Goal: Task Accomplishment & Management: Use online tool/utility

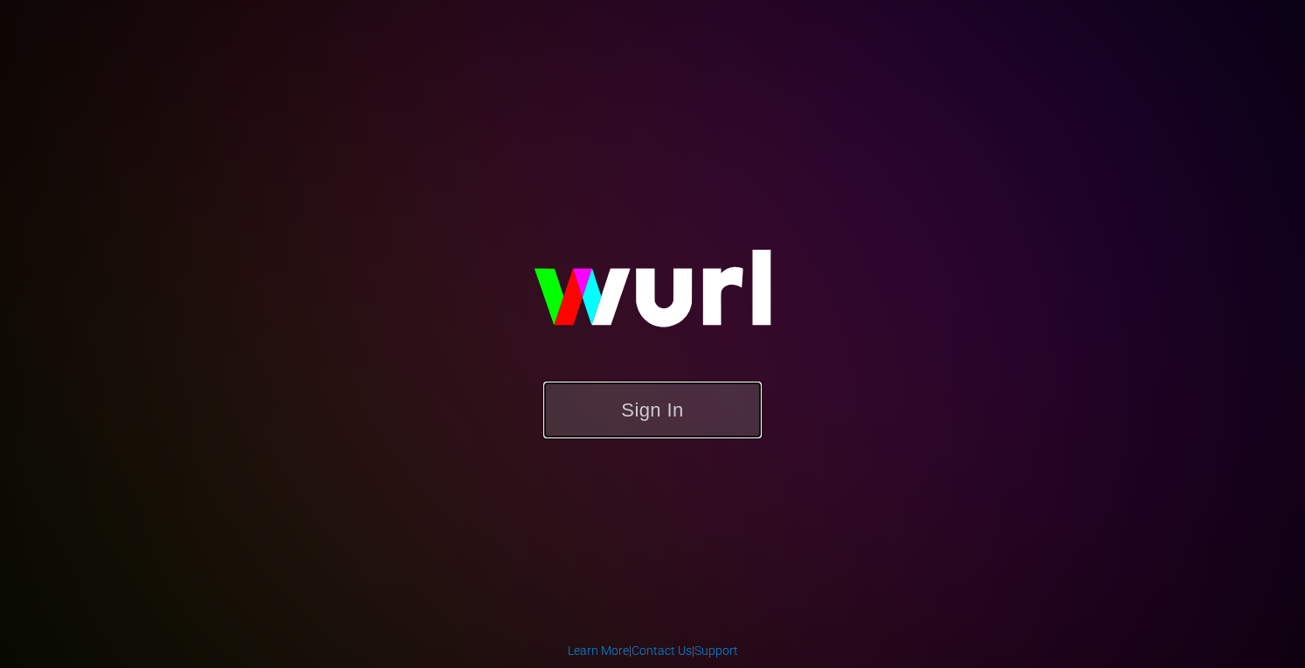
click at [706, 418] on button "Sign In" at bounding box center [652, 410] width 218 height 57
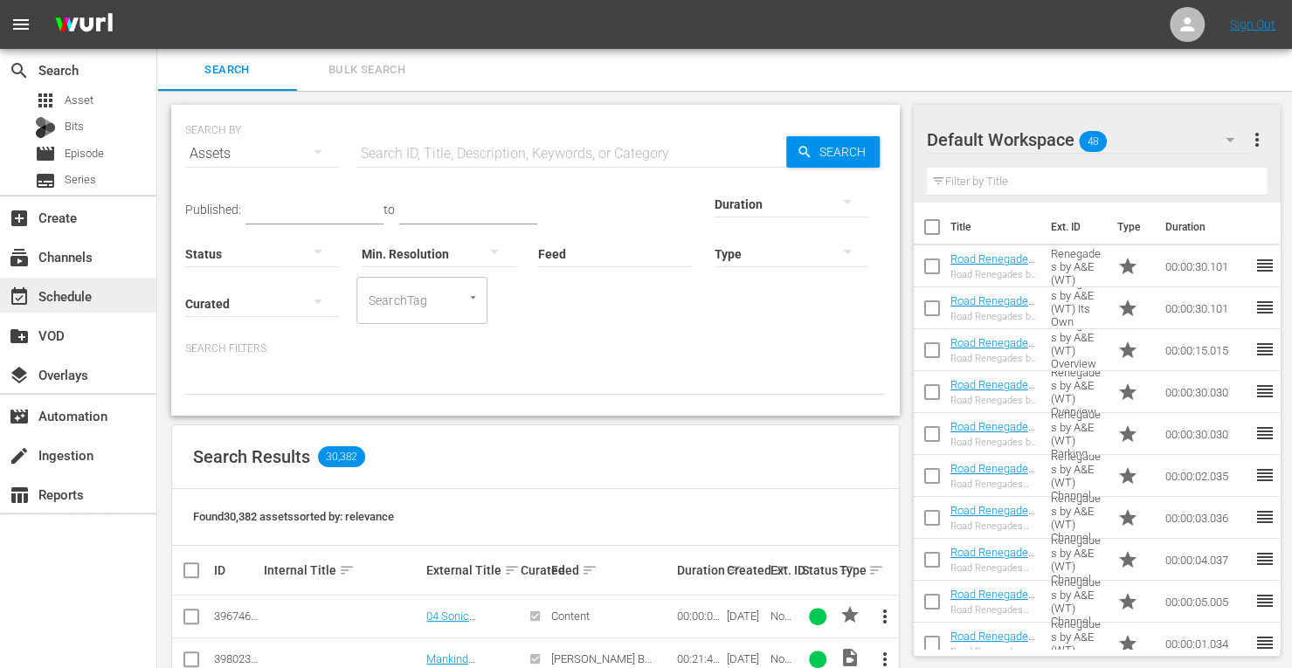
click at [58, 301] on div "event_available Schedule" at bounding box center [49, 294] width 98 height 16
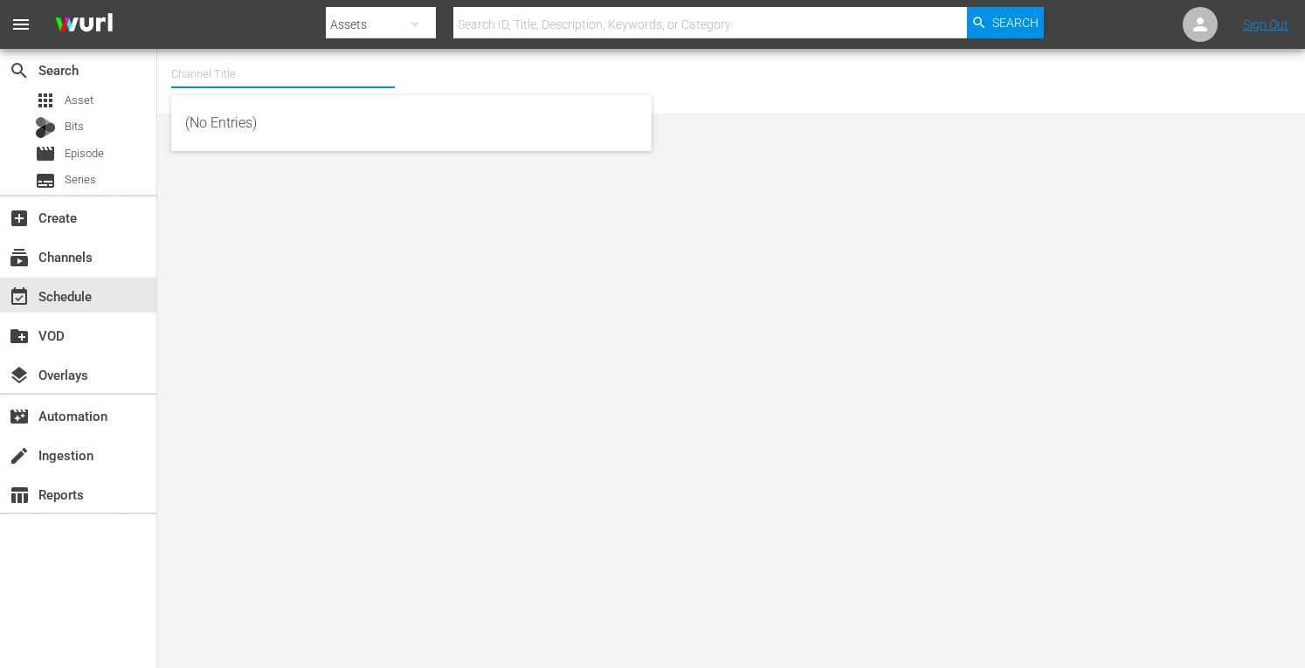
click at [225, 75] on input "text" at bounding box center [283, 74] width 224 height 42
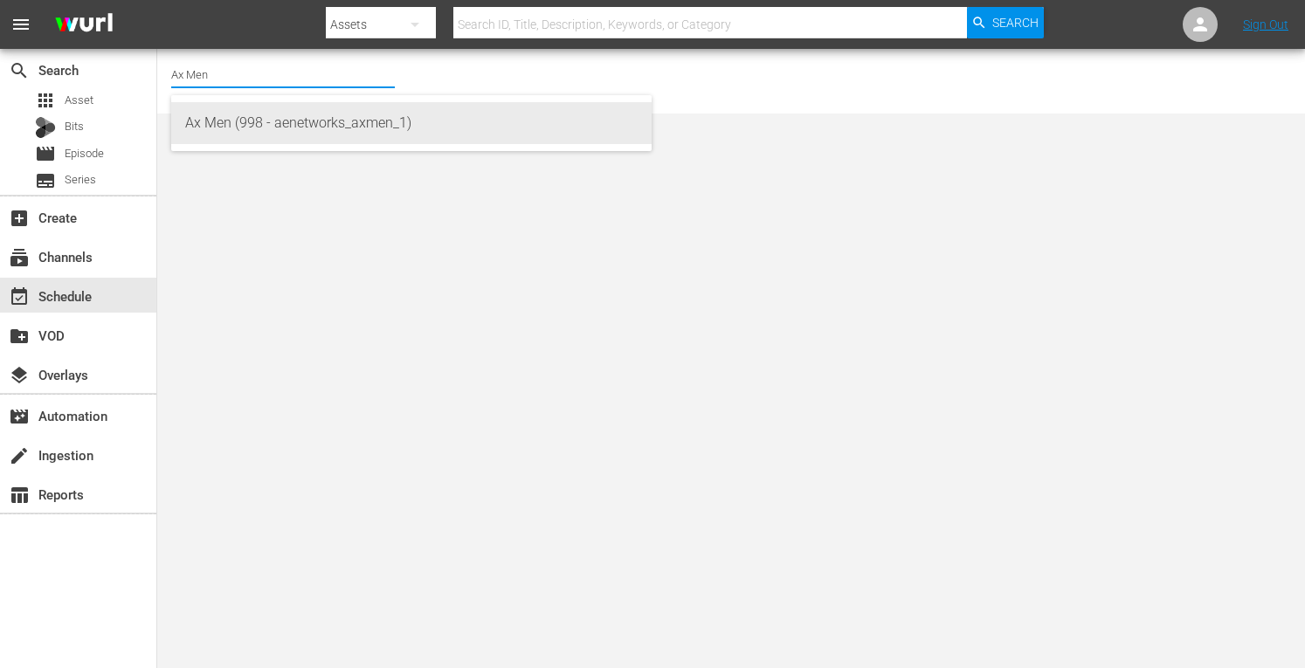
click at [229, 119] on div "Ax Men (998 - aenetworks_axmen_1)" at bounding box center [411, 123] width 453 height 42
type input "Ax Men (998 - aenetworks_axmen_1)"
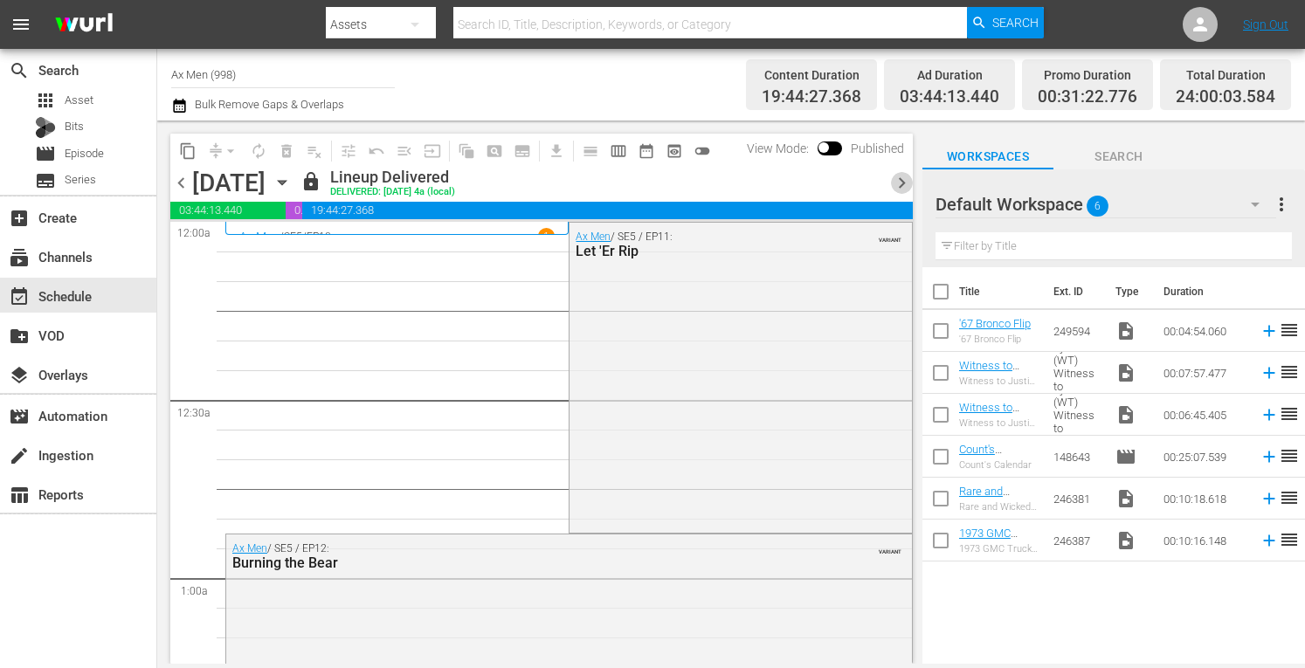
click at [904, 181] on span "chevron_right" at bounding box center [902, 183] width 22 height 22
click at [903, 188] on span "chevron_right" at bounding box center [902, 183] width 22 height 22
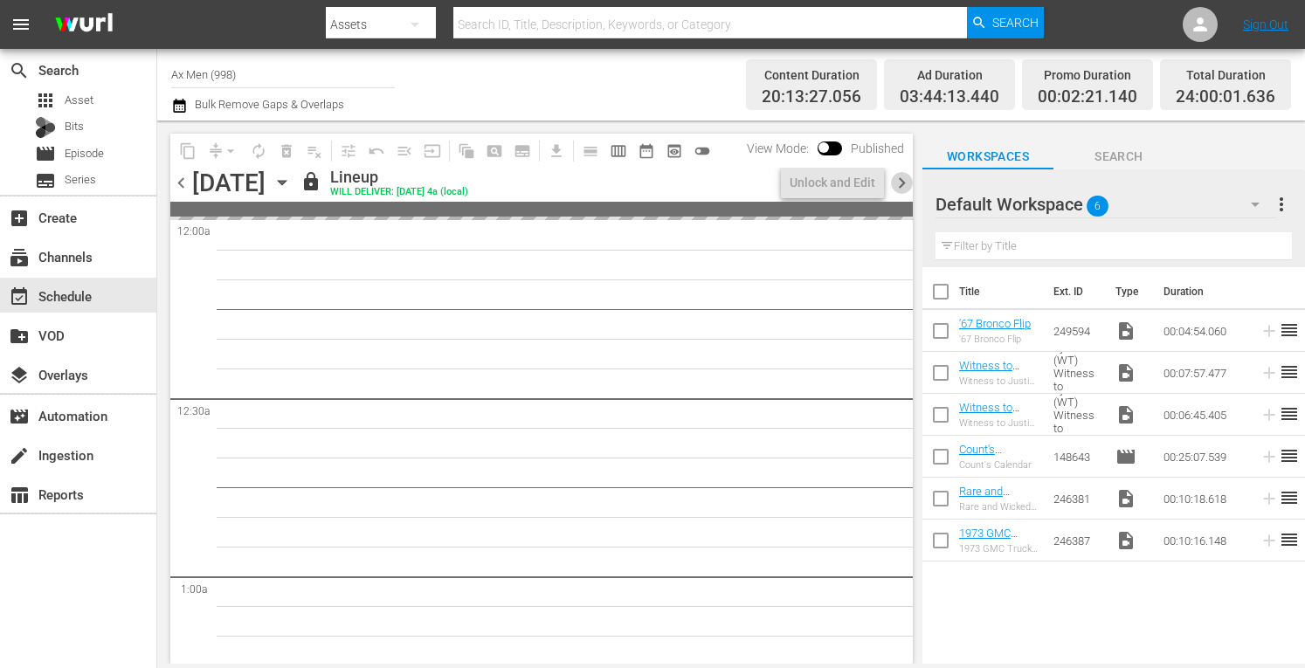
click at [903, 188] on span "chevron_right" at bounding box center [902, 183] width 22 height 22
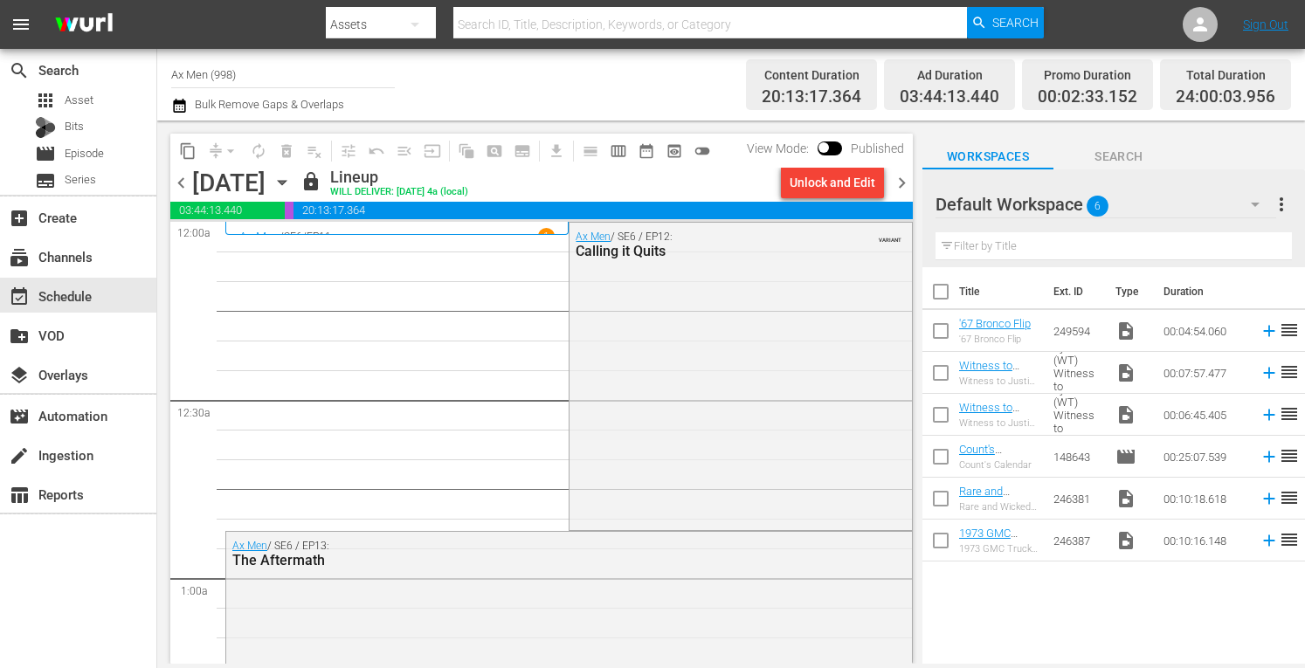
click at [903, 188] on span "chevron_right" at bounding box center [902, 183] width 22 height 22
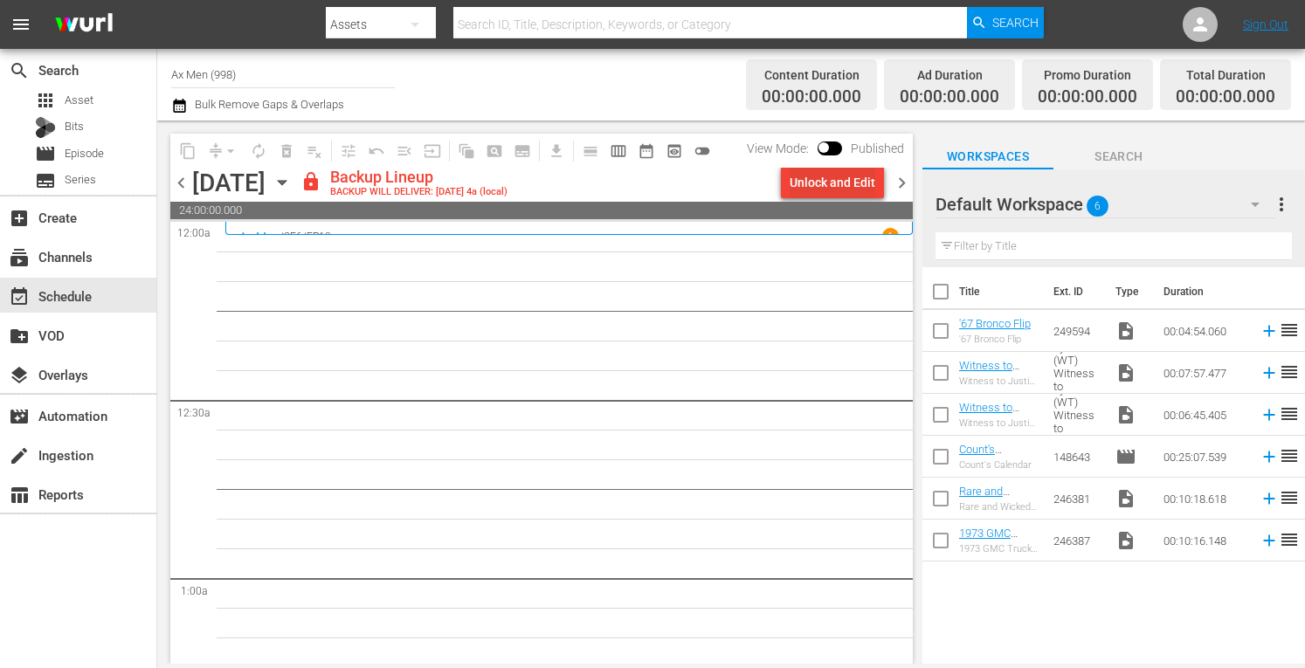
click at [835, 179] on div "Unlock and Edit" at bounding box center [833, 182] width 86 height 31
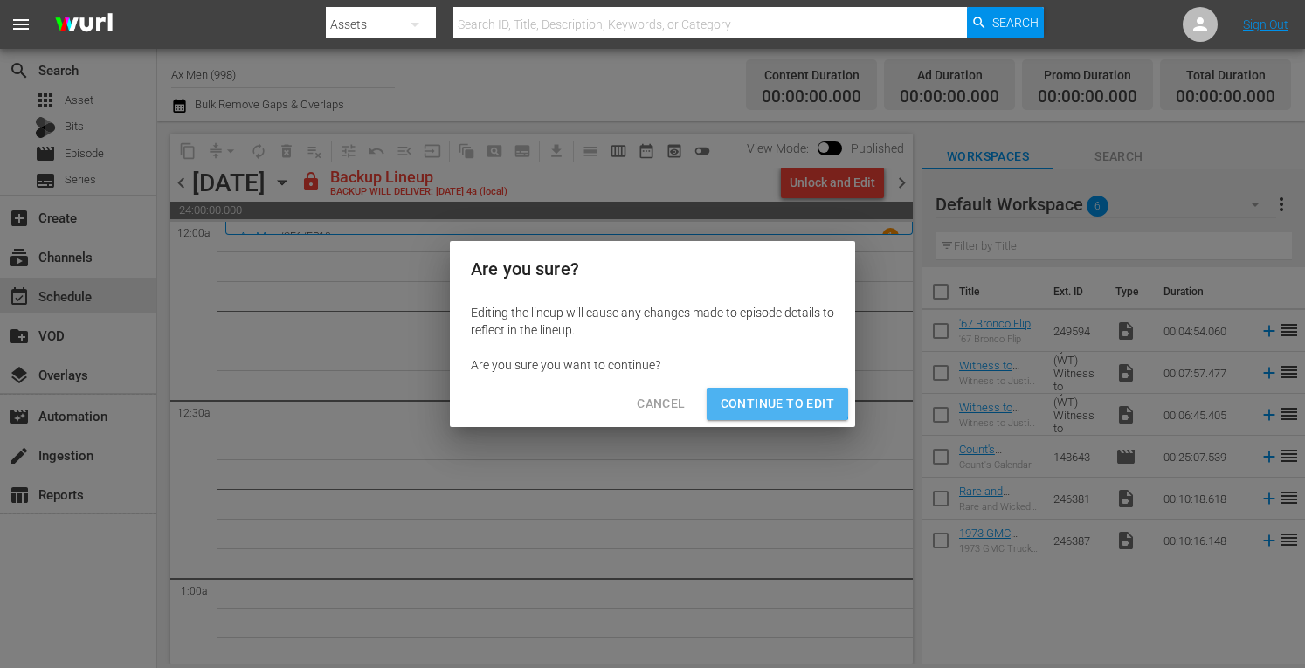
click at [777, 399] on span "Continue to Edit" at bounding box center [778, 404] width 114 height 22
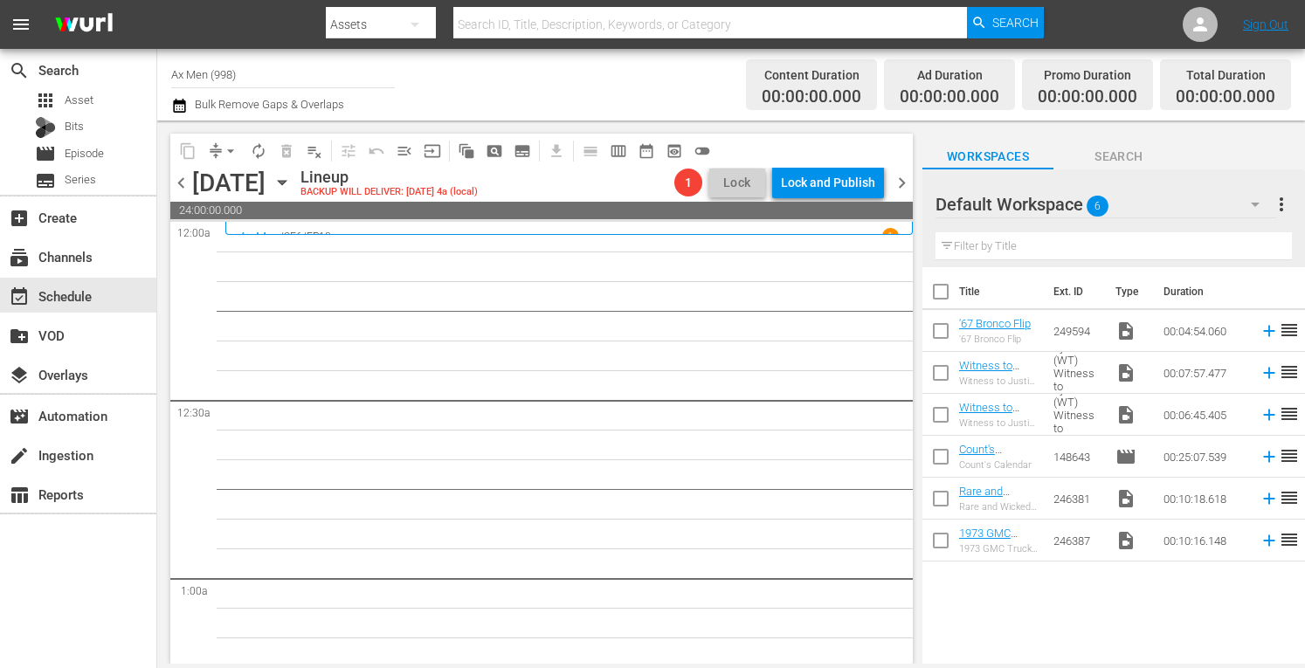
click at [900, 182] on span "chevron_right" at bounding box center [902, 183] width 22 height 22
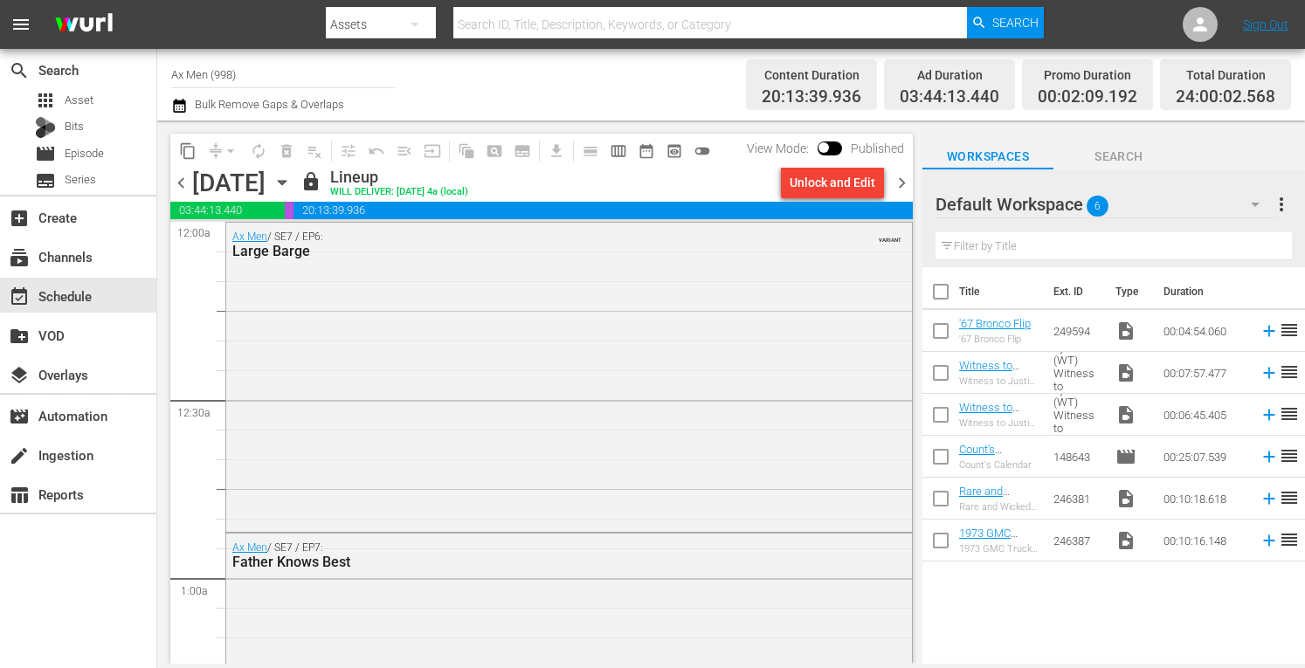
click at [900, 182] on span "chevron_right" at bounding box center [902, 183] width 22 height 22
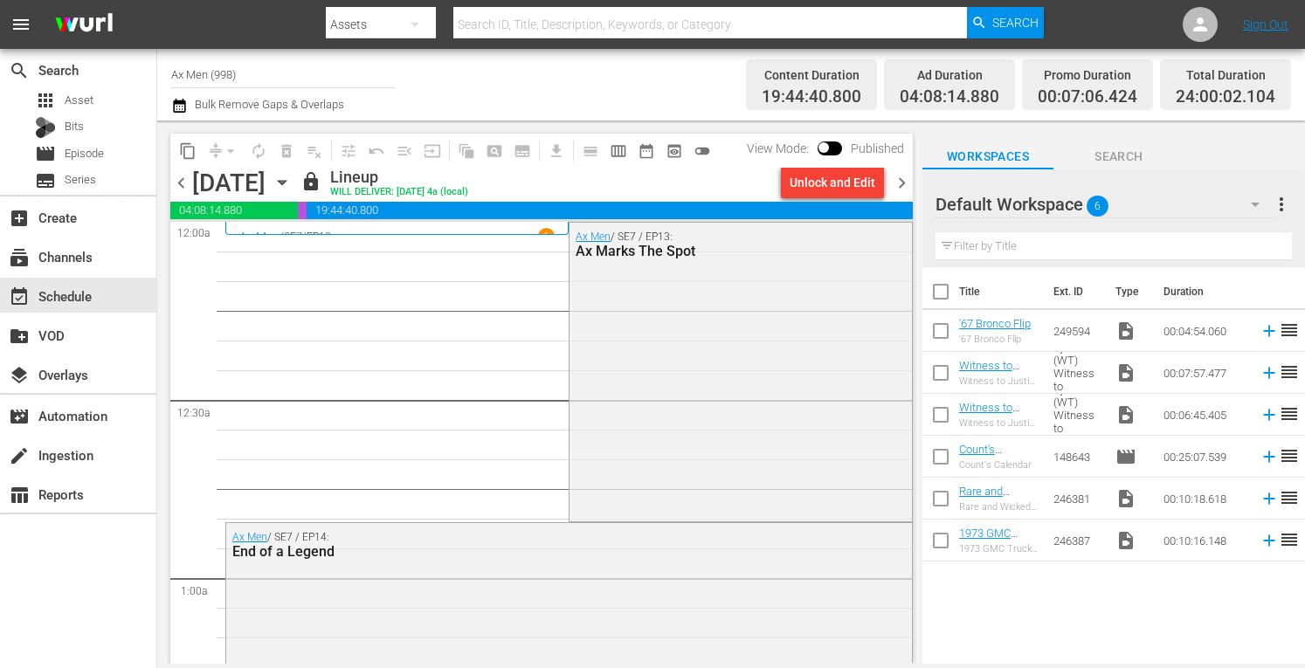
click at [900, 182] on span "chevron_right" at bounding box center [902, 183] width 22 height 22
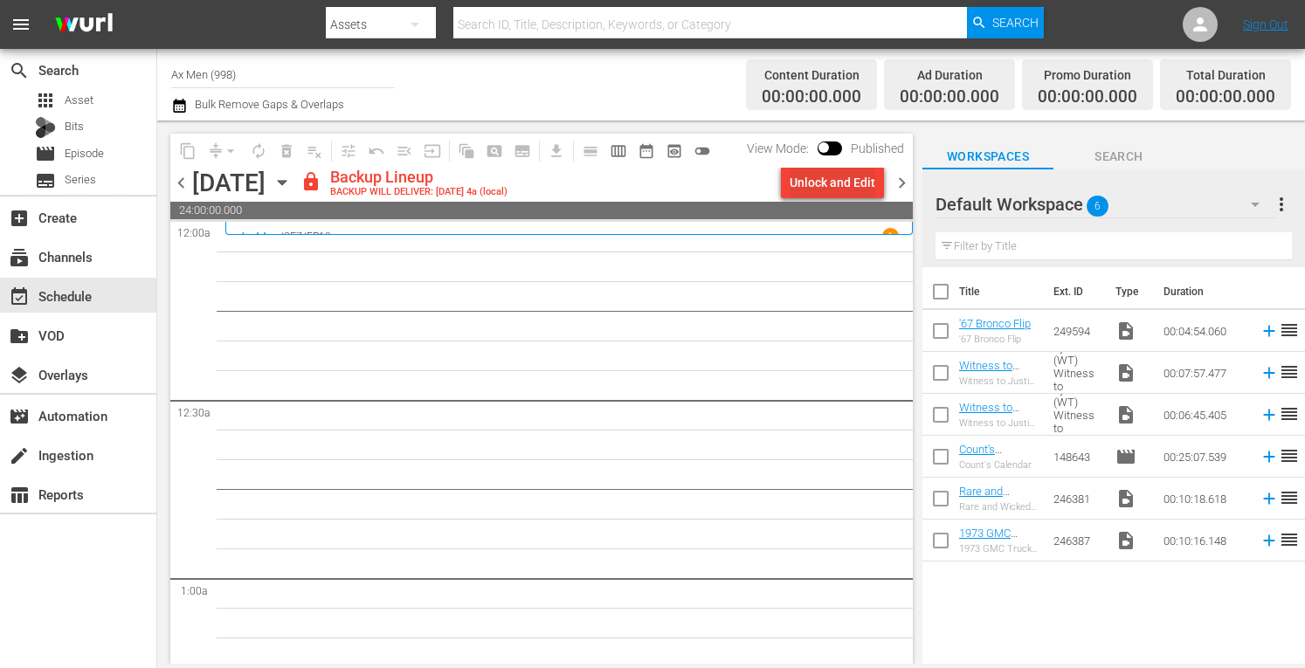
click at [854, 187] on div "Unlock and Edit" at bounding box center [833, 182] width 86 height 31
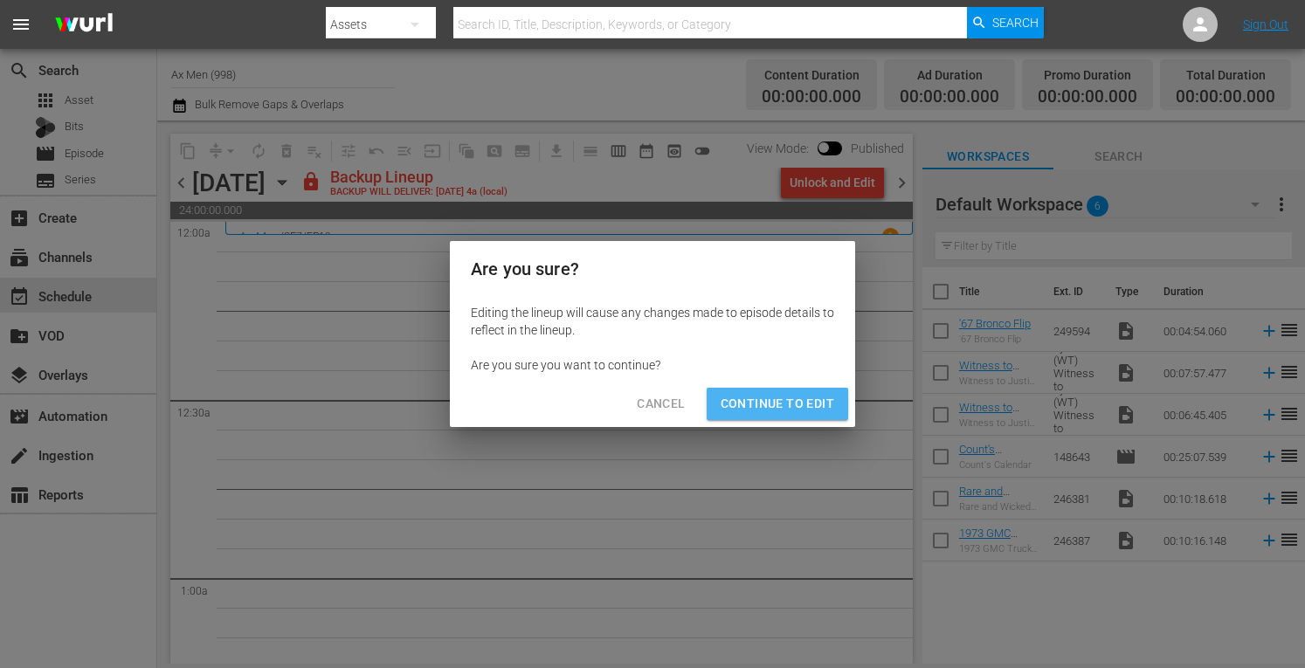
click at [793, 397] on span "Continue to Edit" at bounding box center [778, 404] width 114 height 22
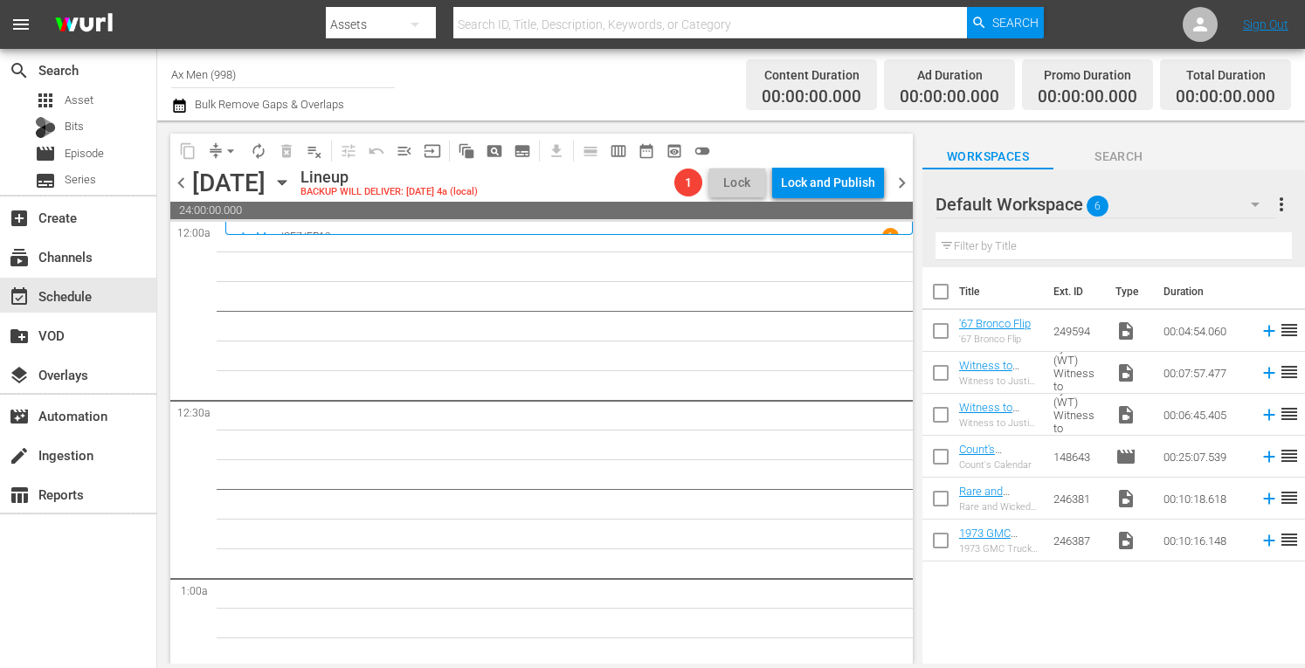
click at [179, 180] on span "chevron_left" at bounding box center [181, 183] width 22 height 22
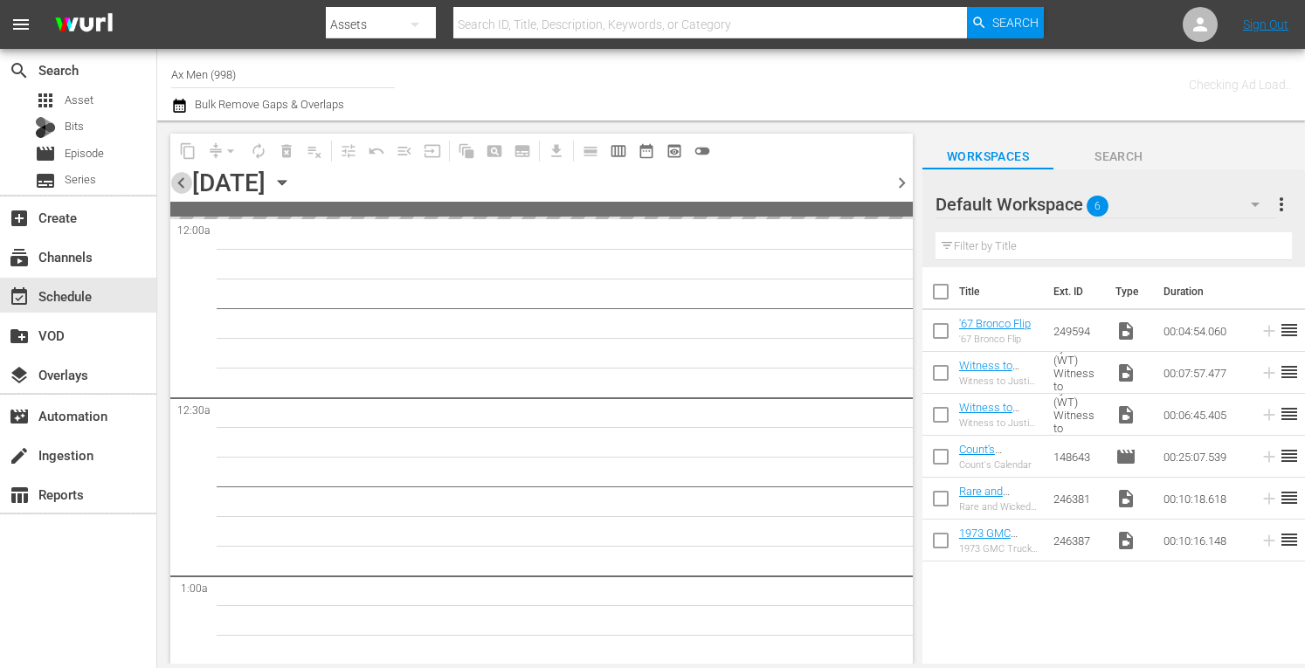
click at [180, 181] on span "chevron_left" at bounding box center [181, 183] width 22 height 22
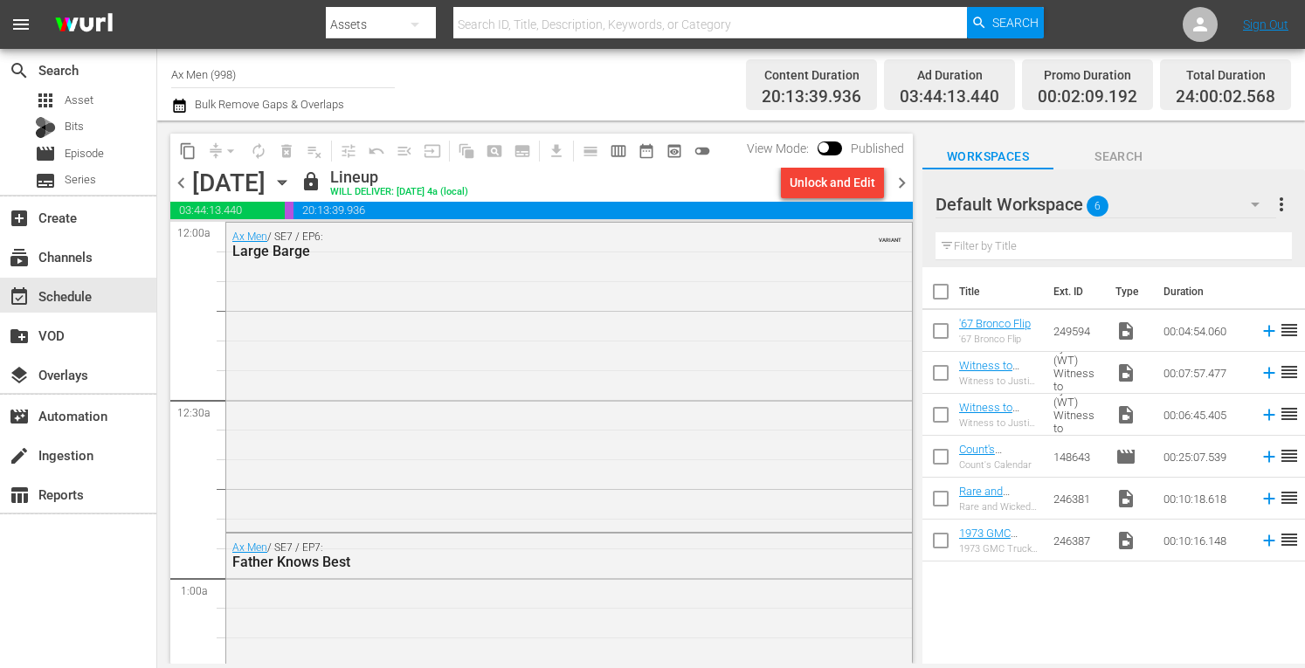
click at [181, 179] on span "chevron_left" at bounding box center [181, 183] width 22 height 22
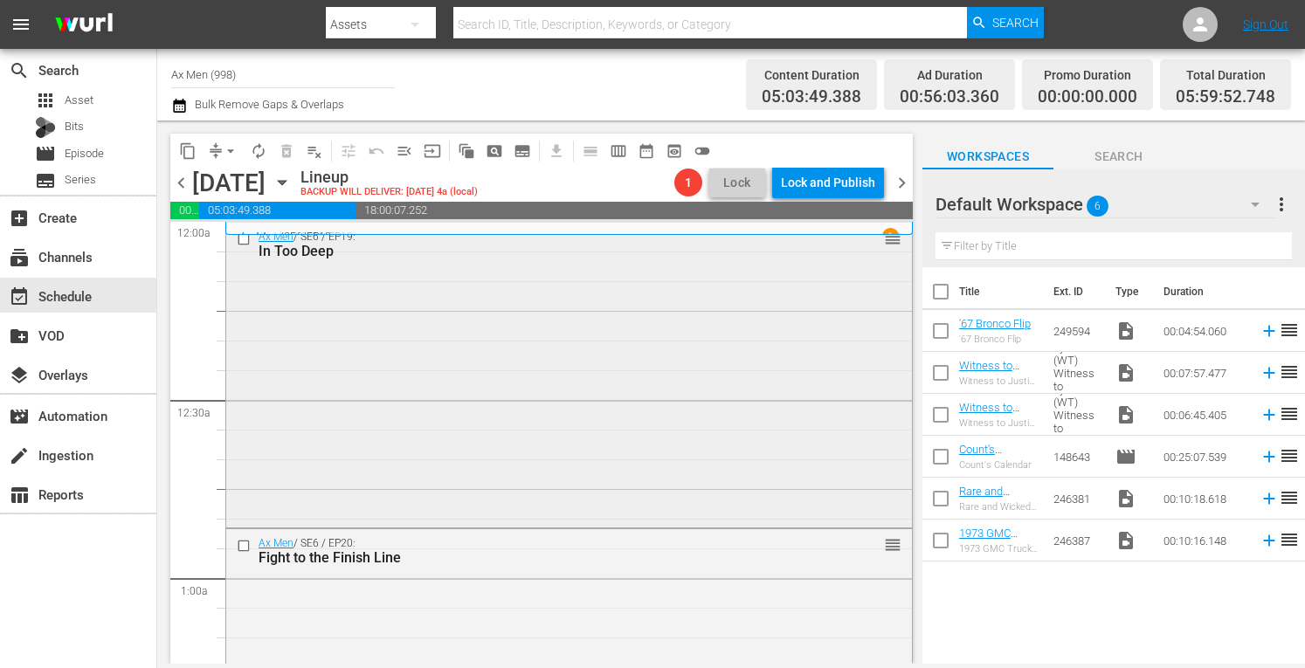
click at [611, 343] on div "Ax Men / SE6 / EP19: In Too Deep reorder" at bounding box center [569, 373] width 686 height 301
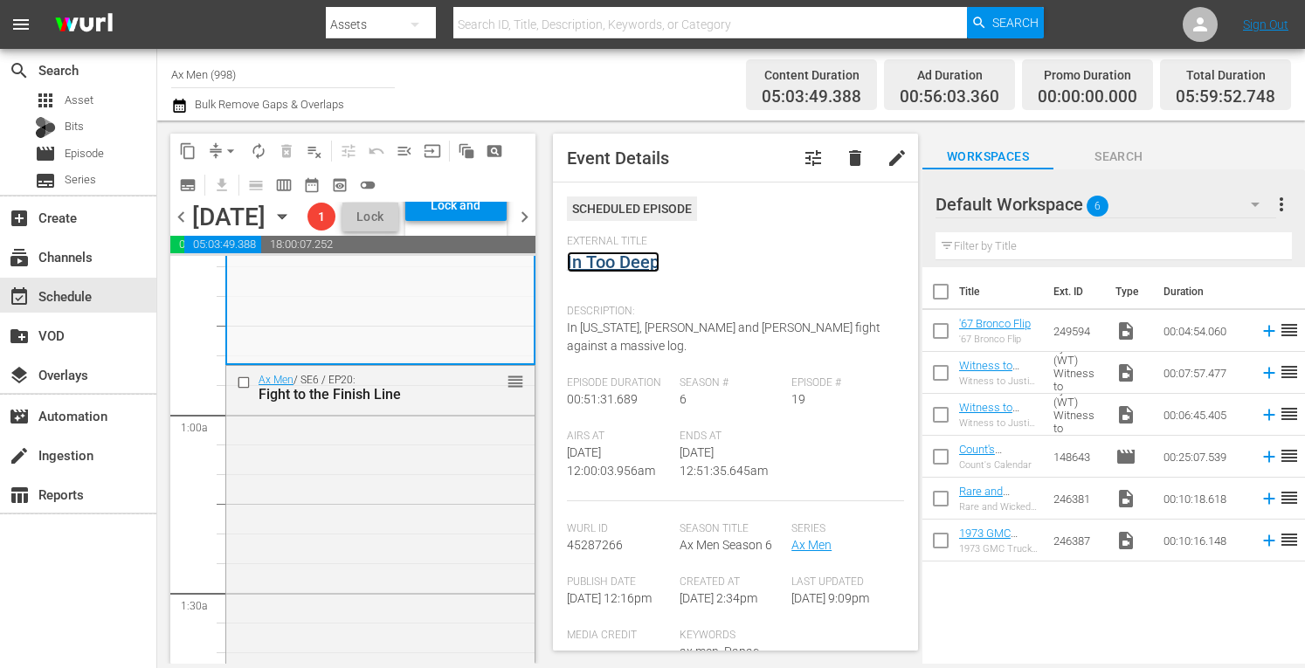
scroll to position [232, 0]
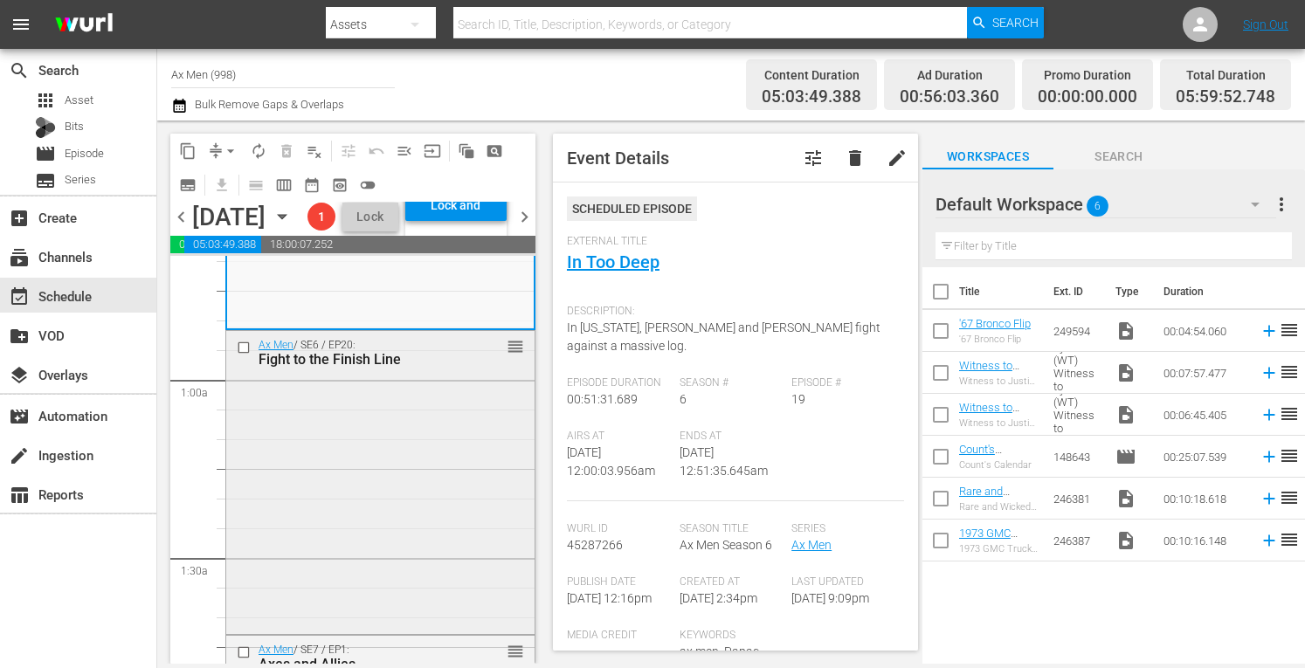
click at [425, 584] on div "Ax Men / SE6 / EP20: Fight to the Finish Line reorder" at bounding box center [380, 481] width 308 height 300
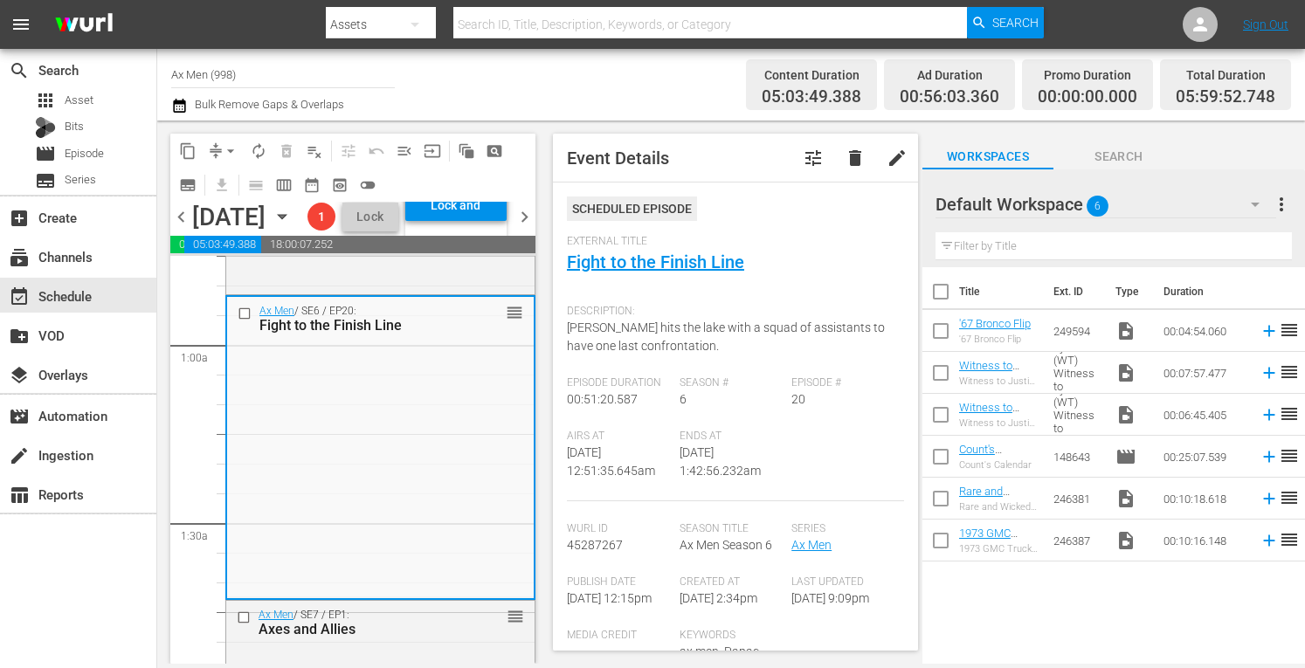
scroll to position [466, 0]
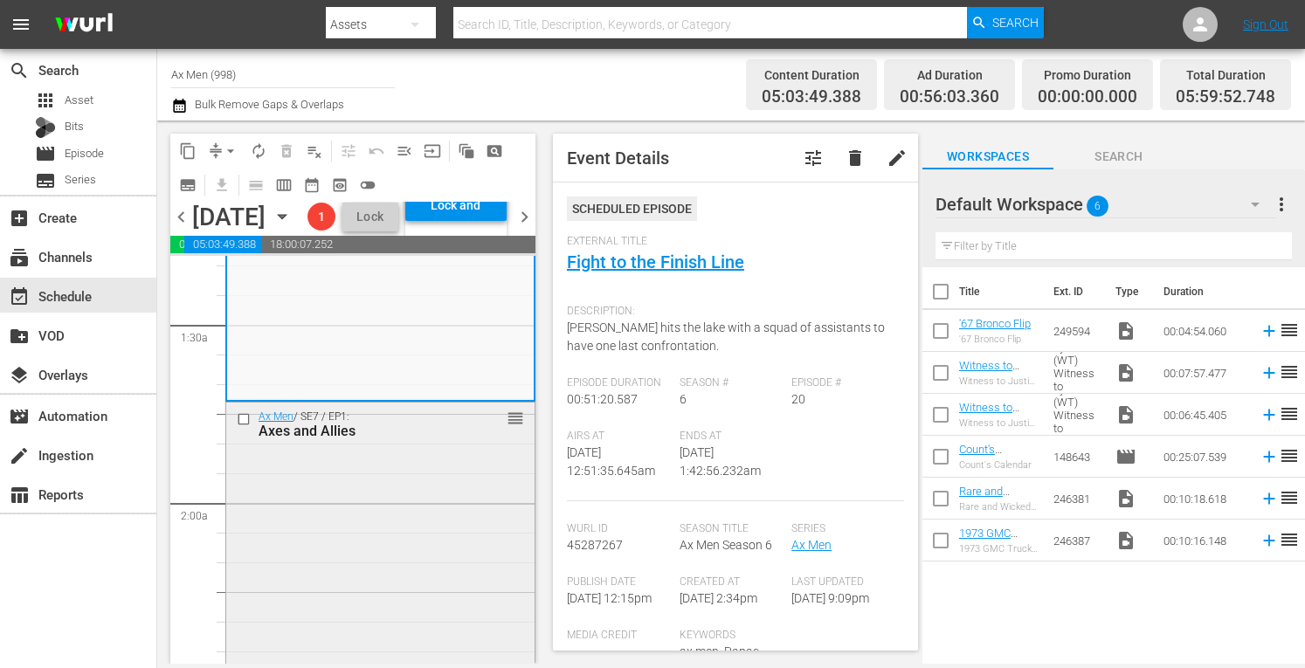
click at [437, 566] on div "Ax Men / SE7 / EP1: Axes and Allies reorder" at bounding box center [380, 553] width 308 height 300
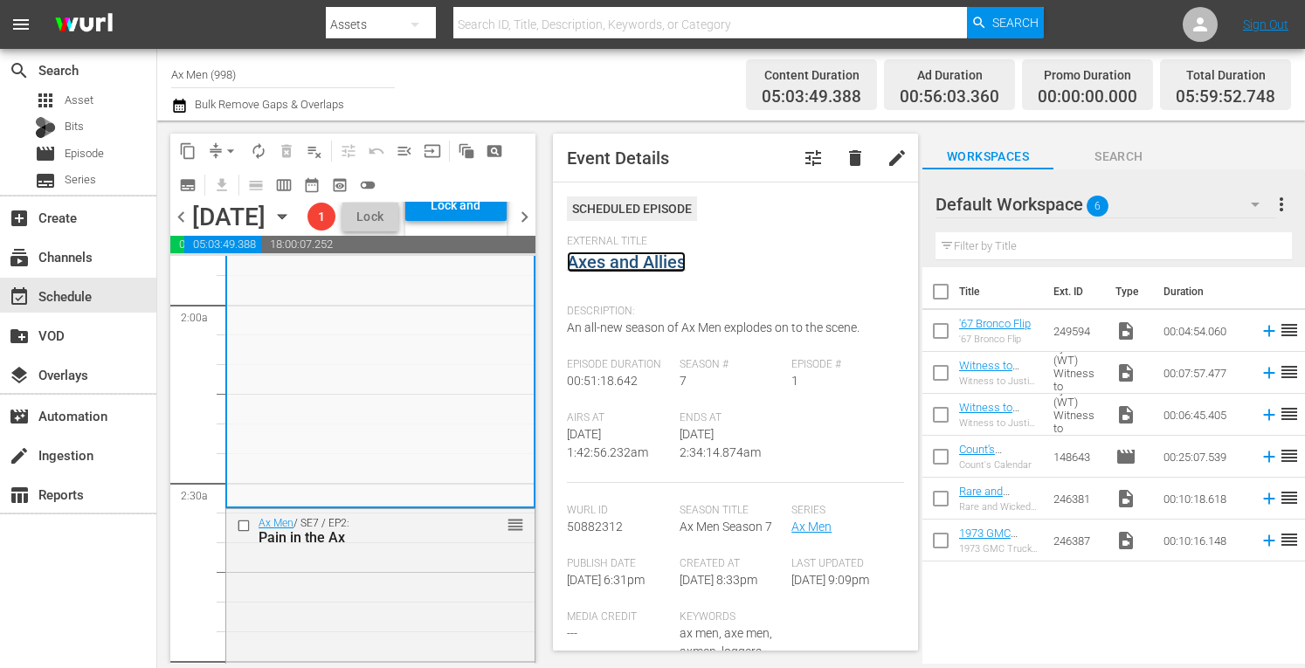
scroll to position [734, 0]
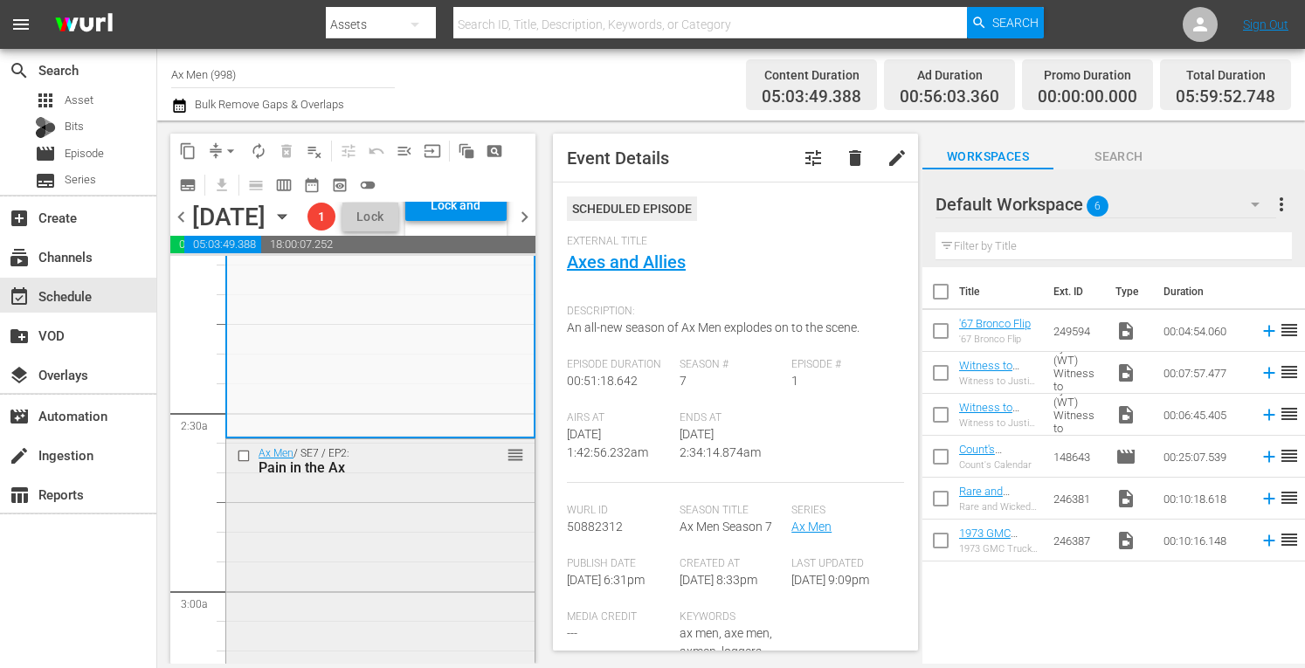
click at [437, 602] on div "Ax Men / SE7 / EP2: Pain in the Ax reorder" at bounding box center [380, 586] width 308 height 295
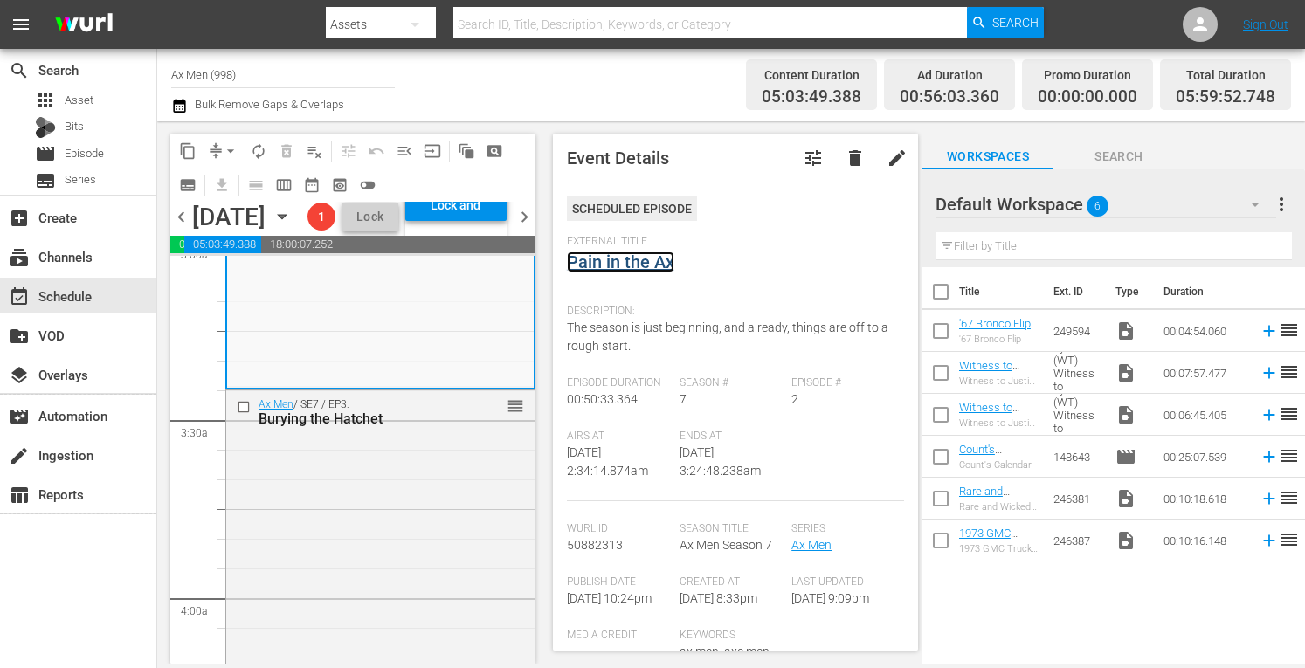
scroll to position [1095, 0]
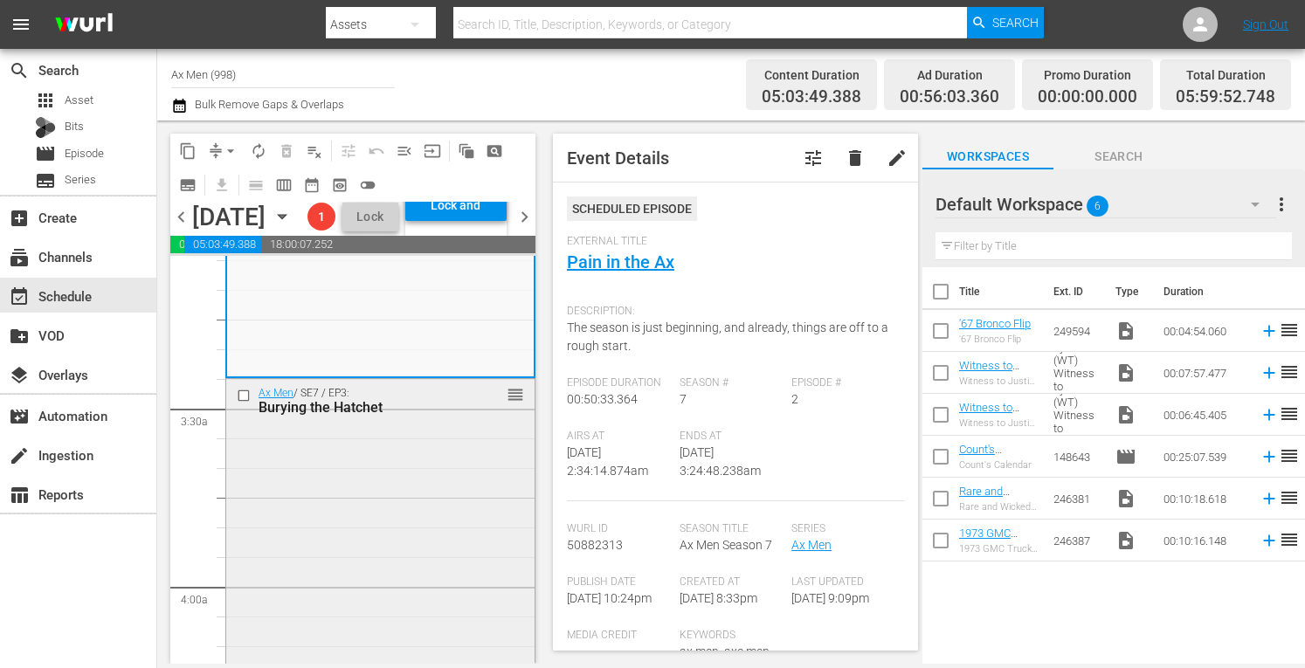
click at [446, 590] on div "Ax Men / SE7 / EP3: Burying the Hatchet reorder" at bounding box center [380, 530] width 308 height 302
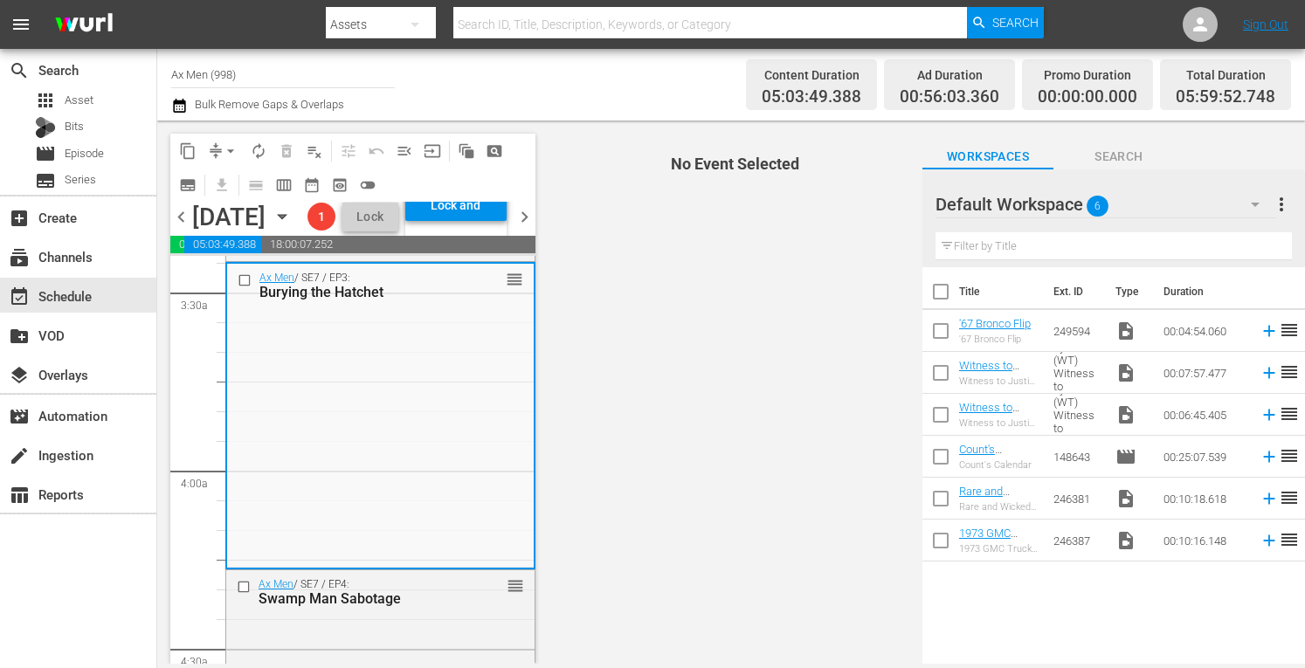
scroll to position [1339, 0]
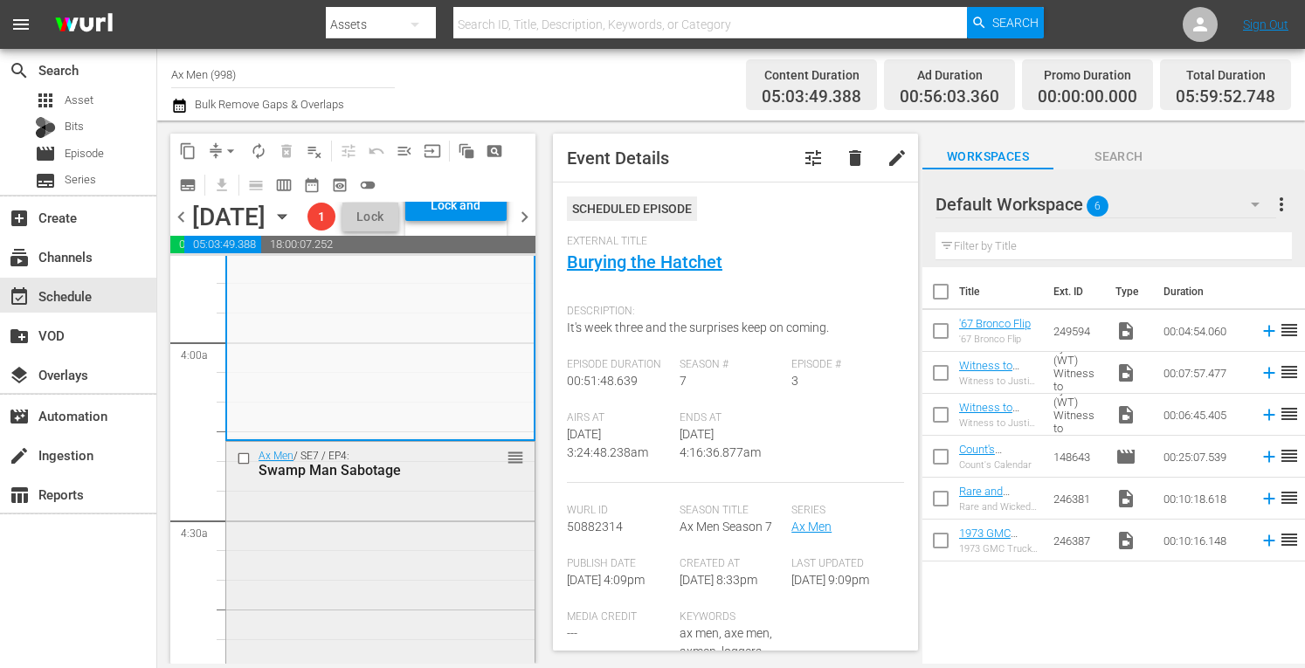
click at [453, 563] on div "Ax Men / SE7 / EP4: Swamp Man Sabotage reorder" at bounding box center [380, 593] width 308 height 303
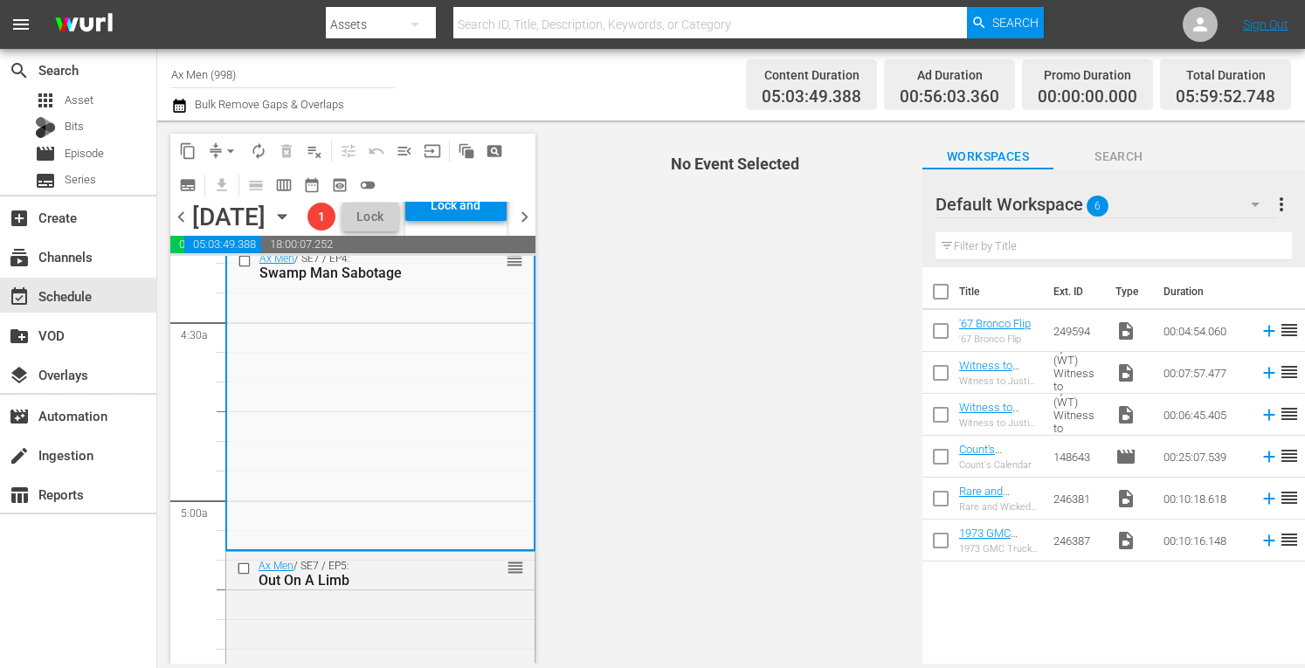
scroll to position [1630, 0]
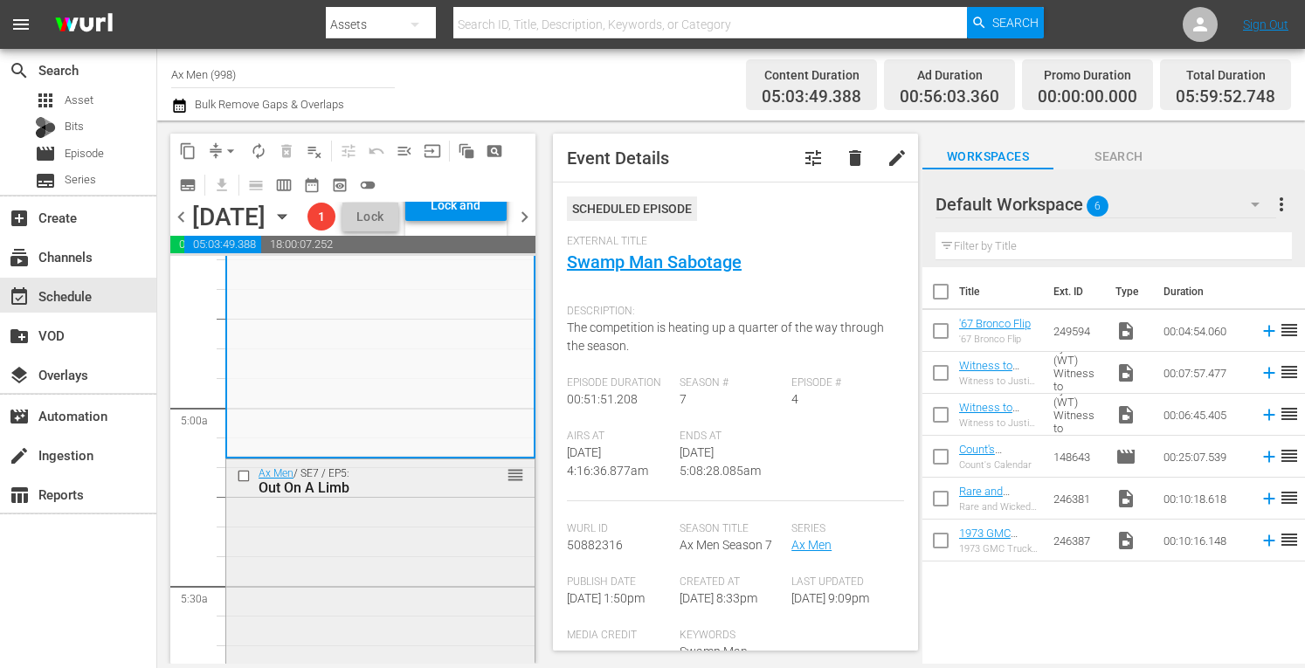
click at [472, 483] on div "reorder" at bounding box center [489, 474] width 72 height 17
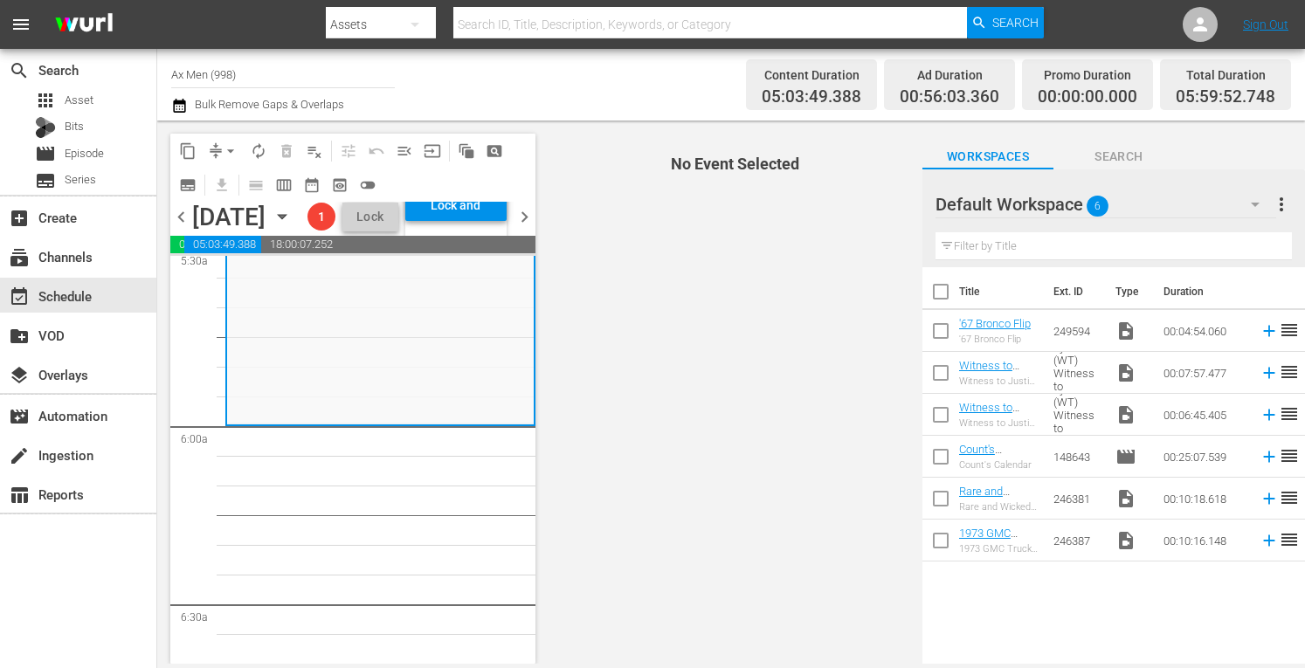
scroll to position [2014, 0]
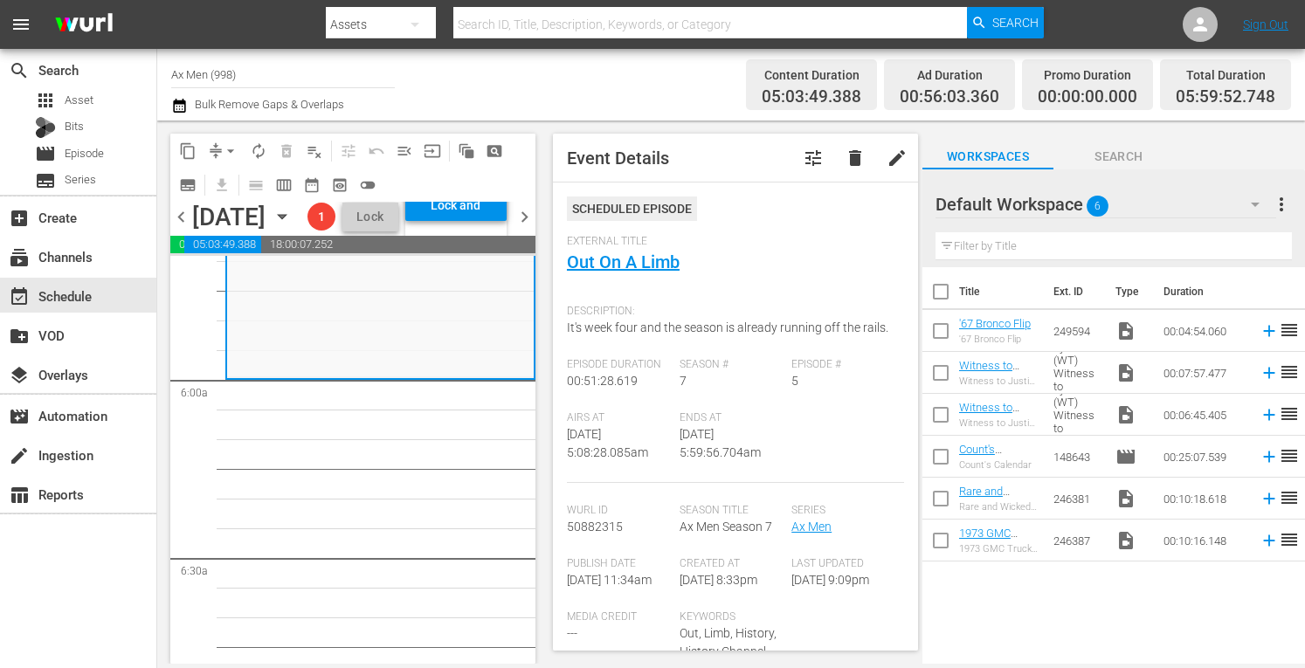
click at [1161, 181] on div "Default Workspace 6" at bounding box center [1106, 204] width 341 height 49
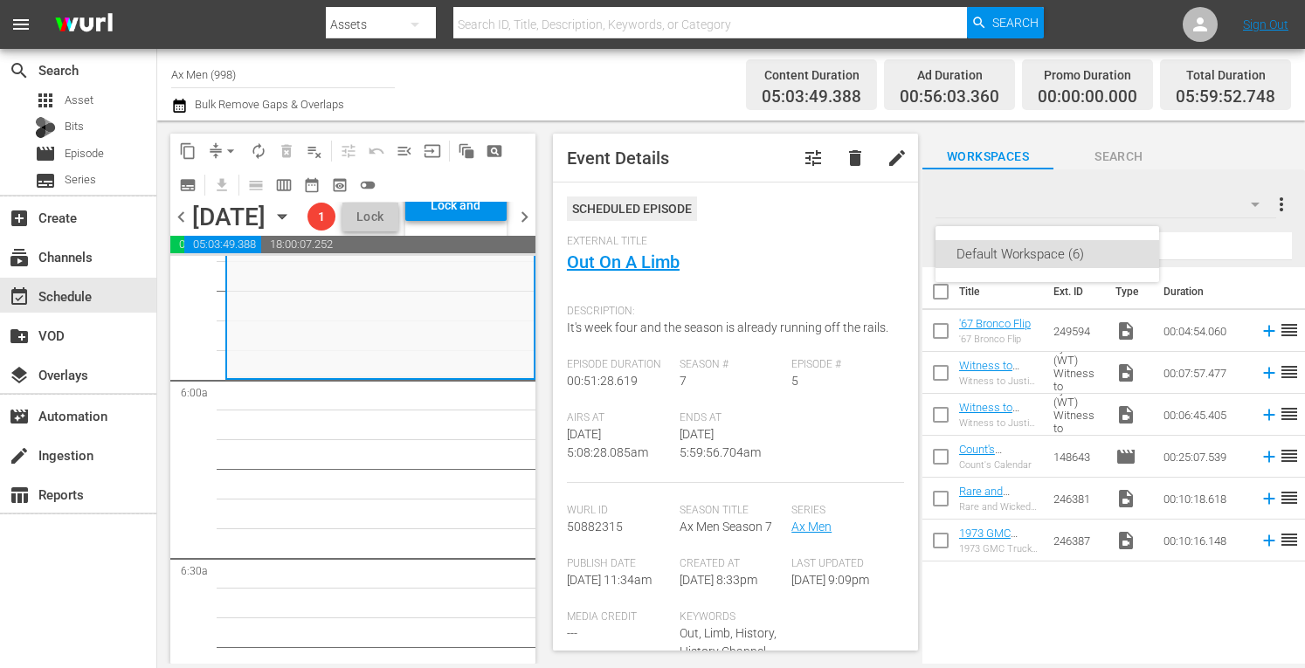
drag, startPoint x: 528, startPoint y: 407, endPoint x: 545, endPoint y: 329, distance: 79.5
click at [545, 329] on div "Default Workspace (6)" at bounding box center [652, 334] width 1305 height 668
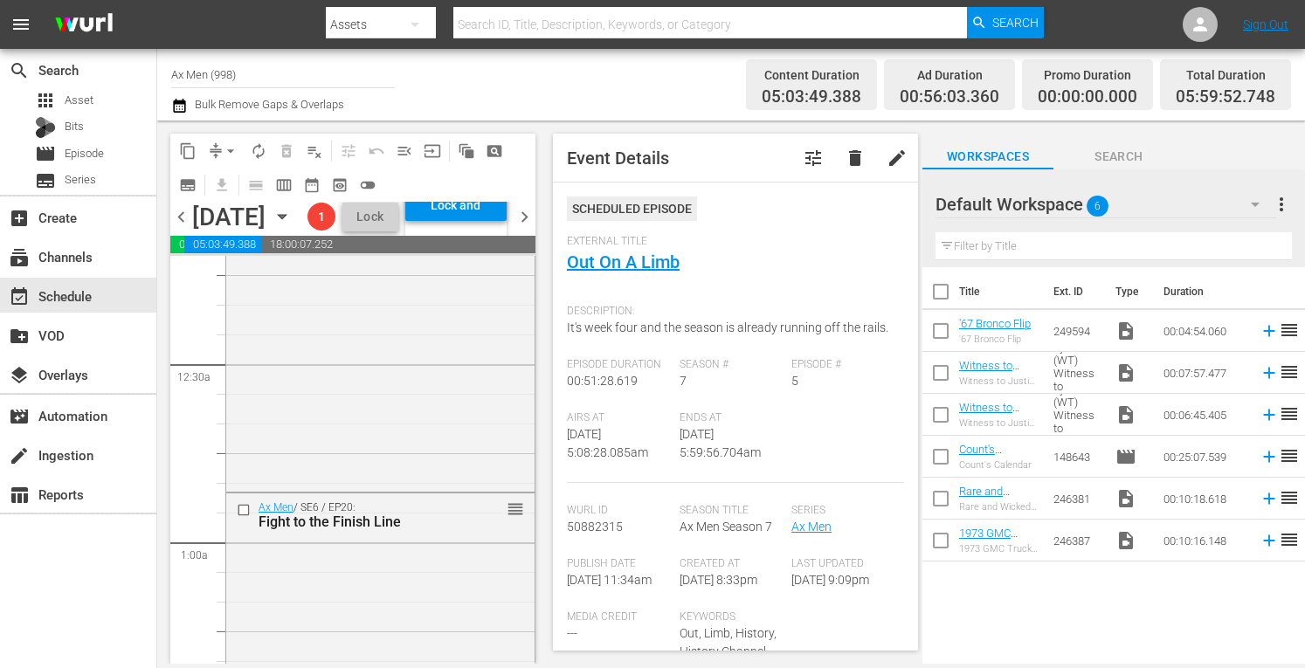
scroll to position [0, 0]
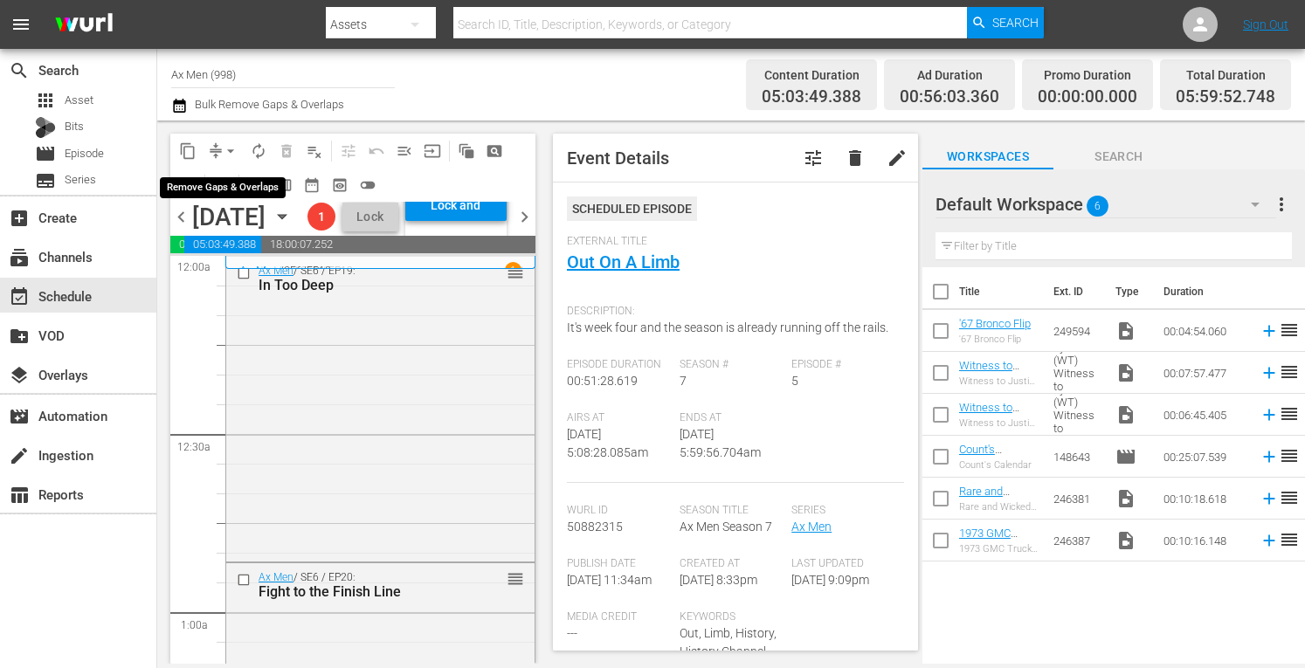
click at [236, 144] on span "arrow_drop_down" at bounding box center [230, 150] width 17 height 17
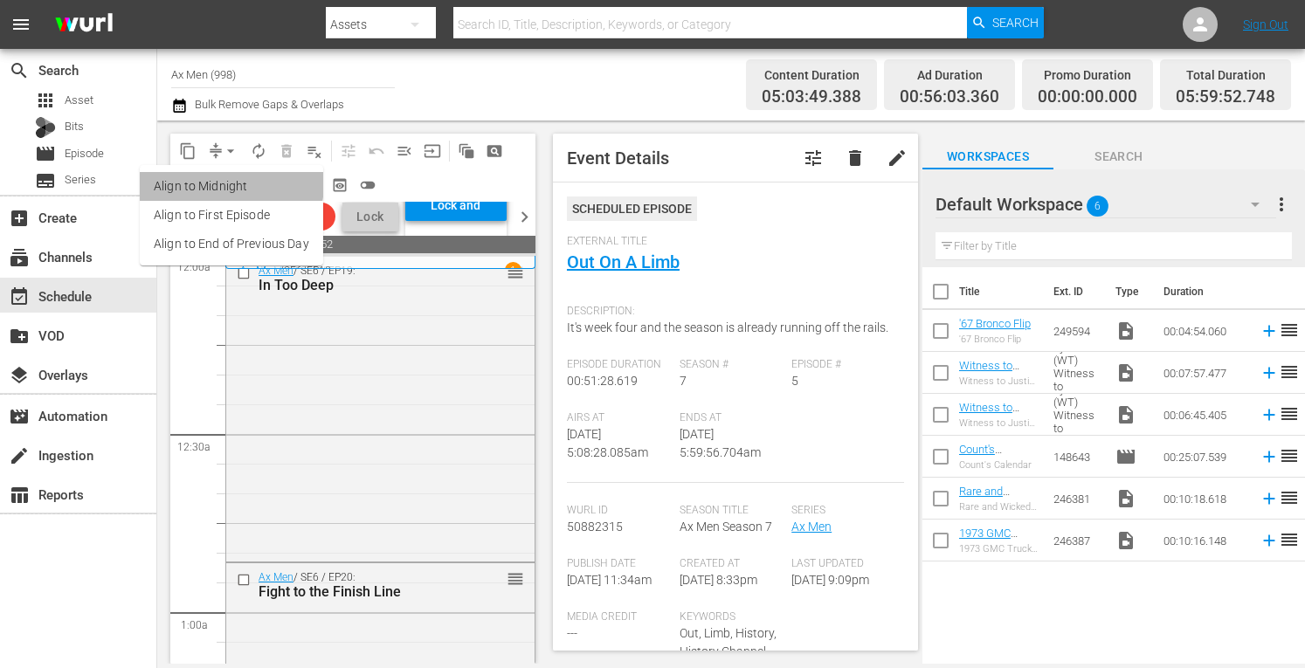
click at [231, 184] on li "Align to Midnight" at bounding box center [231, 186] width 183 height 29
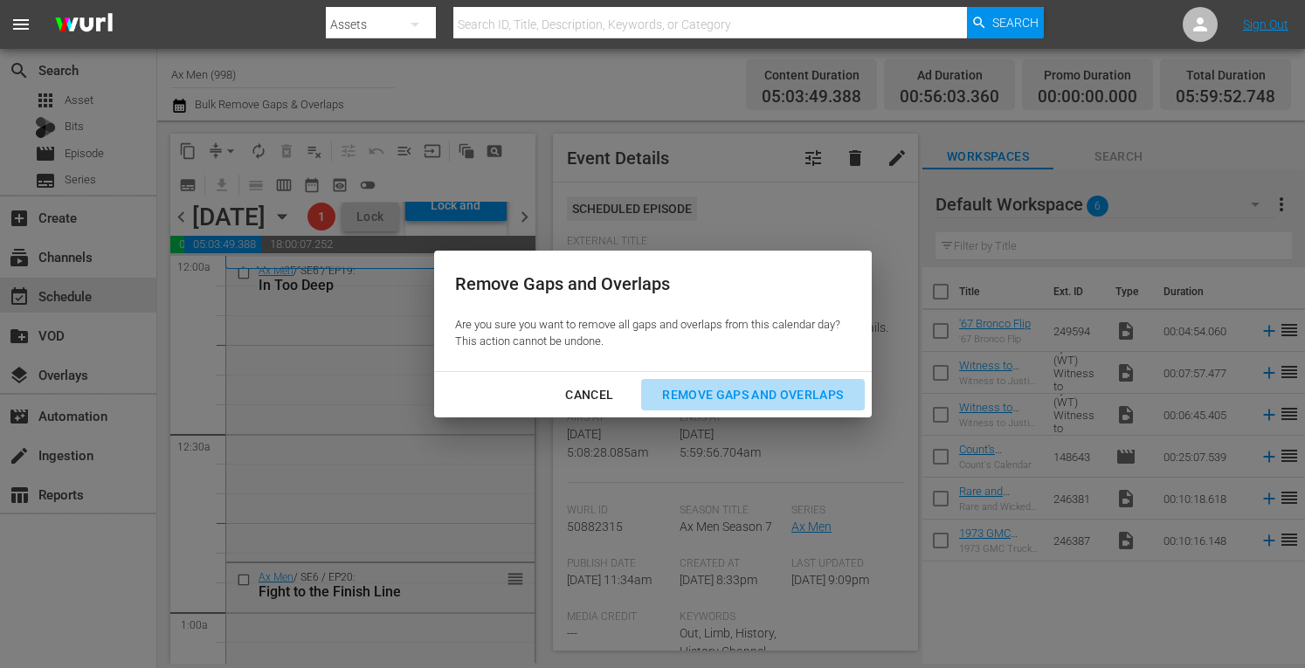
click at [686, 401] on div "Remove Gaps and Overlaps" at bounding box center [752, 395] width 209 height 22
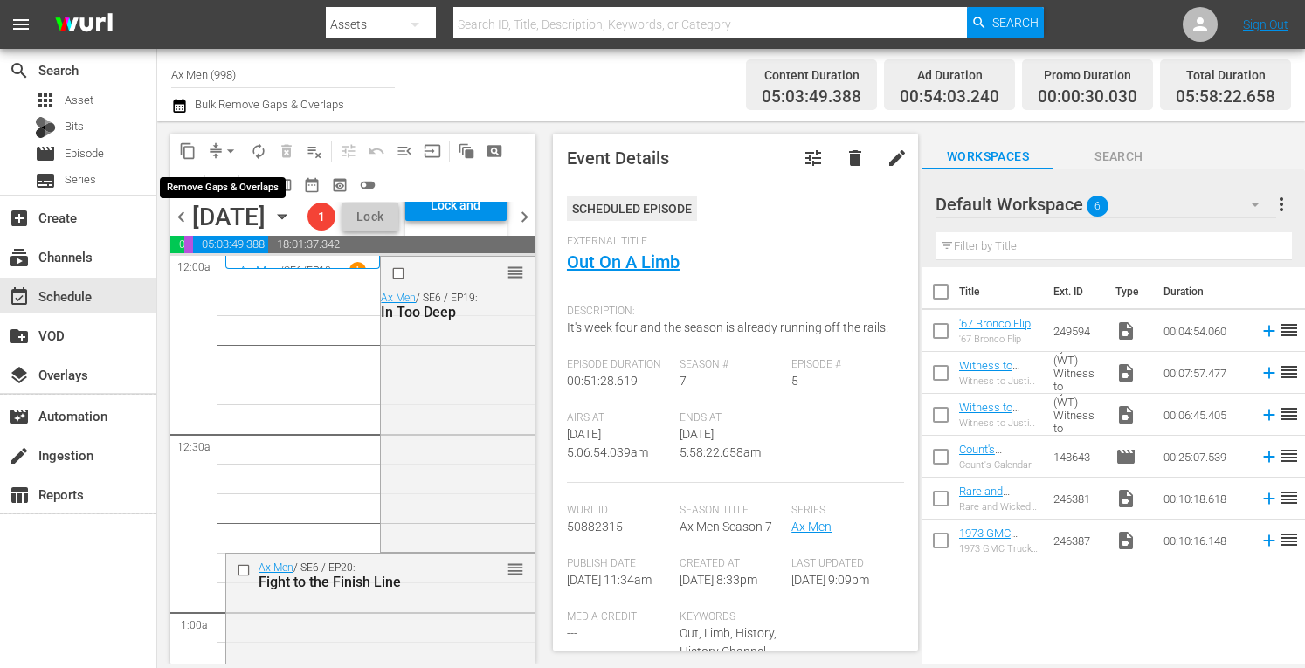
click at [234, 147] on span "arrow_drop_down" at bounding box center [230, 150] width 17 height 17
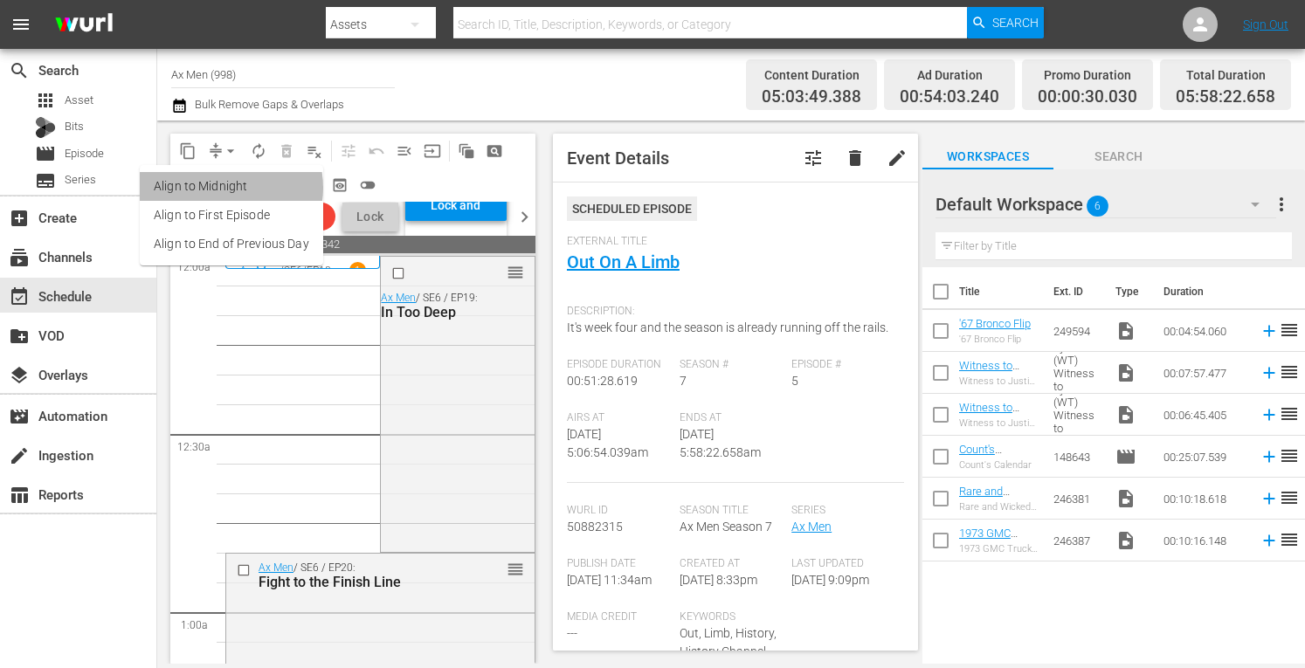
click at [224, 188] on li "Align to Midnight" at bounding box center [231, 186] width 183 height 29
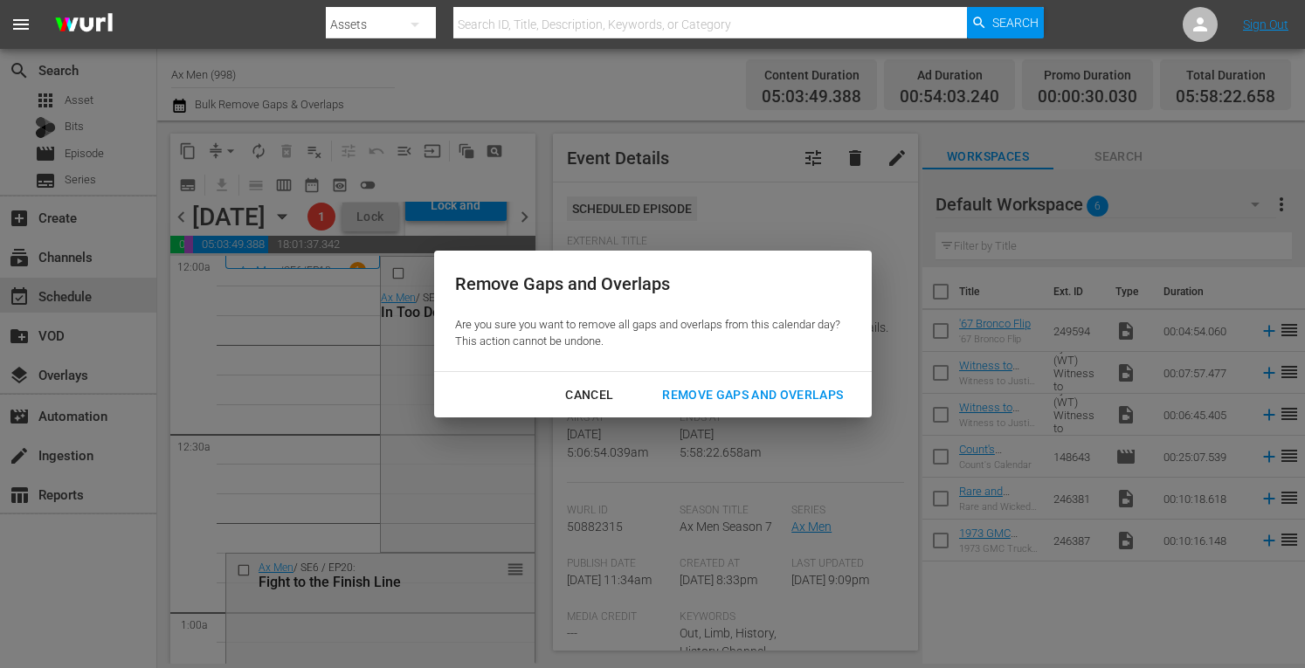
click at [685, 390] on div "Remove Gaps and Overlaps" at bounding box center [752, 395] width 209 height 22
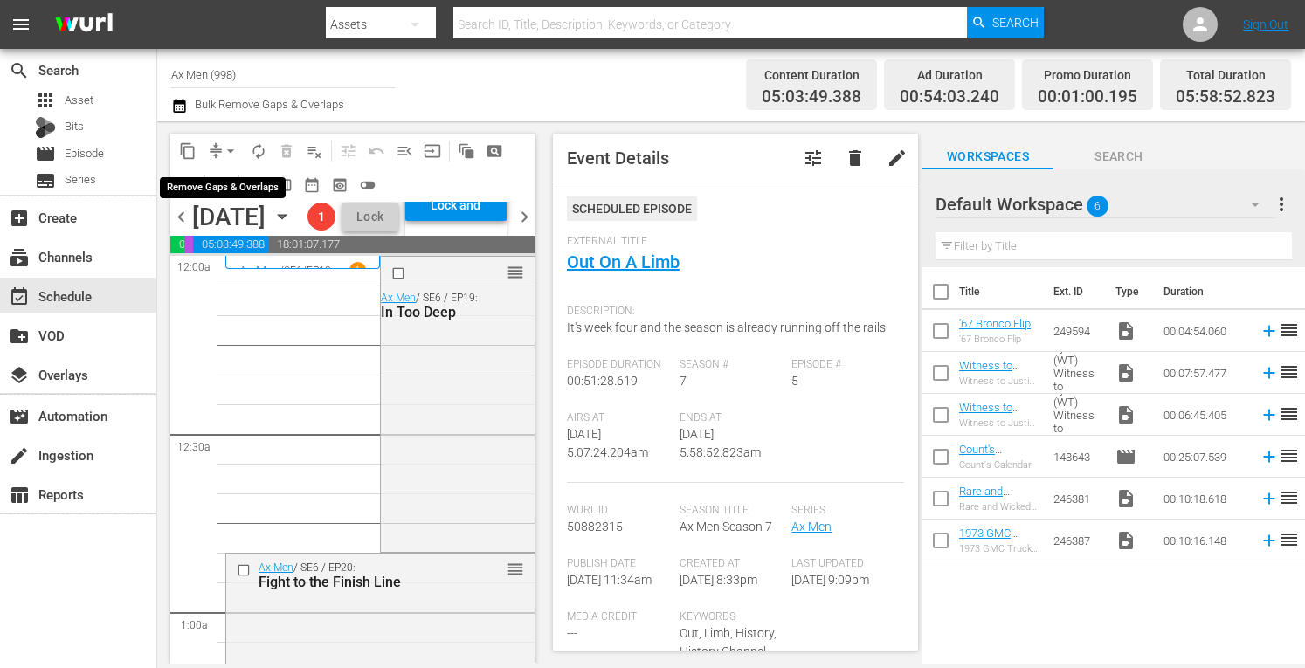
click at [232, 147] on span "arrow_drop_down" at bounding box center [230, 150] width 17 height 17
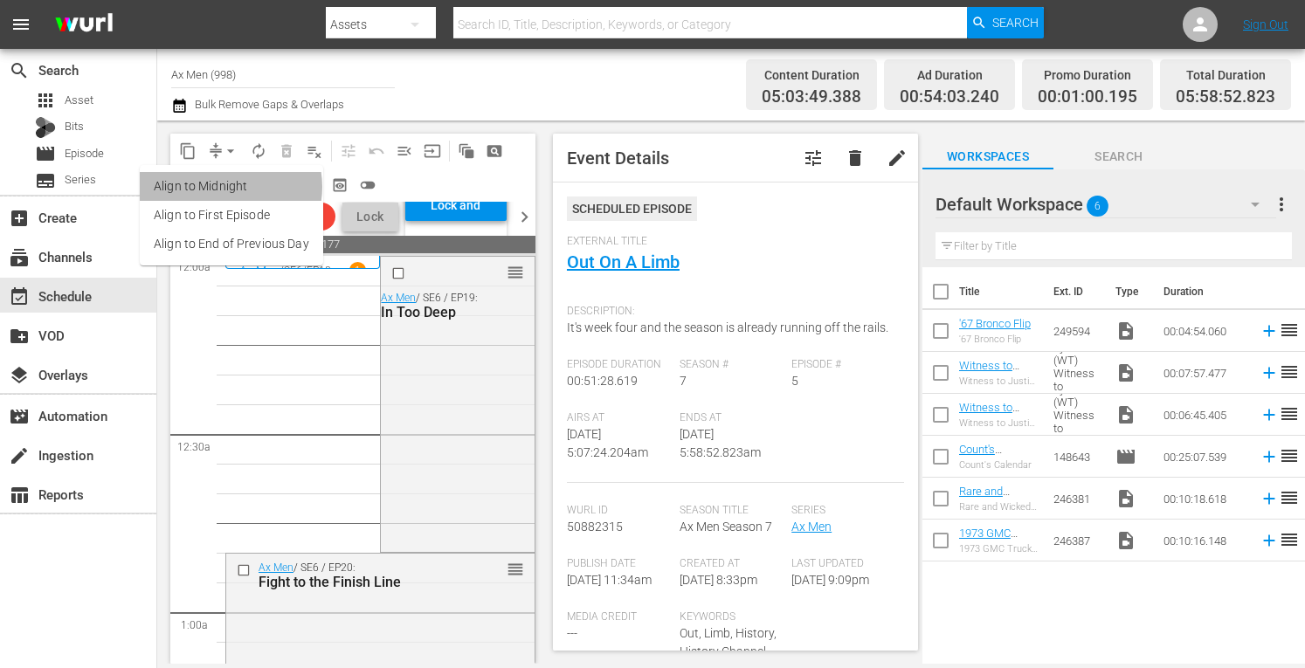
click at [227, 187] on li "Align to Midnight" at bounding box center [231, 186] width 183 height 29
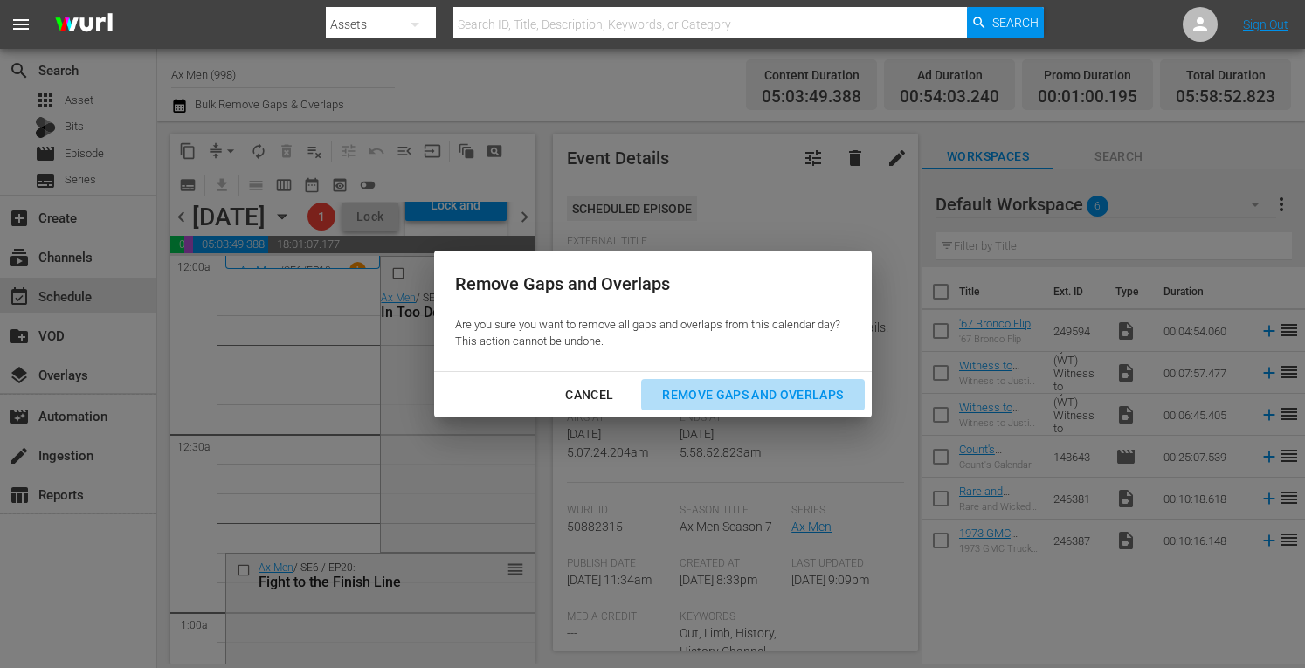
click at [708, 396] on div "Remove Gaps and Overlaps" at bounding box center [752, 395] width 209 height 22
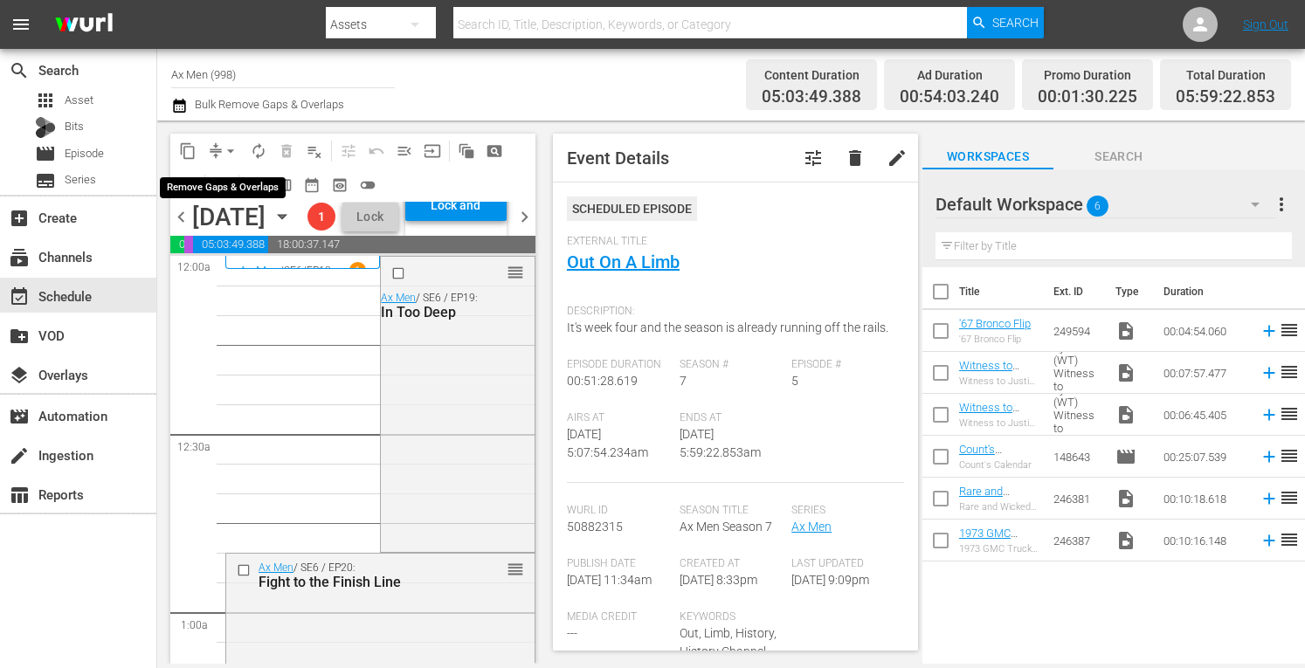
click at [225, 148] on span "arrow_drop_down" at bounding box center [230, 150] width 17 height 17
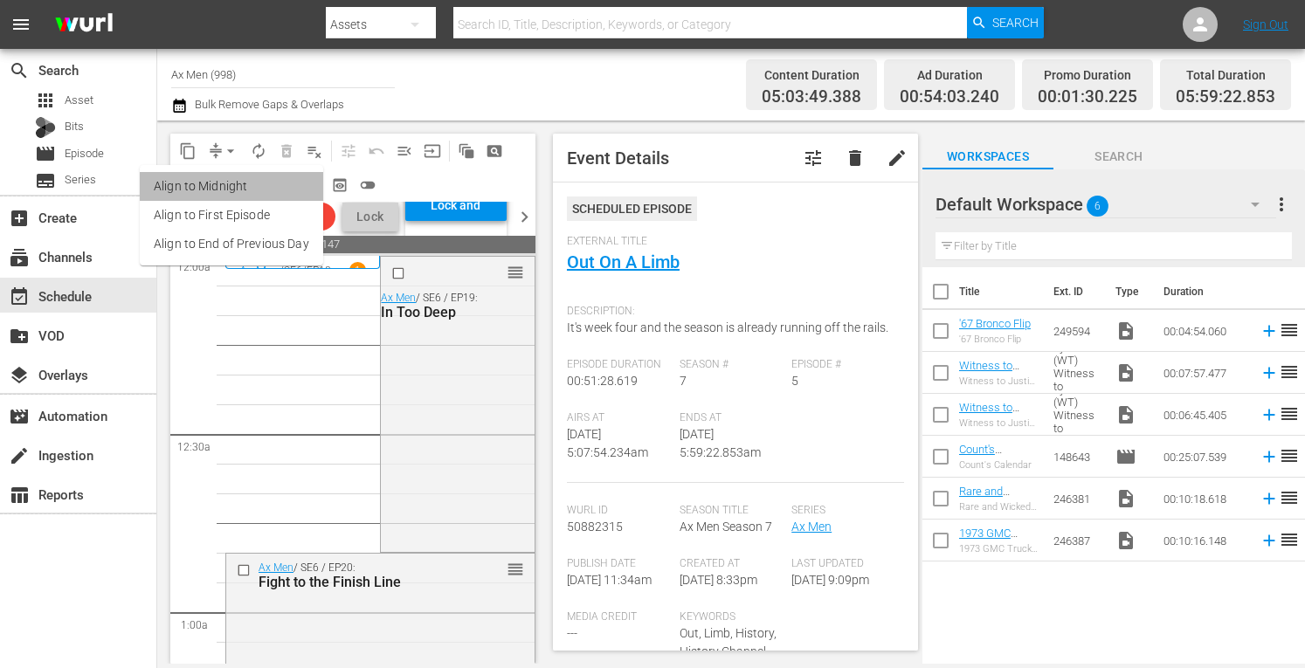
click at [233, 189] on li "Align to Midnight" at bounding box center [231, 186] width 183 height 29
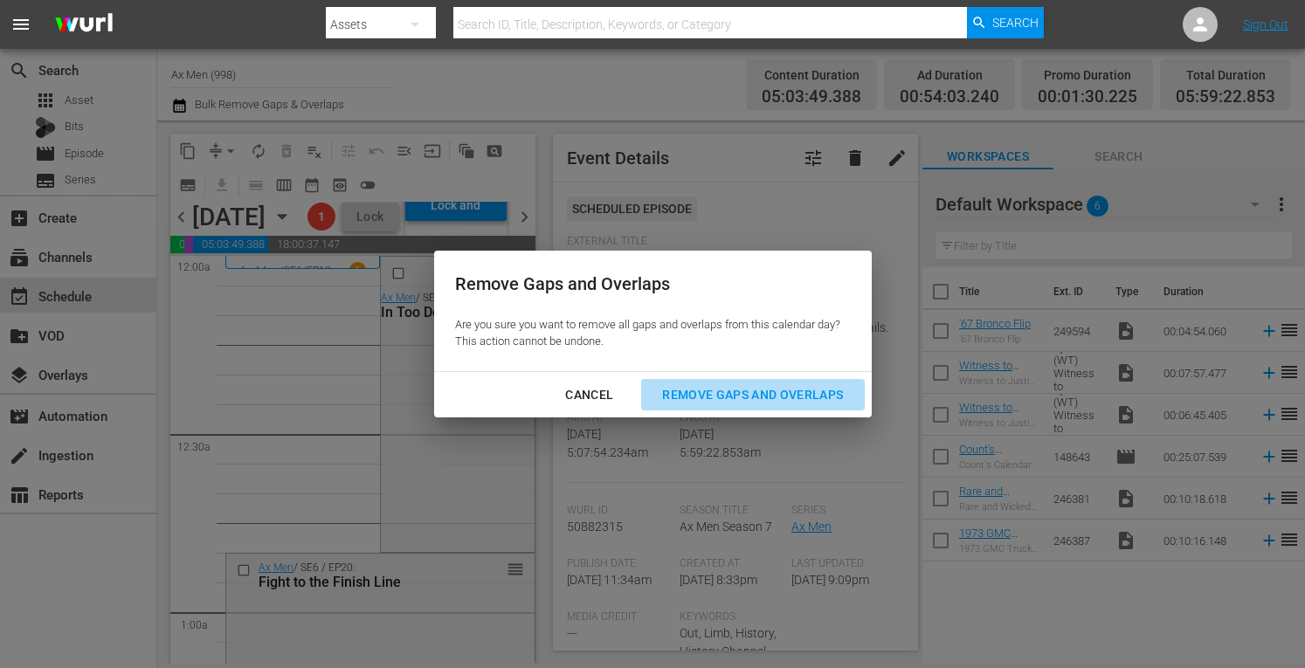
click at [729, 390] on div "Remove Gaps and Overlaps" at bounding box center [752, 395] width 209 height 22
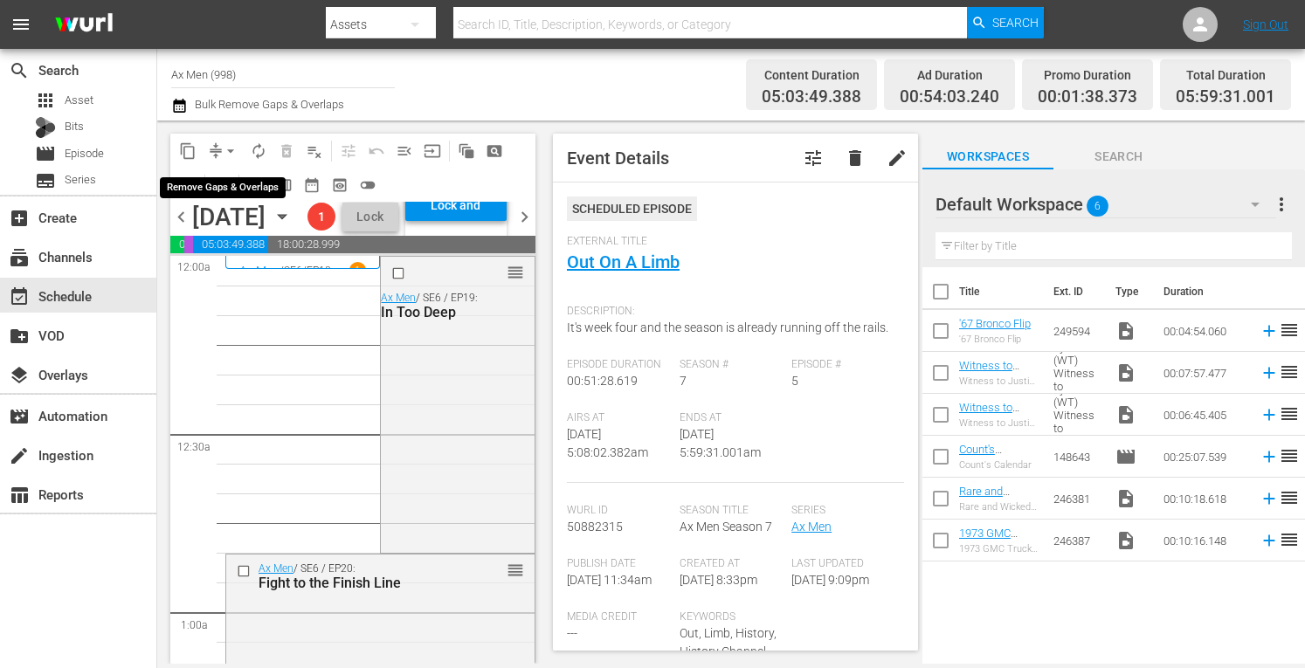
click at [227, 146] on span "arrow_drop_down" at bounding box center [230, 150] width 17 height 17
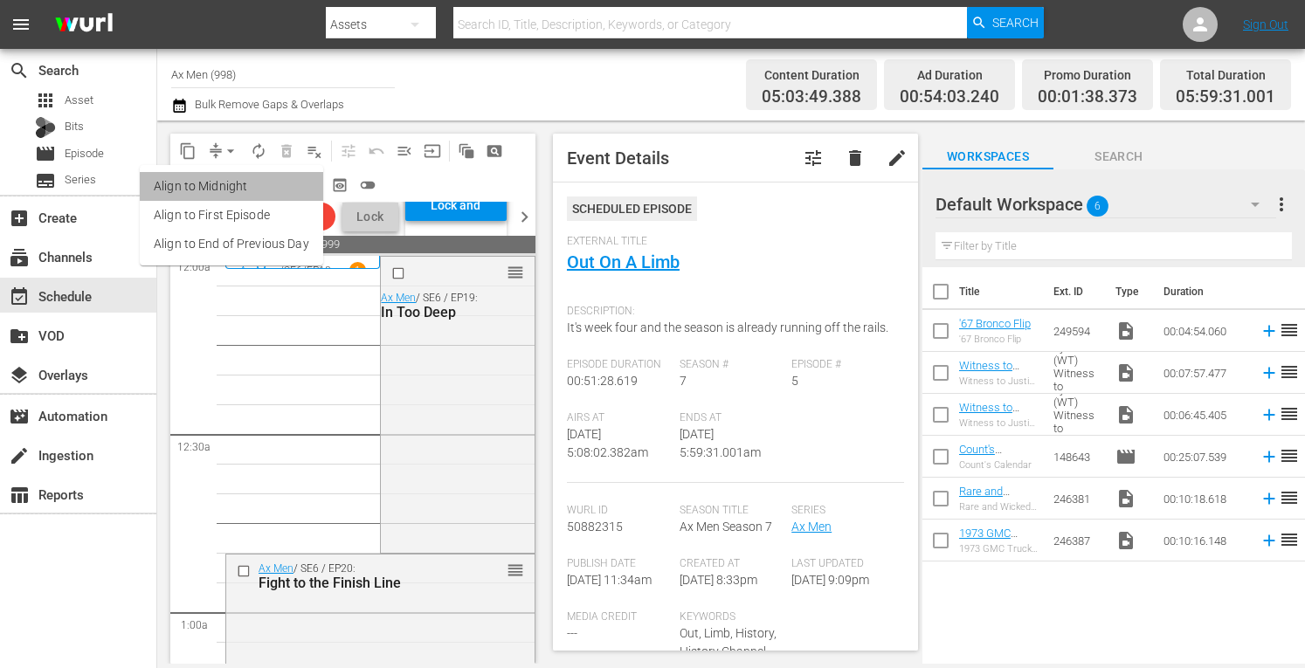
click at [232, 188] on li "Align to Midnight" at bounding box center [231, 186] width 183 height 29
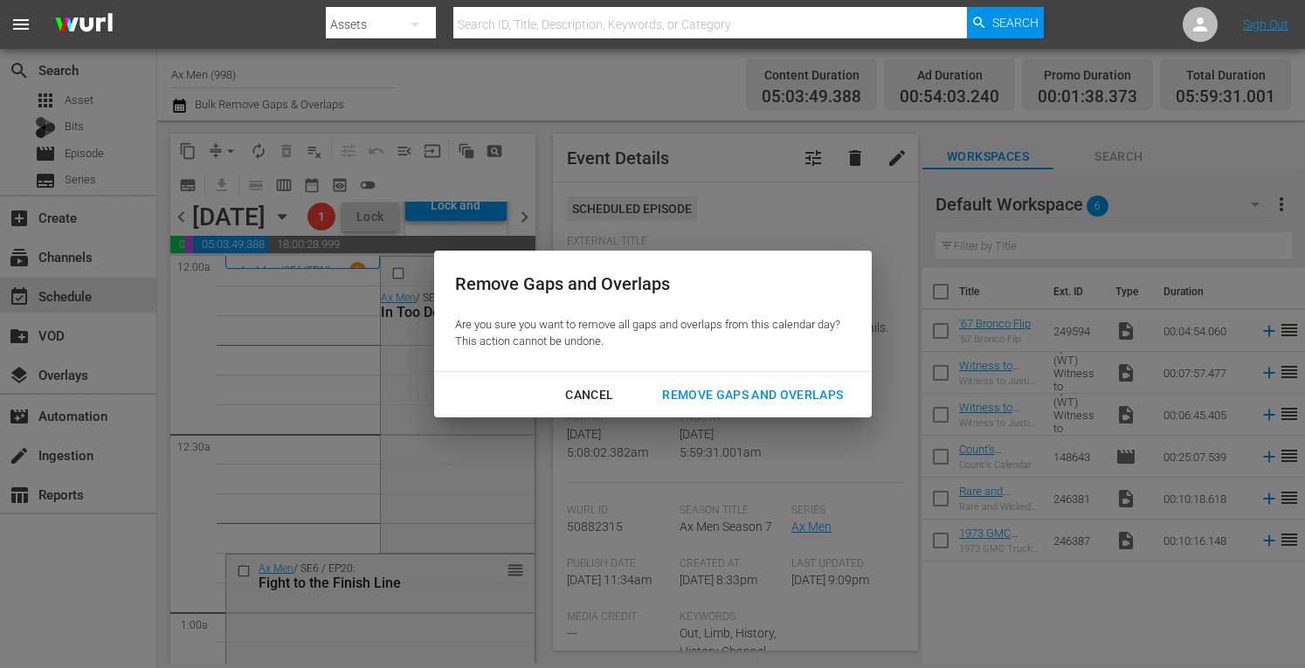
click at [729, 389] on div "Remove Gaps and Overlaps" at bounding box center [752, 395] width 209 height 22
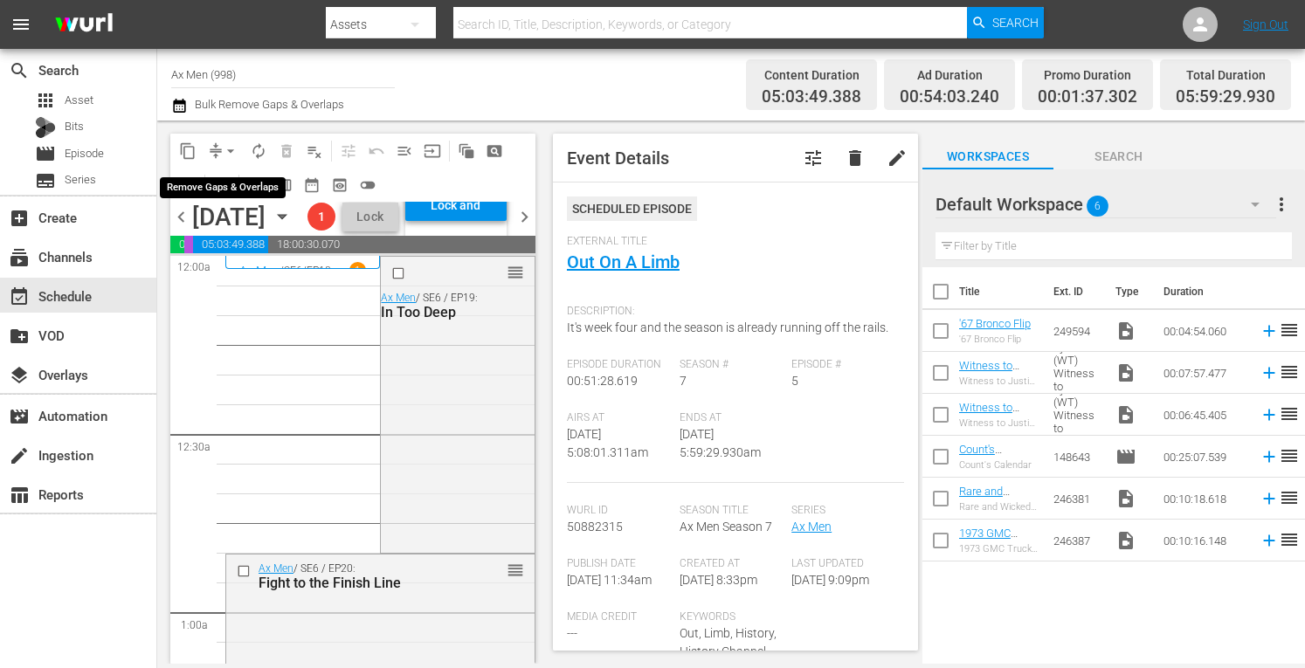
click at [230, 146] on span "arrow_drop_down" at bounding box center [230, 150] width 17 height 17
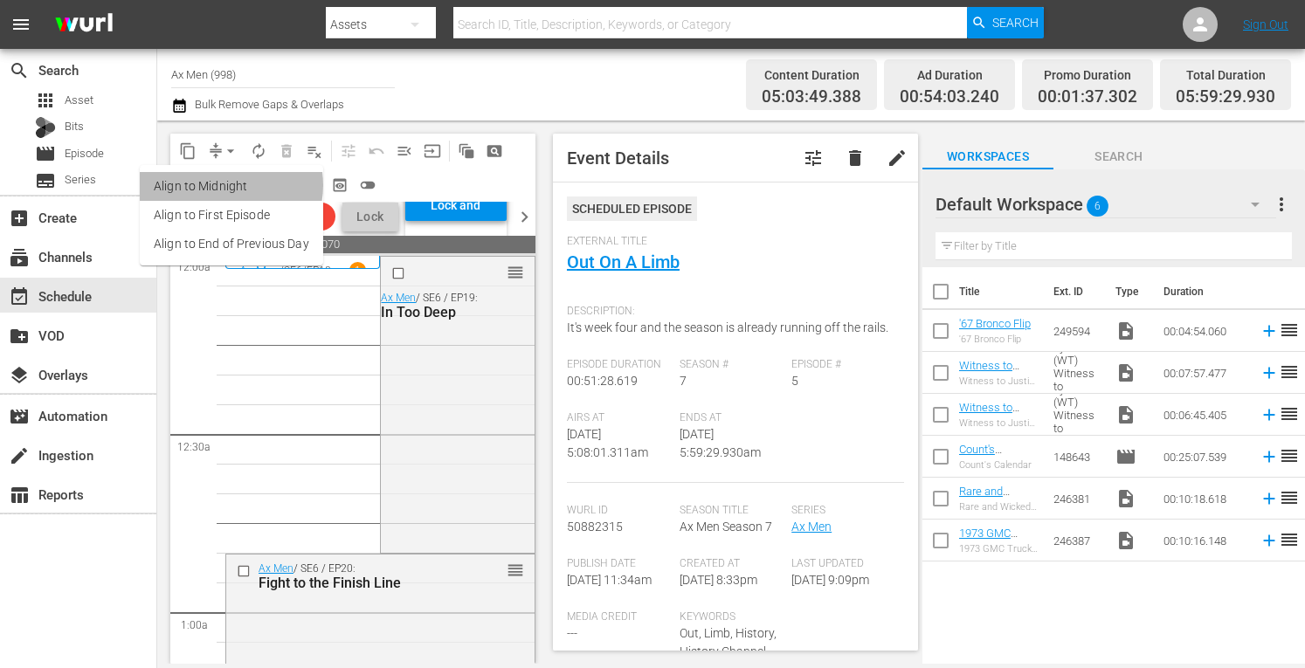
click at [225, 185] on li "Align to Midnight" at bounding box center [231, 186] width 183 height 29
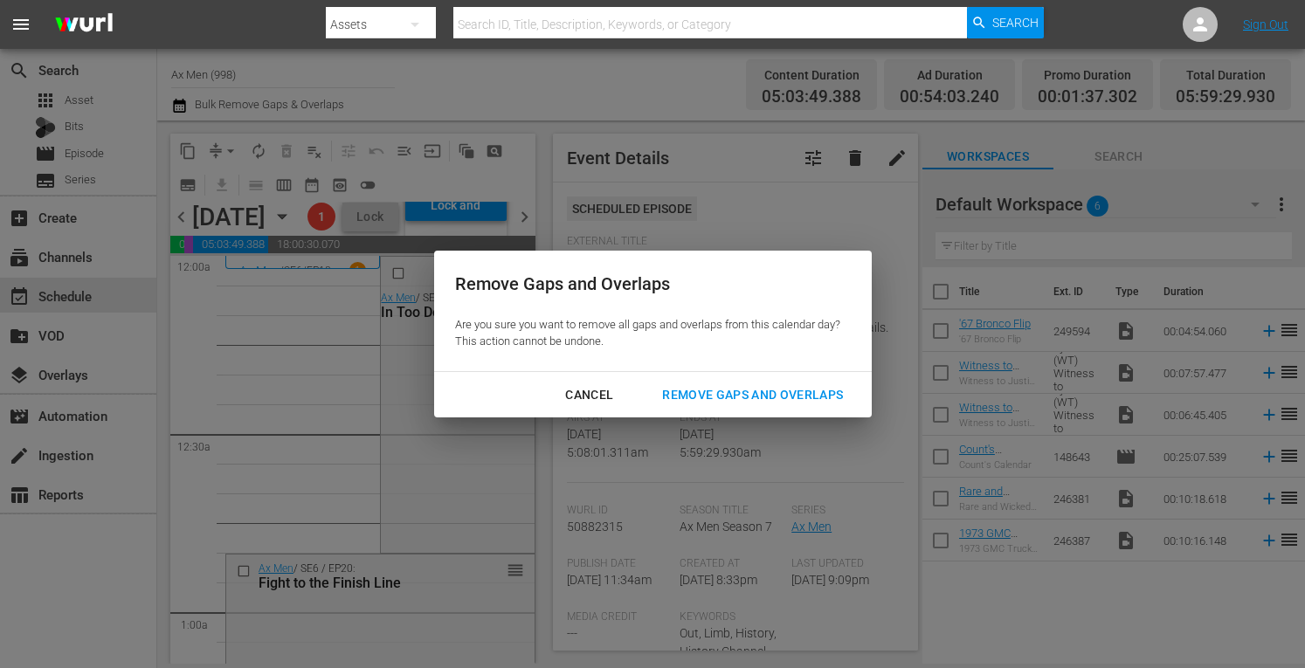
click at [722, 394] on div "Remove Gaps and Overlaps" at bounding box center [752, 395] width 209 height 22
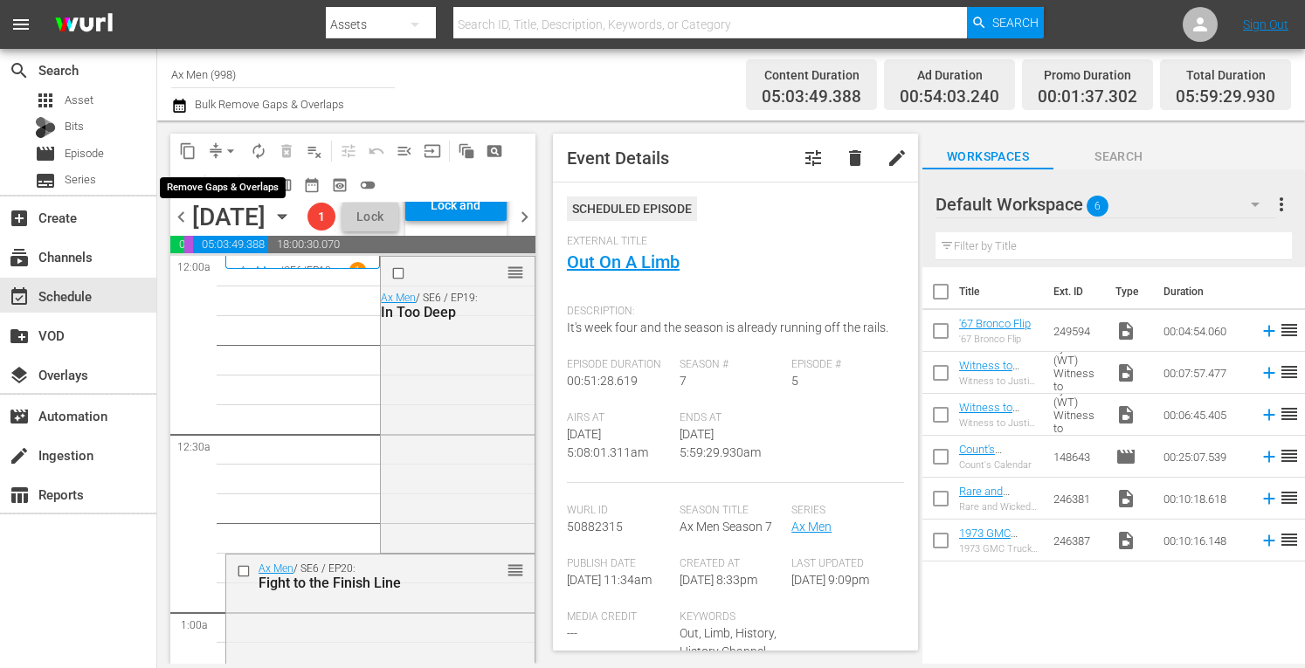
click at [232, 142] on span "arrow_drop_down" at bounding box center [230, 150] width 17 height 17
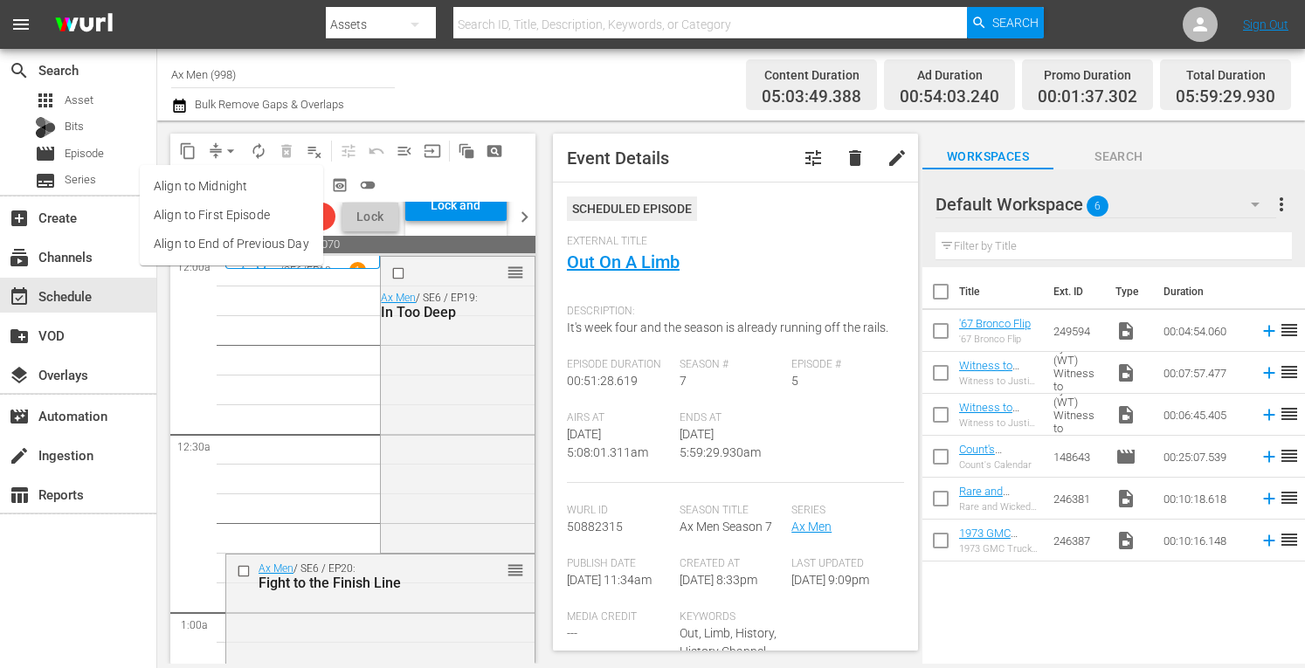
click at [223, 190] on li "Align to Midnight" at bounding box center [231, 186] width 183 height 29
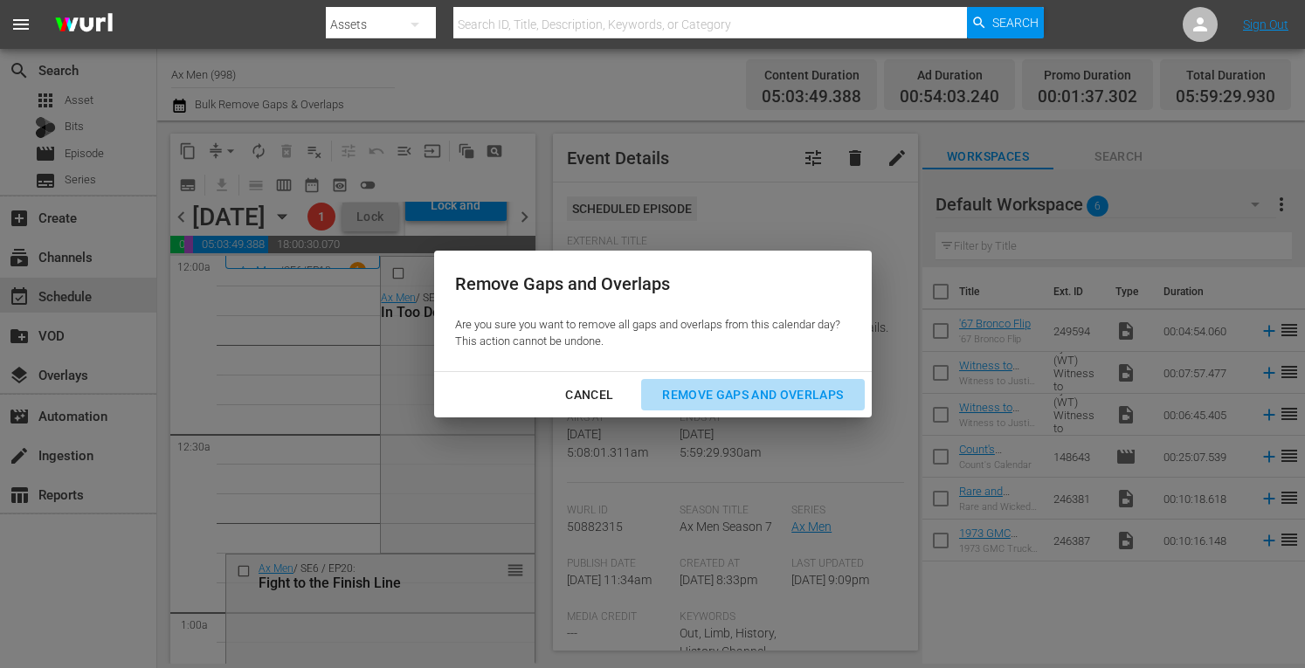
click at [708, 398] on div "Remove Gaps and Overlaps" at bounding box center [752, 395] width 209 height 22
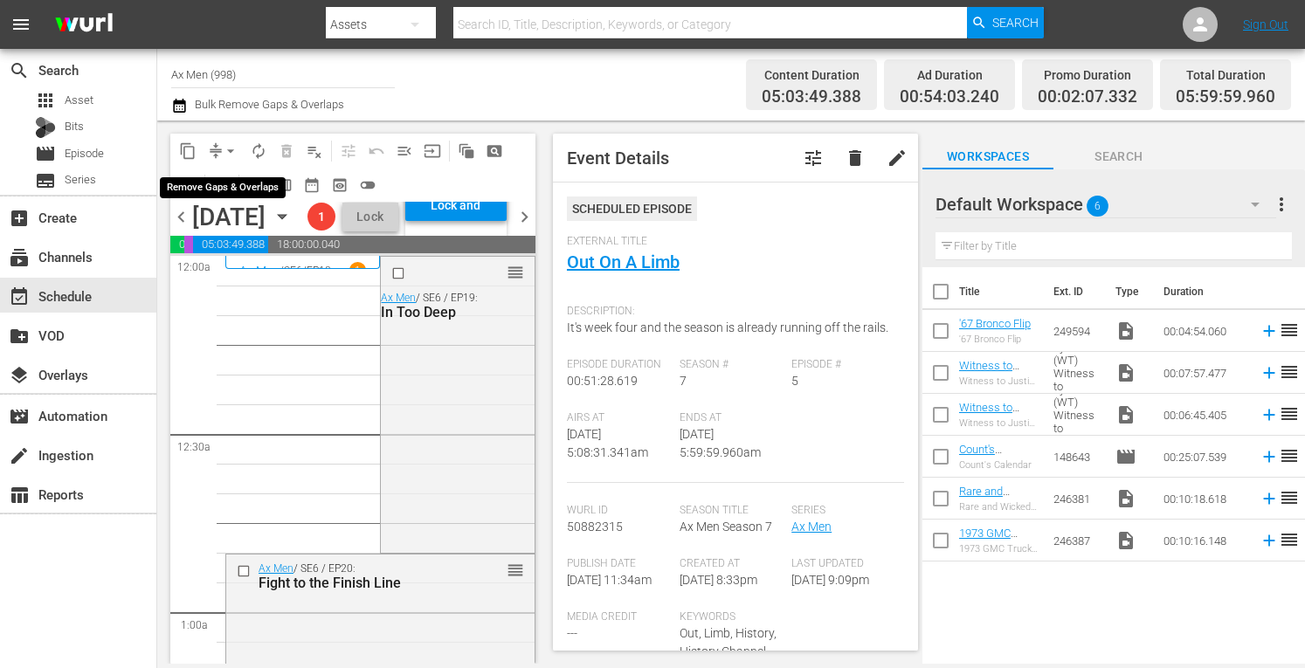
click at [234, 149] on span "arrow_drop_down" at bounding box center [230, 150] width 17 height 17
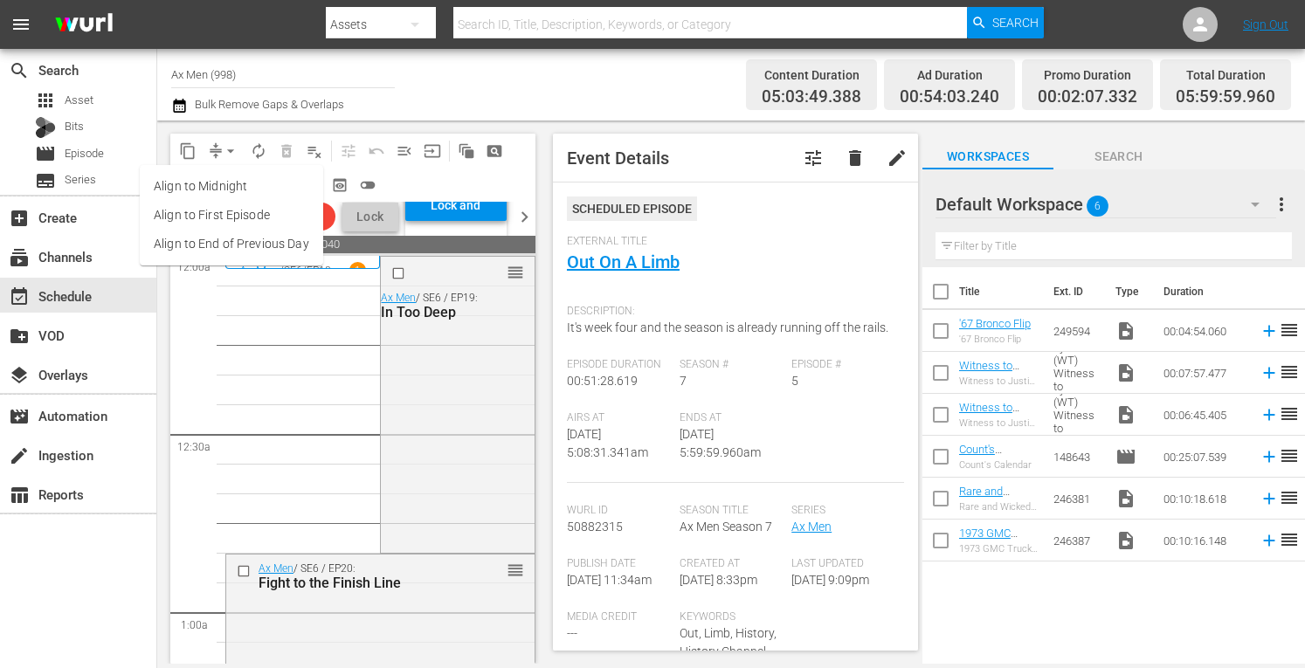
click at [231, 182] on li "Align to Midnight" at bounding box center [231, 186] width 183 height 29
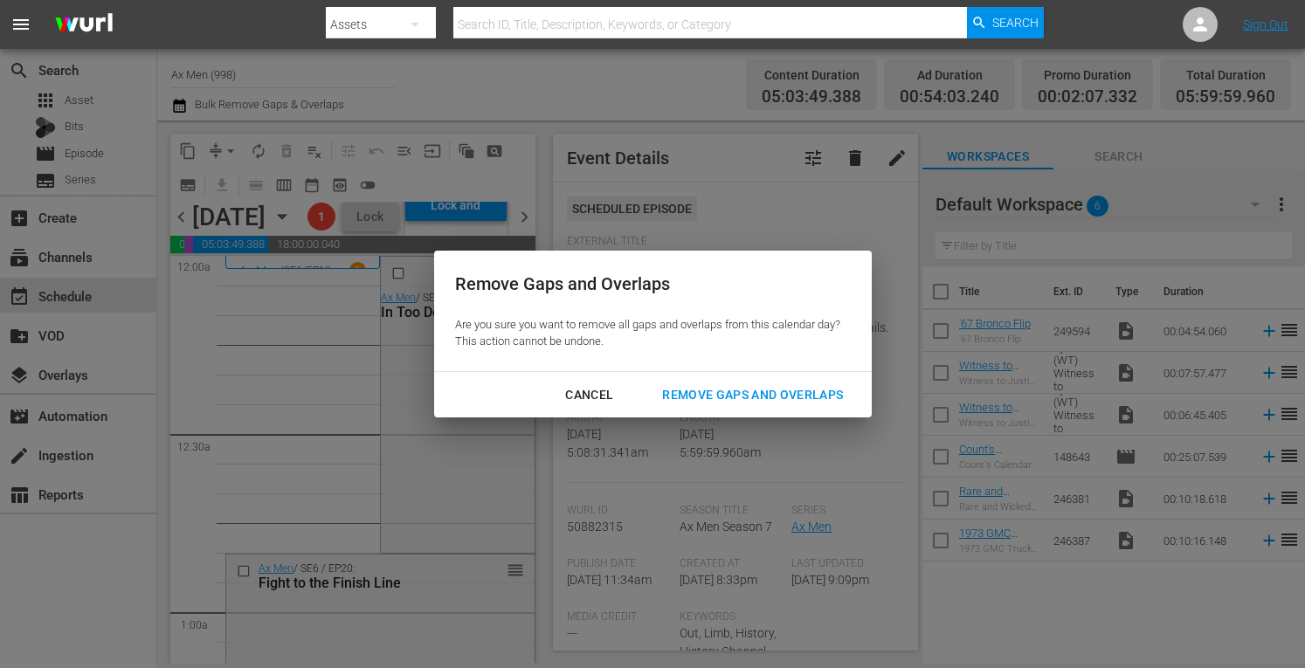
click at [701, 389] on div "Remove Gaps and Overlaps" at bounding box center [752, 395] width 209 height 22
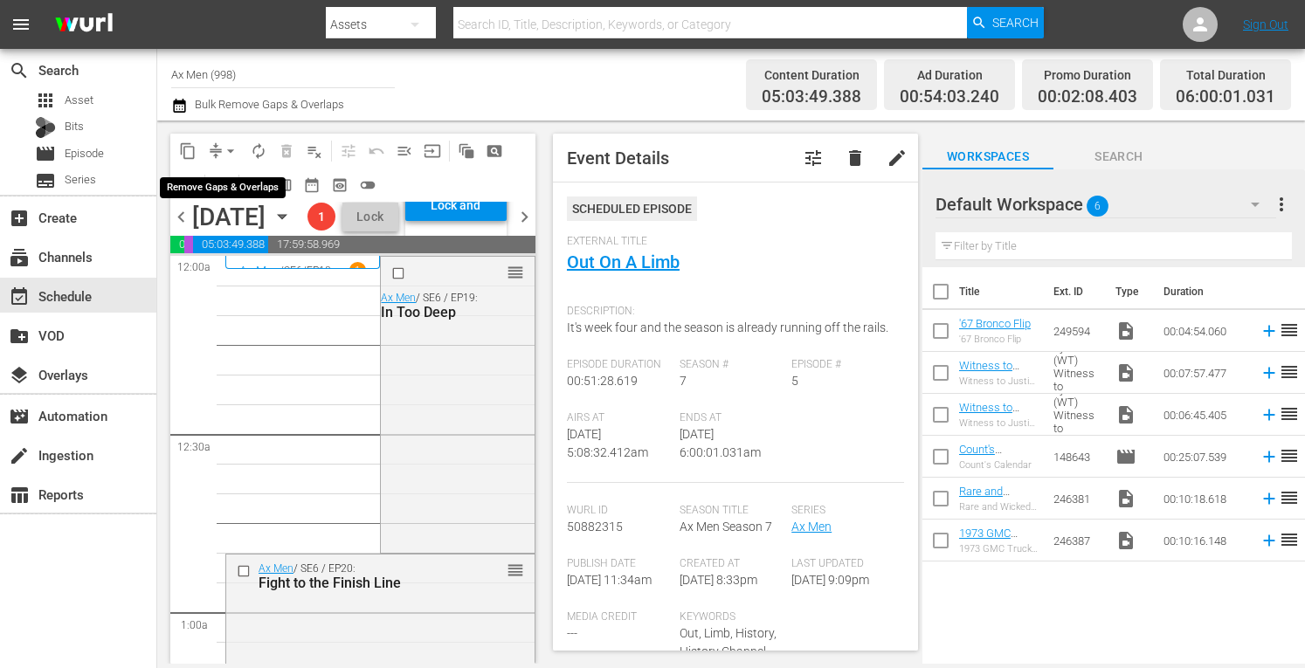
click at [232, 142] on span "arrow_drop_down" at bounding box center [230, 150] width 17 height 17
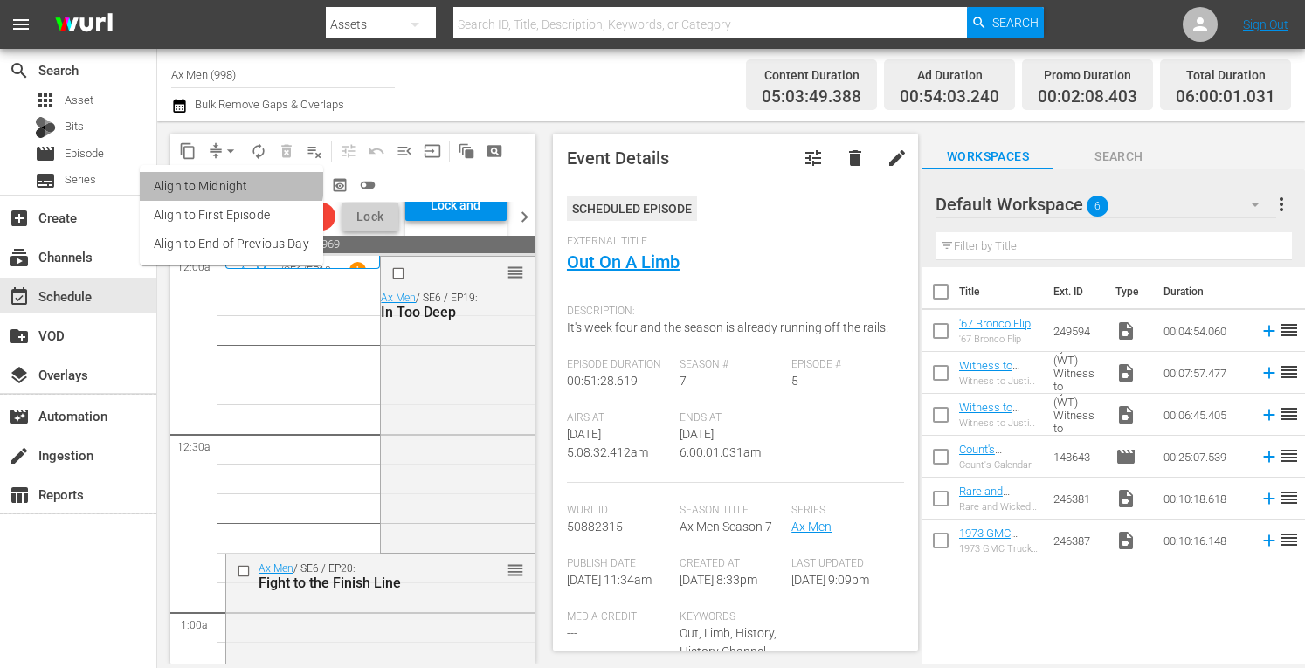
click at [231, 183] on li "Align to Midnight" at bounding box center [231, 186] width 183 height 29
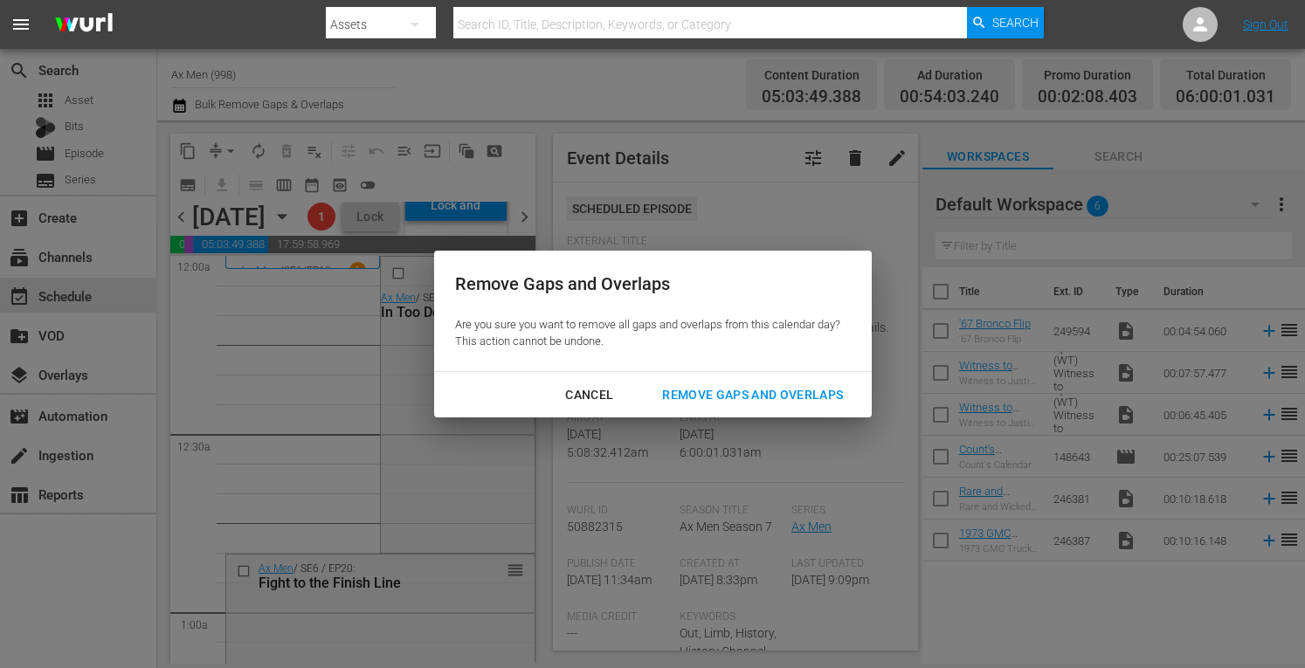
click at [760, 392] on div "Remove Gaps and Overlaps" at bounding box center [752, 395] width 209 height 22
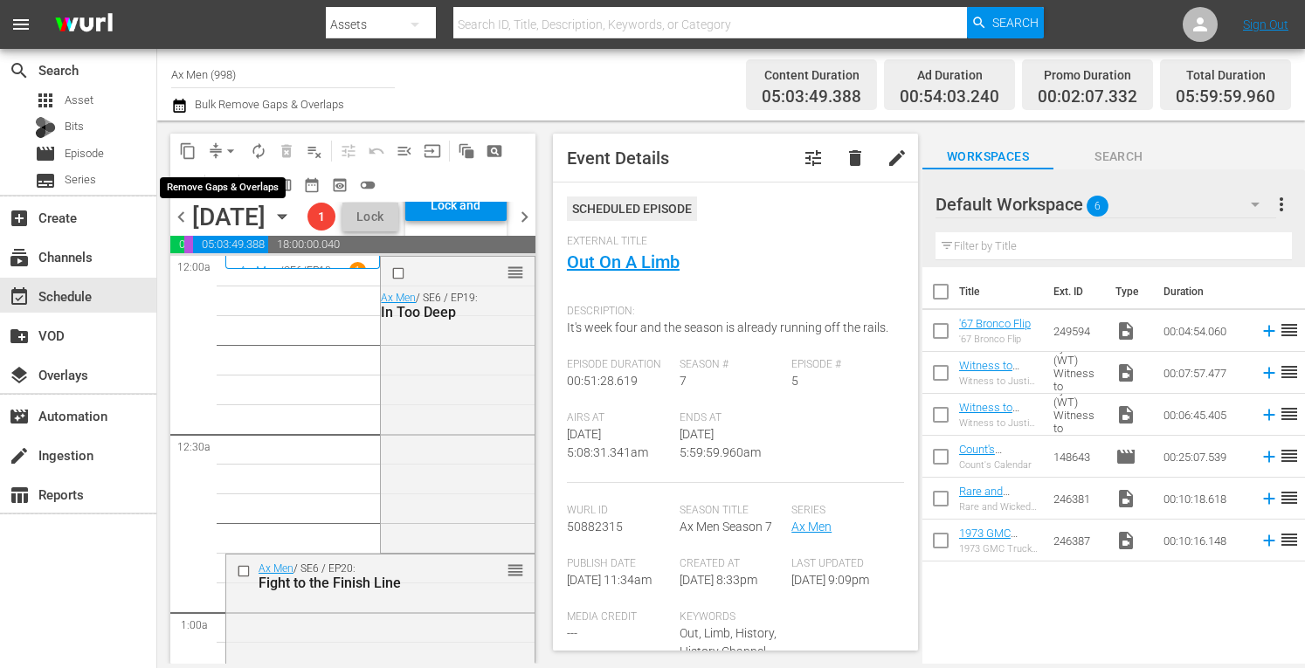
click at [225, 149] on span "arrow_drop_down" at bounding box center [230, 150] width 17 height 17
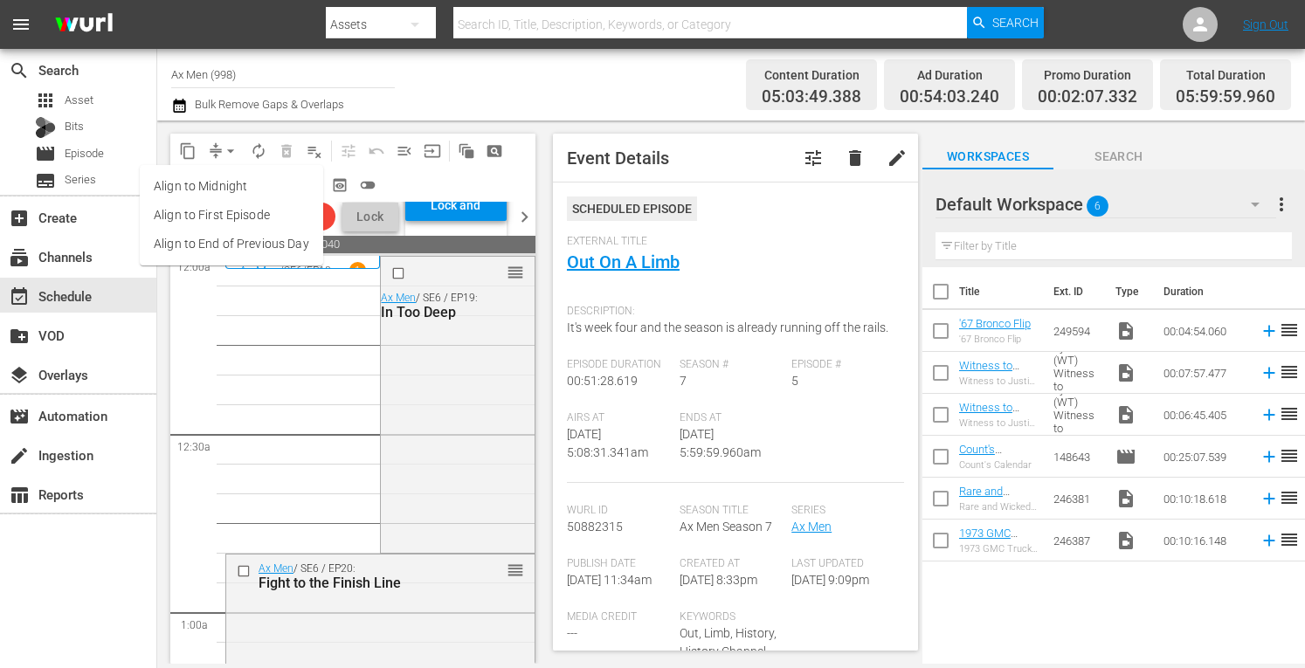
click at [225, 187] on li "Align to Midnight" at bounding box center [231, 186] width 183 height 29
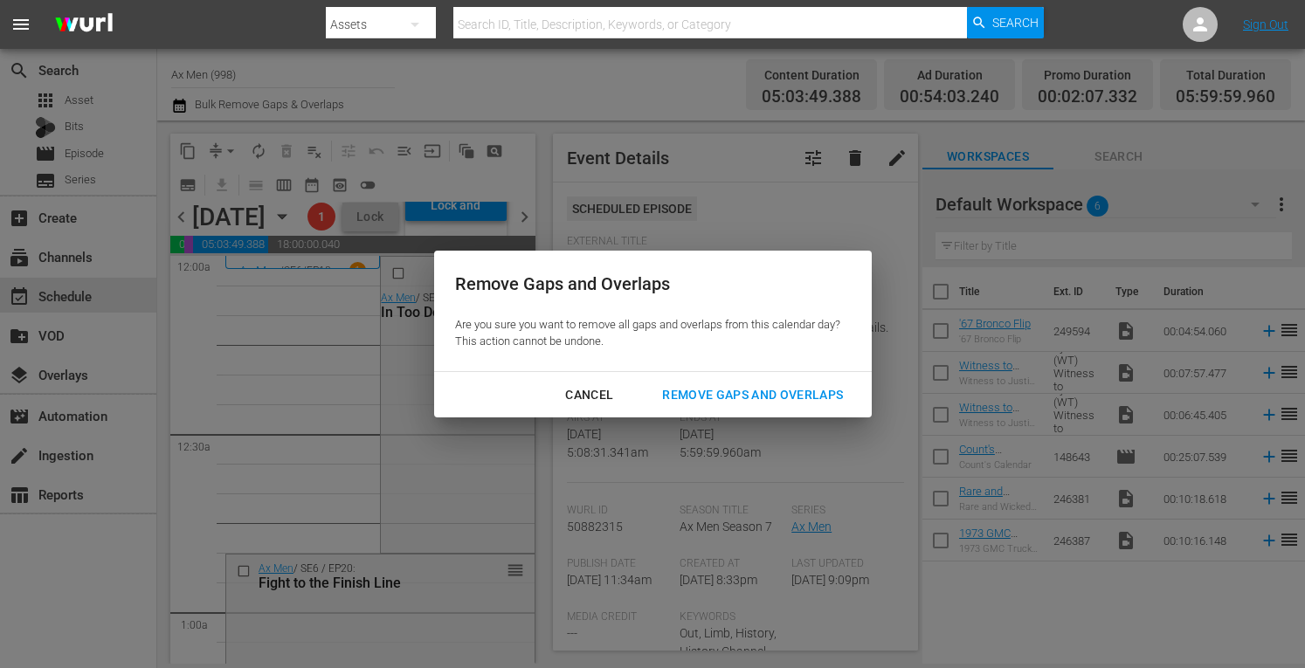
click at [702, 390] on div "Remove Gaps and Overlaps" at bounding box center [752, 395] width 209 height 22
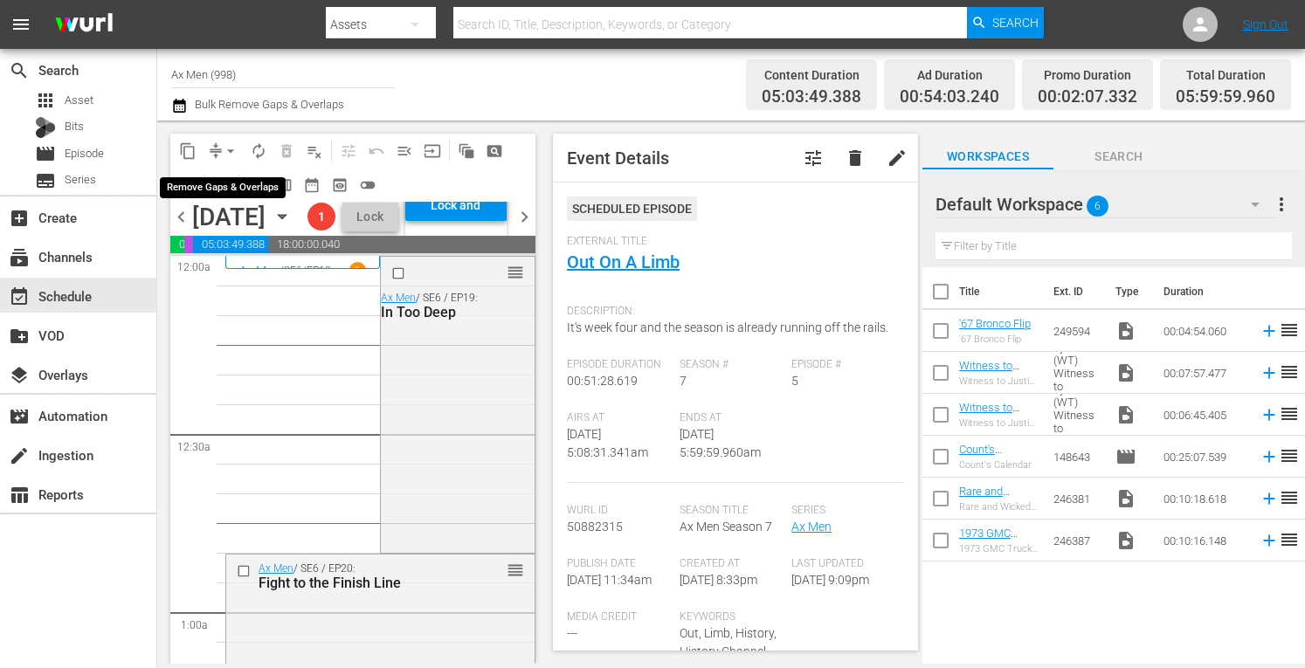
click at [227, 142] on span "arrow_drop_down" at bounding box center [230, 150] width 17 height 17
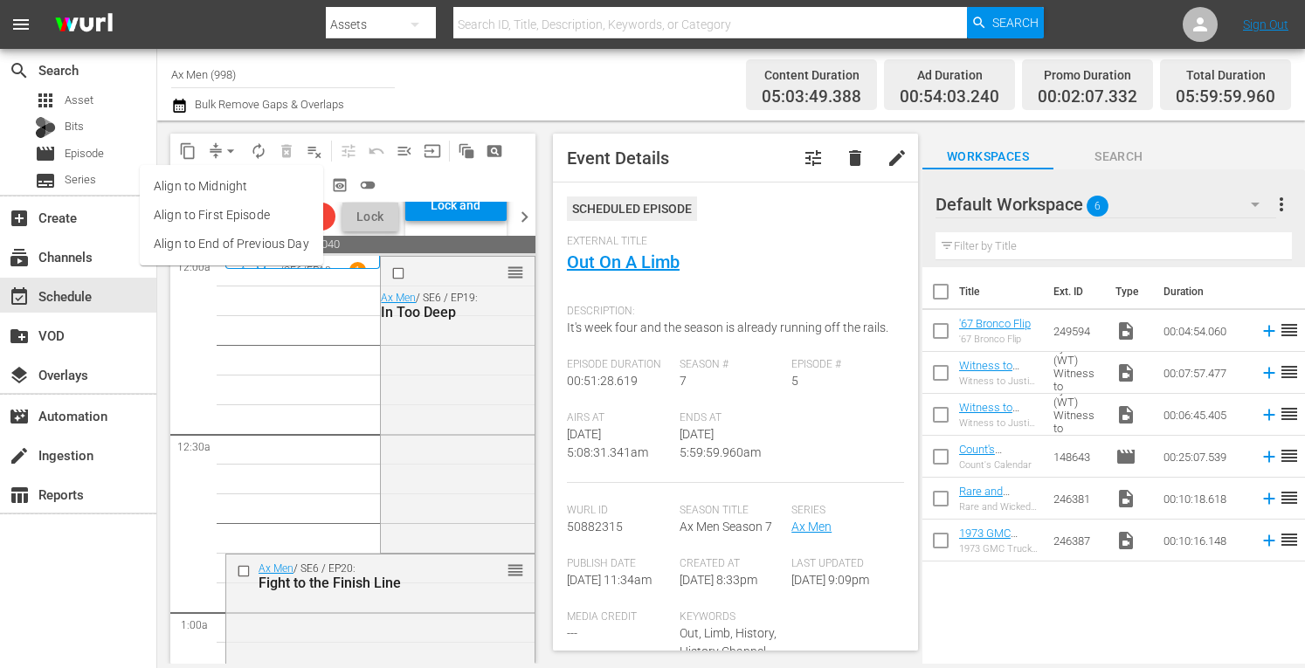
click at [225, 183] on li "Align to Midnight" at bounding box center [231, 186] width 183 height 29
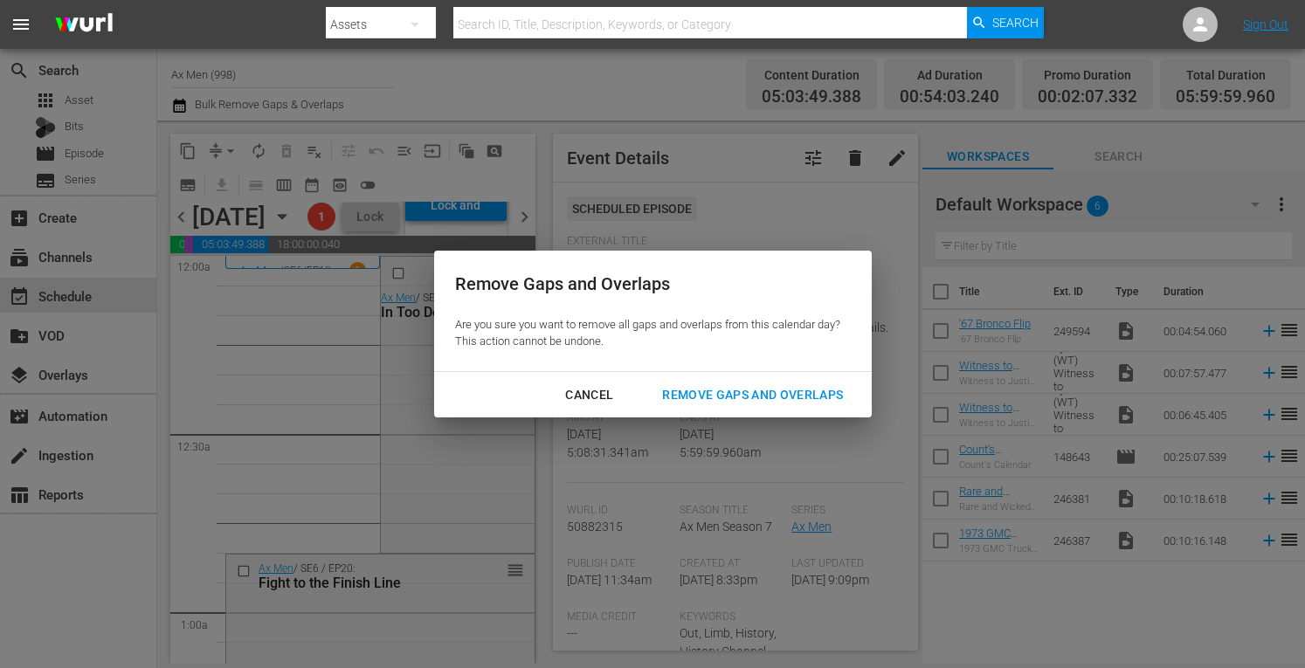
click at [690, 399] on div "Remove Gaps and Overlaps" at bounding box center [752, 395] width 209 height 22
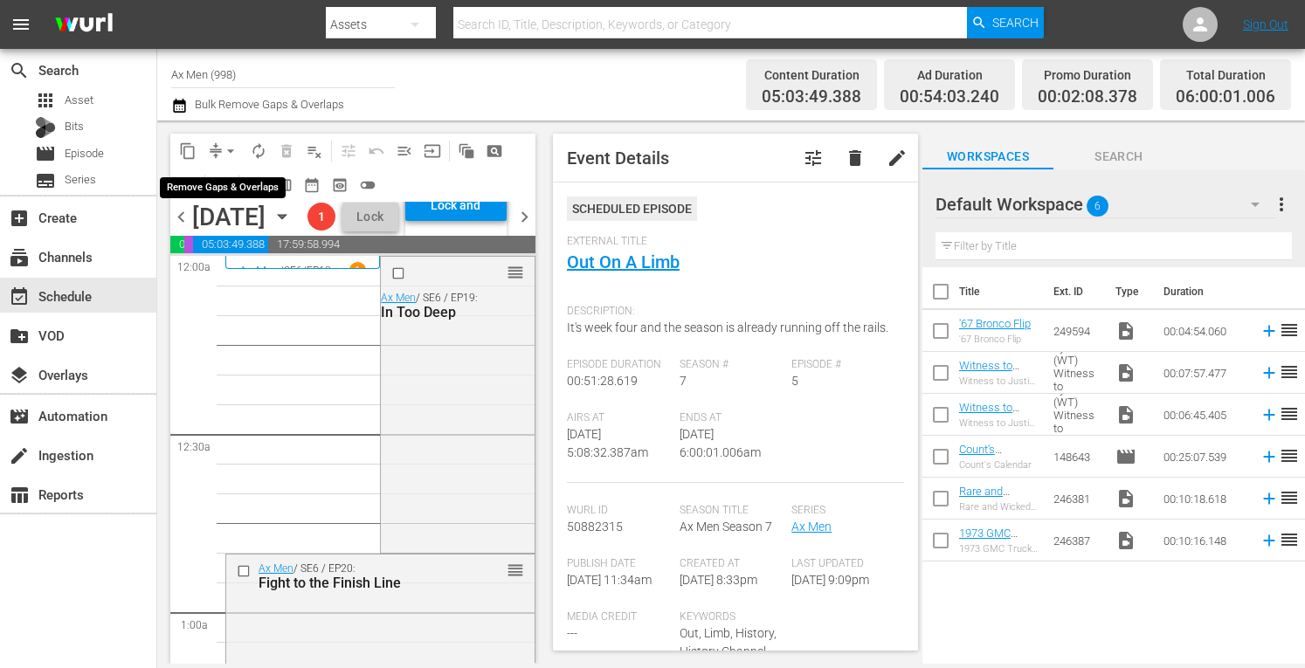
click at [234, 144] on span "arrow_drop_down" at bounding box center [230, 150] width 17 height 17
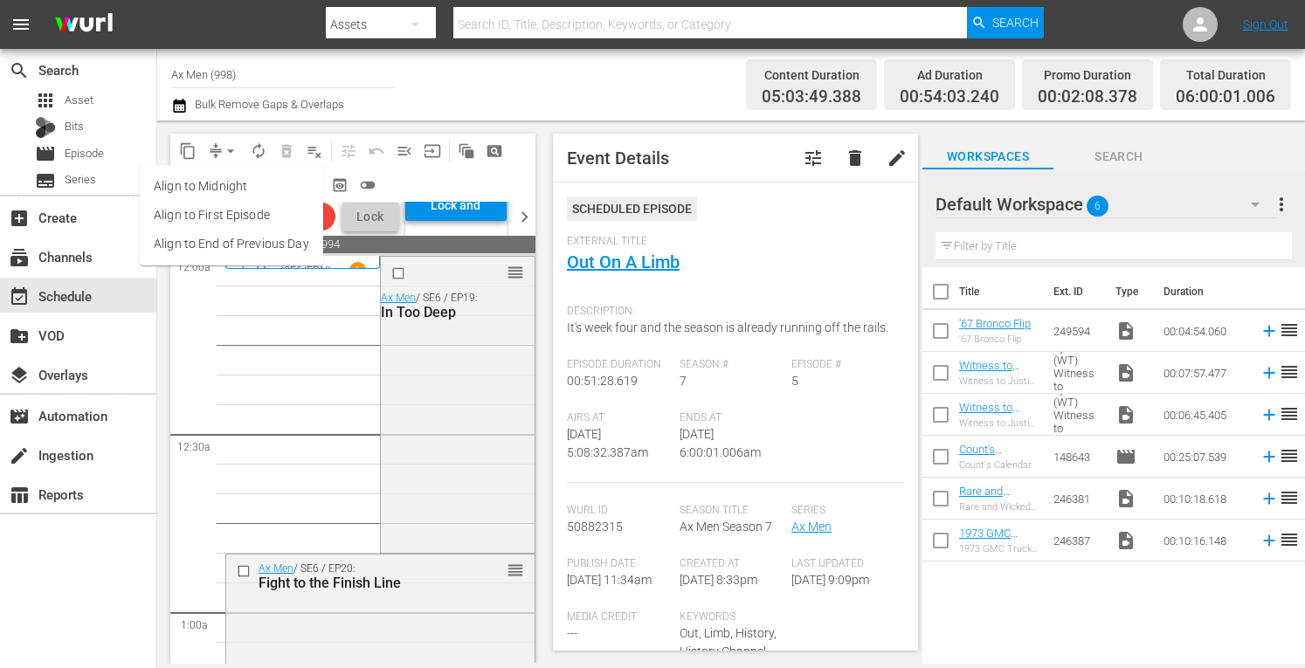
click at [231, 191] on li "Align to Midnight" at bounding box center [231, 186] width 183 height 29
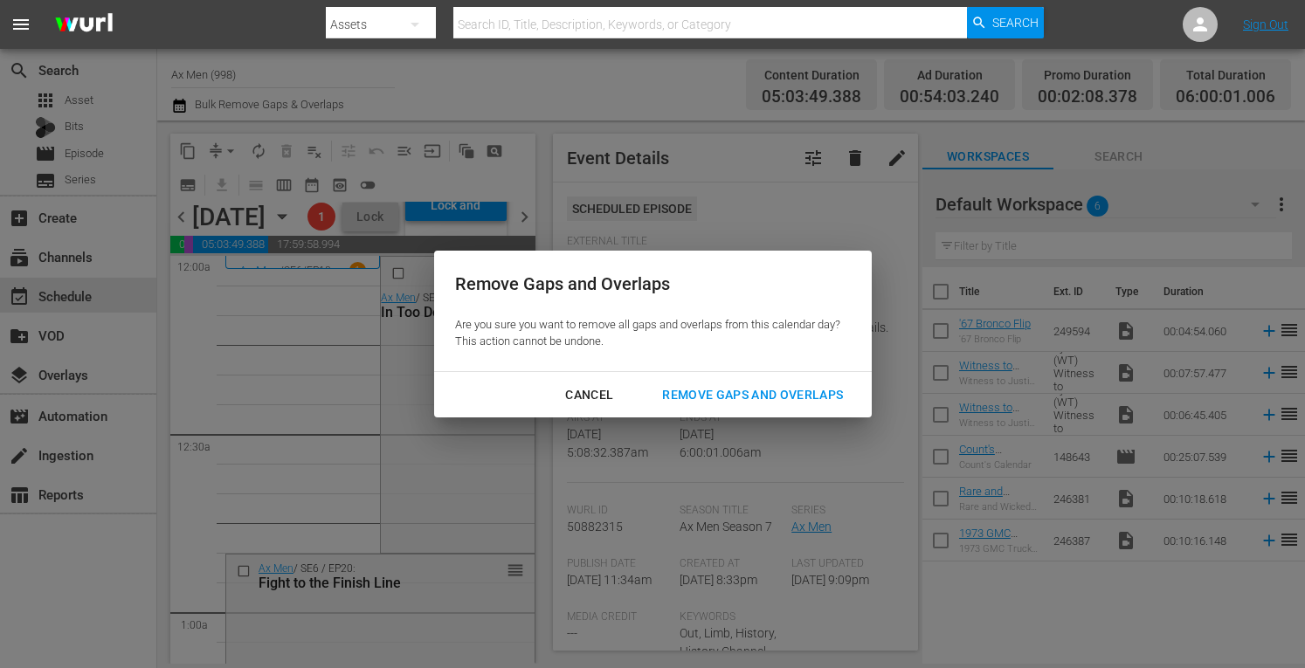
click at [700, 392] on div "Remove Gaps and Overlaps" at bounding box center [752, 395] width 209 height 22
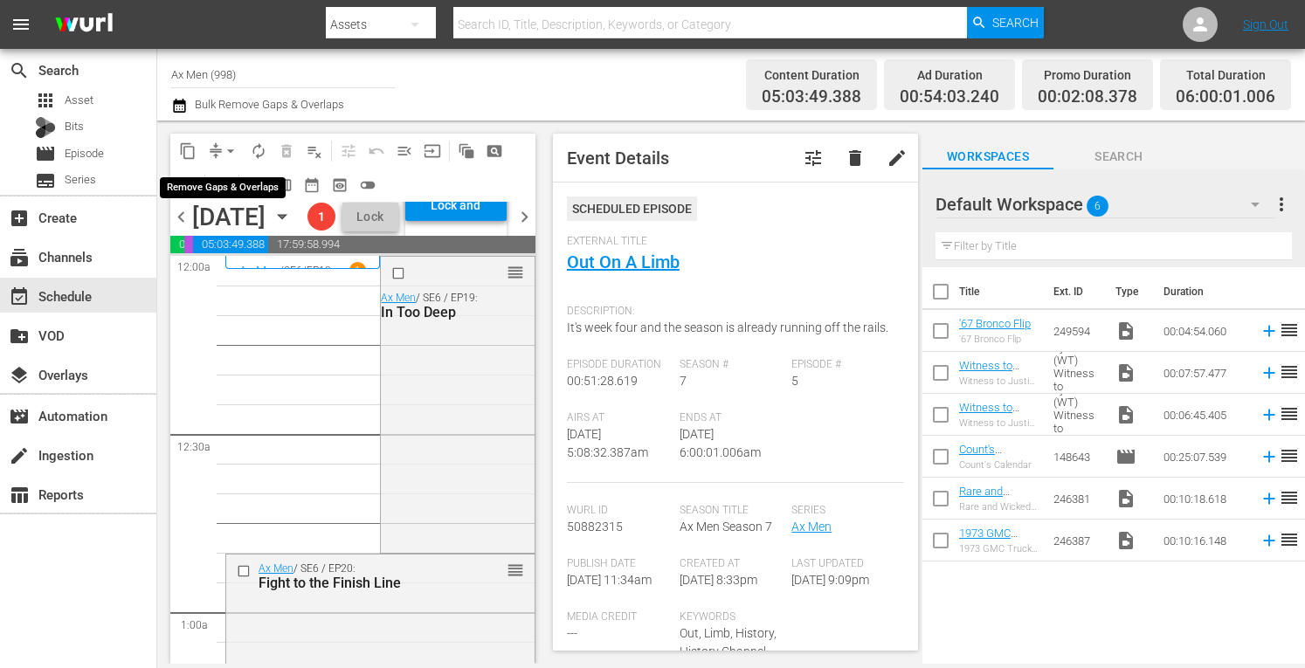
click at [230, 146] on span "arrow_drop_down" at bounding box center [230, 150] width 17 height 17
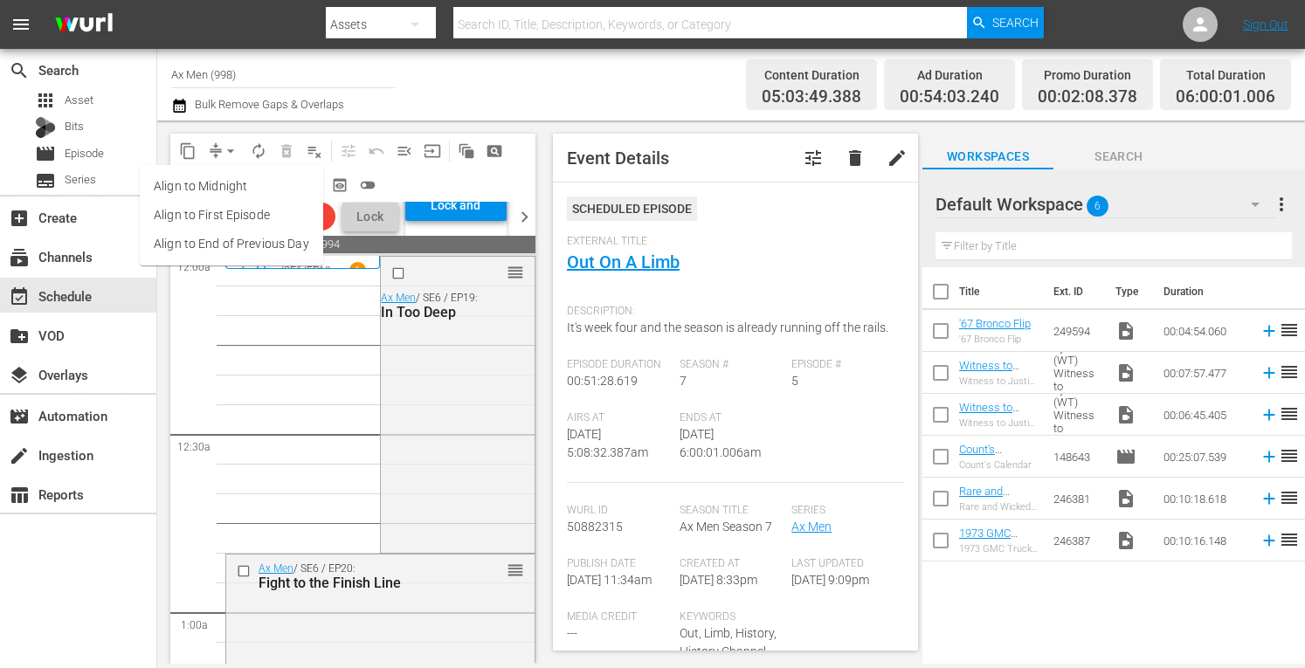
click at [229, 190] on li "Align to Midnight" at bounding box center [231, 186] width 183 height 29
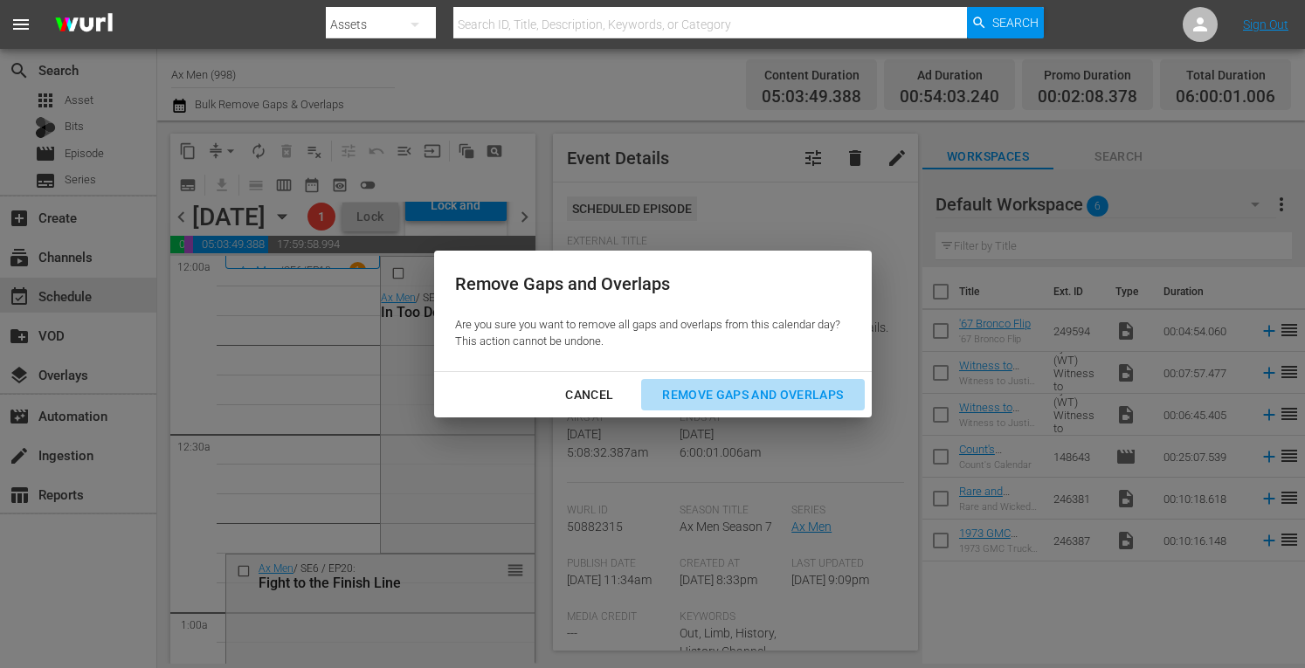
click at [684, 392] on div "Remove Gaps and Overlaps" at bounding box center [752, 395] width 209 height 22
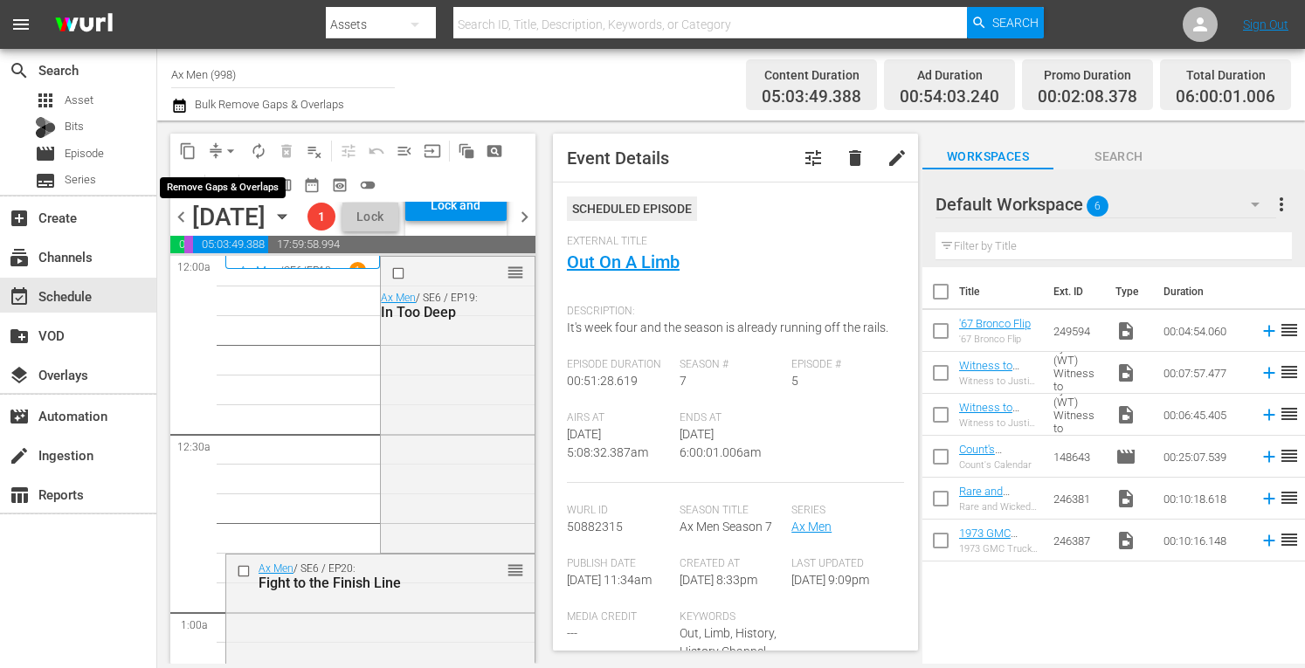
click at [231, 149] on span "arrow_drop_down" at bounding box center [230, 150] width 17 height 17
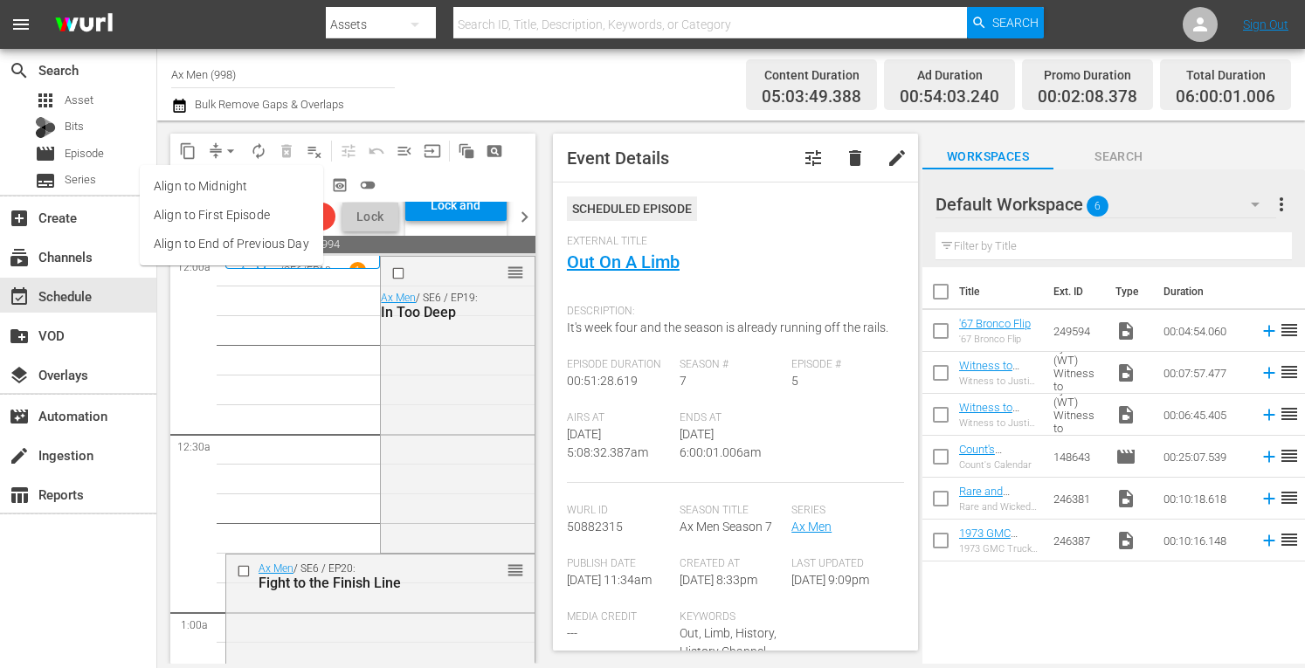
click at [229, 190] on li "Align to Midnight" at bounding box center [231, 186] width 183 height 29
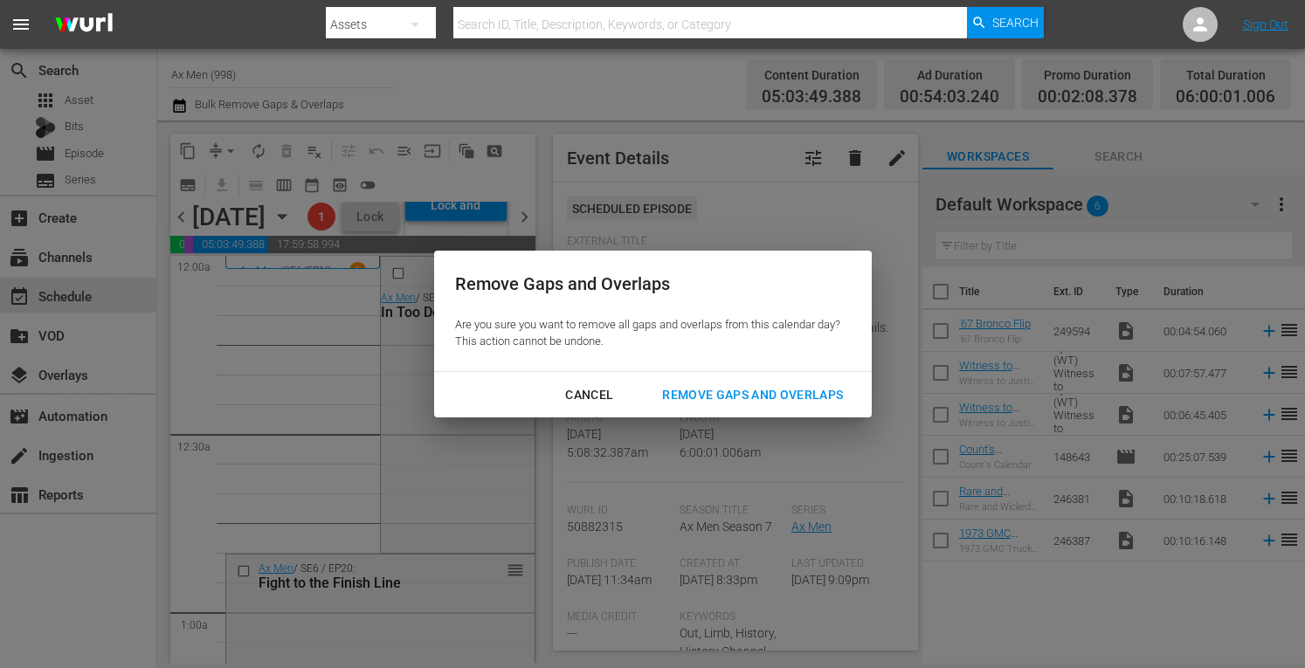
click at [720, 390] on div "Remove Gaps and Overlaps" at bounding box center [752, 395] width 209 height 22
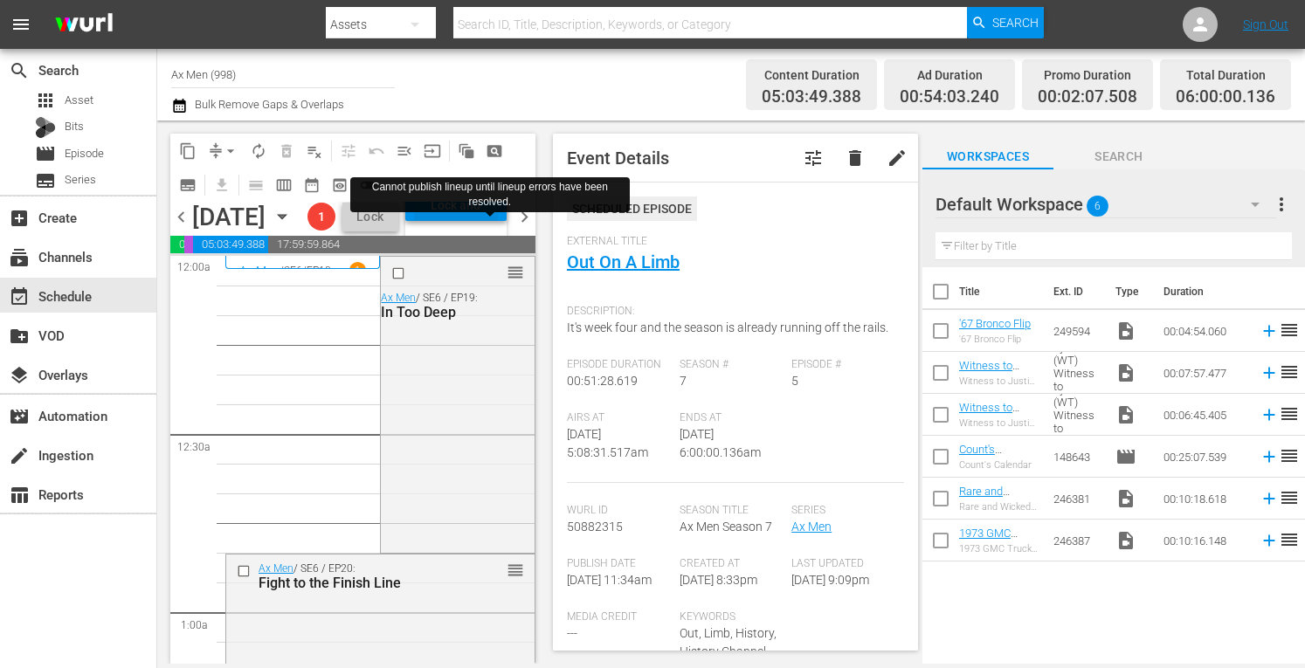
click at [497, 221] on div "Lock and Publish" at bounding box center [456, 205] width 84 height 31
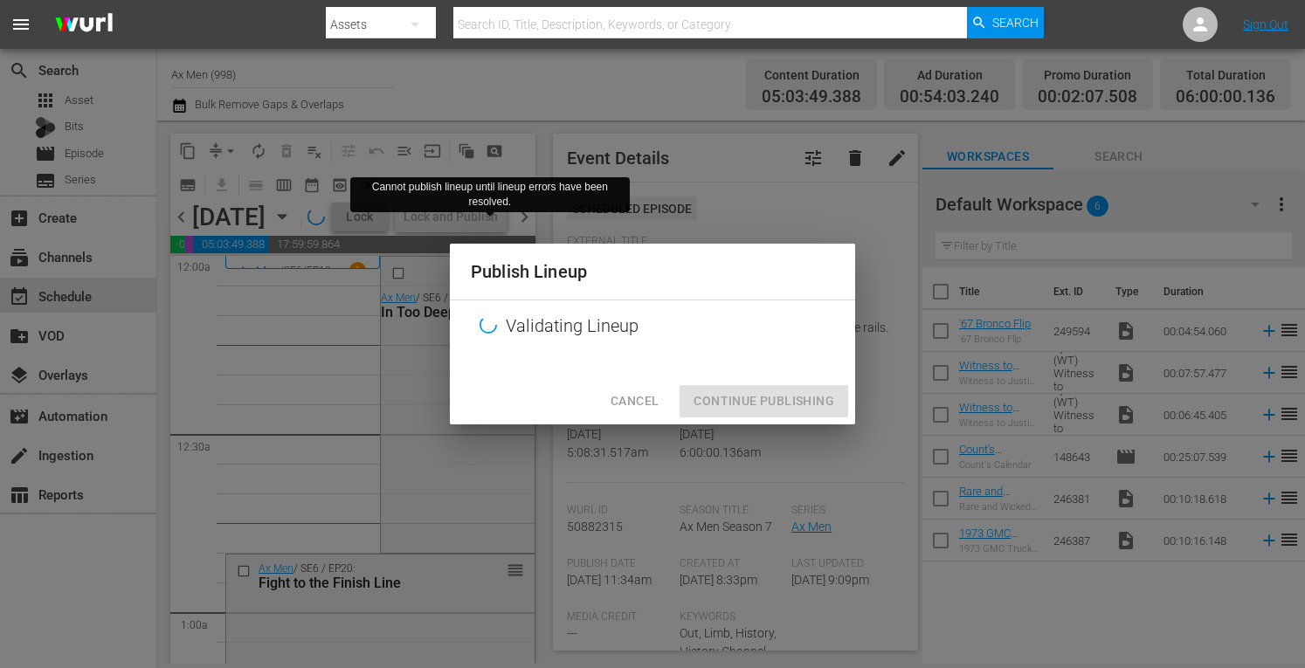
click at [635, 408] on div "Cancel Continue Publishing" at bounding box center [652, 401] width 405 height 46
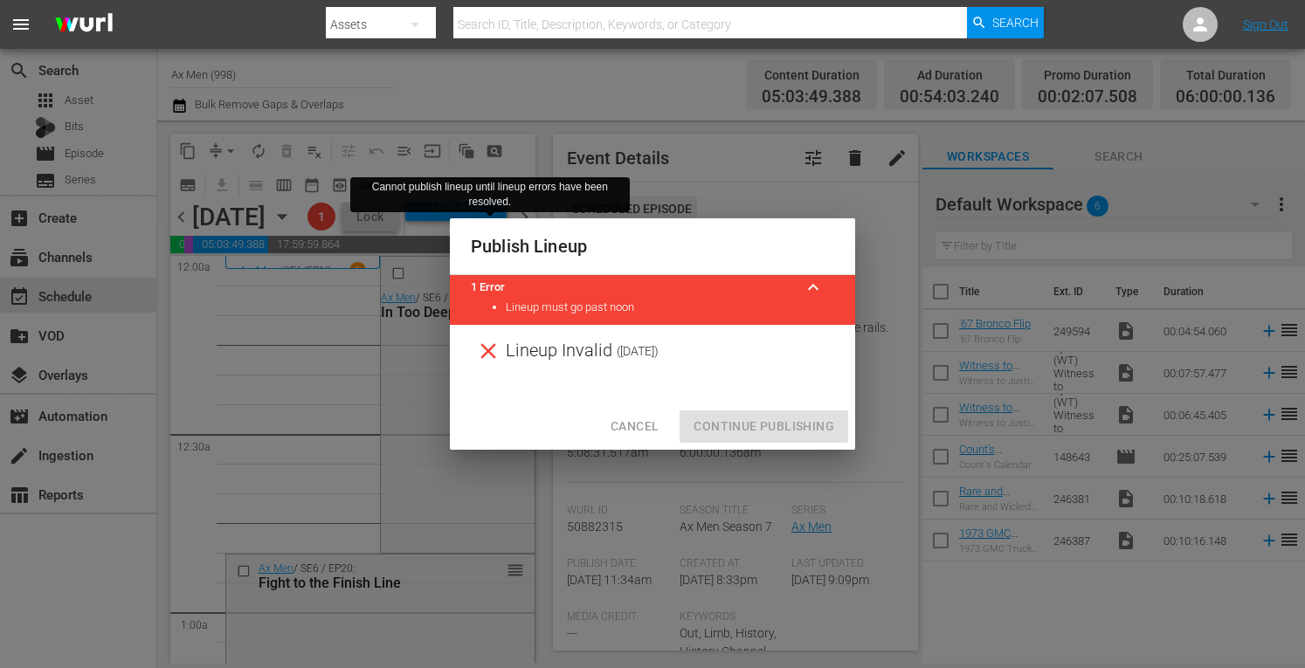
click at [631, 425] on span "Cancel" at bounding box center [635, 427] width 48 height 22
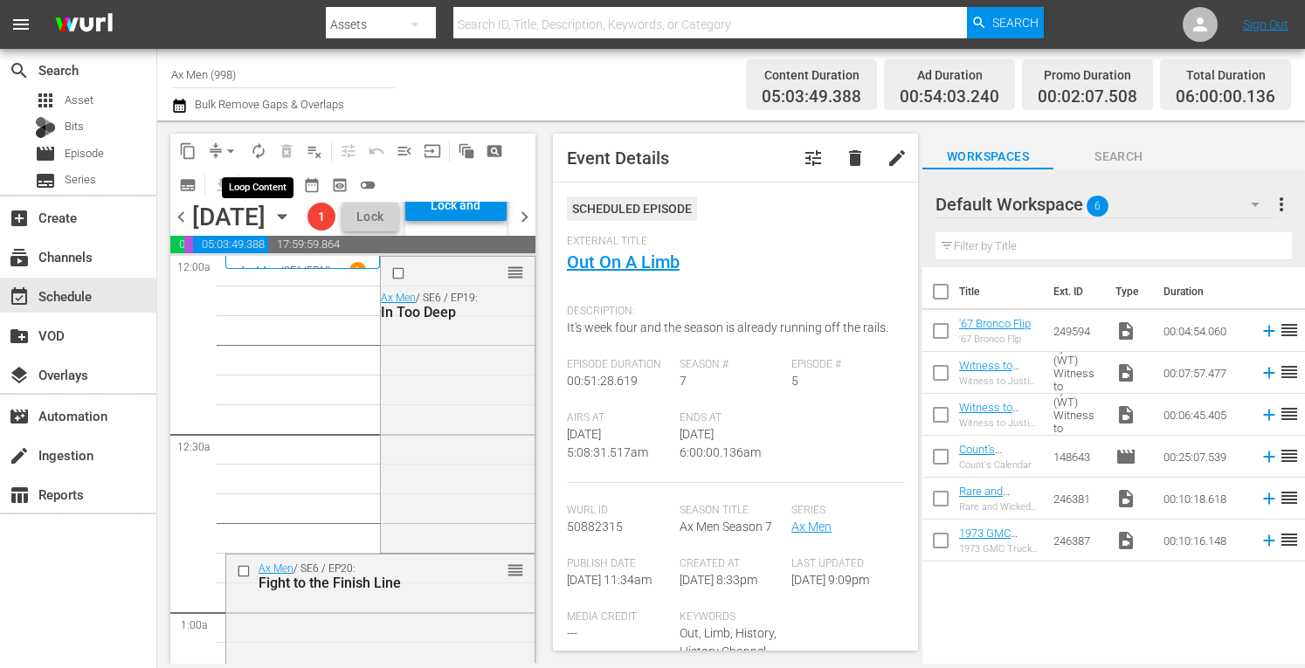
click at [262, 149] on span "autorenew_outlined" at bounding box center [258, 150] width 17 height 17
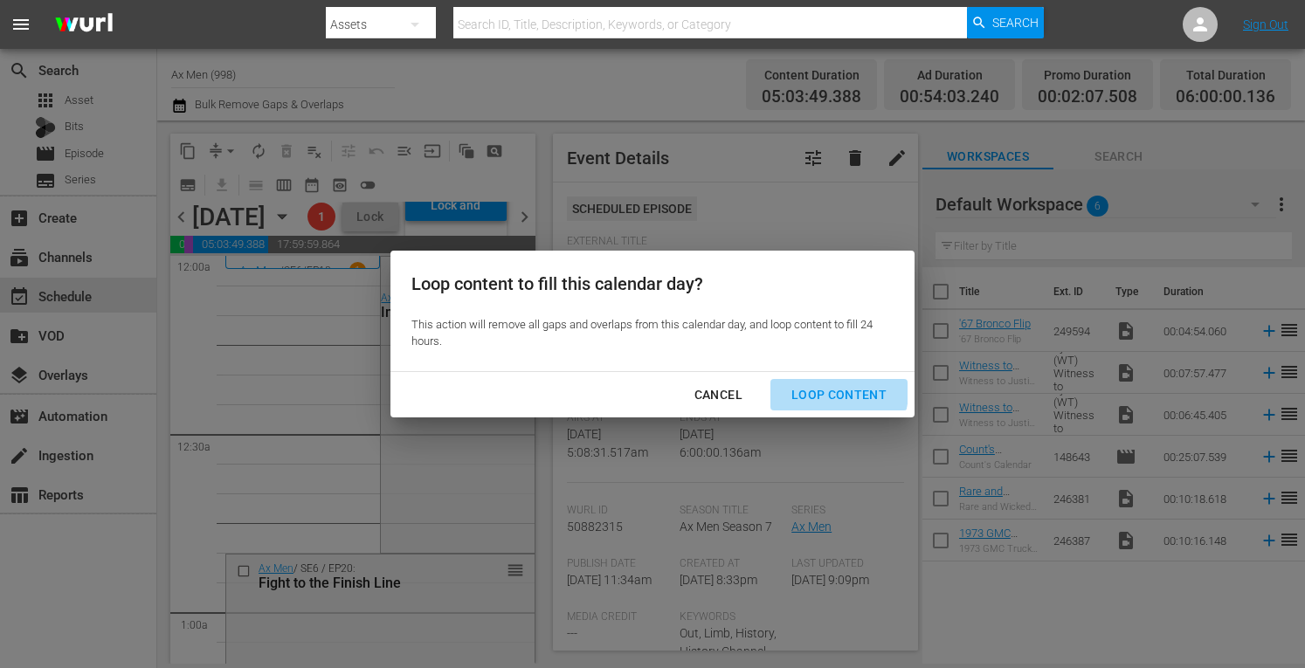
click at [829, 392] on div "Loop Content" at bounding box center [838, 395] width 123 height 22
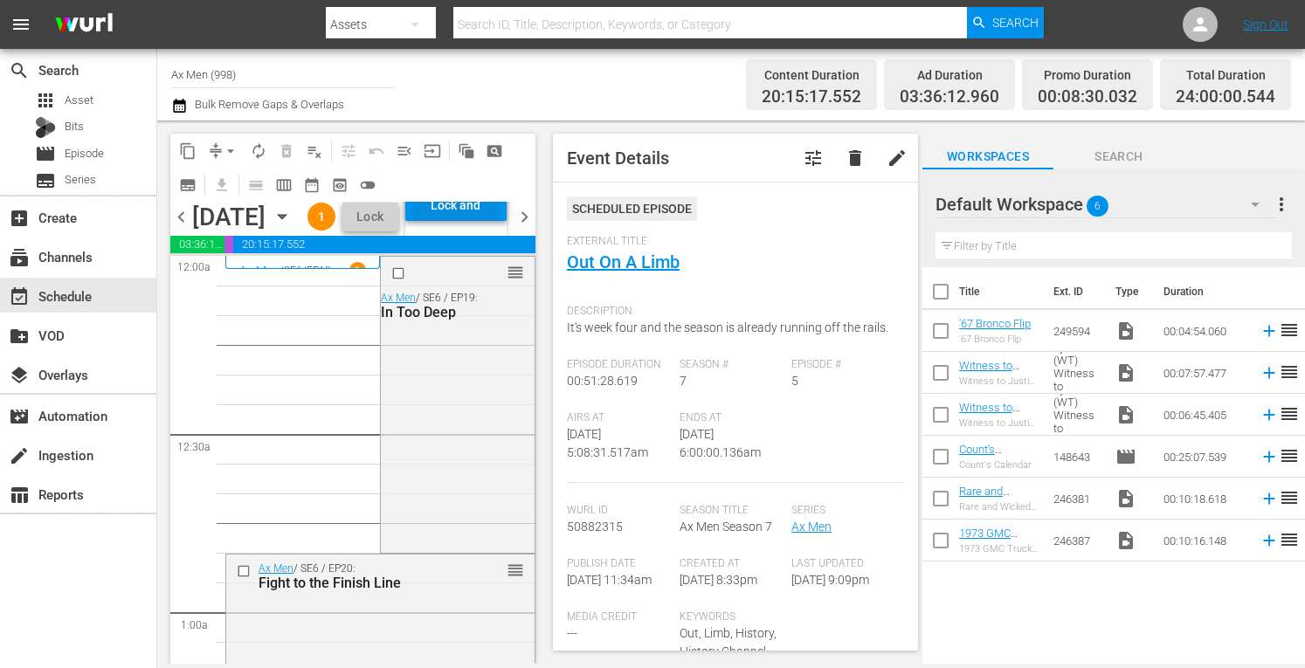
click at [498, 221] on div "Lock and Publish" at bounding box center [456, 205] width 84 height 31
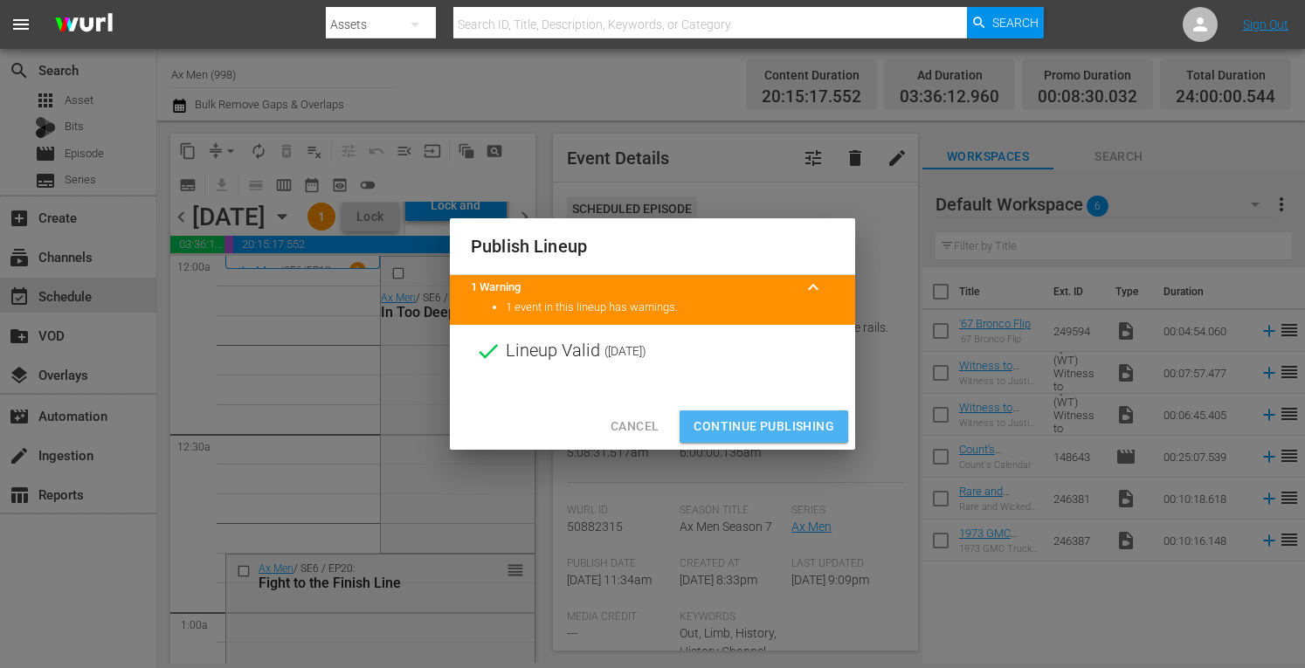
click at [763, 426] on span "Continue Publishing" at bounding box center [764, 427] width 141 height 22
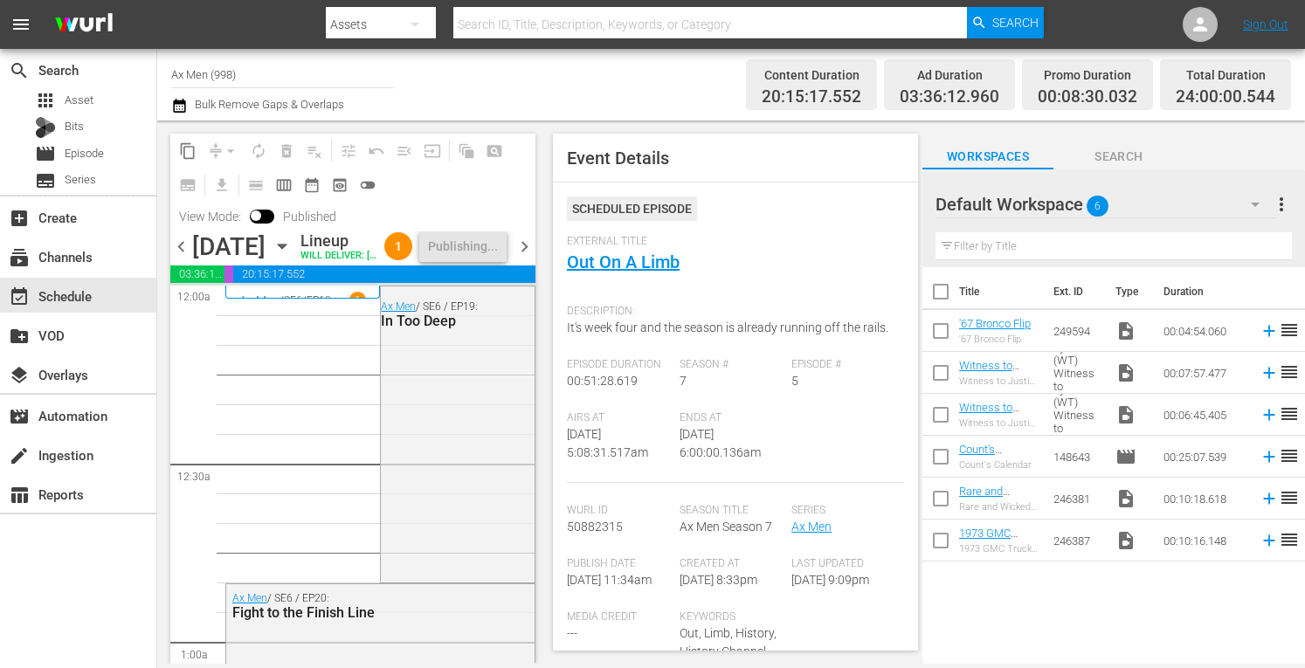
click at [529, 258] on span "chevron_right" at bounding box center [525, 247] width 22 height 22
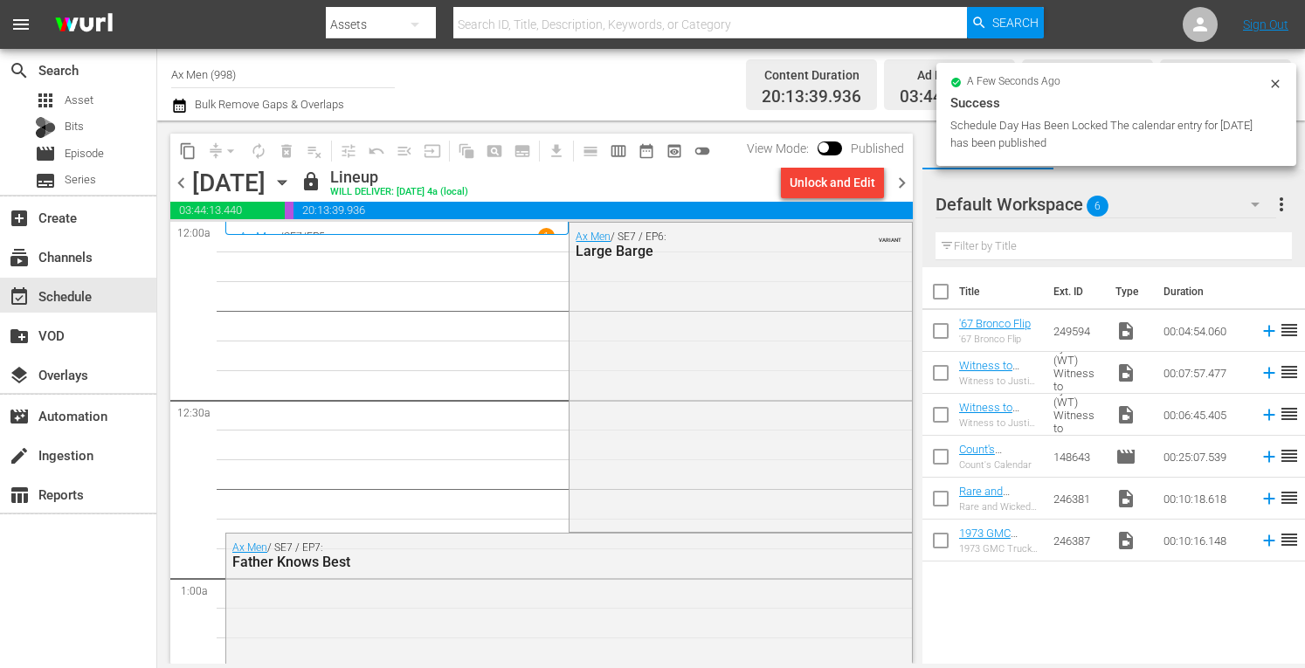
click at [902, 184] on span "chevron_right" at bounding box center [902, 183] width 22 height 22
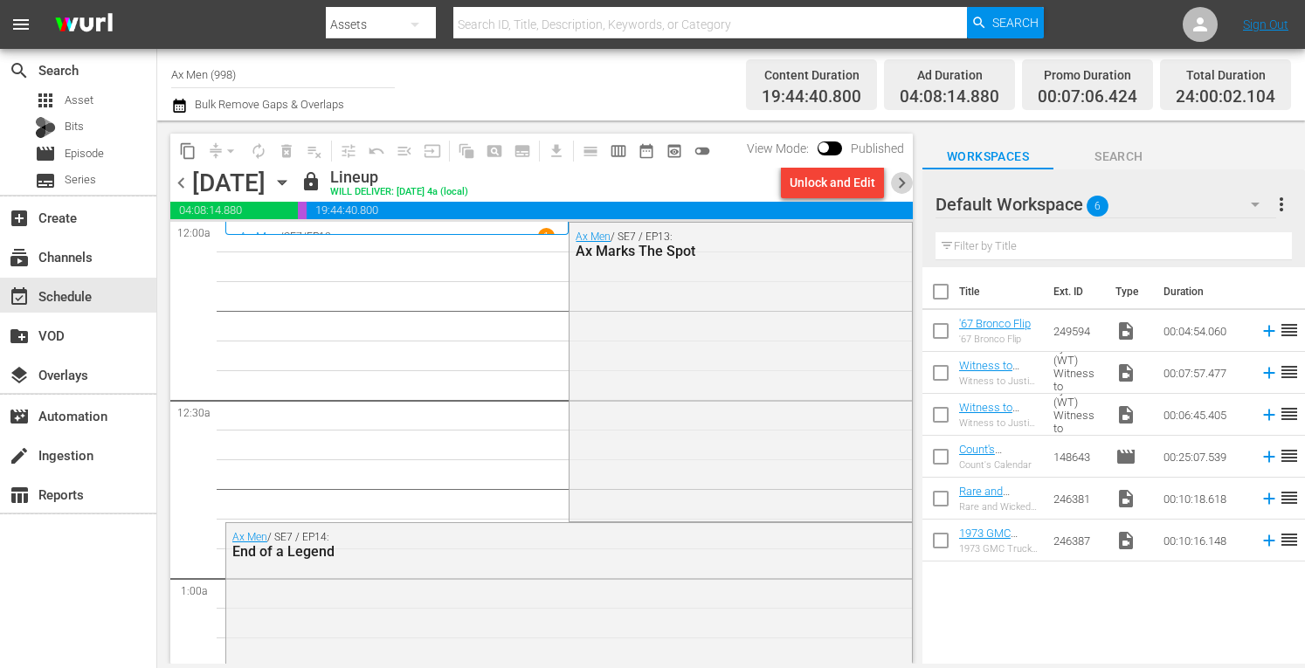
click at [902, 184] on span "chevron_right" at bounding box center [902, 183] width 22 height 22
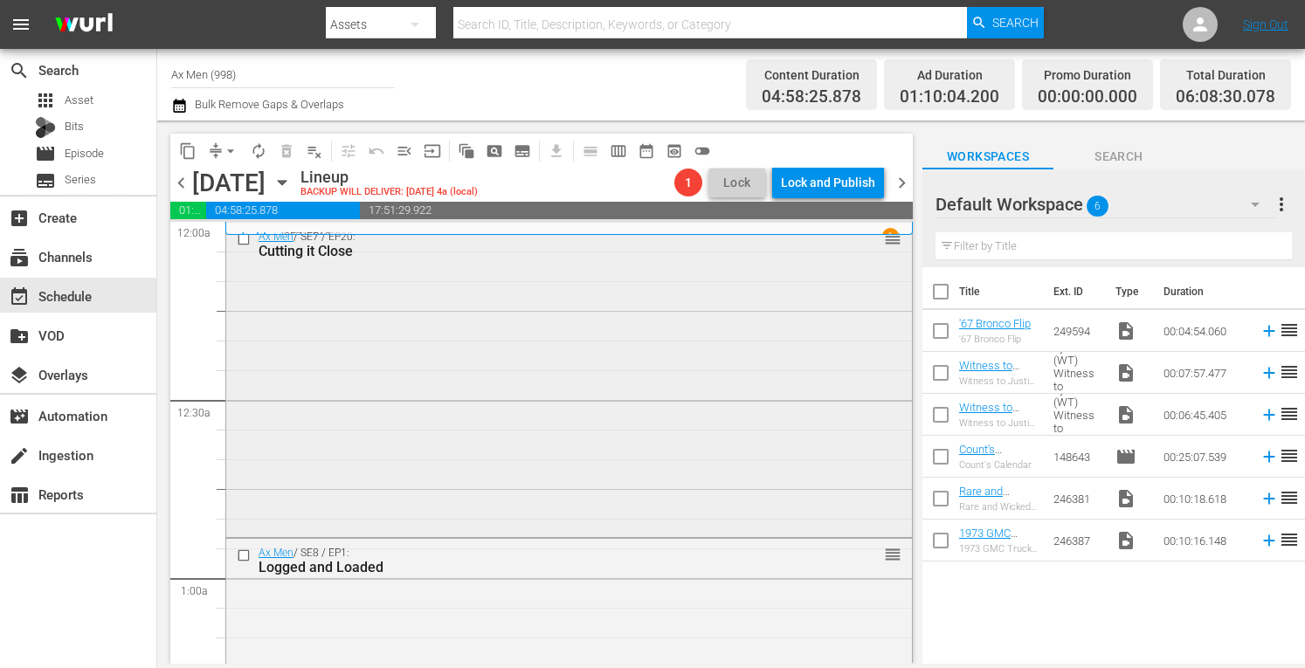
click at [750, 264] on div "Ax Men / SE7 / EP20: Cutting it Close reorder" at bounding box center [569, 244] width 686 height 43
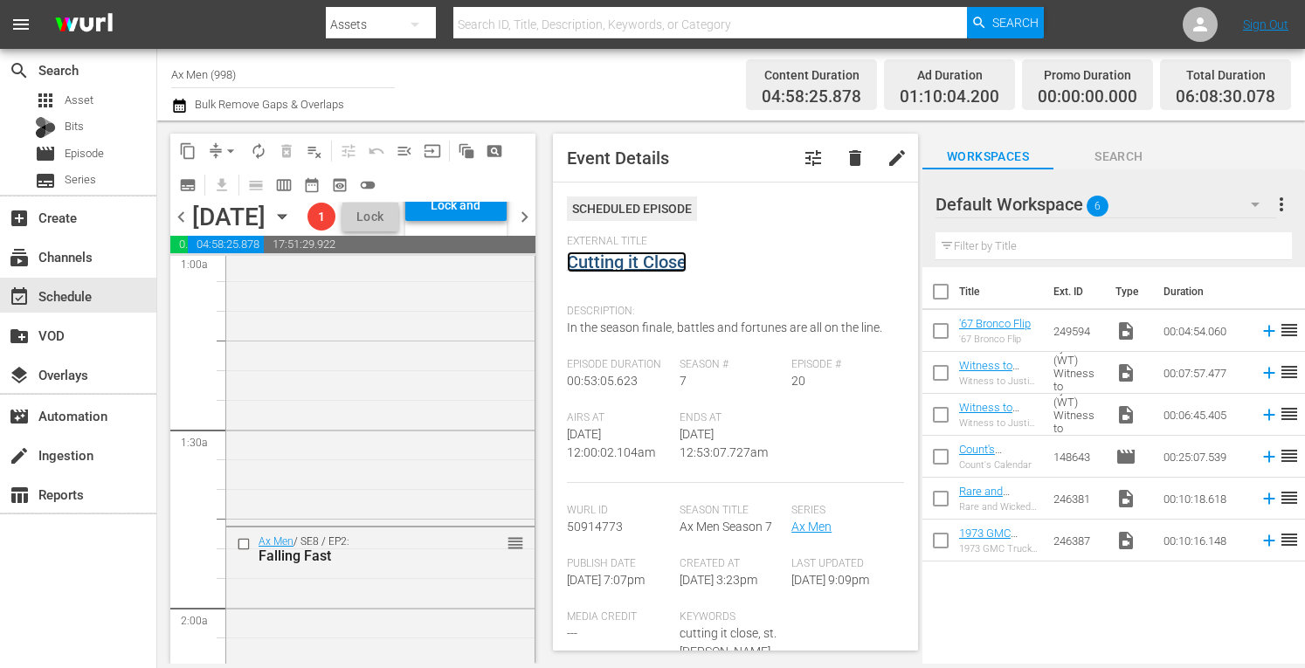
scroll to position [384, 0]
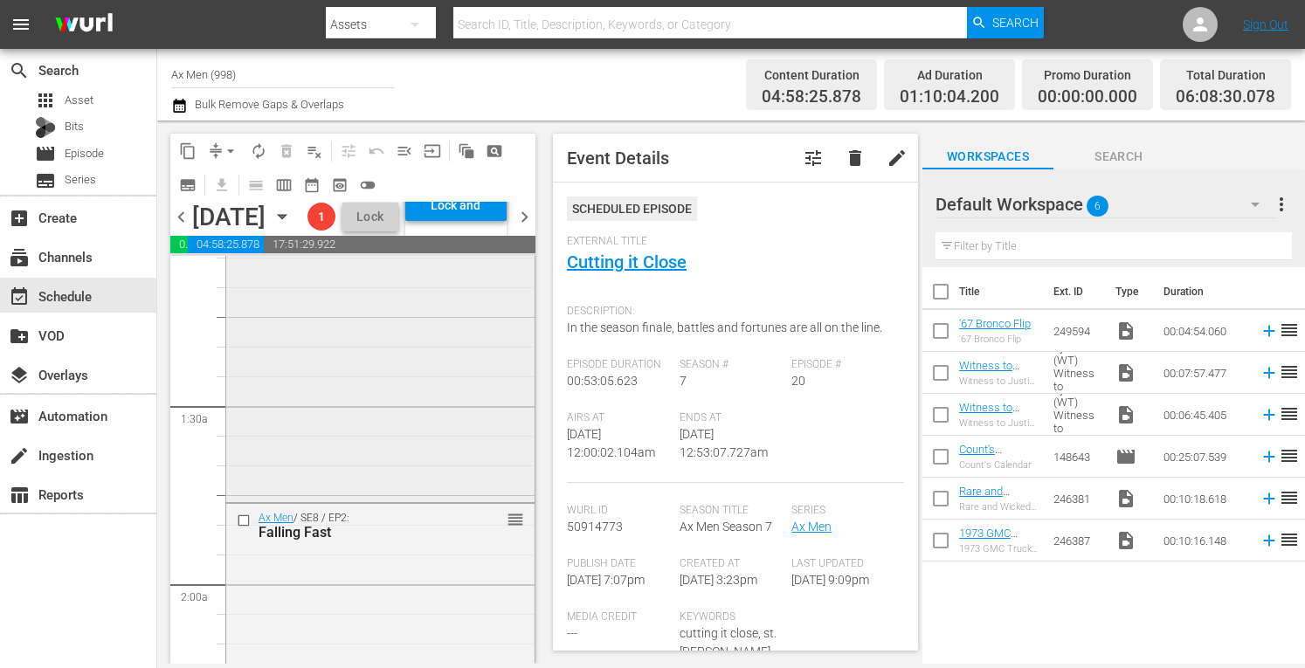
click at [469, 499] on div "Ax Men / SE8 / EP1: Logged and Loaded reorder" at bounding box center [380, 344] width 308 height 310
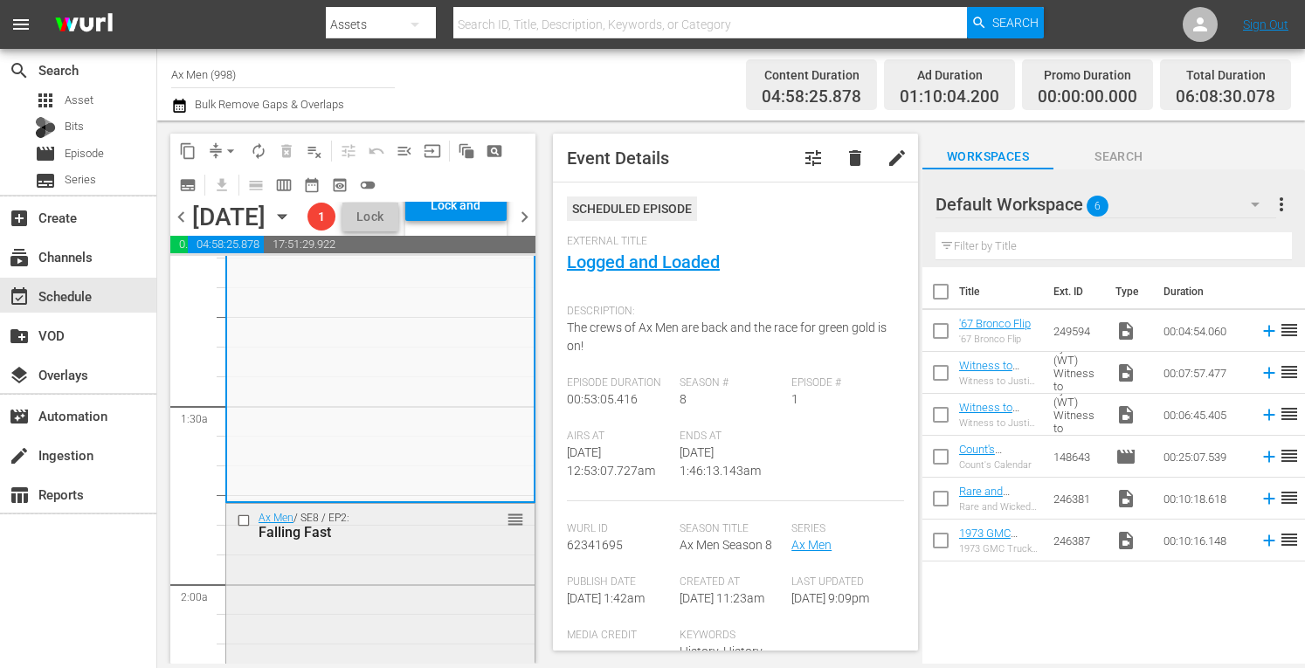
click at [430, 547] on div "Ax Men / SE8 / EP2: Falling Fast reorder" at bounding box center [380, 525] width 308 height 43
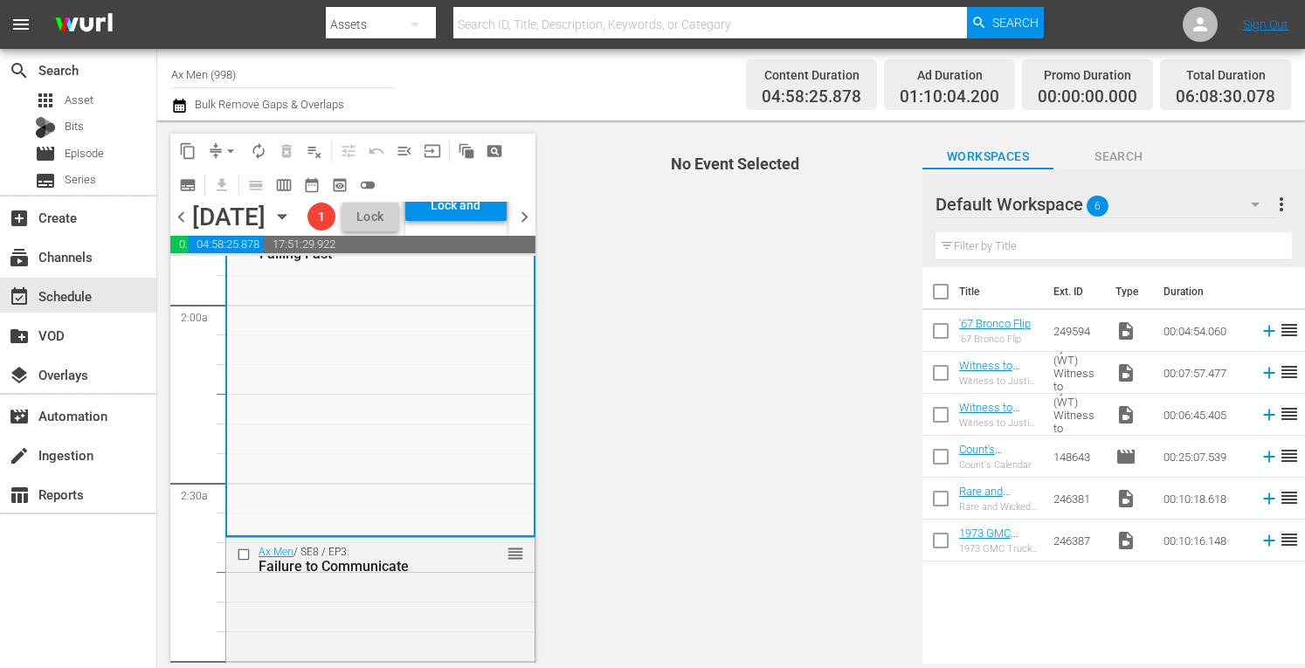
scroll to position [734, 0]
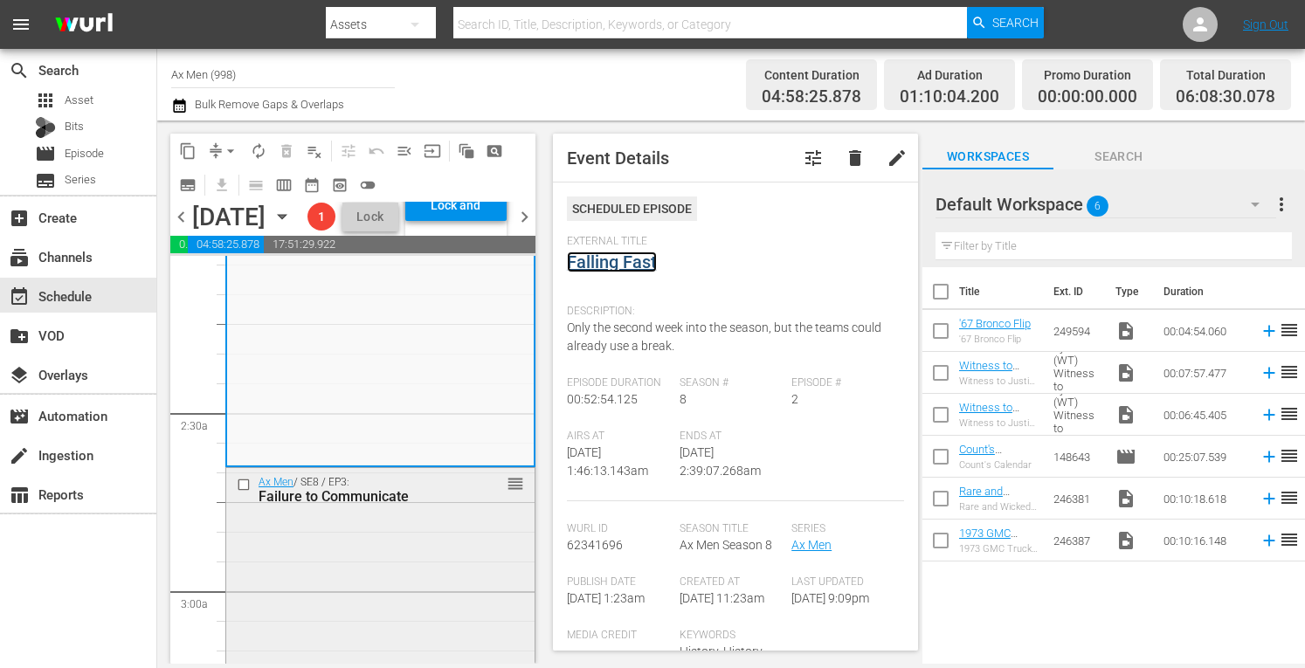
click at [507, 494] on span "reorder" at bounding box center [515, 483] width 17 height 19
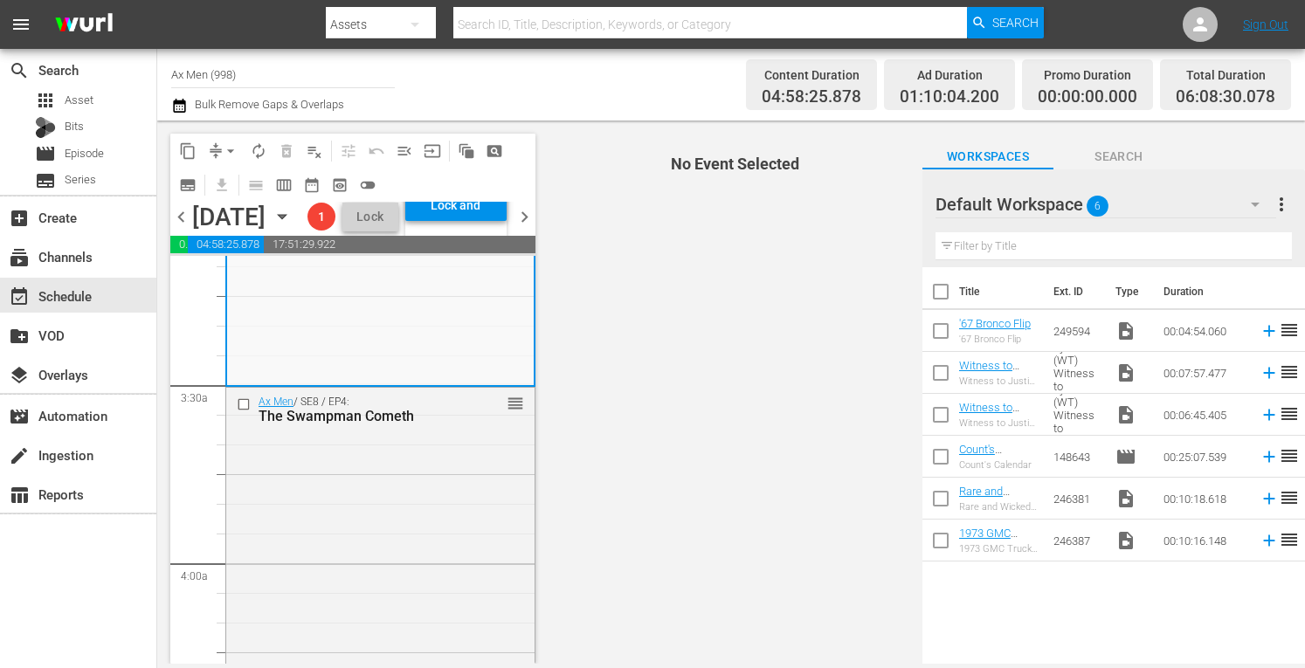
scroll to position [1153, 0]
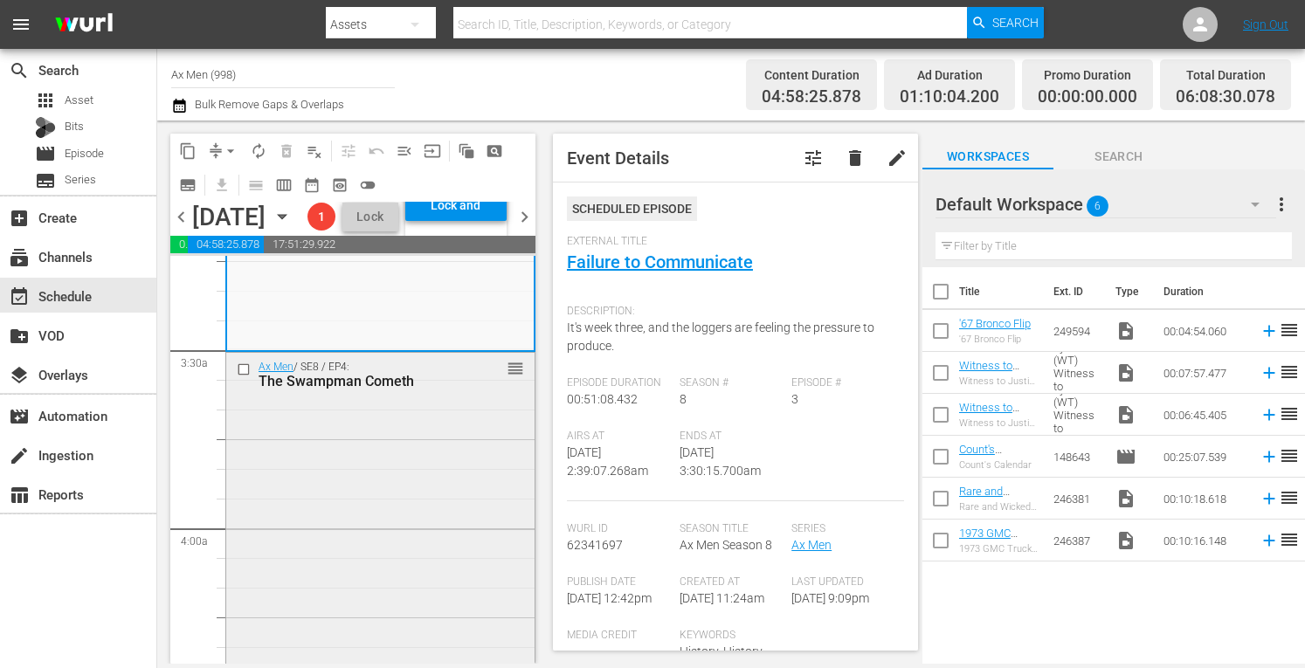
click at [403, 532] on div "Ax Men / SE8 / EP4: The Swampman Cometh reorder" at bounding box center [380, 506] width 308 height 307
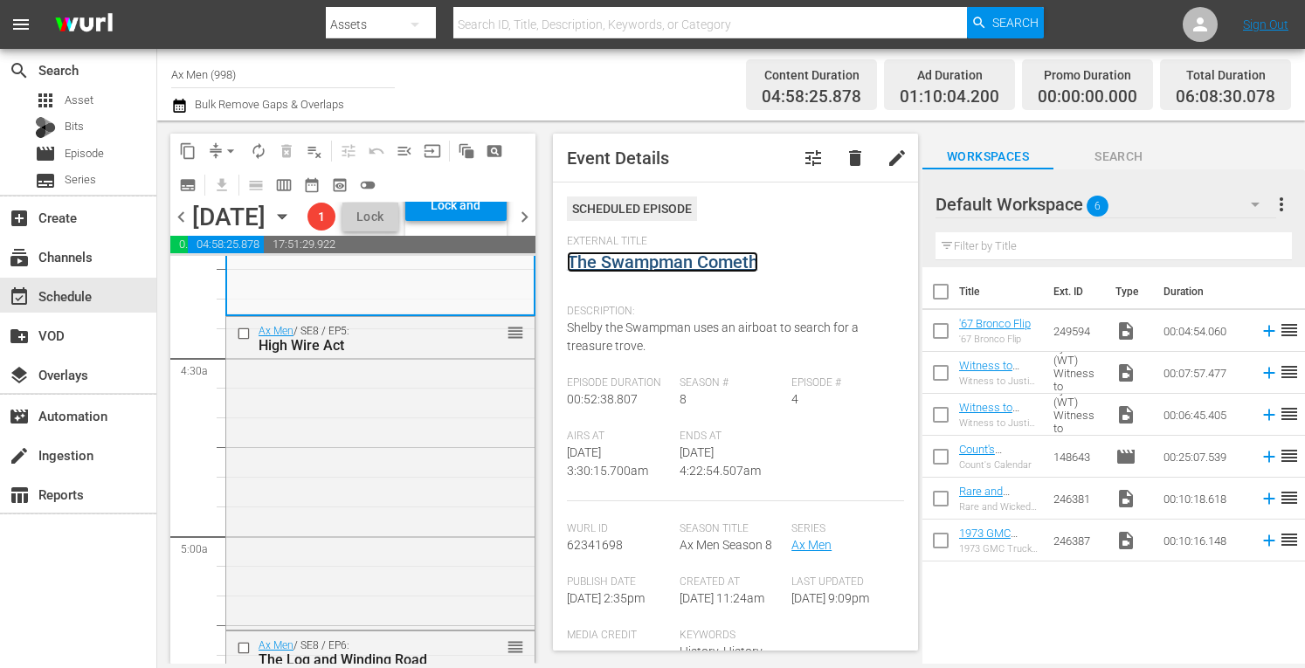
scroll to position [1525, 0]
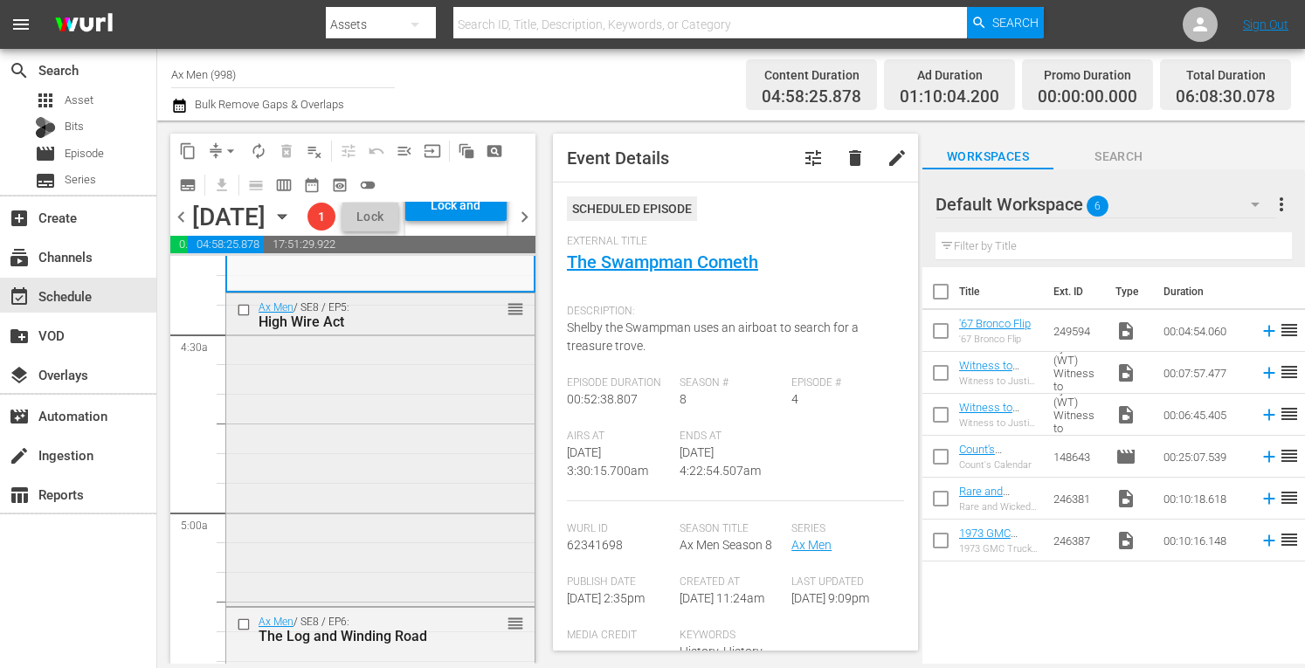
click at [429, 562] on div "Ax Men / SE8 / EP5: High Wire Act reorder" at bounding box center [380, 448] width 308 height 309
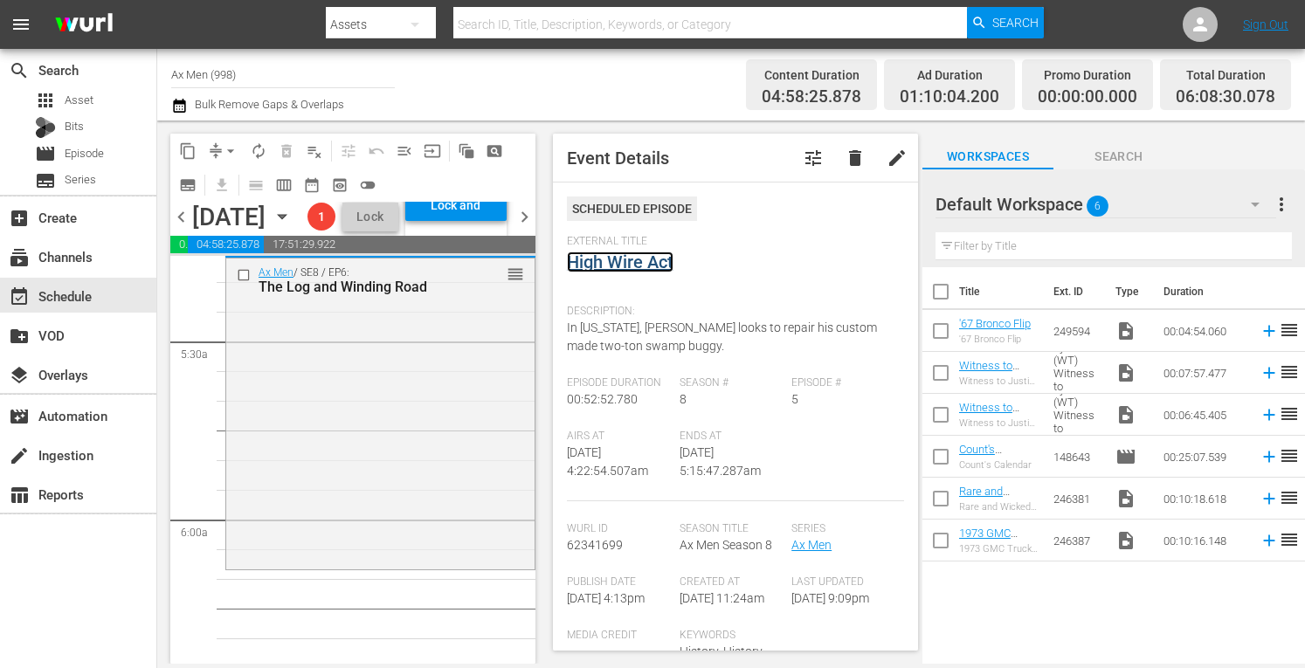
scroll to position [1921, 0]
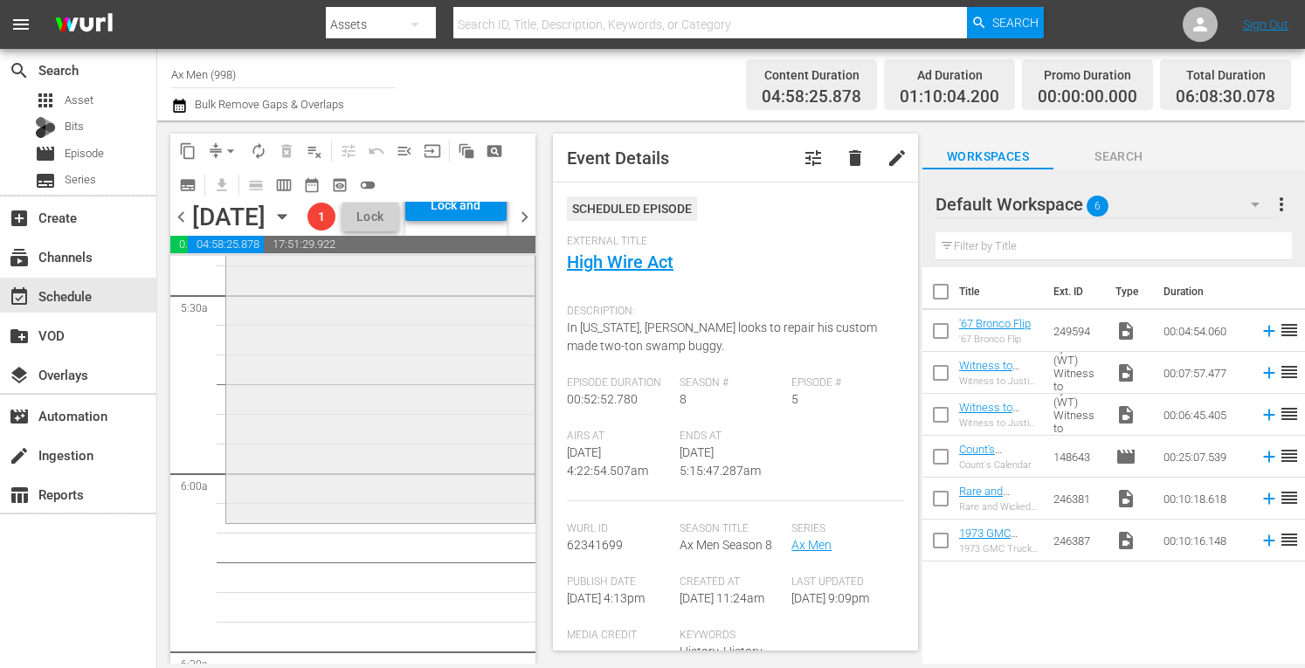
click at [416, 509] on div "Ax Men / SE8 / EP6: The Log and Winding Road reorder" at bounding box center [380, 366] width 308 height 308
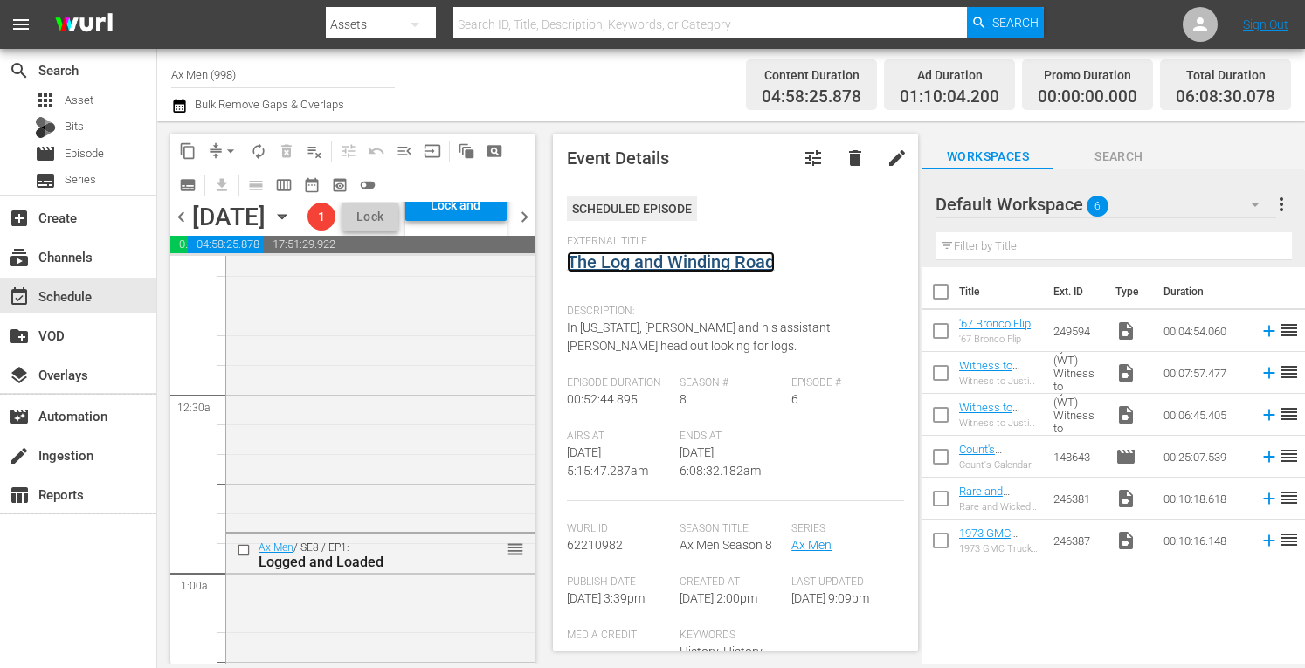
scroll to position [0, 0]
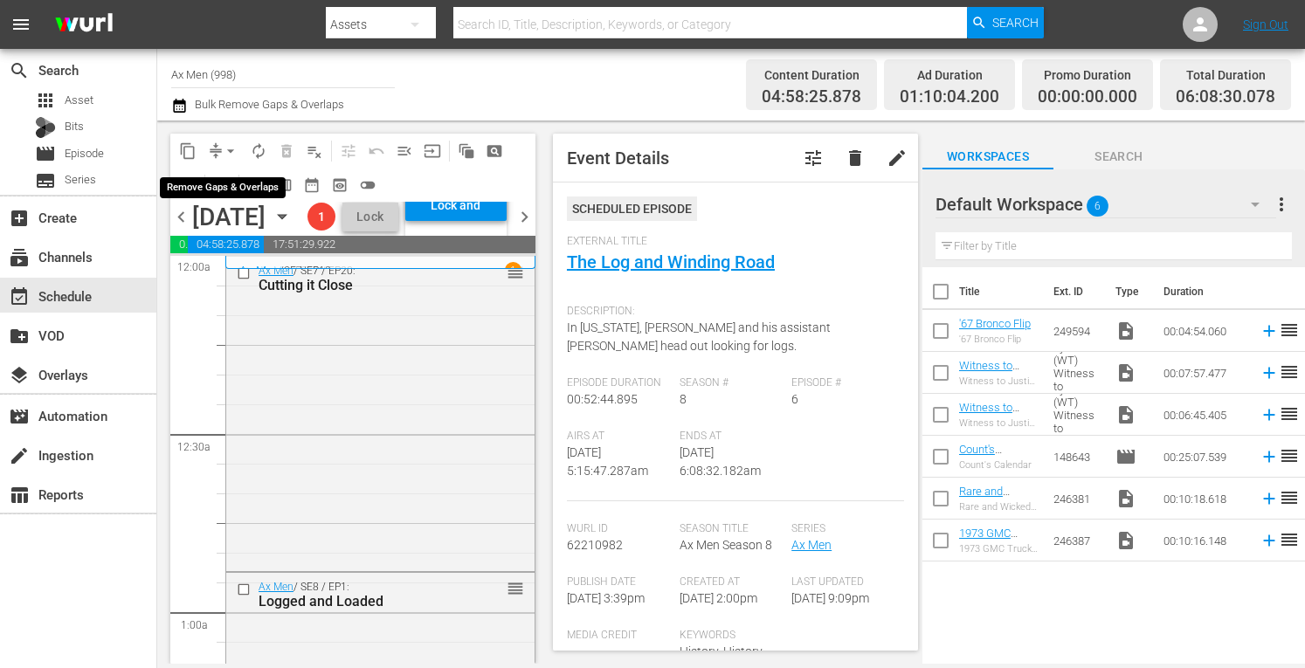
click at [229, 151] on span "arrow_drop_down" at bounding box center [230, 150] width 17 height 17
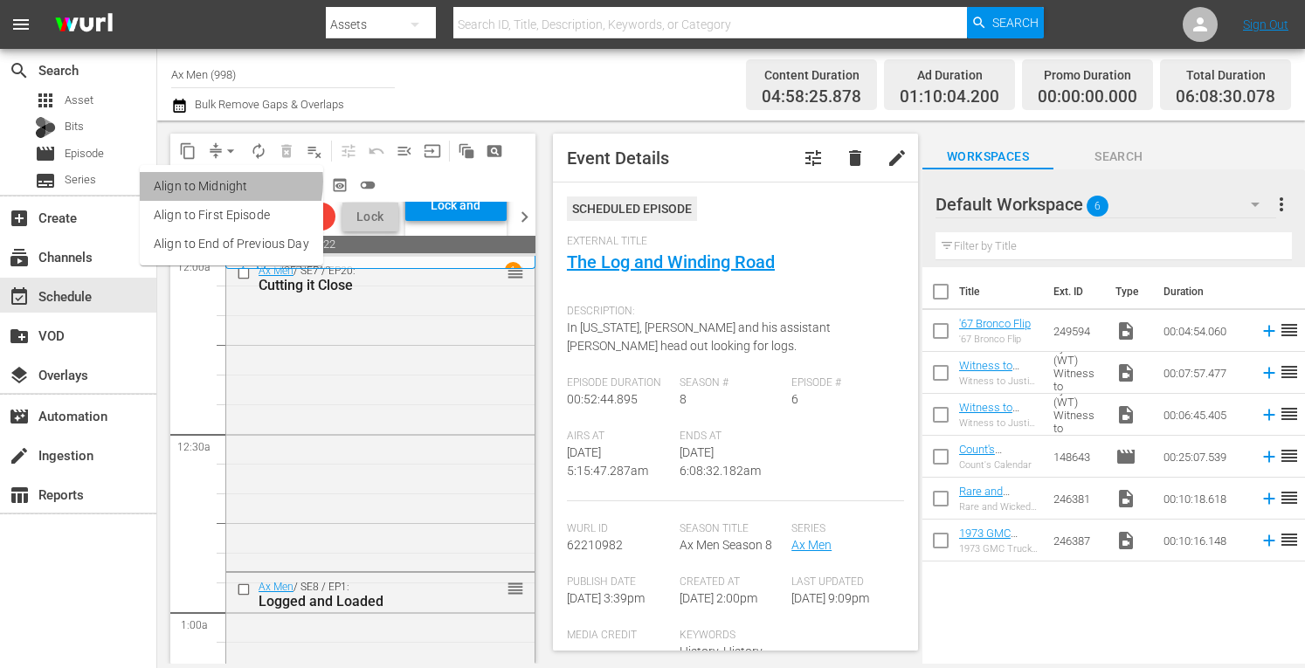
click at [220, 182] on li "Align to Midnight" at bounding box center [231, 186] width 183 height 29
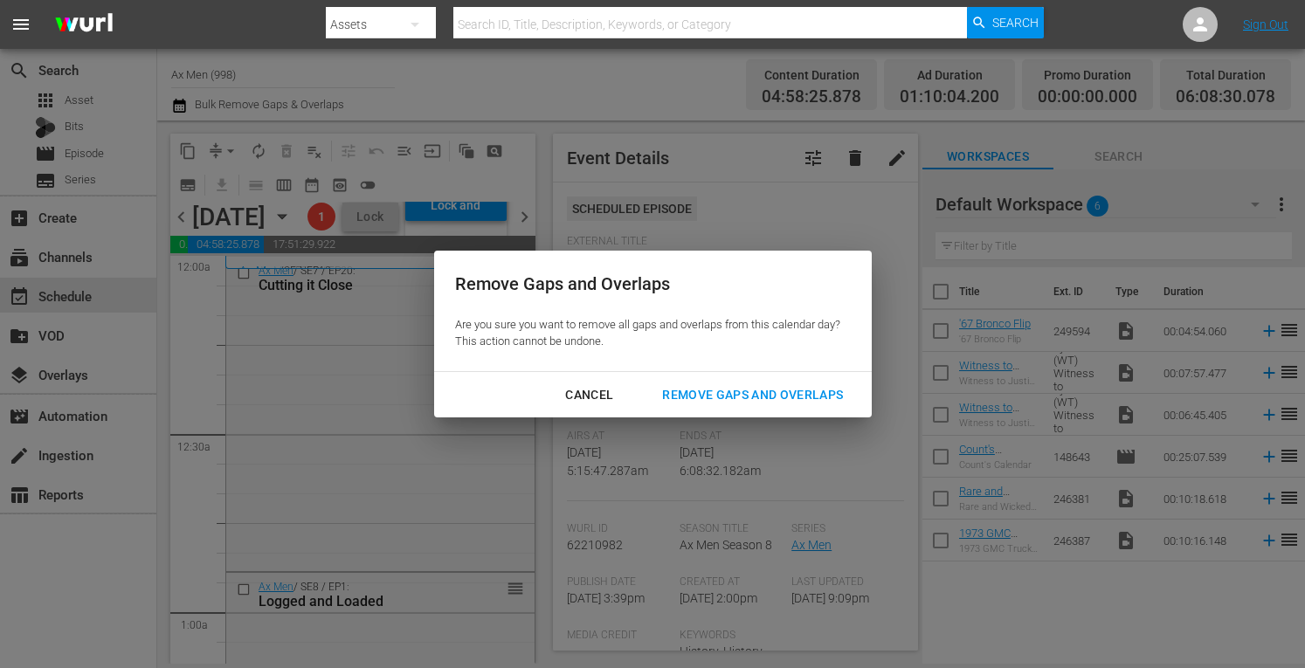
click at [767, 386] on div "Remove Gaps and Overlaps" at bounding box center [752, 395] width 209 height 22
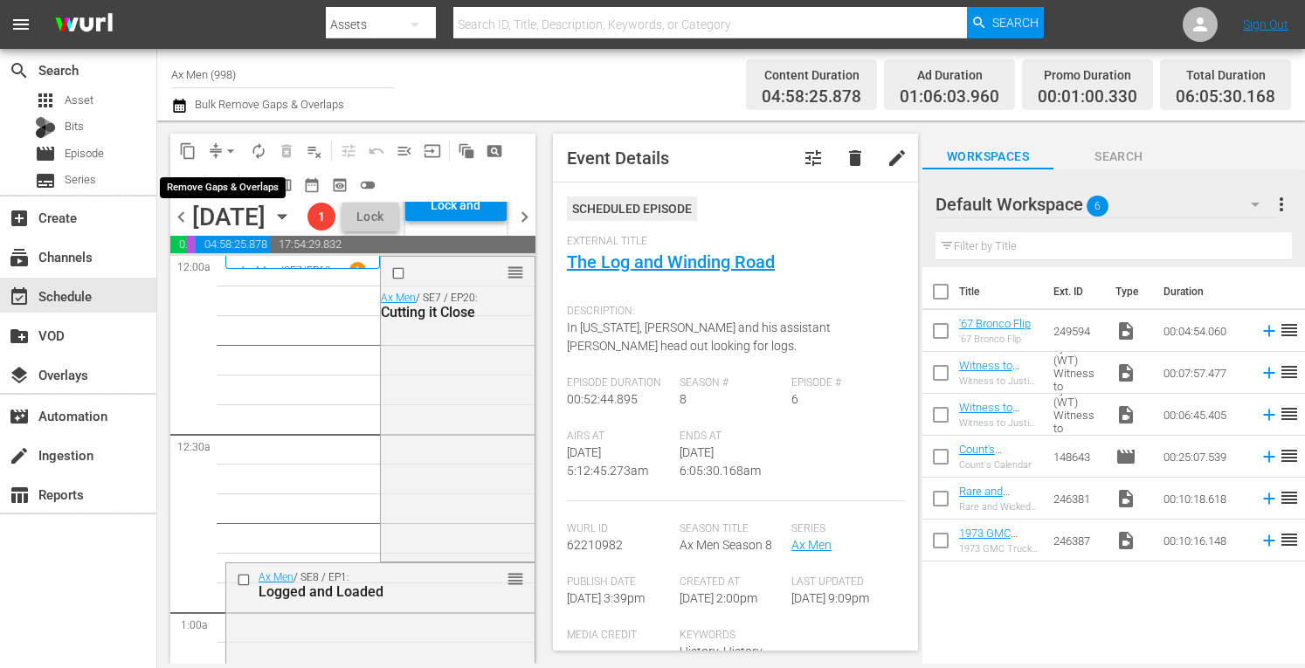
click at [222, 142] on span "arrow_drop_down" at bounding box center [230, 150] width 17 height 17
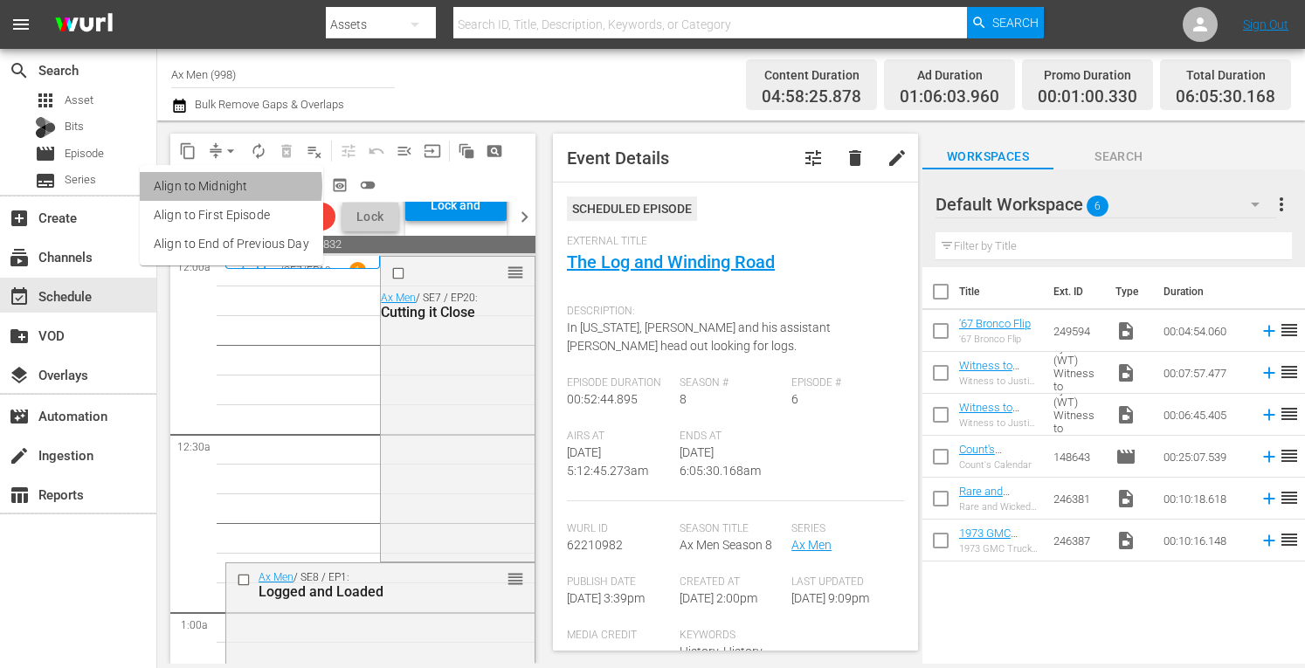
click at [217, 186] on li "Align to Midnight" at bounding box center [231, 186] width 183 height 29
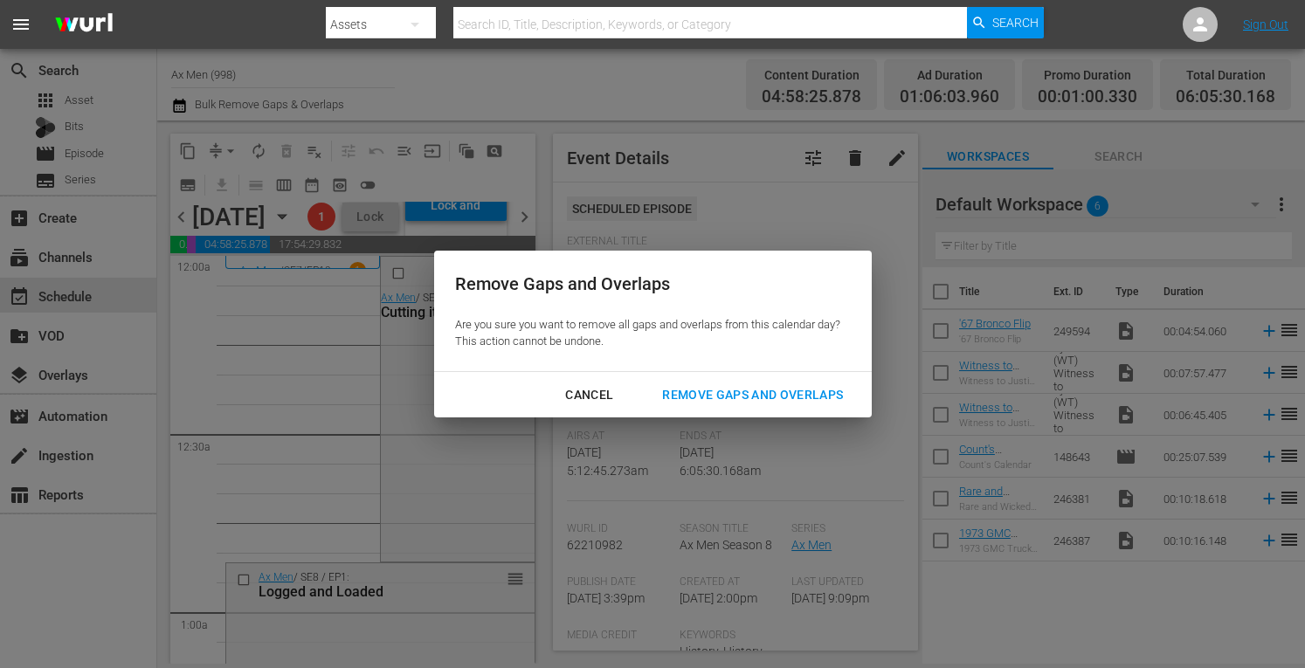
click at [718, 392] on div "Remove Gaps and Overlaps" at bounding box center [752, 395] width 209 height 22
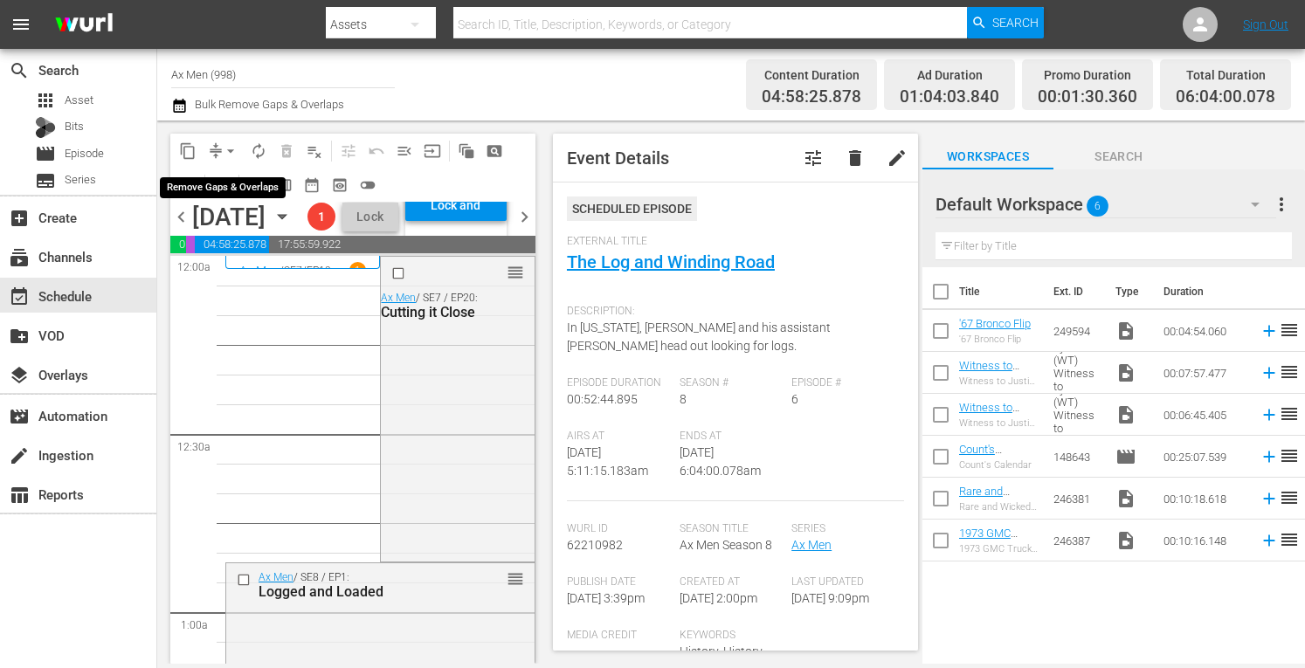
click at [232, 145] on span "arrow_drop_down" at bounding box center [230, 150] width 17 height 17
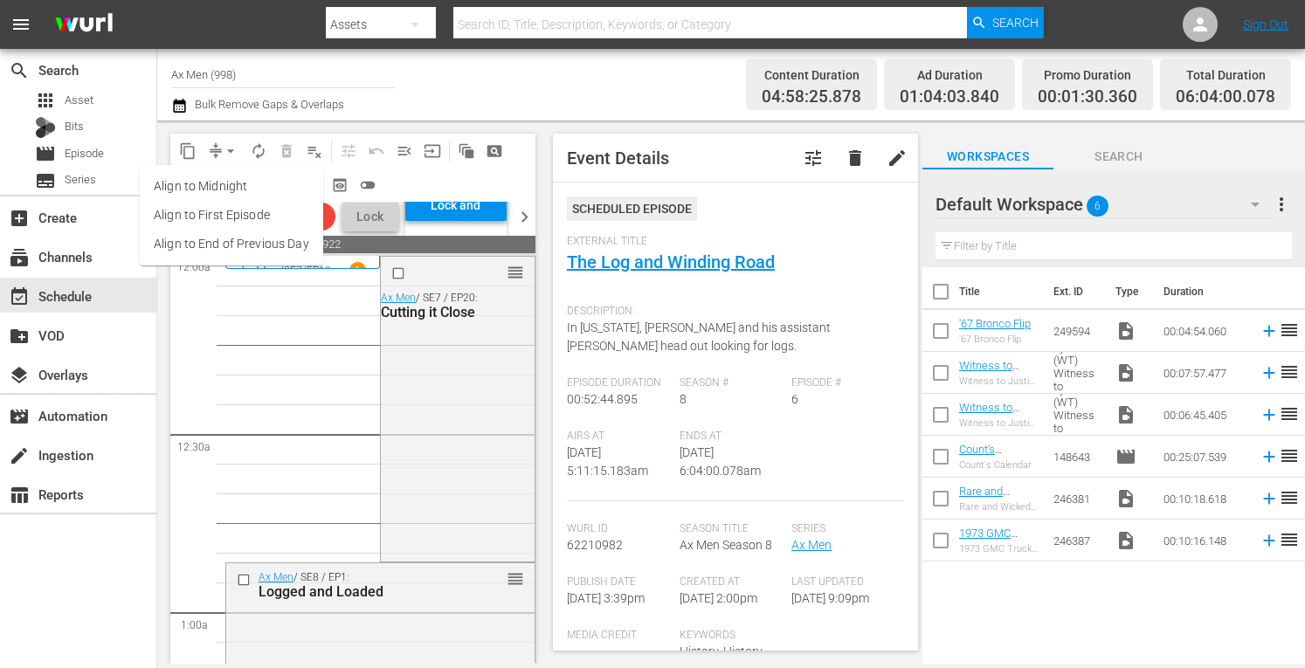
click at [222, 186] on li "Align to Midnight" at bounding box center [231, 186] width 183 height 29
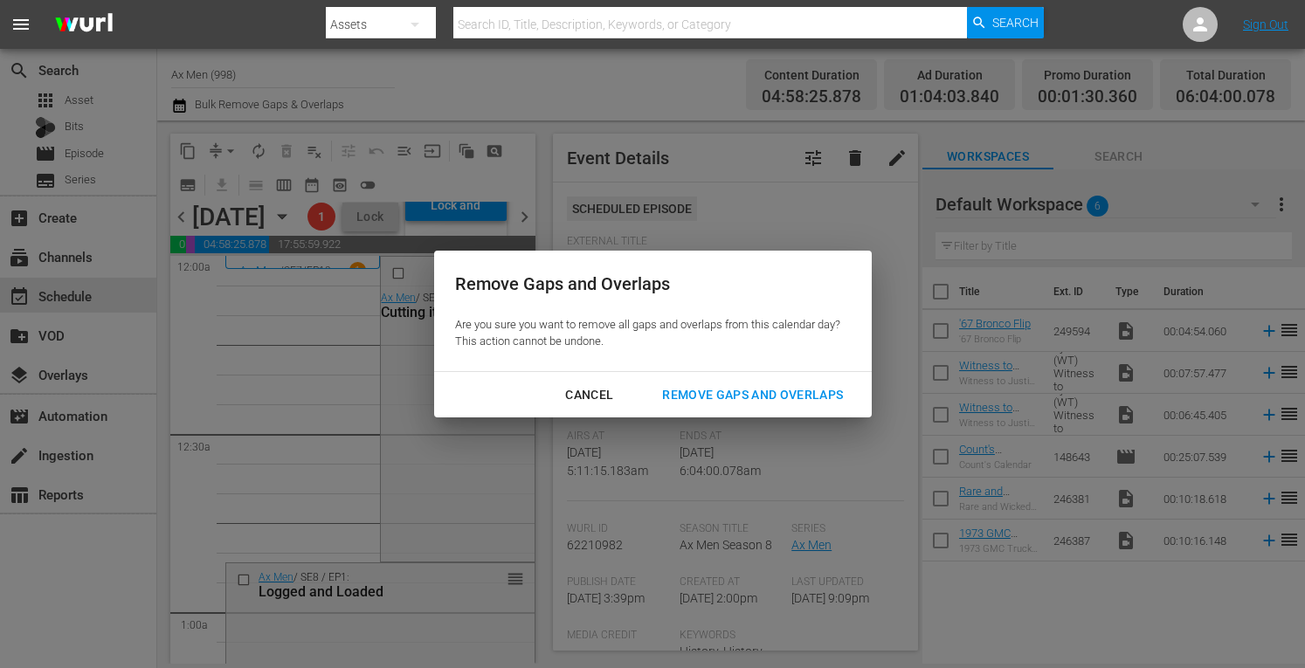
click at [696, 382] on button "Remove Gaps and Overlaps" at bounding box center [752, 395] width 223 height 32
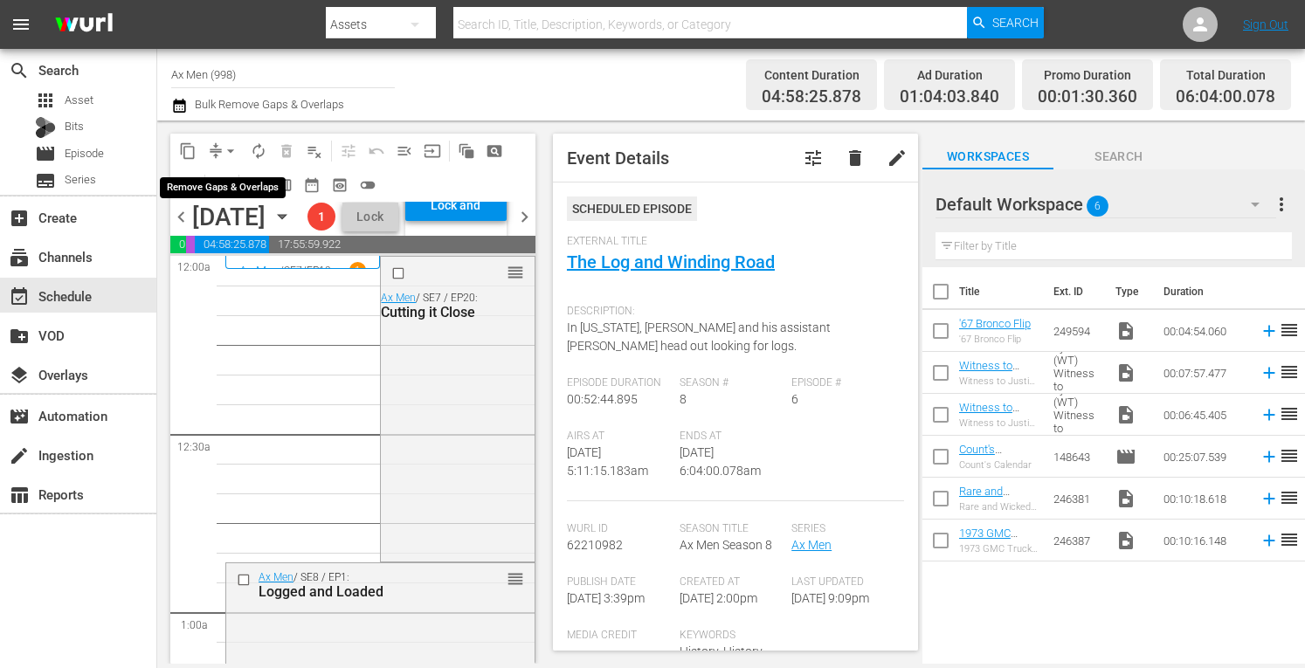
click at [227, 142] on span "arrow_drop_down" at bounding box center [230, 150] width 17 height 17
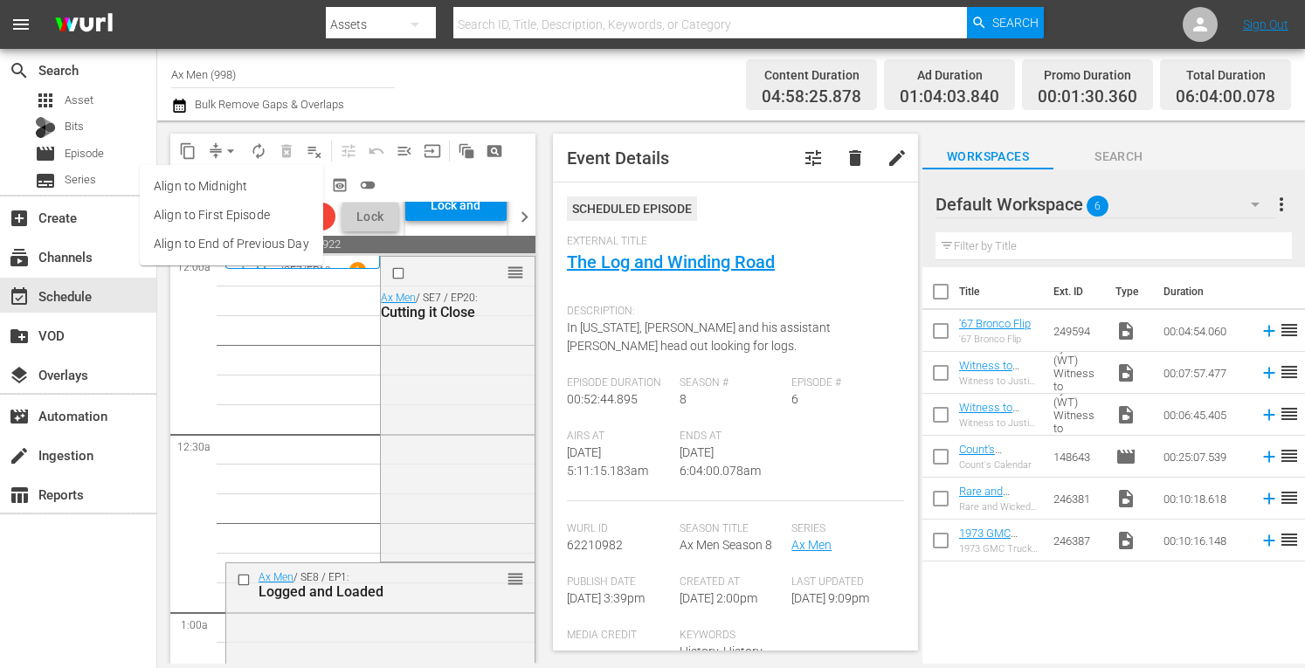
click at [225, 183] on li "Align to Midnight" at bounding box center [231, 186] width 183 height 29
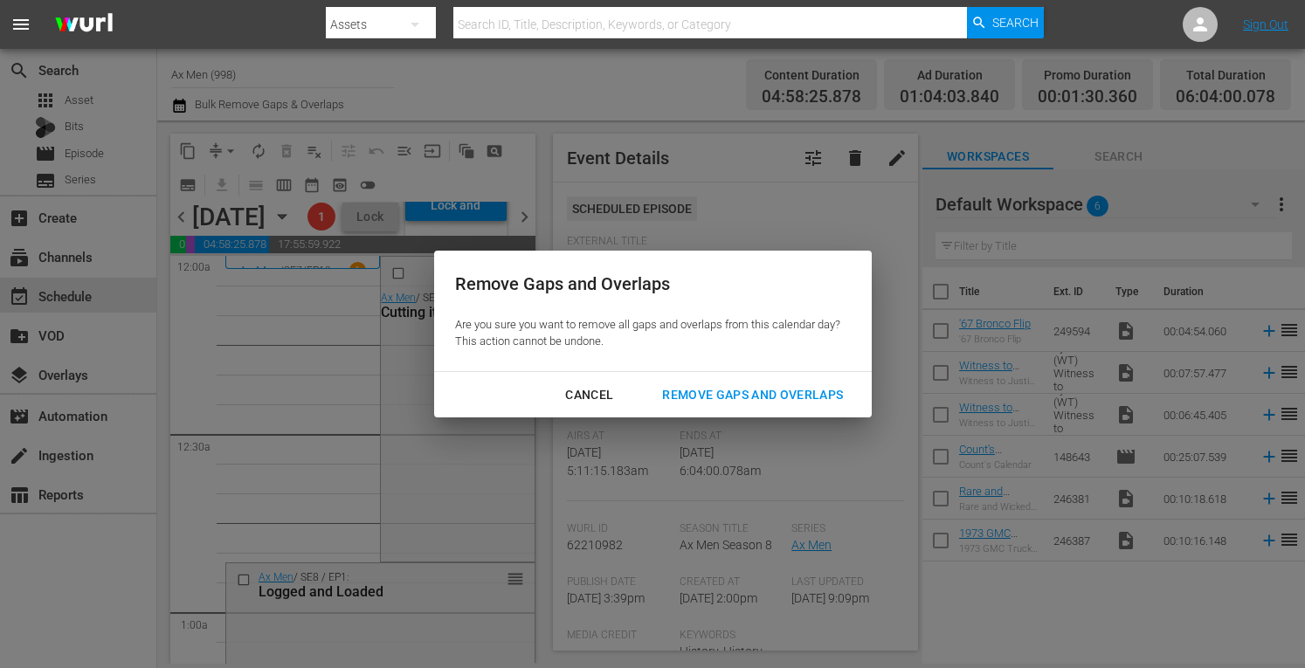
click at [698, 397] on div "Remove Gaps and Overlaps" at bounding box center [752, 395] width 209 height 22
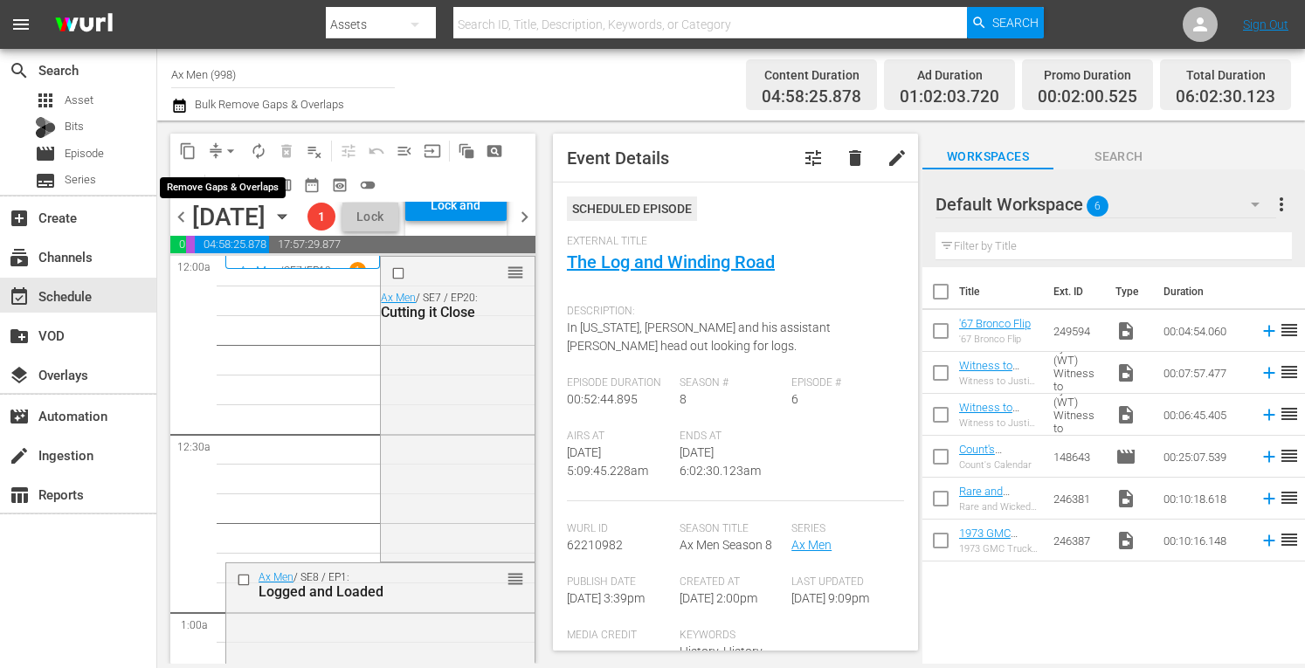
click at [229, 148] on span "arrow_drop_down" at bounding box center [230, 150] width 17 height 17
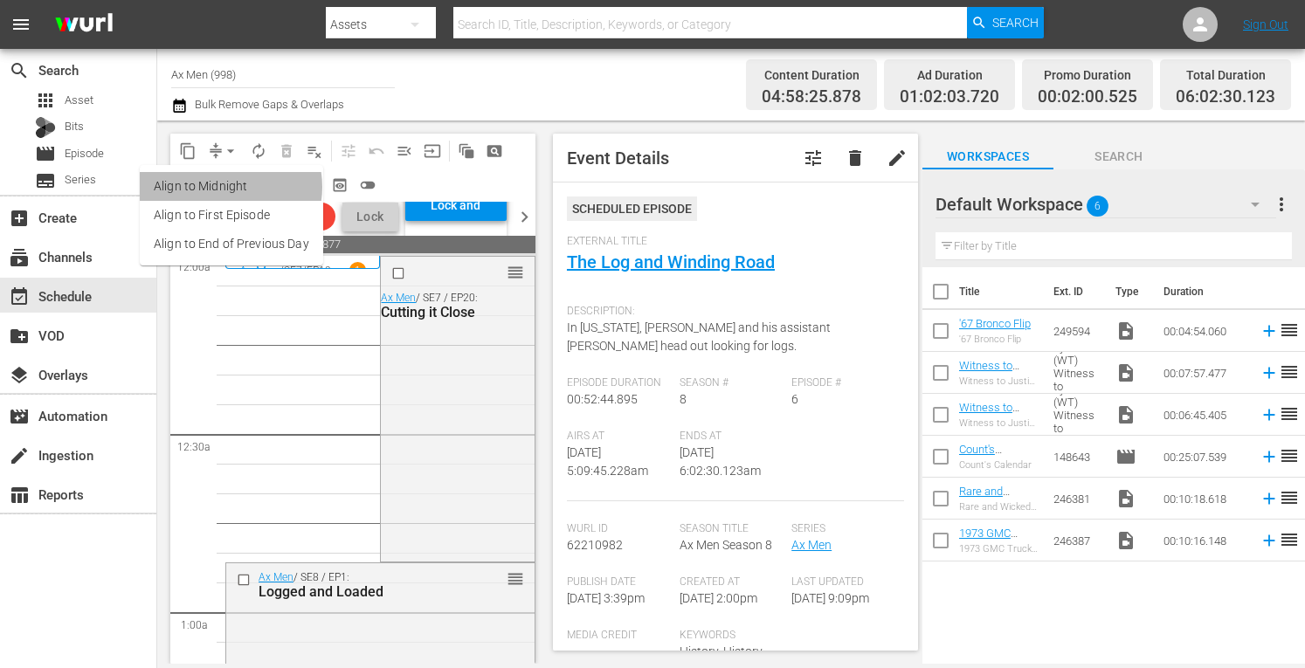
click at [223, 187] on li "Align to Midnight" at bounding box center [231, 186] width 183 height 29
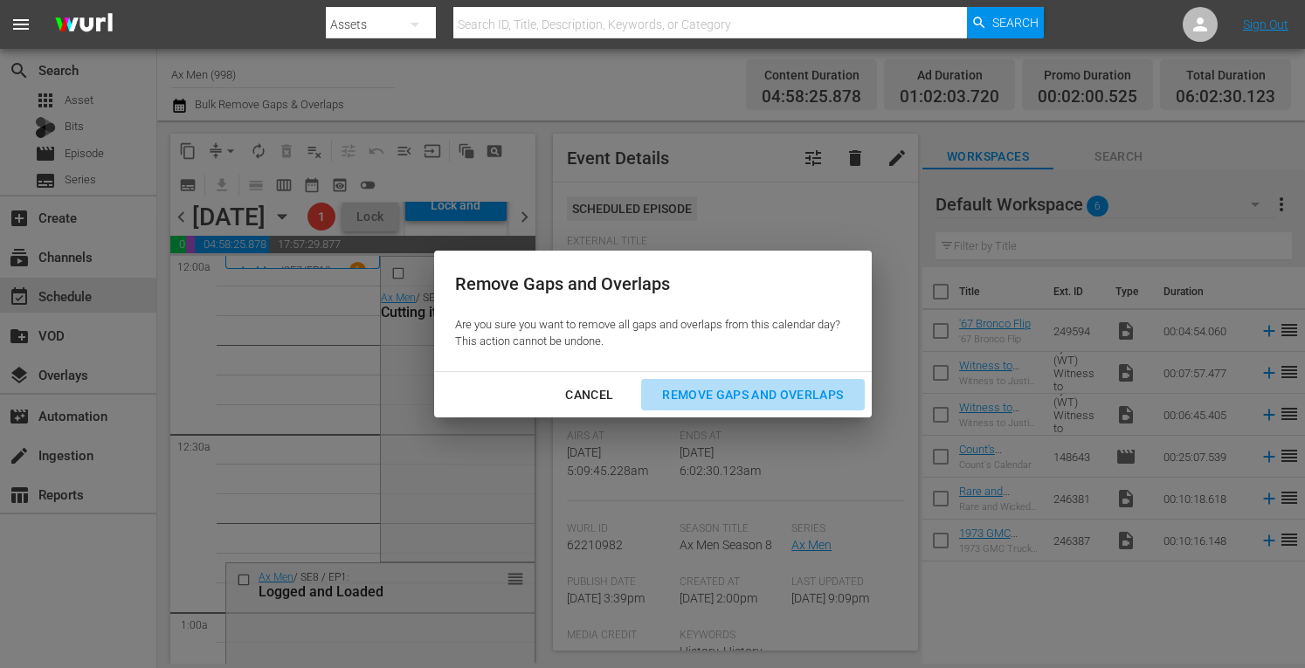
click at [729, 389] on div "Remove Gaps and Overlaps" at bounding box center [752, 395] width 209 height 22
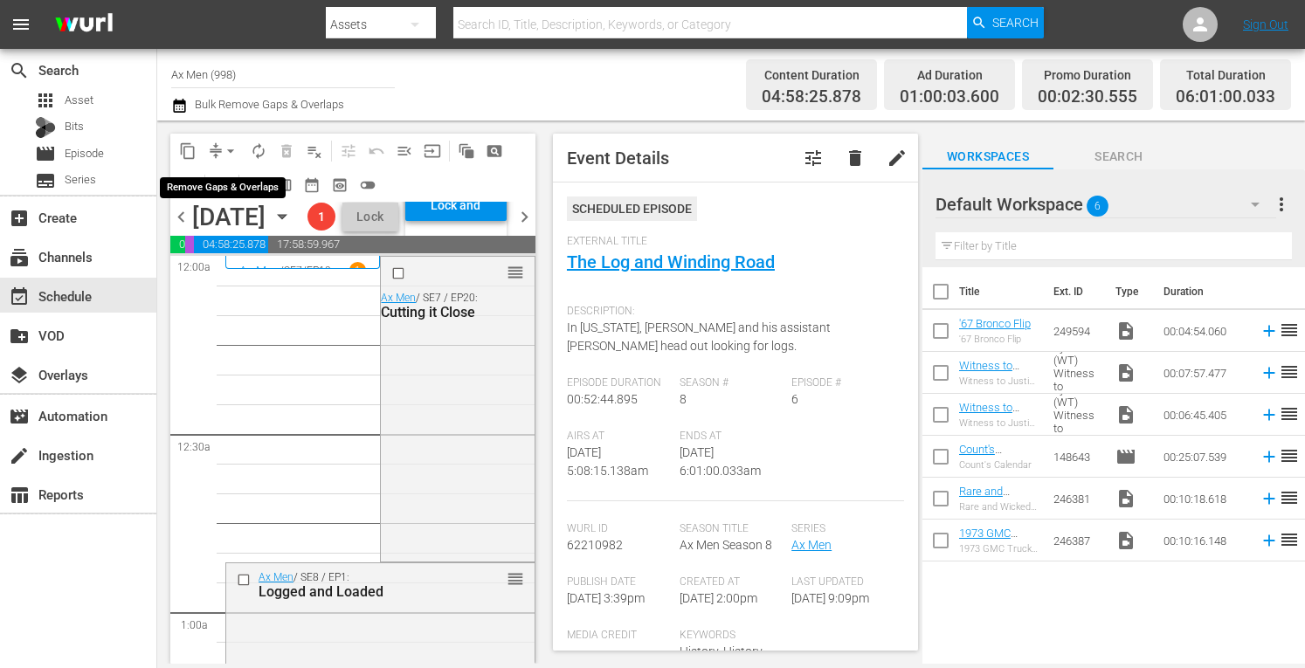
click at [231, 149] on span "arrow_drop_down" at bounding box center [230, 150] width 17 height 17
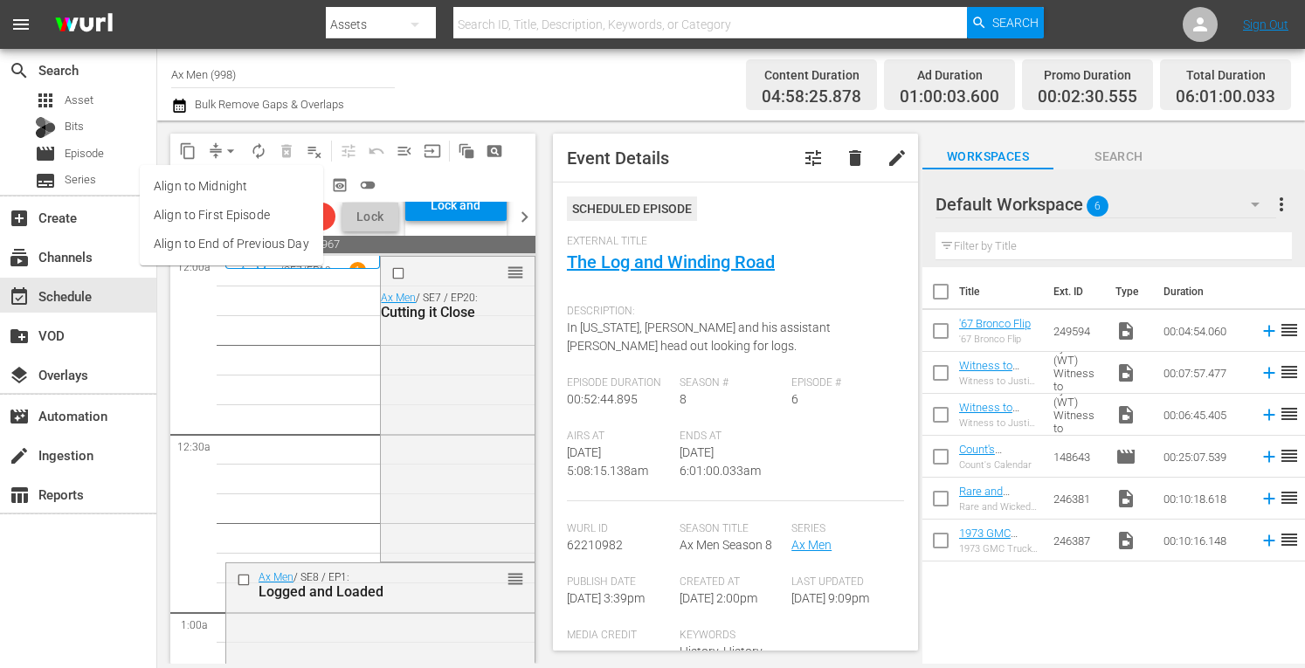
click at [227, 184] on li "Align to Midnight" at bounding box center [231, 186] width 183 height 29
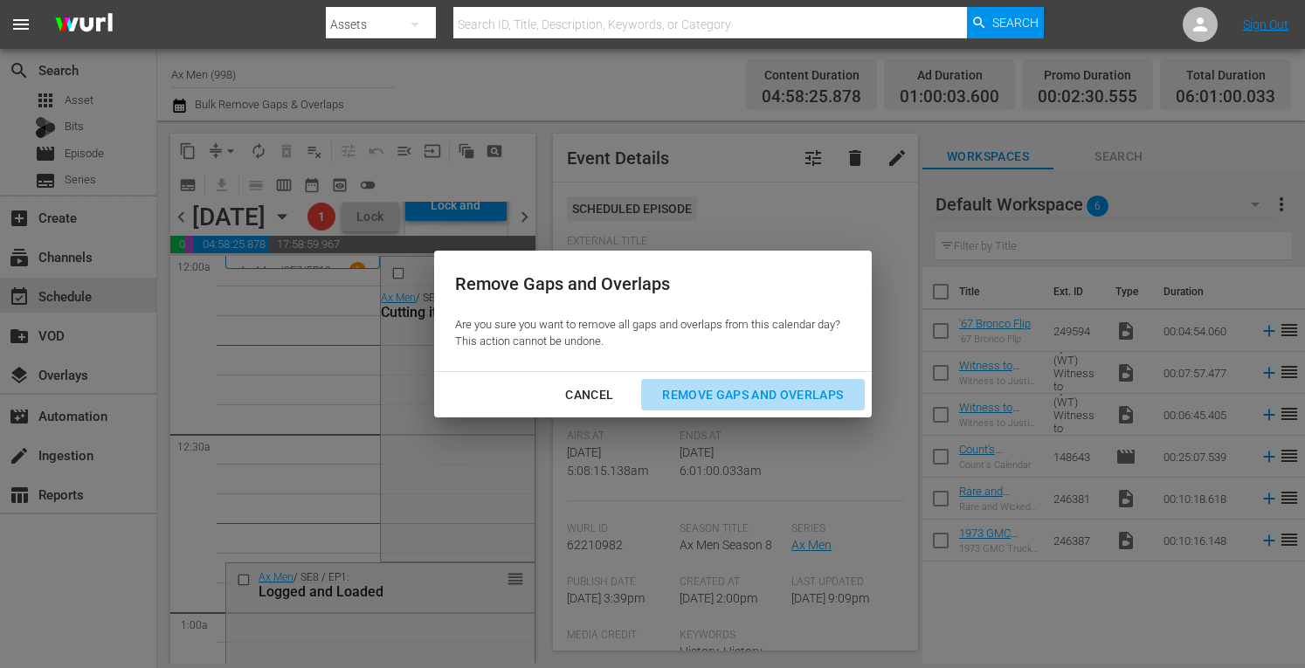
click at [716, 393] on div "Remove Gaps and Overlaps" at bounding box center [752, 395] width 209 height 22
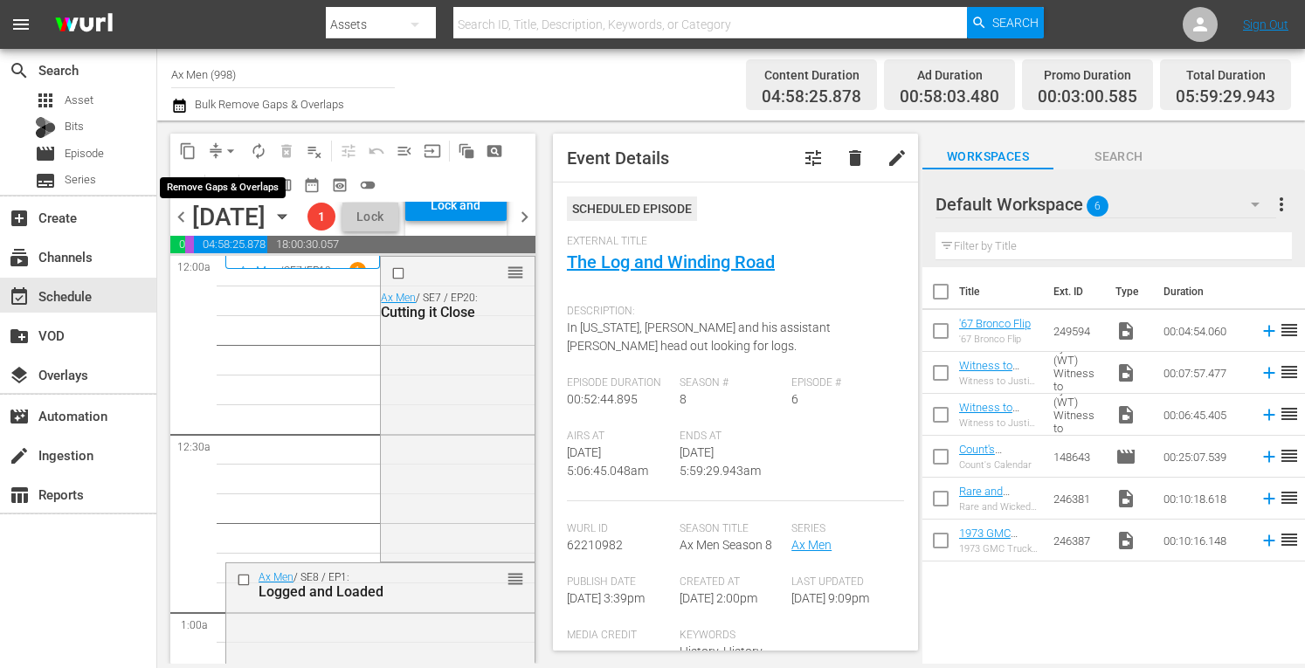
click at [234, 146] on span "arrow_drop_down" at bounding box center [230, 150] width 17 height 17
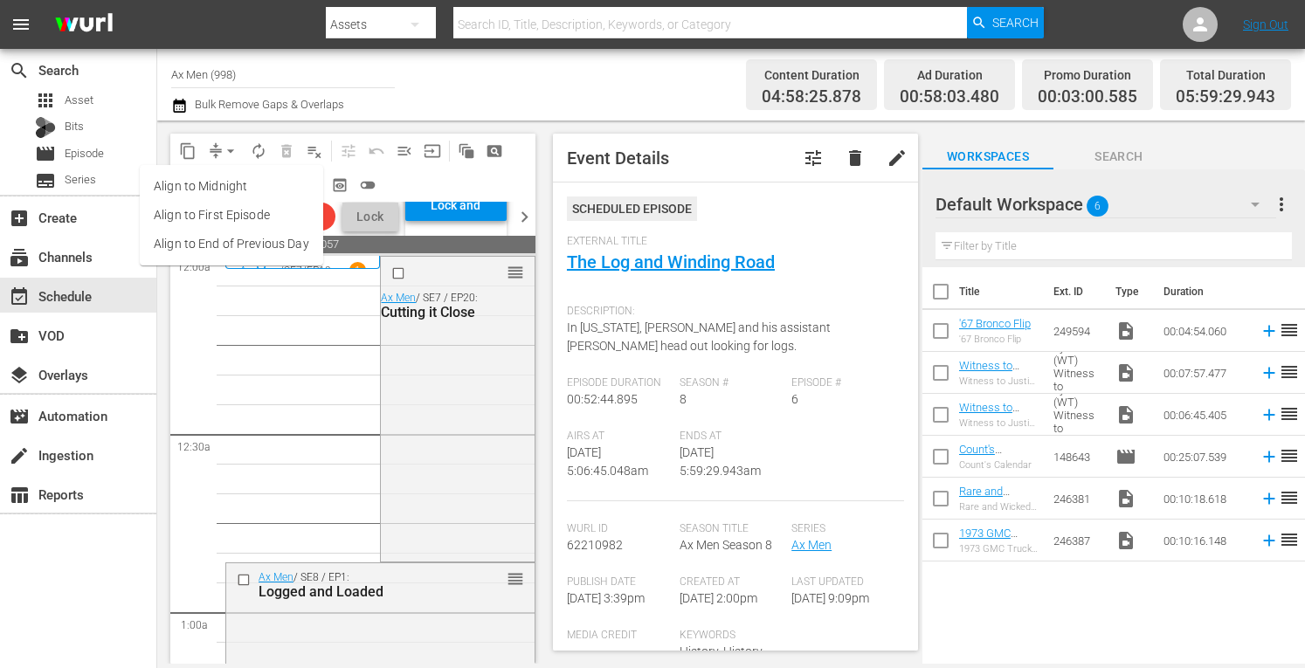
click at [228, 188] on li "Align to Midnight" at bounding box center [231, 186] width 183 height 29
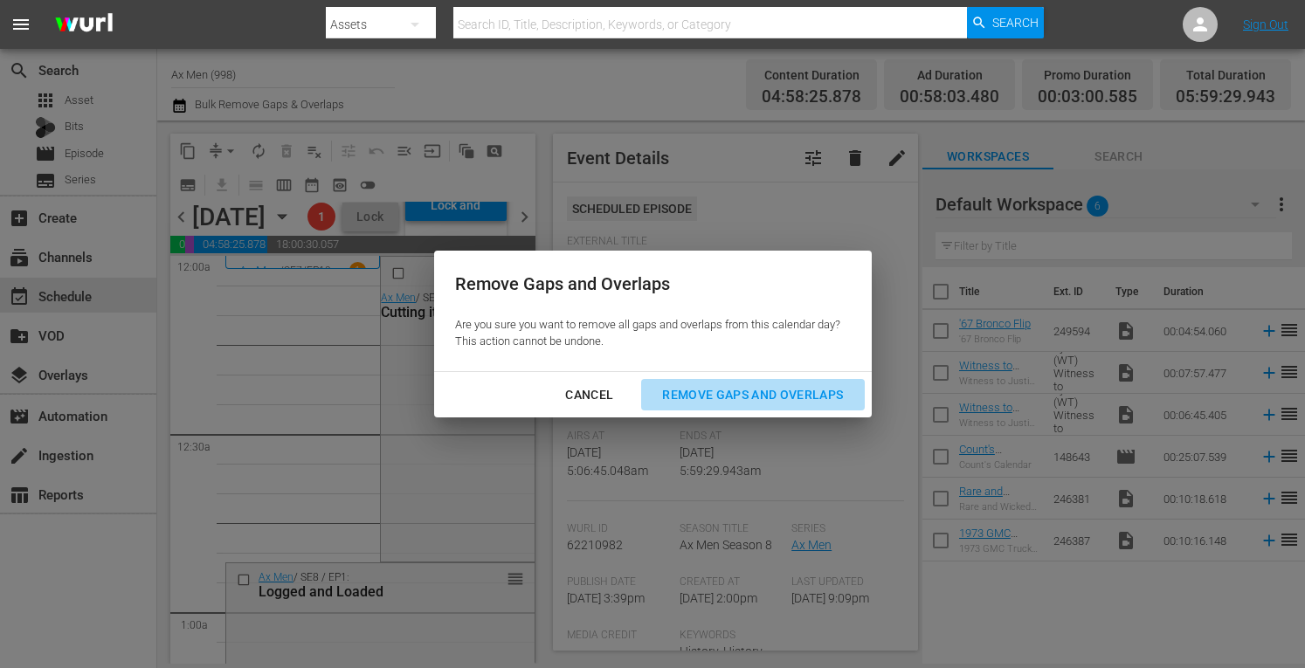
click at [728, 392] on div "Remove Gaps and Overlaps" at bounding box center [752, 395] width 209 height 22
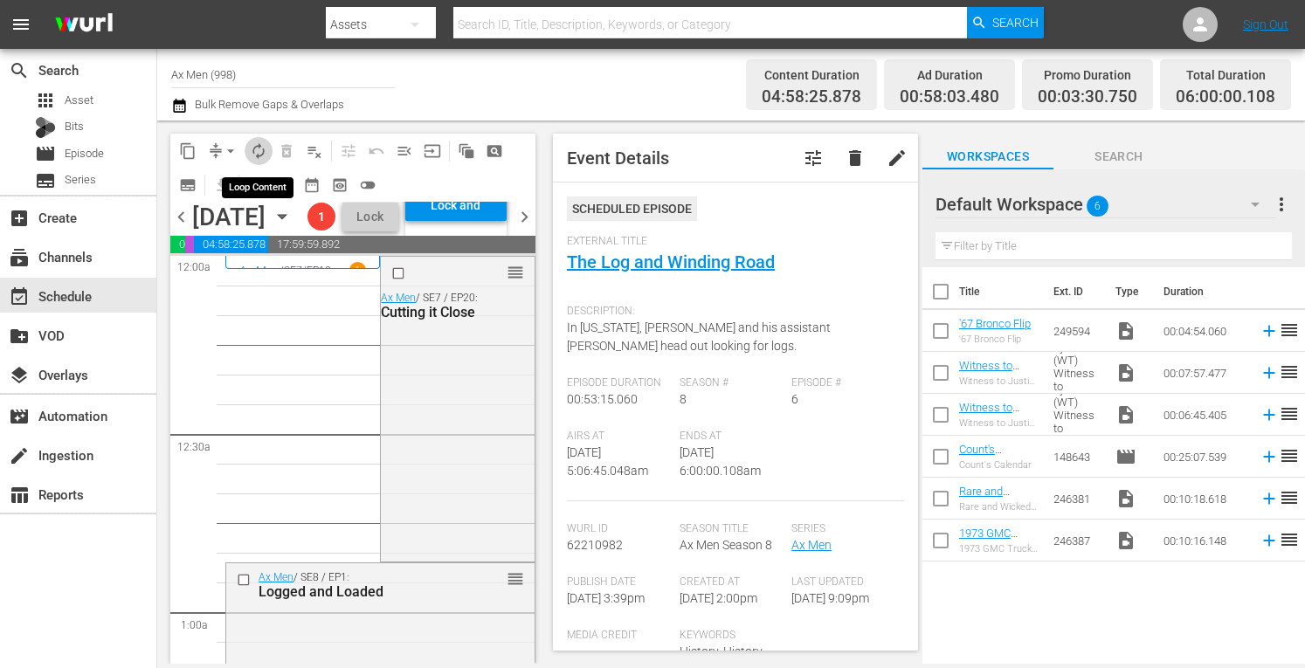
click at [257, 152] on span "autorenew_outlined" at bounding box center [258, 150] width 17 height 17
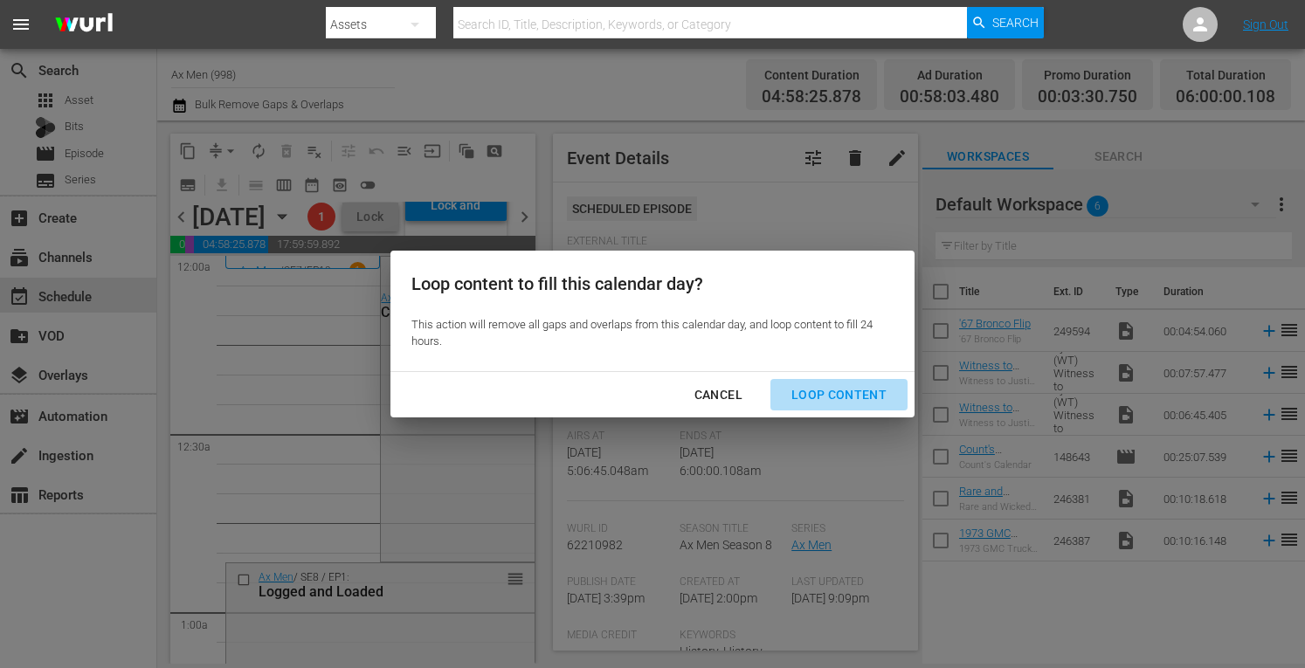
click at [844, 388] on div "Loop Content" at bounding box center [838, 395] width 123 height 22
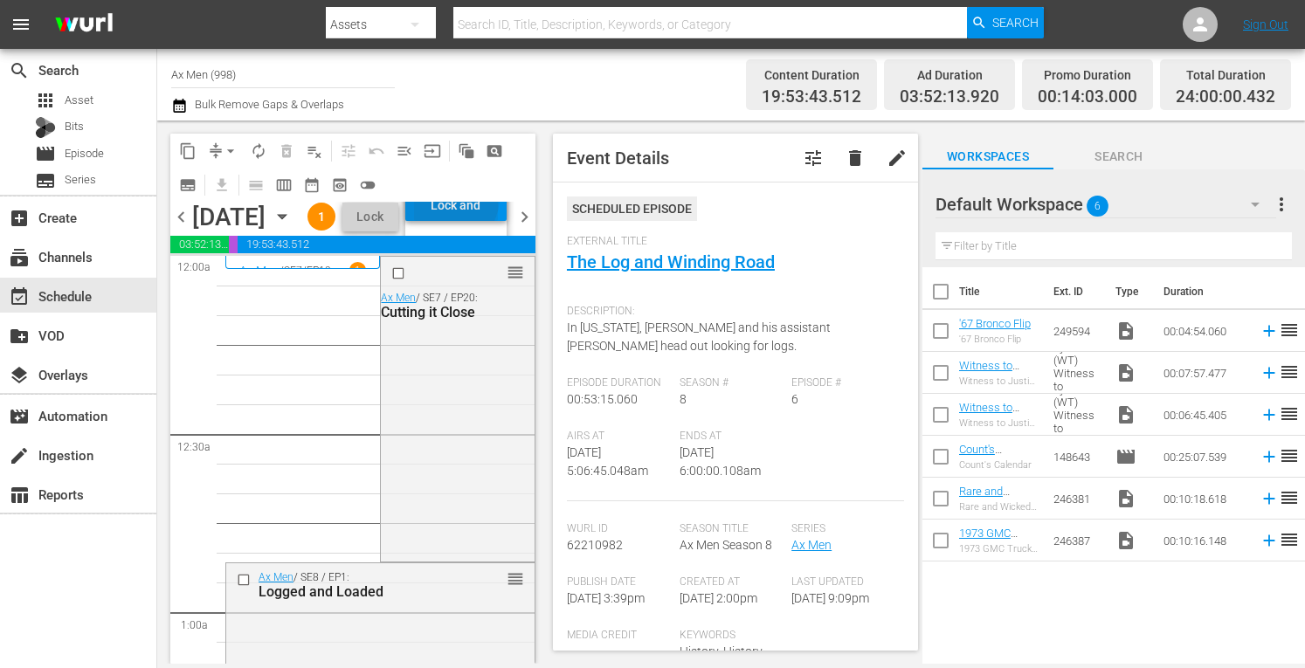
click at [498, 221] on div "Lock and Publish" at bounding box center [456, 205] width 84 height 31
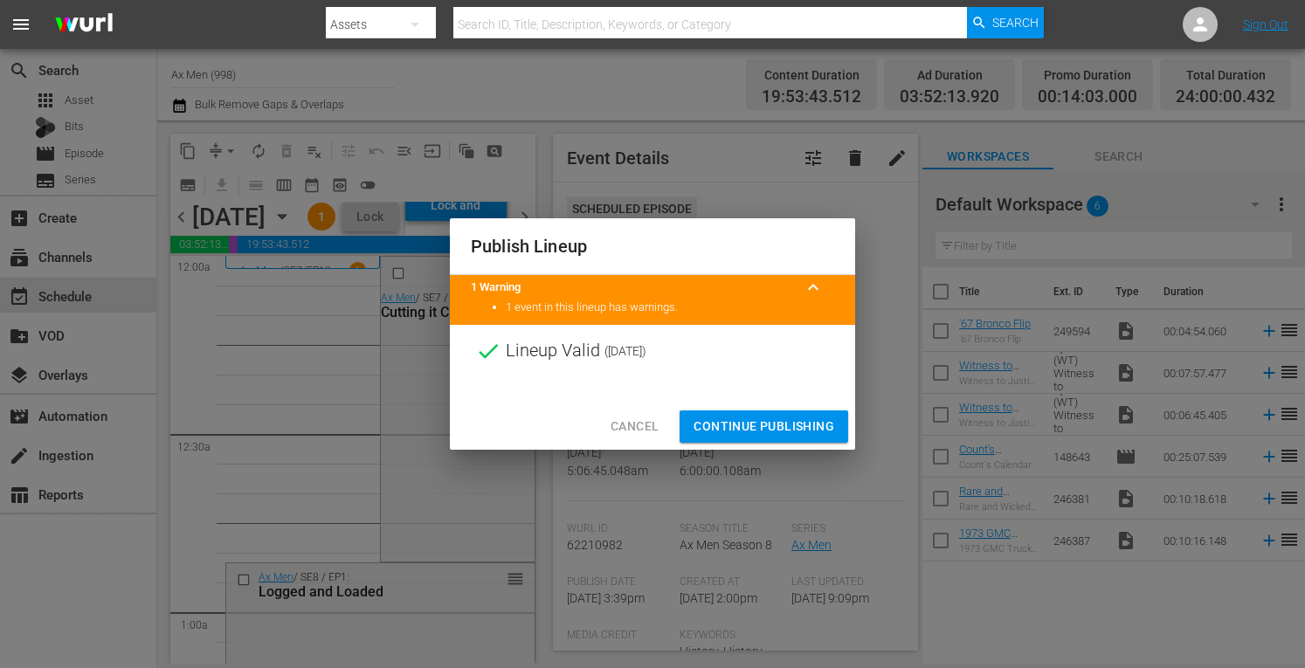
click at [755, 427] on span "Continue Publishing" at bounding box center [764, 427] width 141 height 22
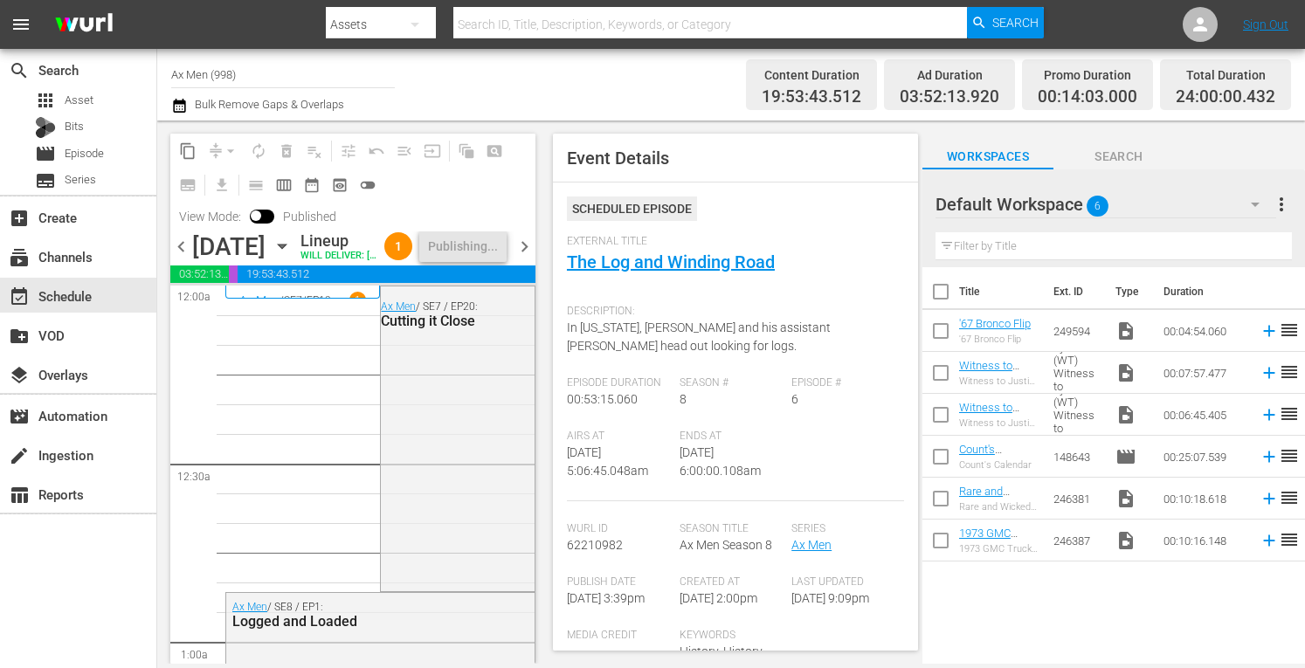
click at [526, 258] on span "chevron_right" at bounding box center [525, 247] width 22 height 22
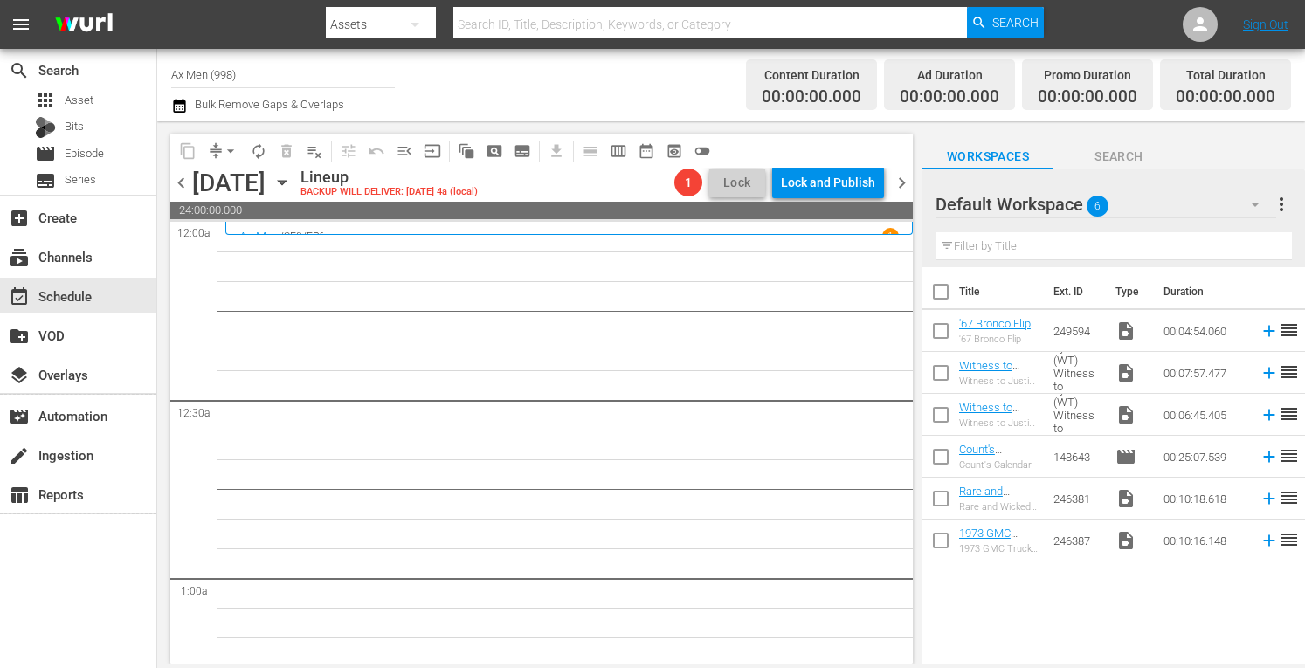
click at [184, 180] on span "chevron_left" at bounding box center [181, 183] width 22 height 22
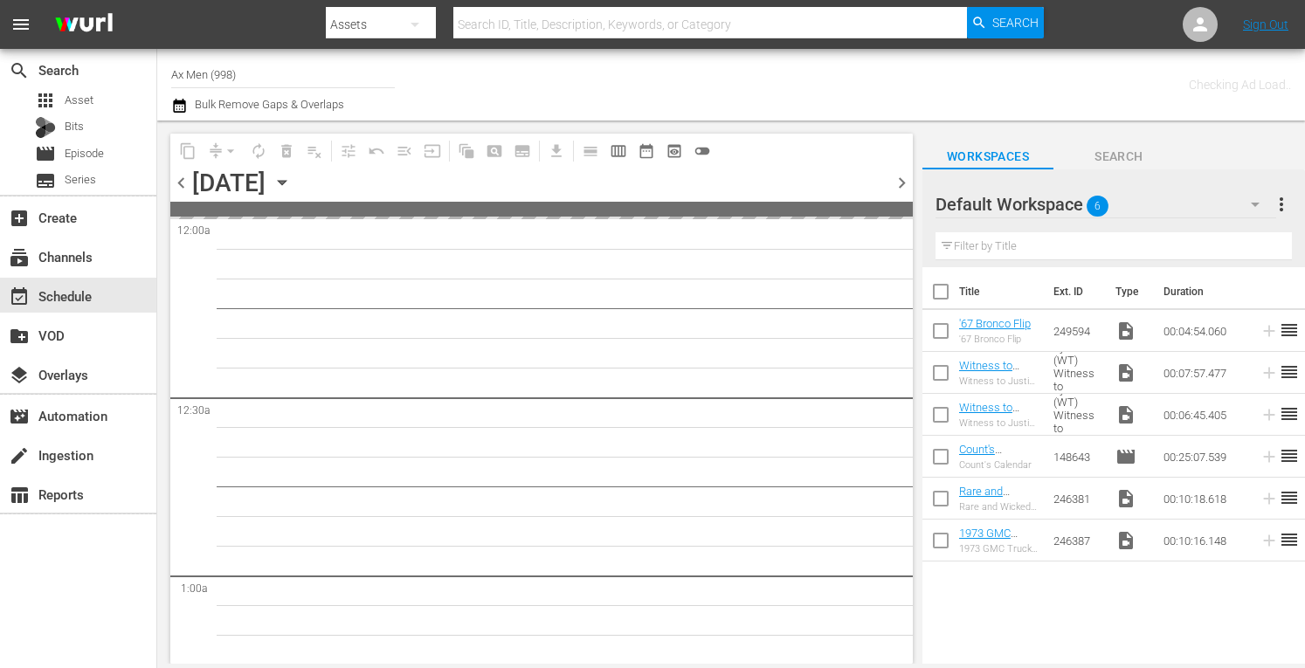
click at [184, 180] on span "chevron_left" at bounding box center [181, 183] width 22 height 22
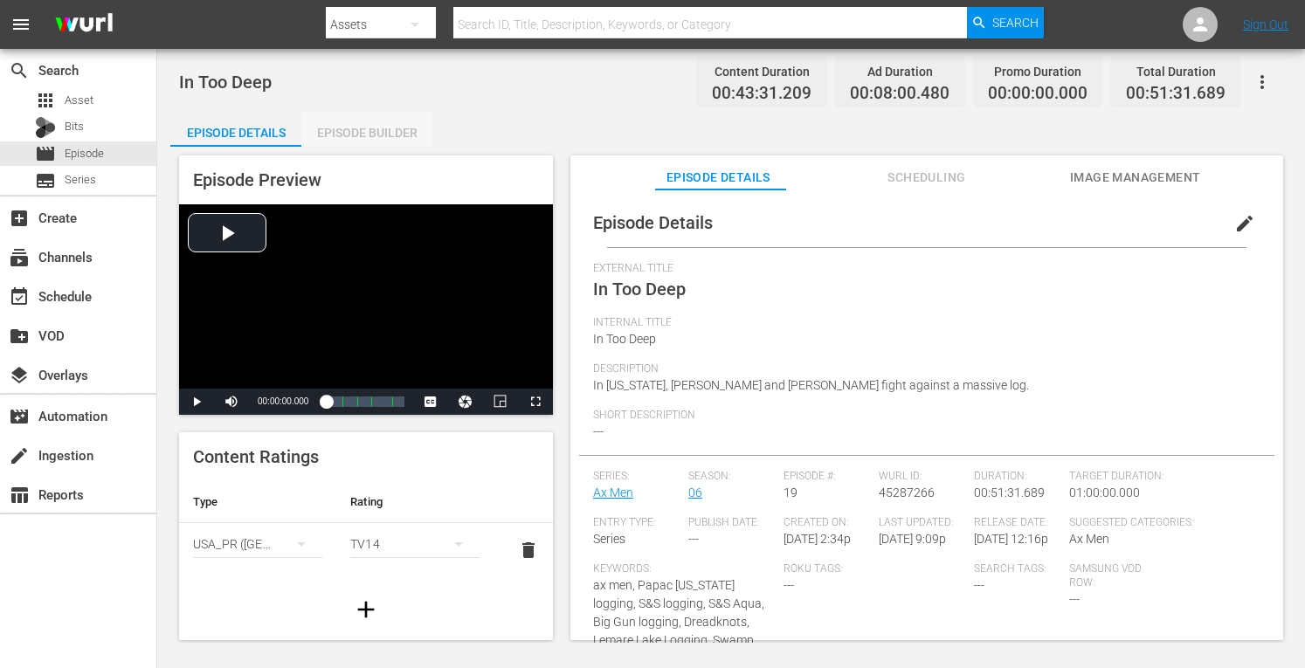
click at [390, 127] on div "Episode Builder" at bounding box center [366, 133] width 131 height 42
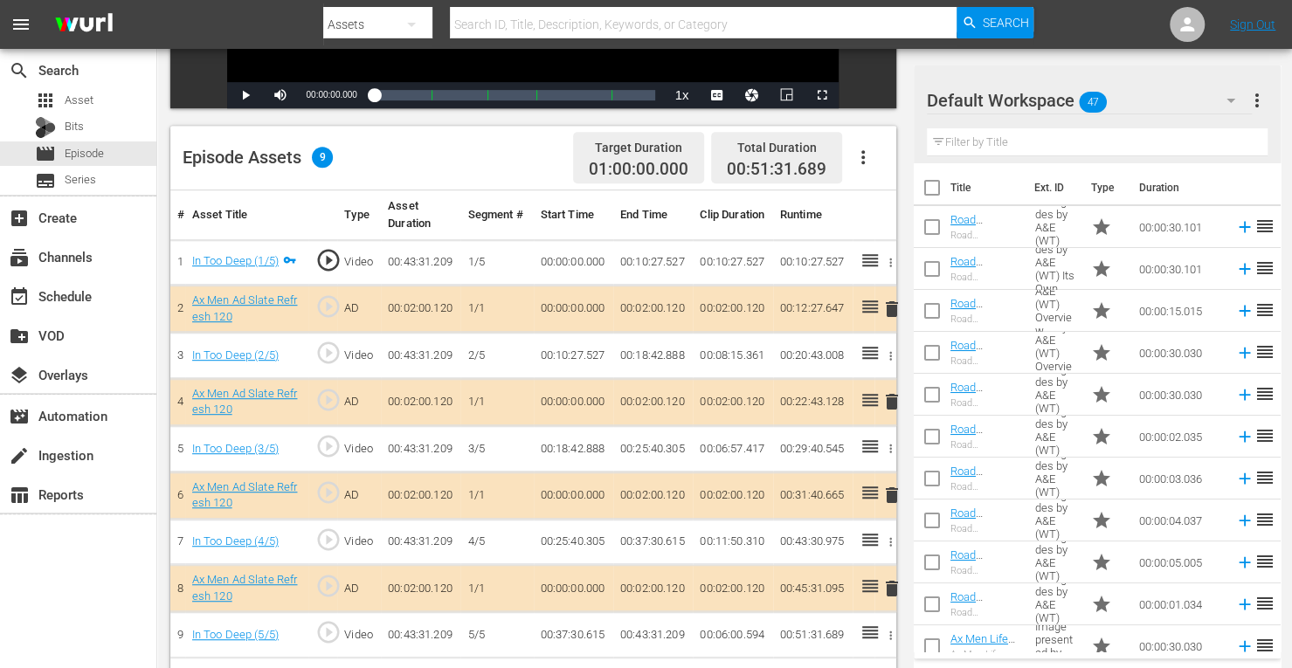
scroll to position [454, 0]
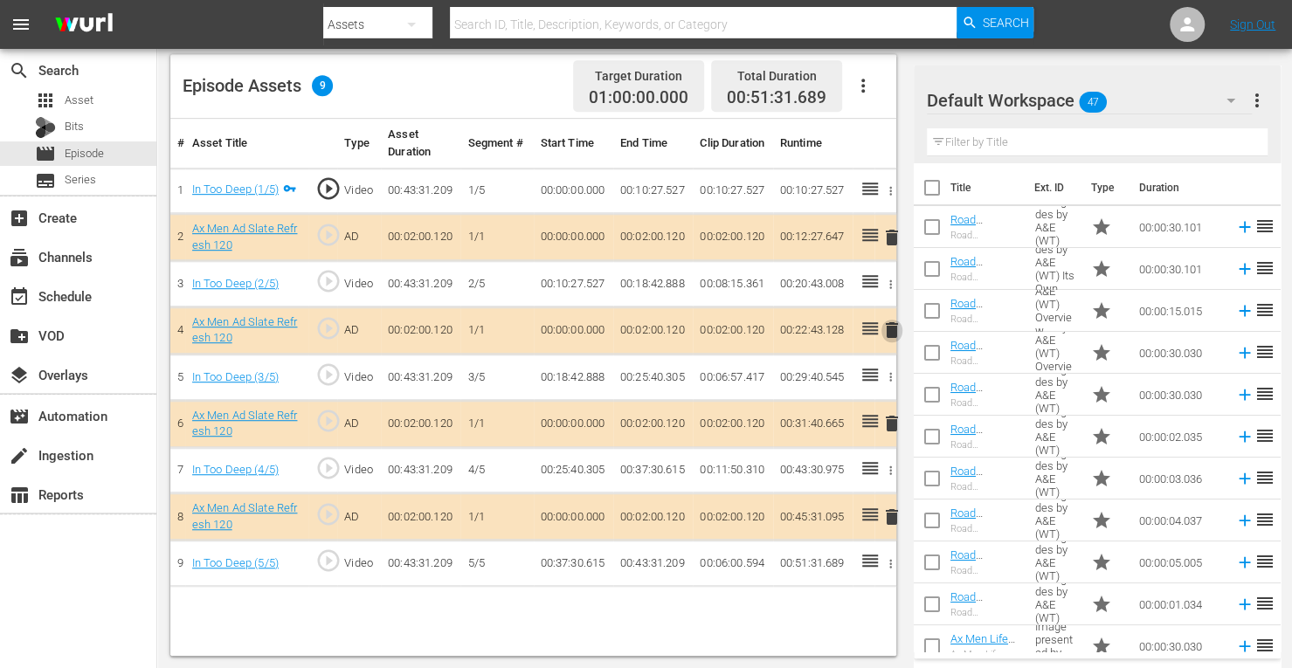
click at [886, 332] on span "delete" at bounding box center [891, 330] width 21 height 21
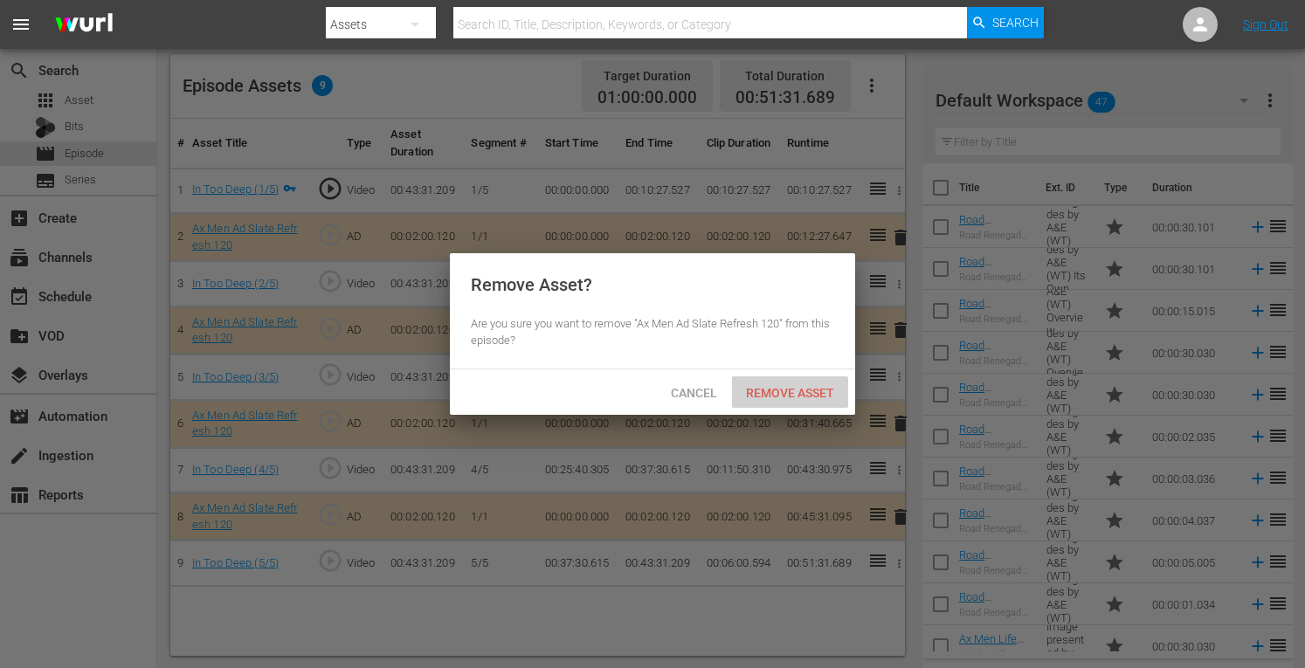
click at [774, 391] on span "Remove Asset" at bounding box center [790, 393] width 116 height 14
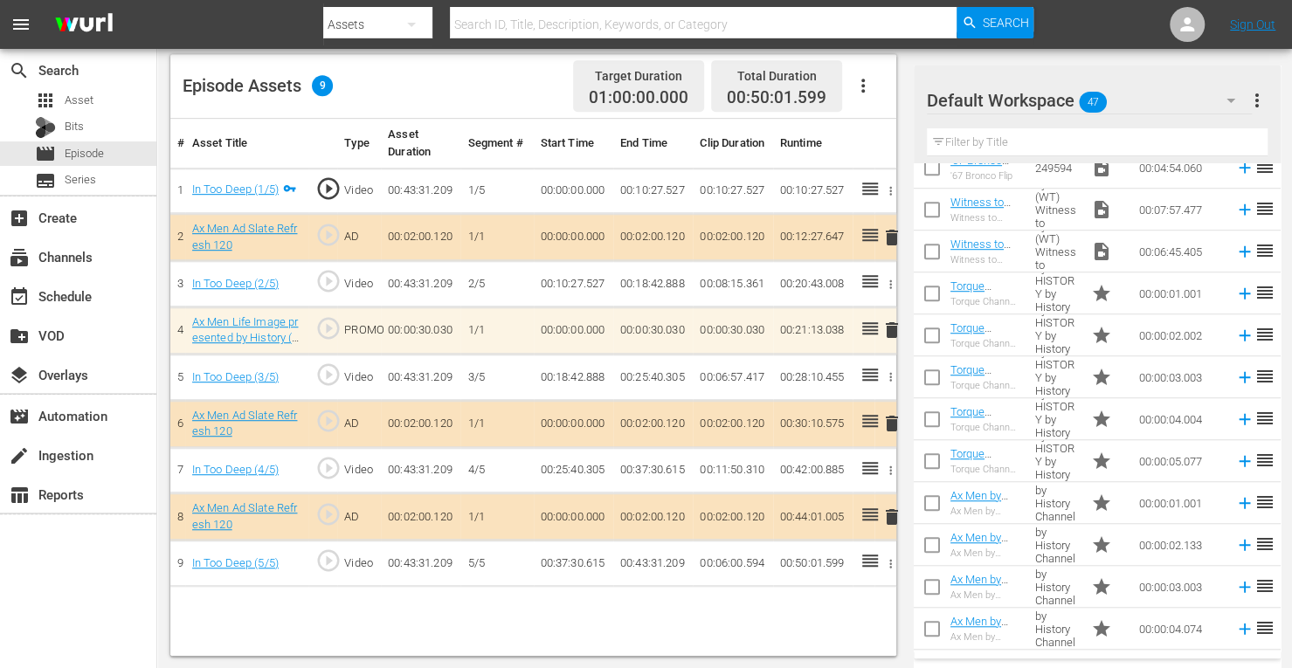
scroll to position [853, 0]
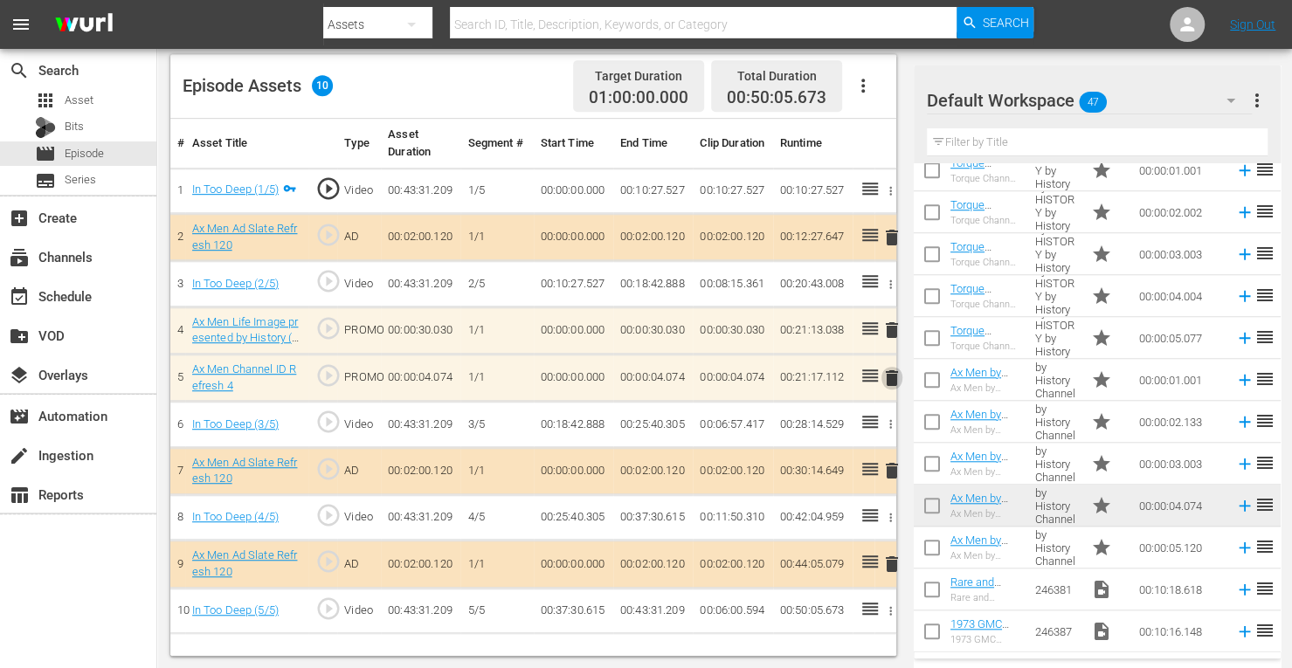
click at [888, 371] on span "delete" at bounding box center [891, 378] width 21 height 21
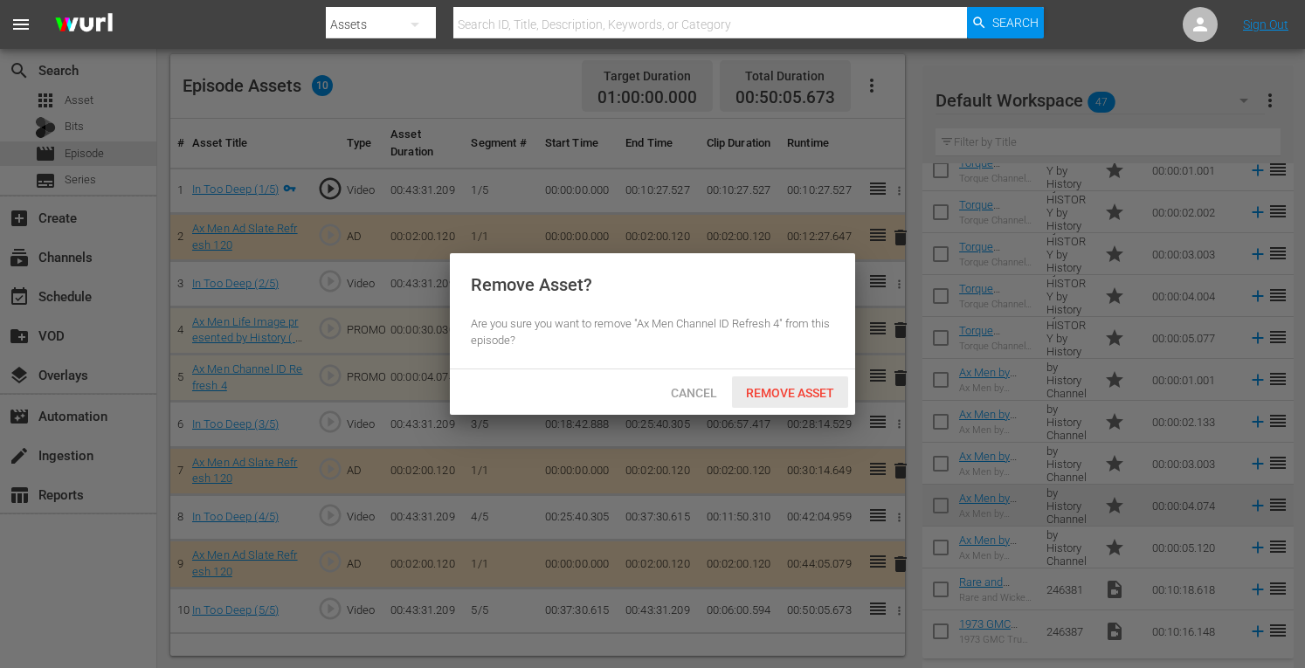
click at [819, 383] on div "Remove Asset" at bounding box center [790, 393] width 116 height 32
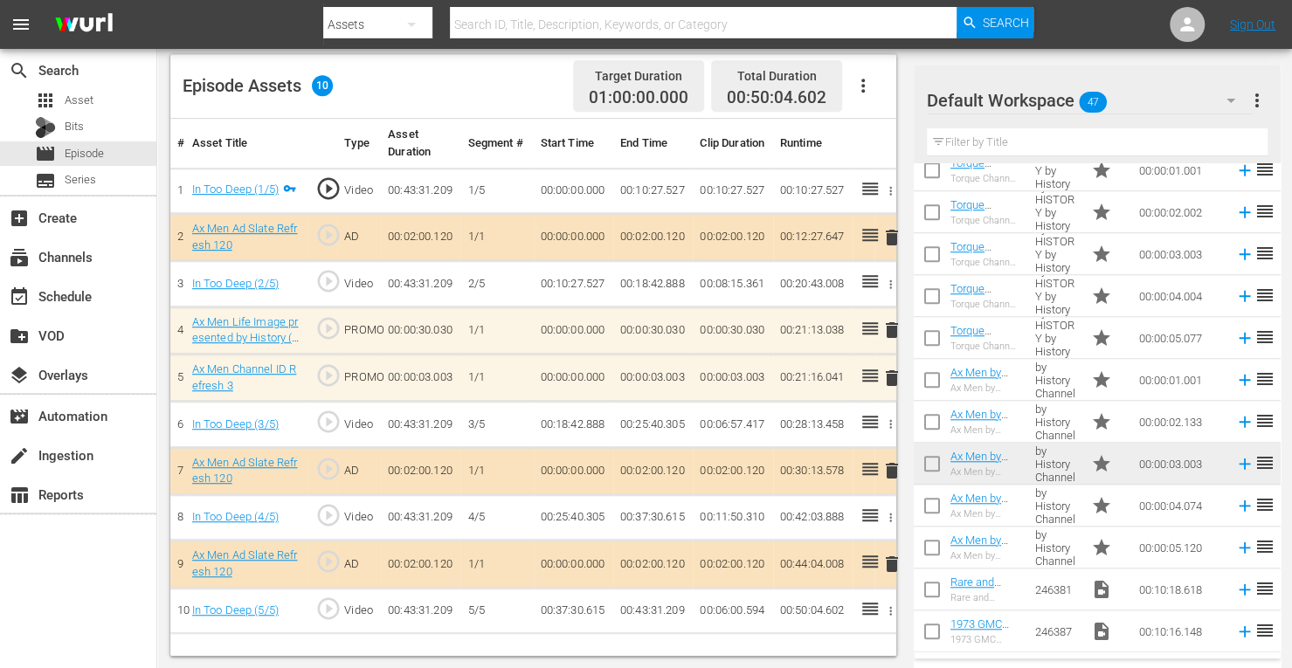
click at [892, 370] on span "delete" at bounding box center [891, 378] width 21 height 21
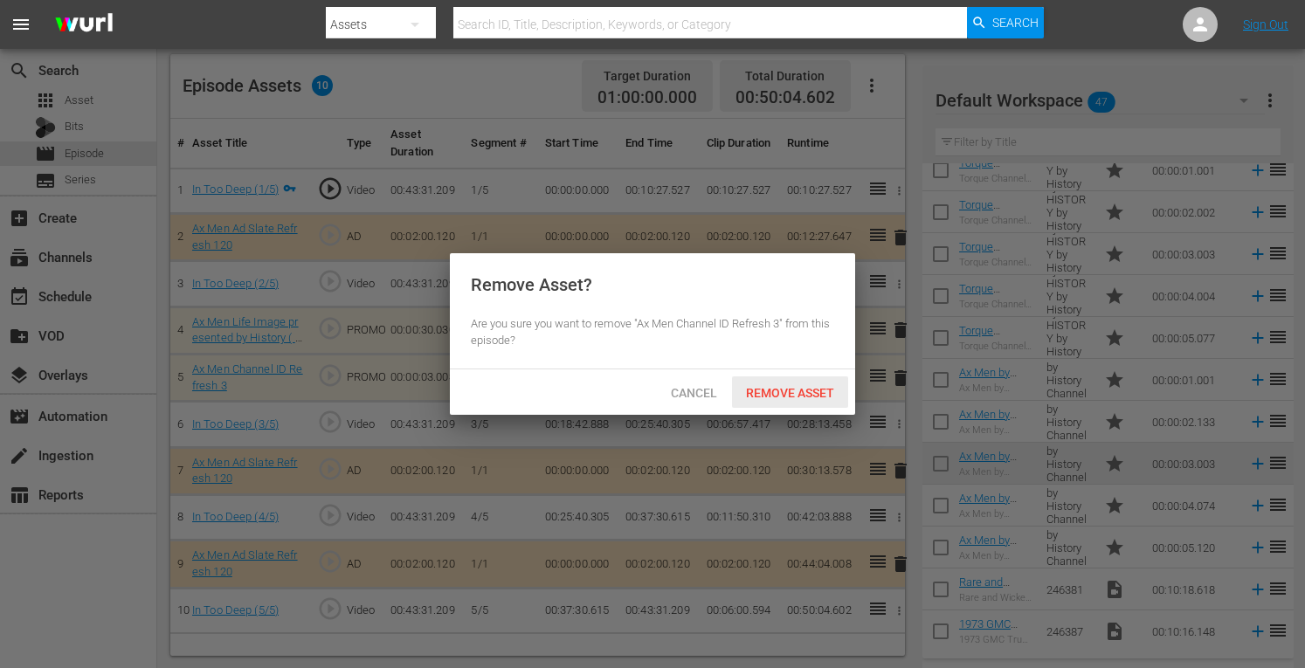
click at [793, 392] on span "Remove Asset" at bounding box center [790, 393] width 116 height 14
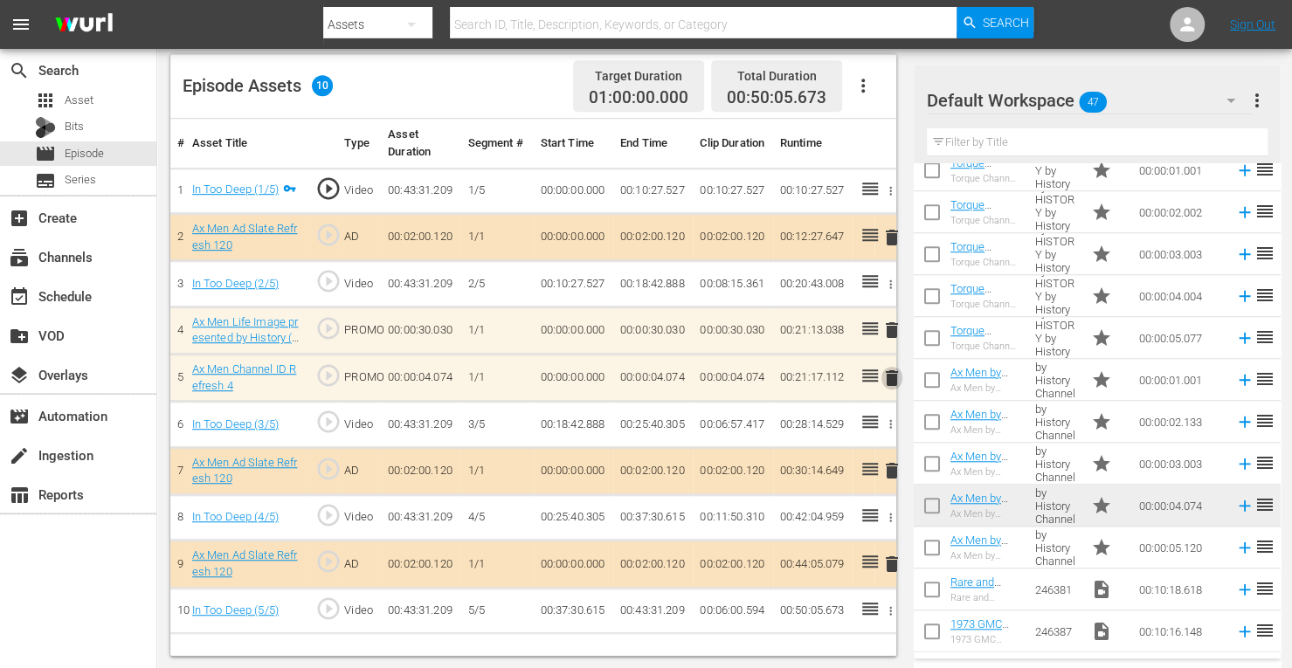
click at [890, 378] on span "delete" at bounding box center [891, 378] width 21 height 21
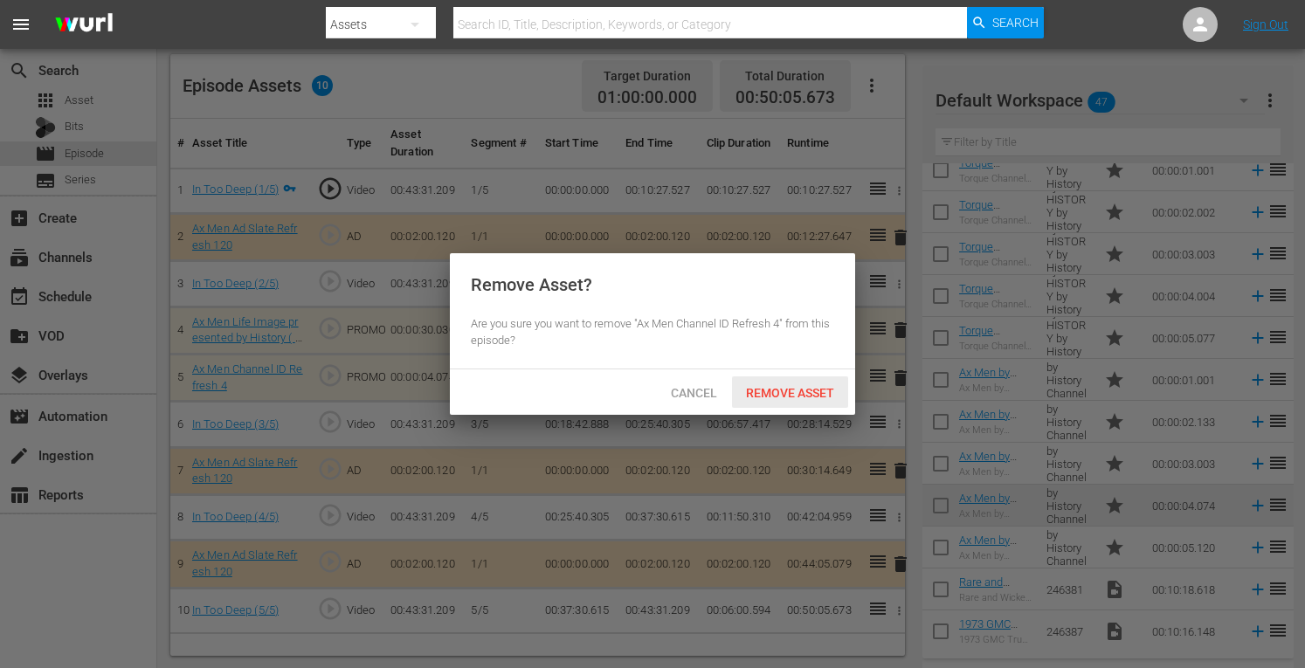
click at [825, 390] on span "Remove Asset" at bounding box center [790, 393] width 116 height 14
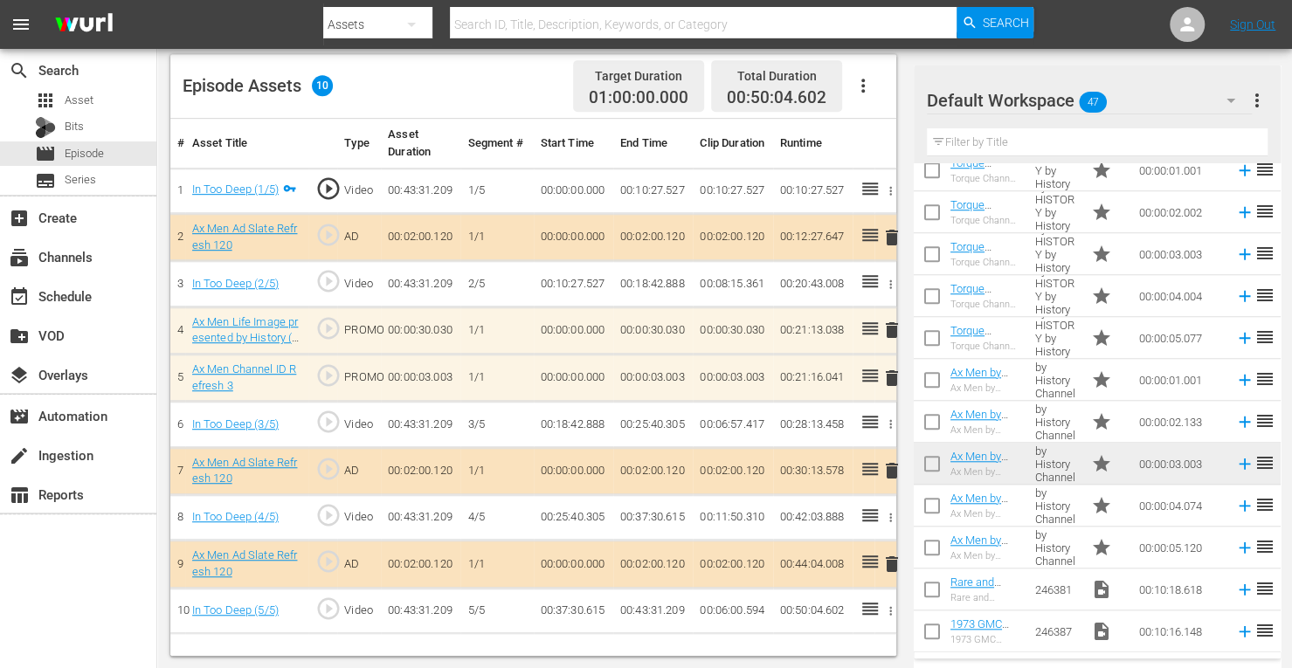
click at [889, 376] on span "delete" at bounding box center [891, 378] width 21 height 21
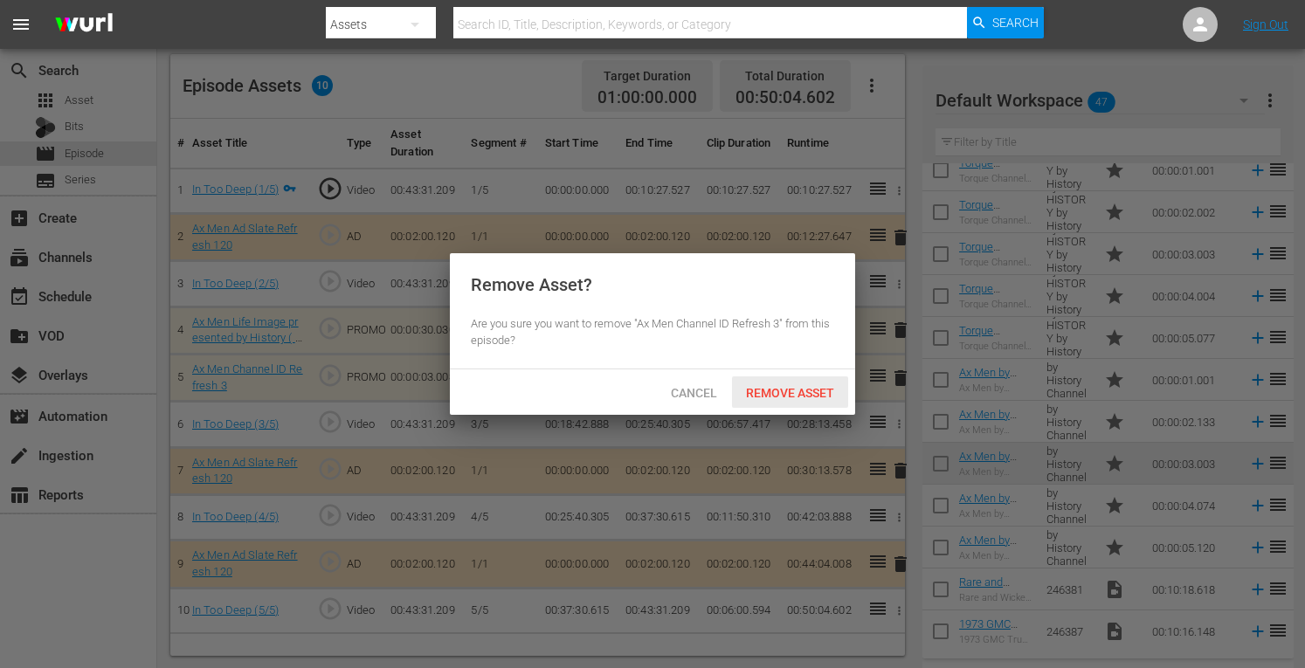
click at [814, 392] on span "Remove Asset" at bounding box center [790, 393] width 116 height 14
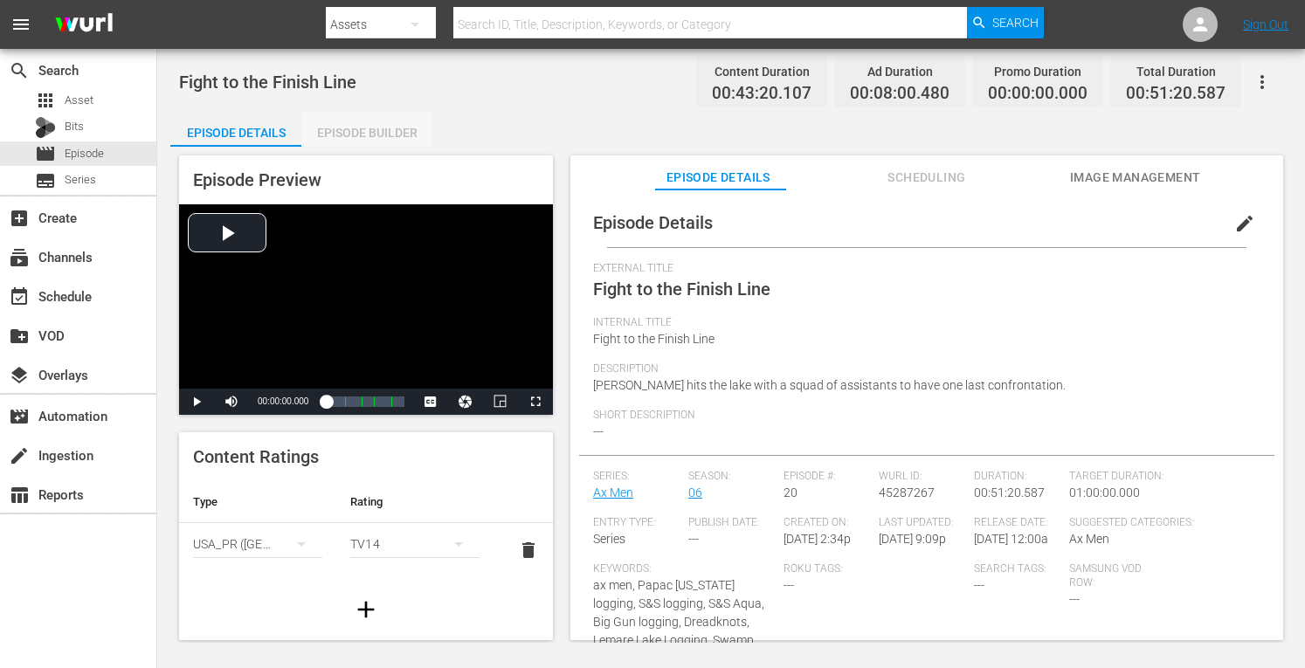
click at [377, 137] on div "Episode Builder" at bounding box center [366, 133] width 131 height 42
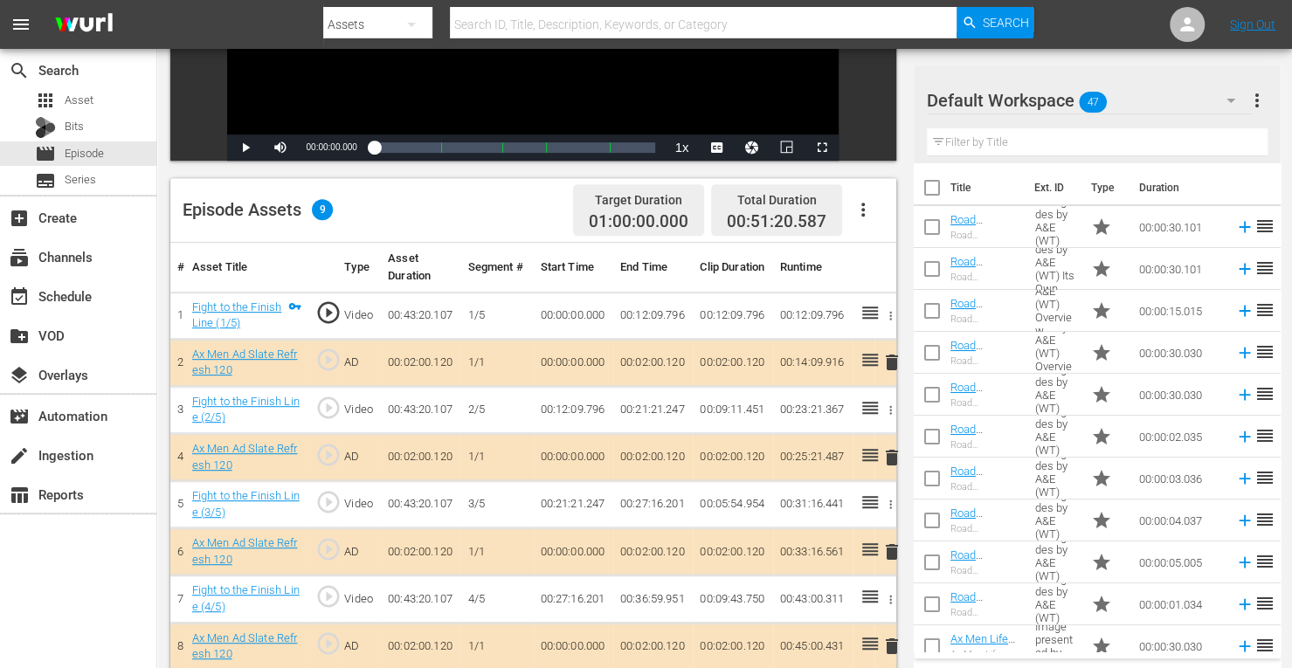
scroll to position [454, 0]
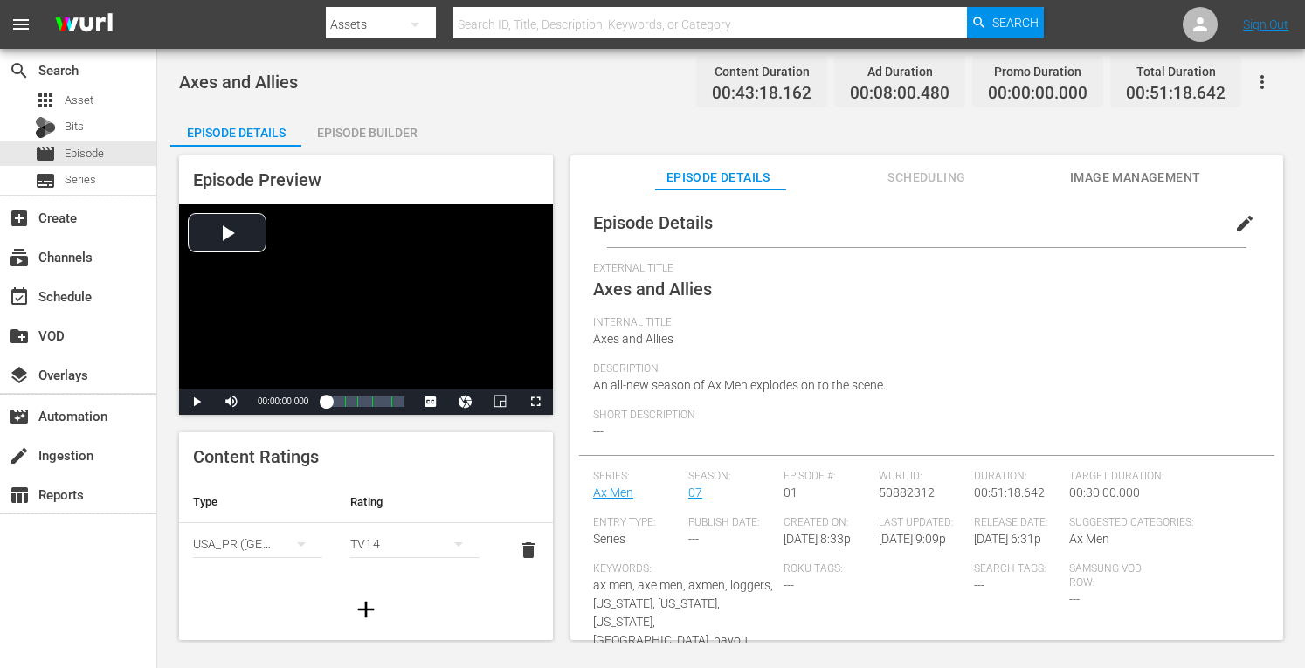
click at [407, 124] on div "Episode Builder" at bounding box center [366, 133] width 131 height 42
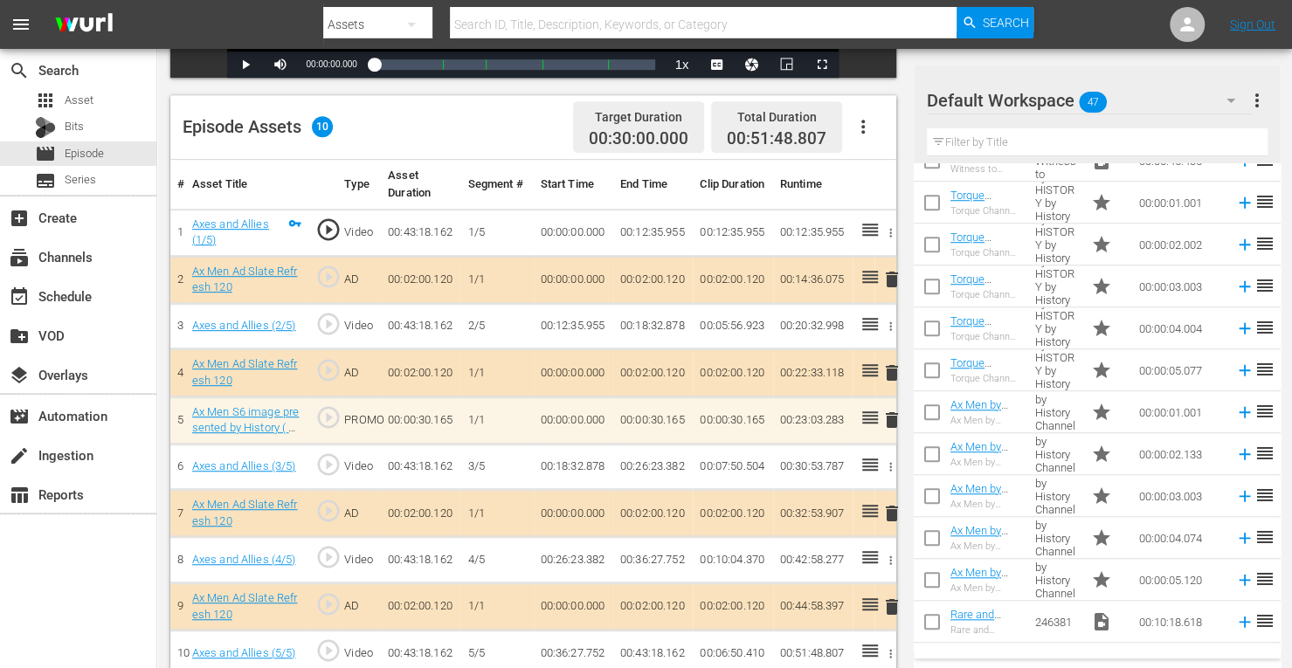
scroll to position [853, 0]
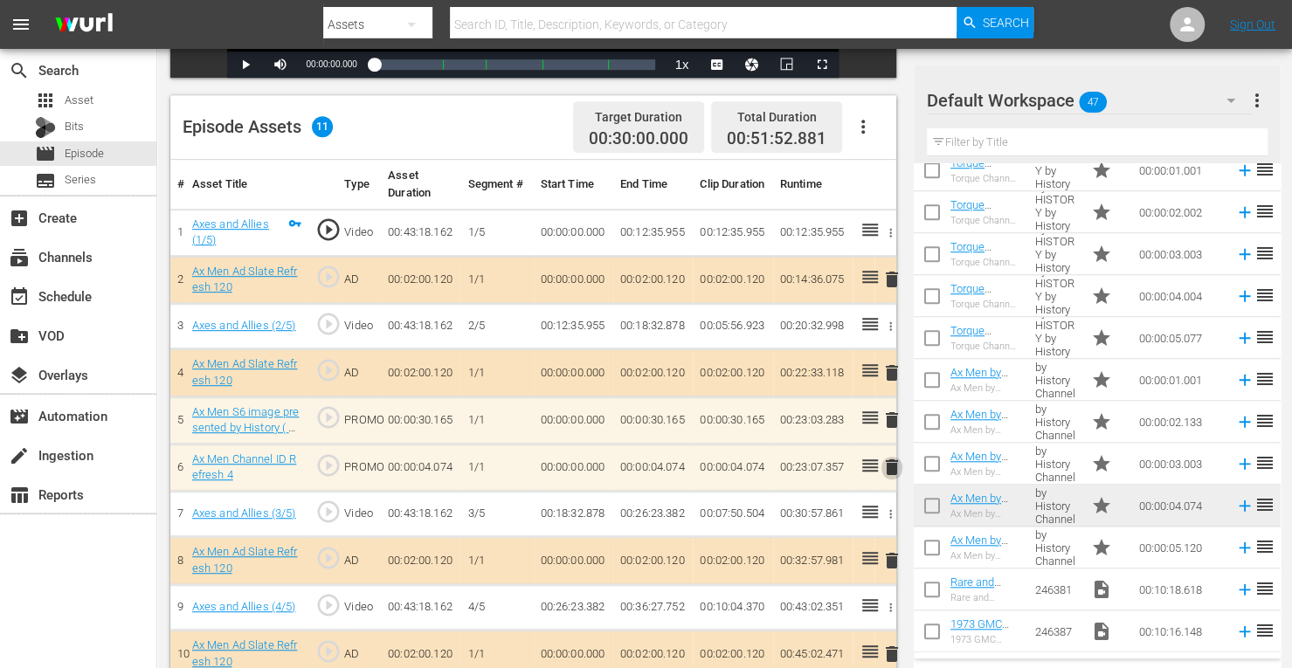
click at [889, 459] on span "delete" at bounding box center [891, 467] width 21 height 21
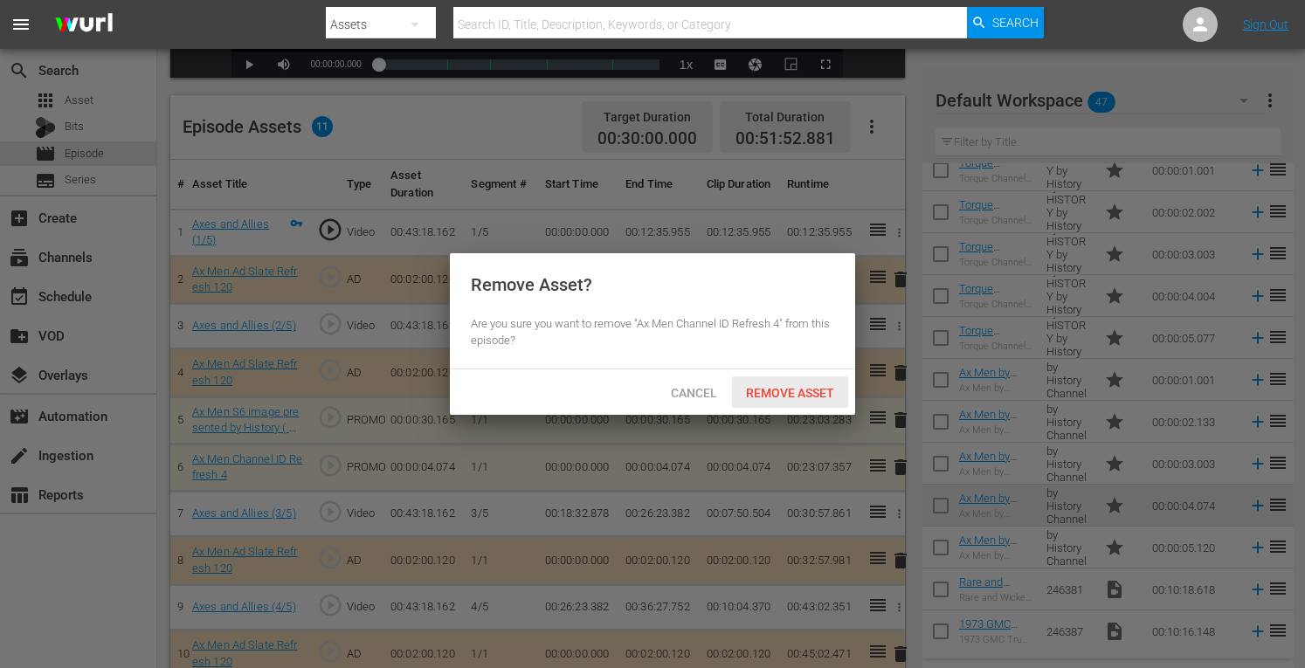
click at [790, 393] on span "Remove Asset" at bounding box center [790, 393] width 116 height 14
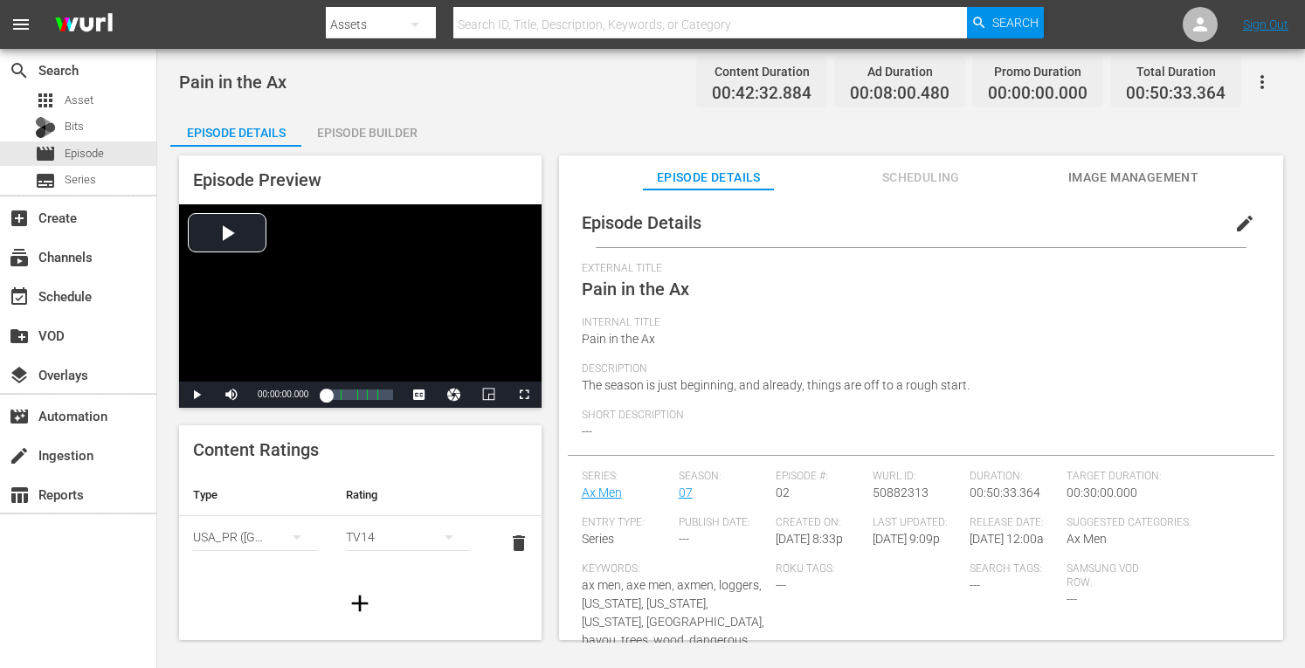
click at [377, 127] on div "Episode Builder" at bounding box center [366, 133] width 131 height 42
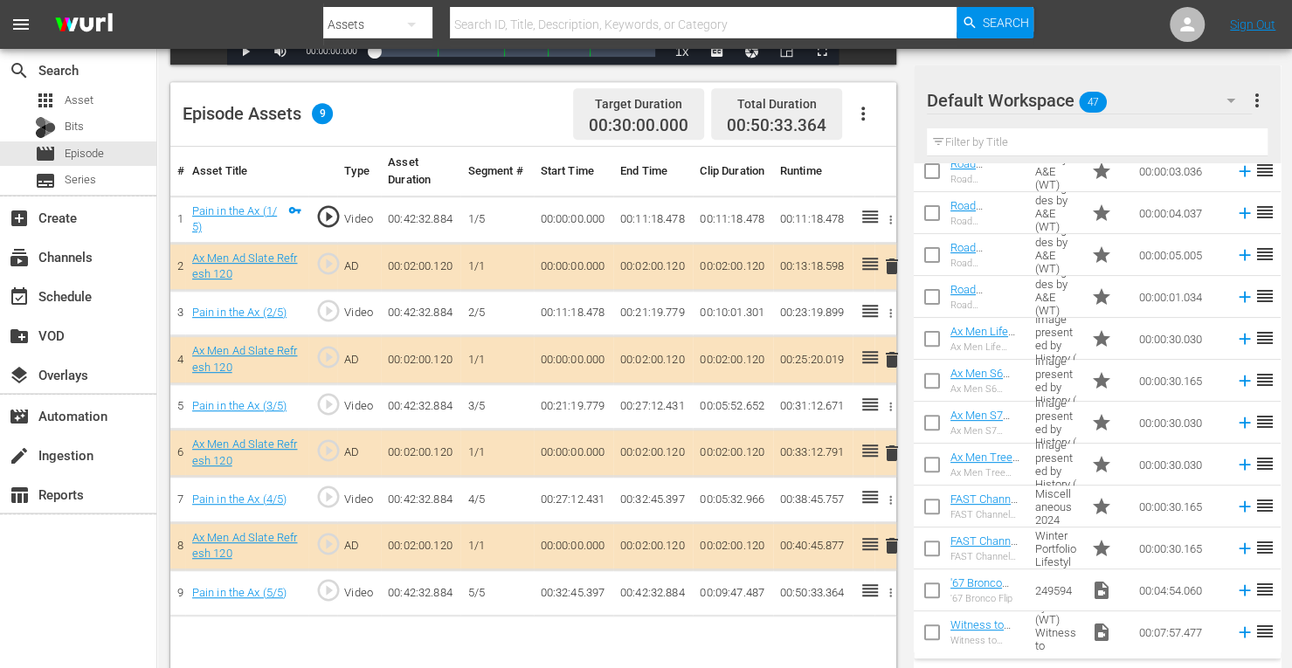
scroll to position [313, 0]
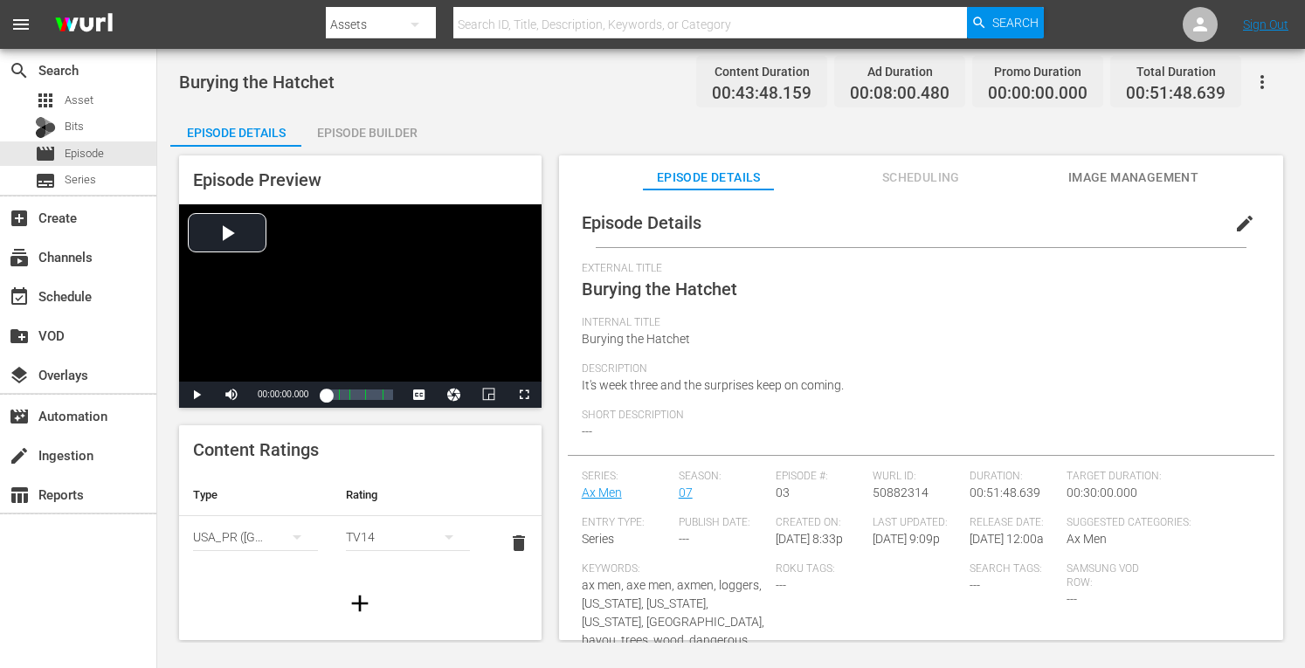
click at [409, 123] on div "Episode Builder" at bounding box center [366, 133] width 131 height 42
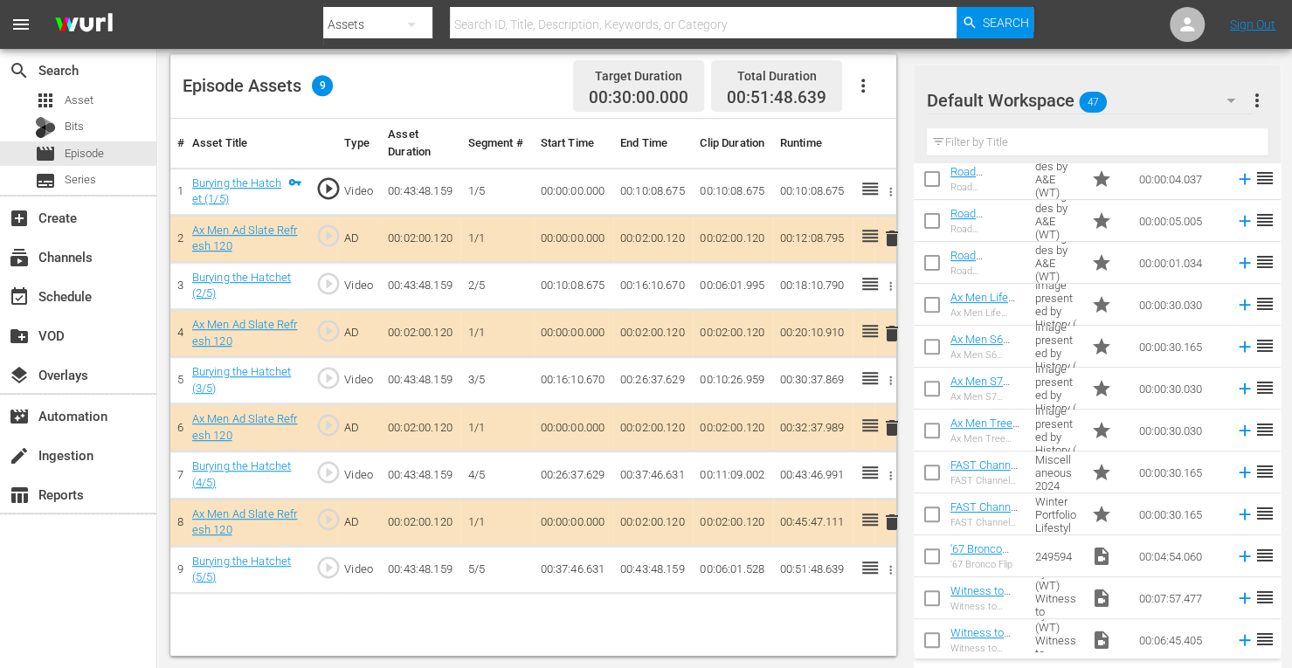
scroll to position [397, 0]
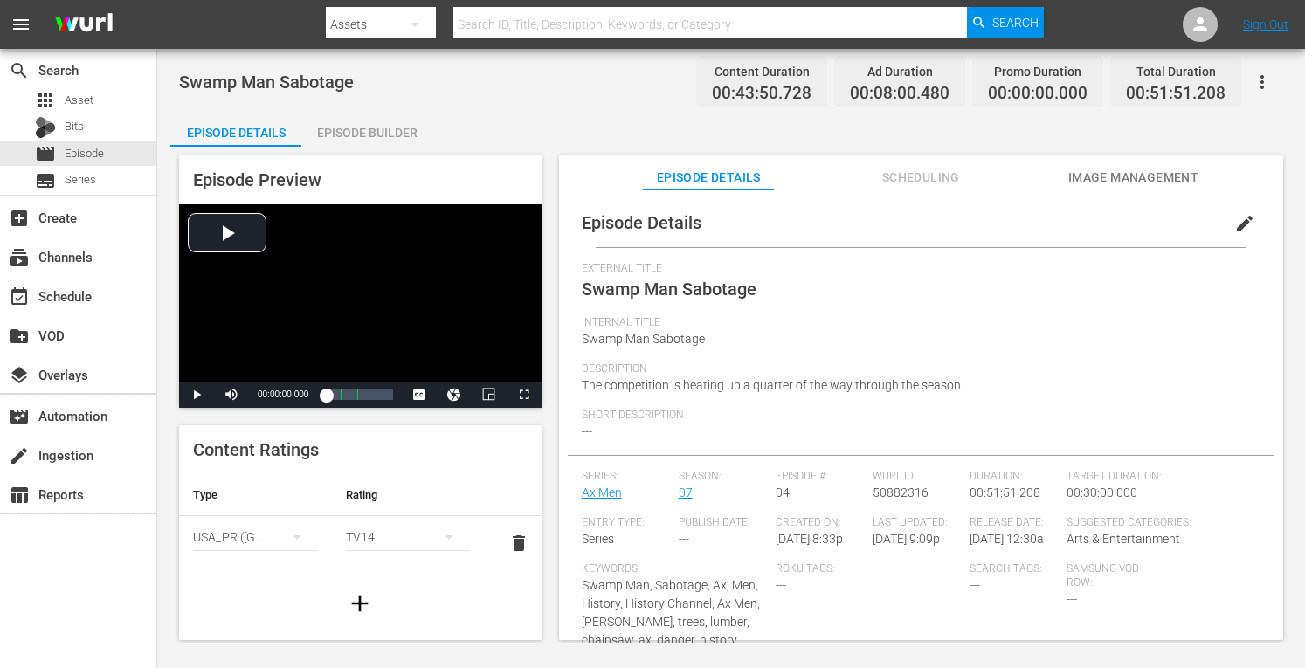
click at [365, 130] on div "Episode Builder" at bounding box center [366, 133] width 131 height 42
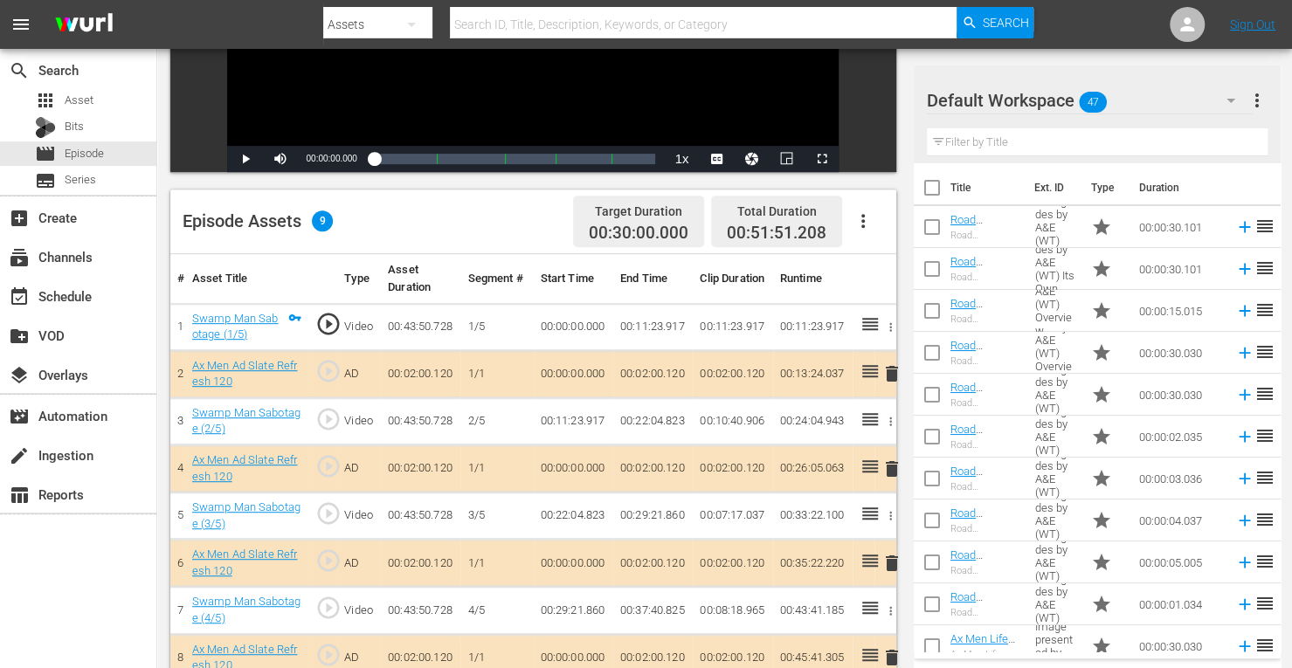
scroll to position [405, 0]
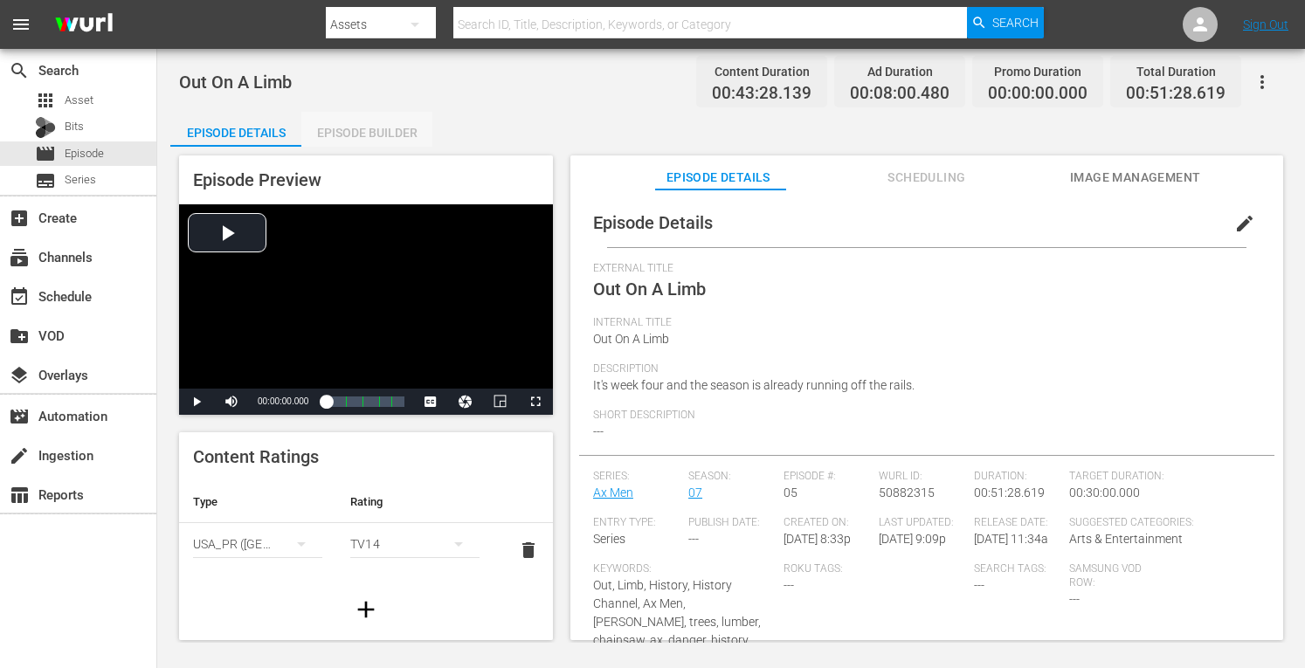
click at [398, 133] on div "Episode Builder" at bounding box center [366, 133] width 131 height 42
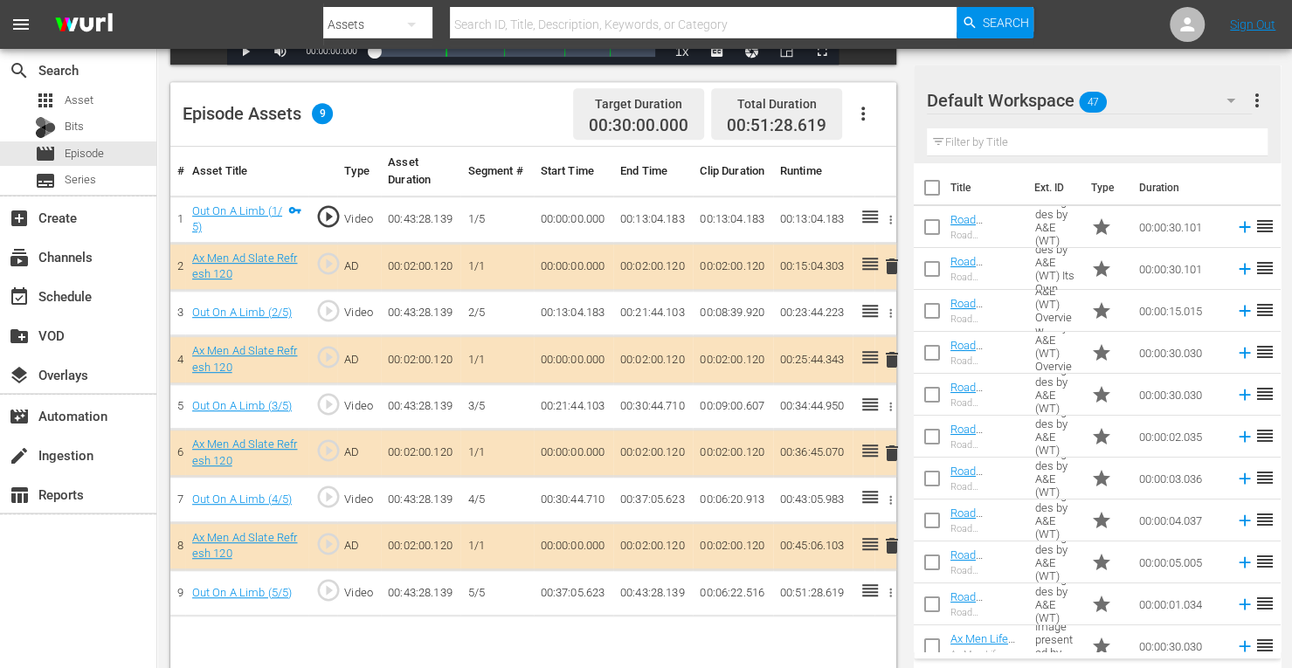
scroll to position [434, 0]
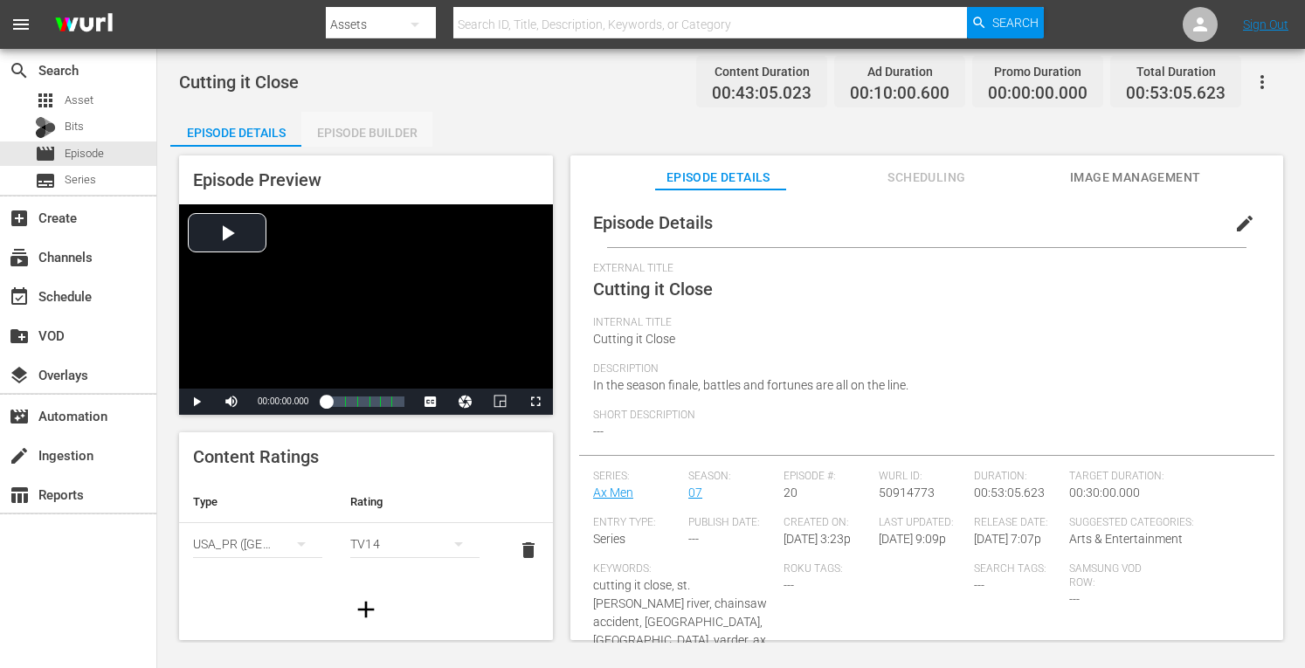
click at [363, 128] on div "Episode Builder" at bounding box center [366, 133] width 131 height 42
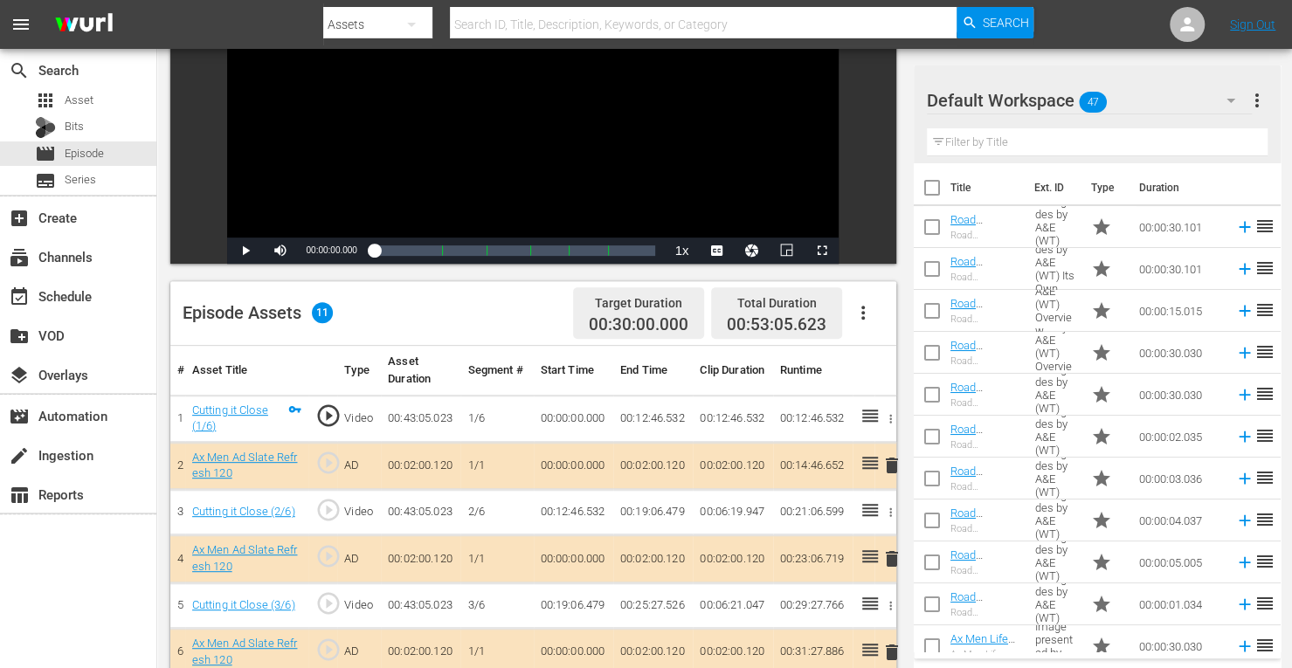
scroll to position [475, 0]
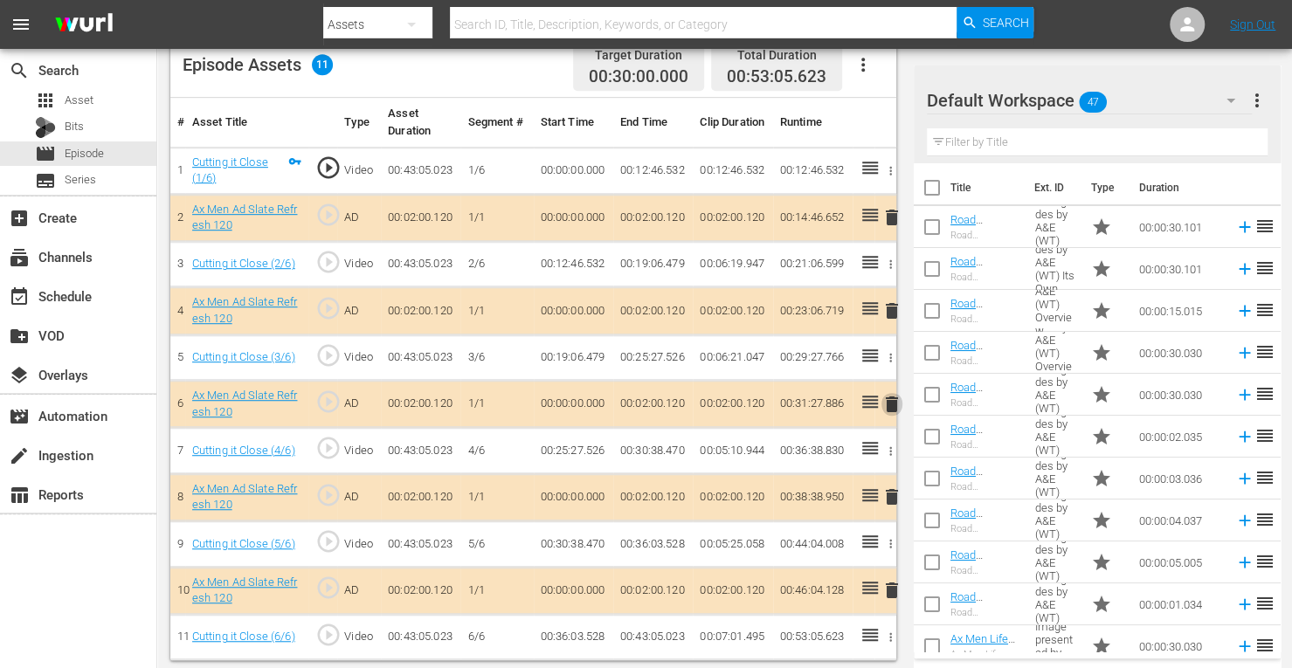
click at [891, 408] on span "delete" at bounding box center [891, 404] width 21 height 21
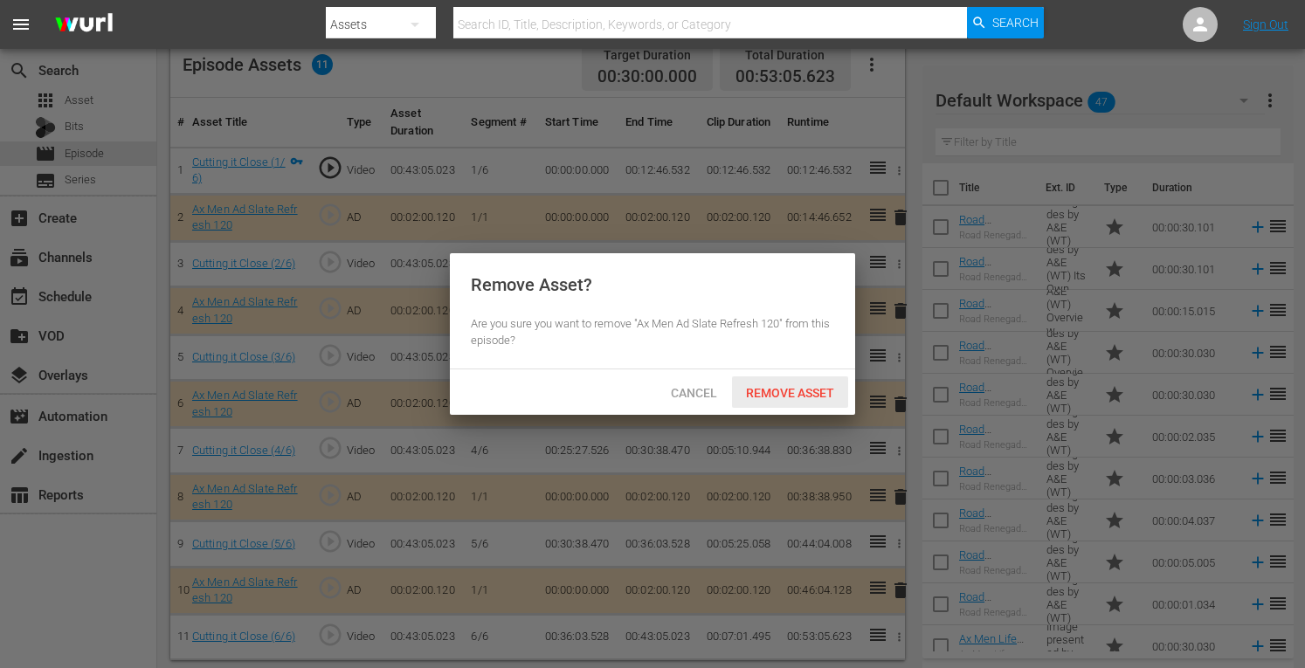
click at [793, 390] on span "Remove Asset" at bounding box center [790, 393] width 116 height 14
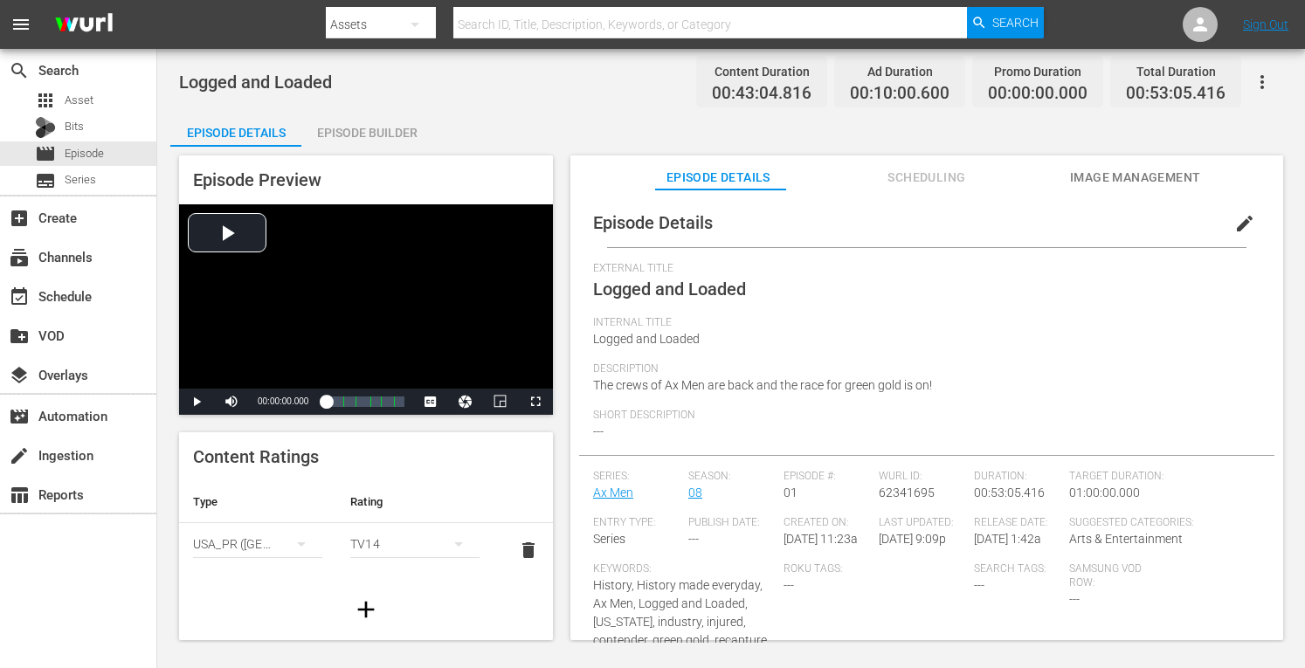
click at [370, 123] on div "Episode Builder" at bounding box center [366, 133] width 131 height 42
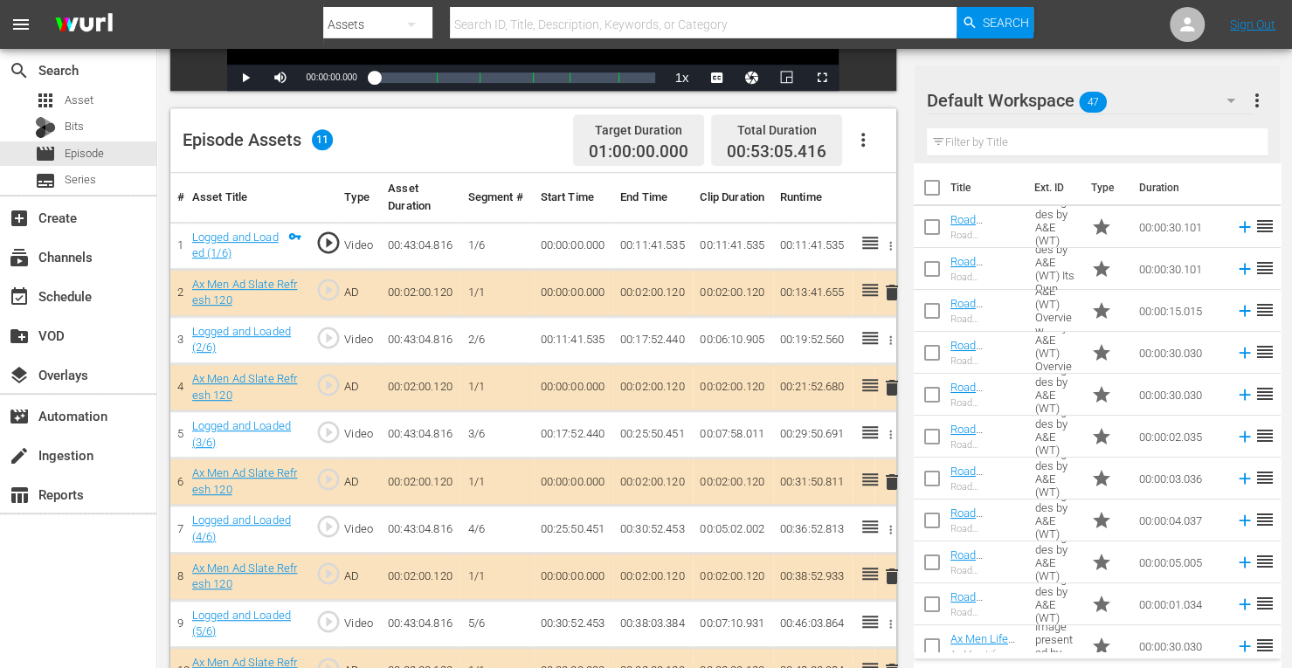
scroll to position [484, 0]
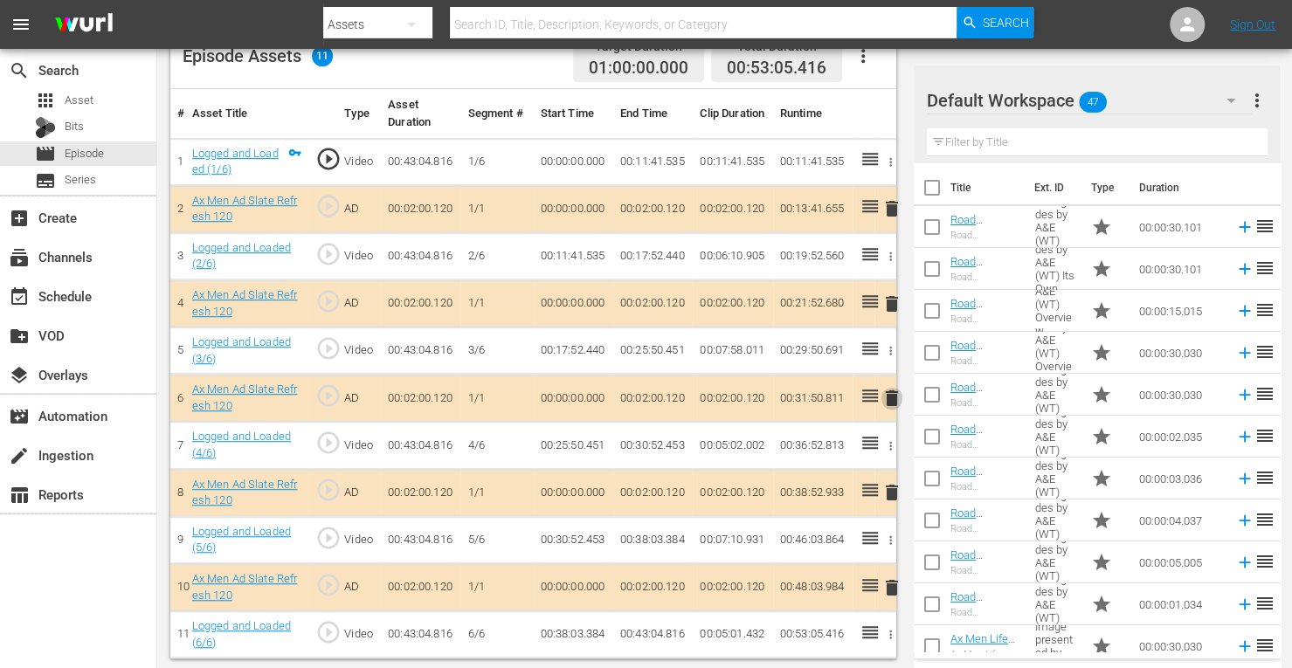
click at [893, 397] on span "delete" at bounding box center [891, 398] width 21 height 21
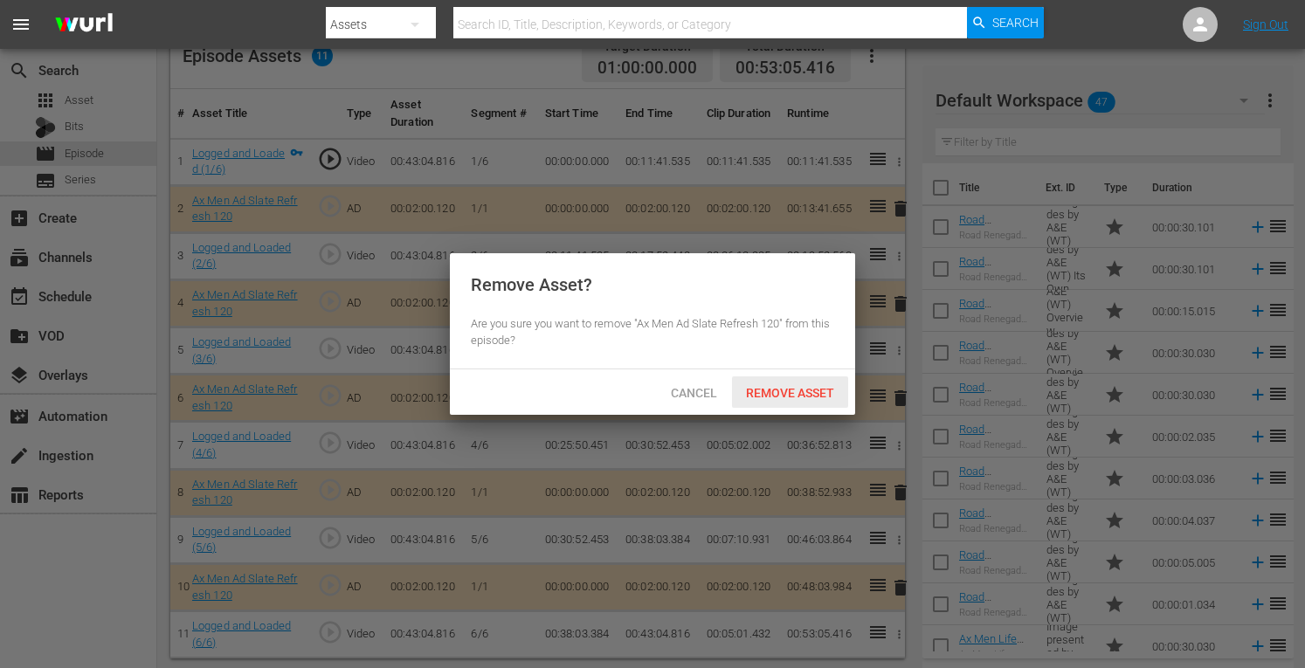
click at [797, 396] on span "Remove Asset" at bounding box center [790, 393] width 116 height 14
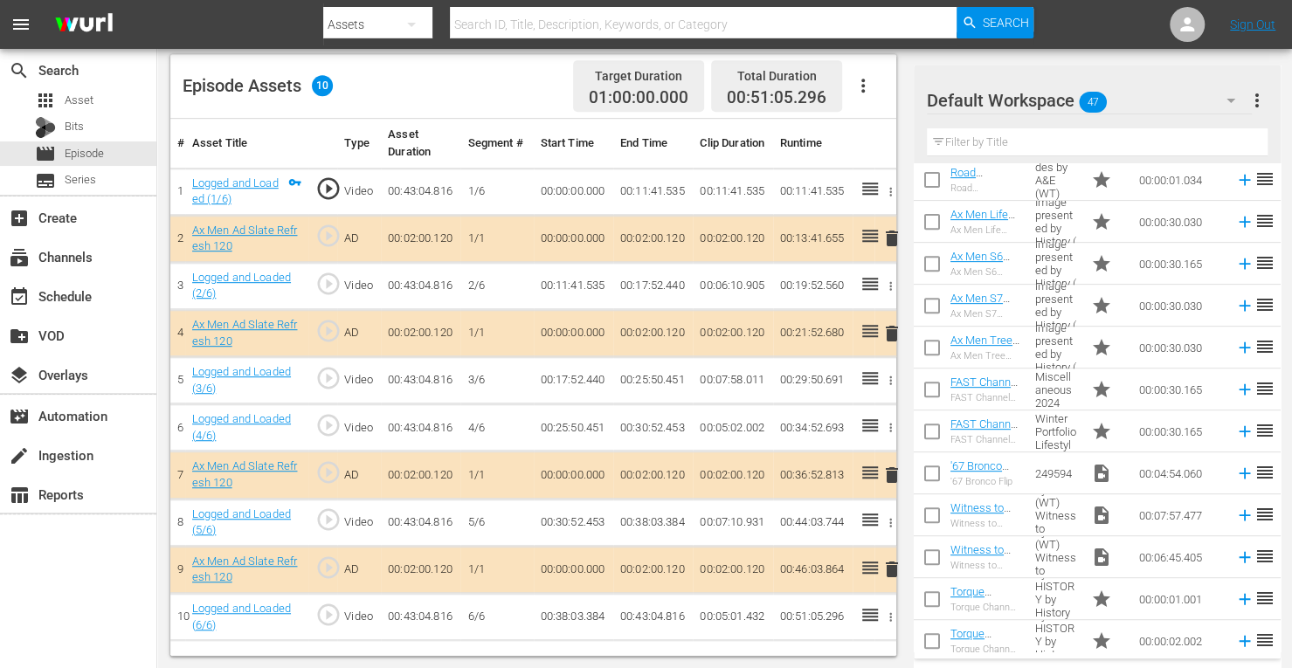
scroll to position [426, 0]
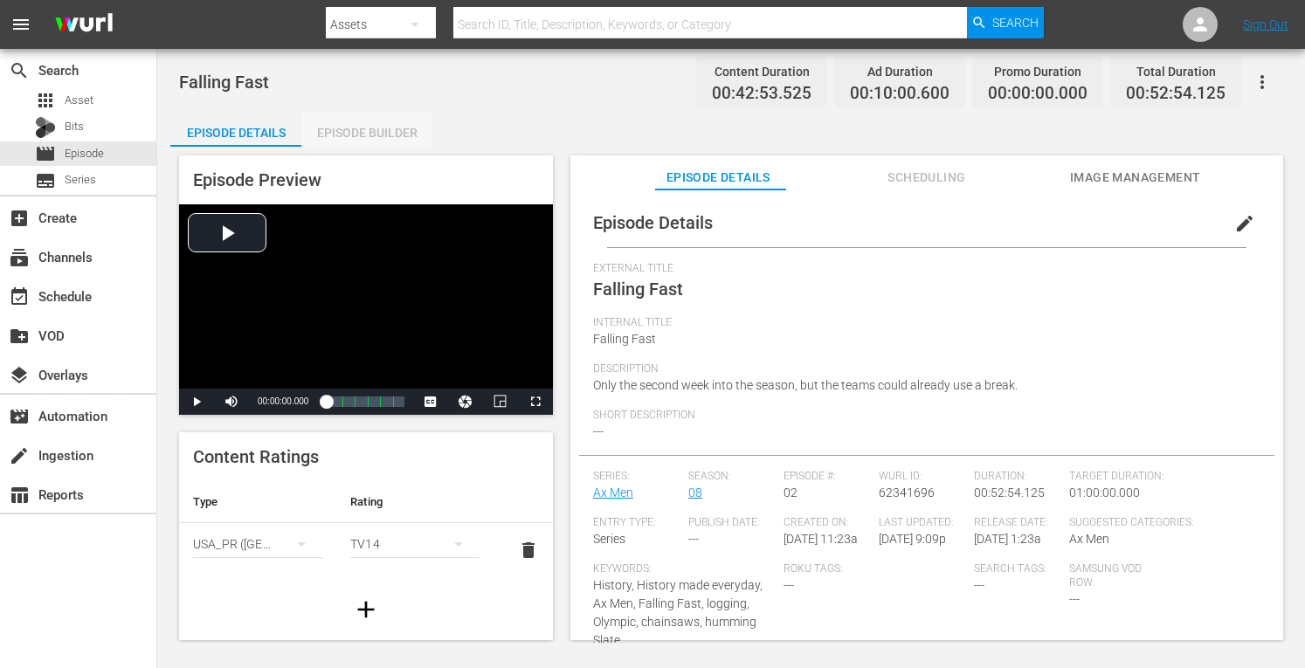
click at [384, 129] on div "Episode Builder" at bounding box center [366, 133] width 131 height 42
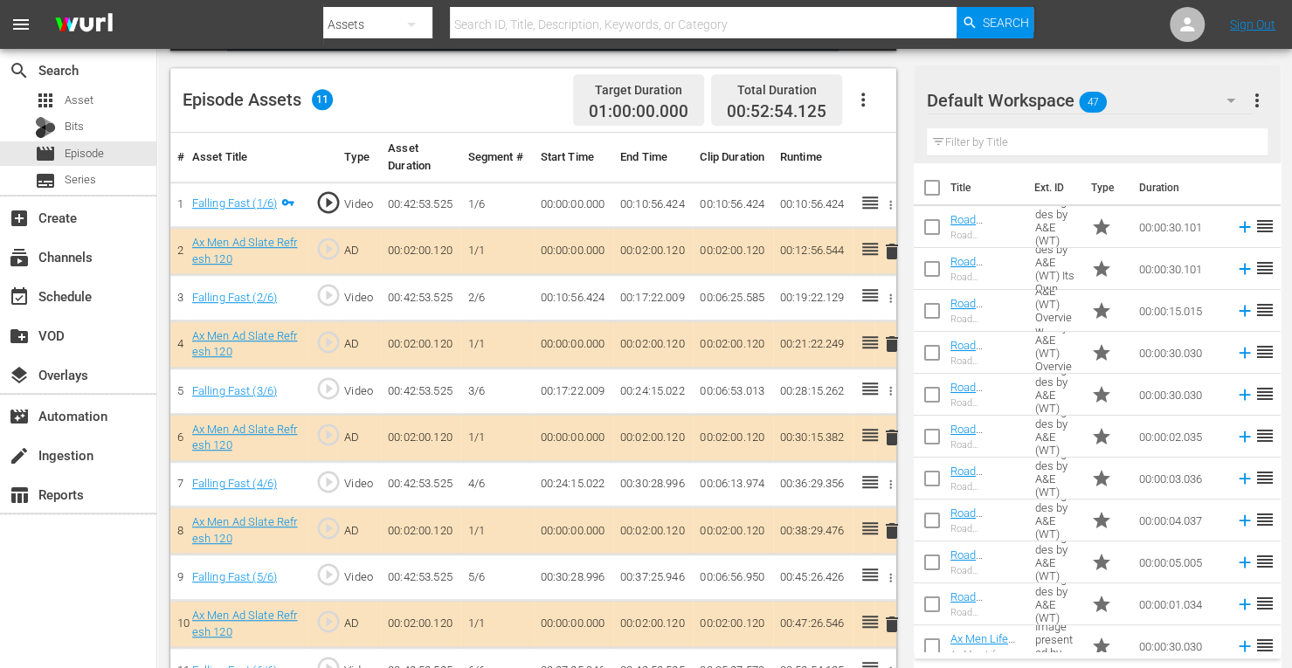
scroll to position [473, 0]
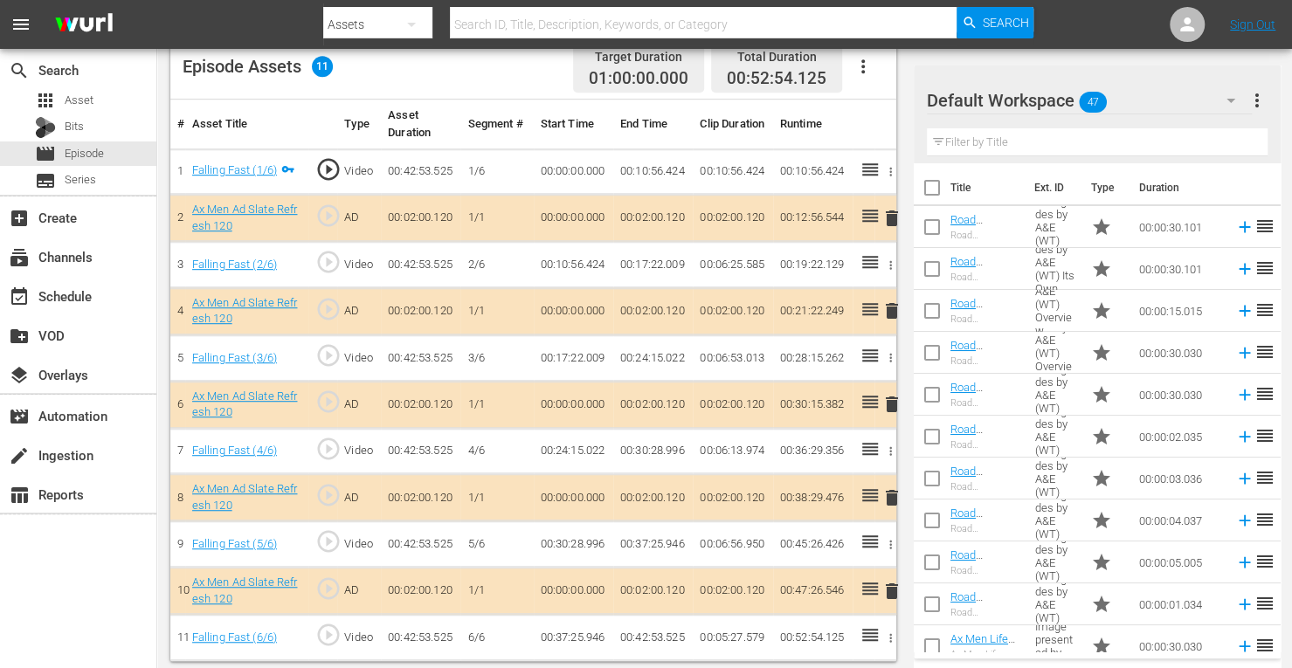
click at [889, 305] on span "delete" at bounding box center [891, 311] width 21 height 21
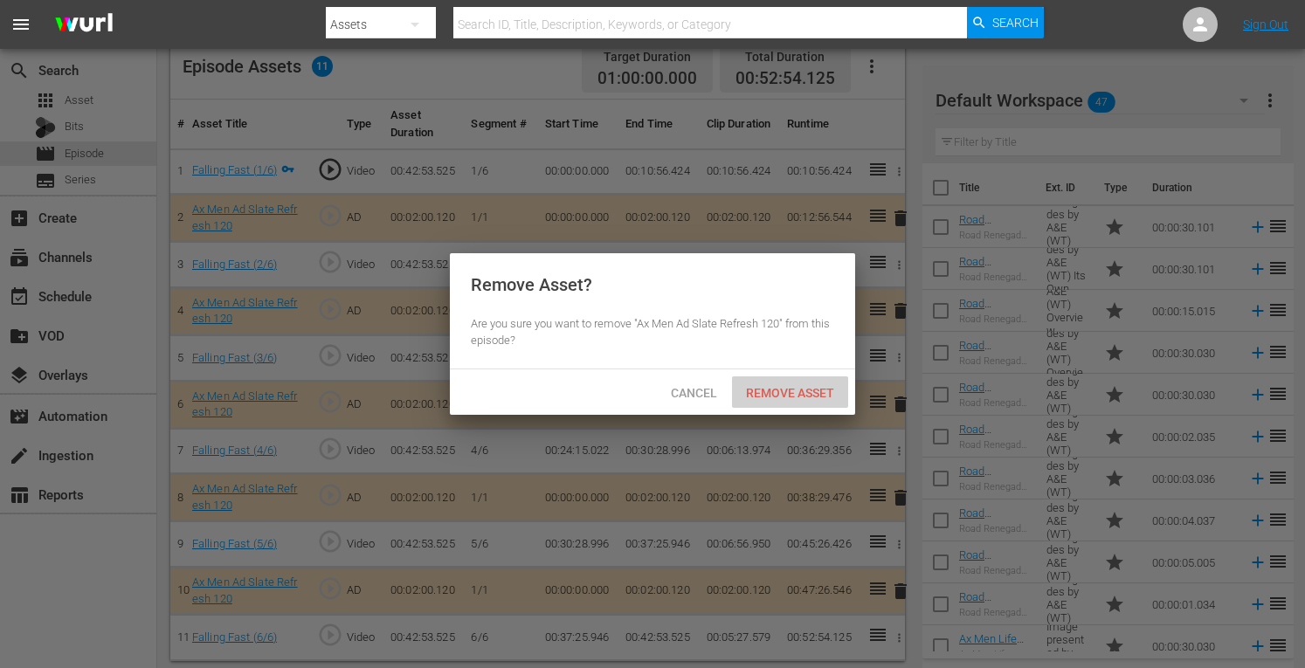
click at [790, 395] on span "Remove Asset" at bounding box center [790, 393] width 116 height 14
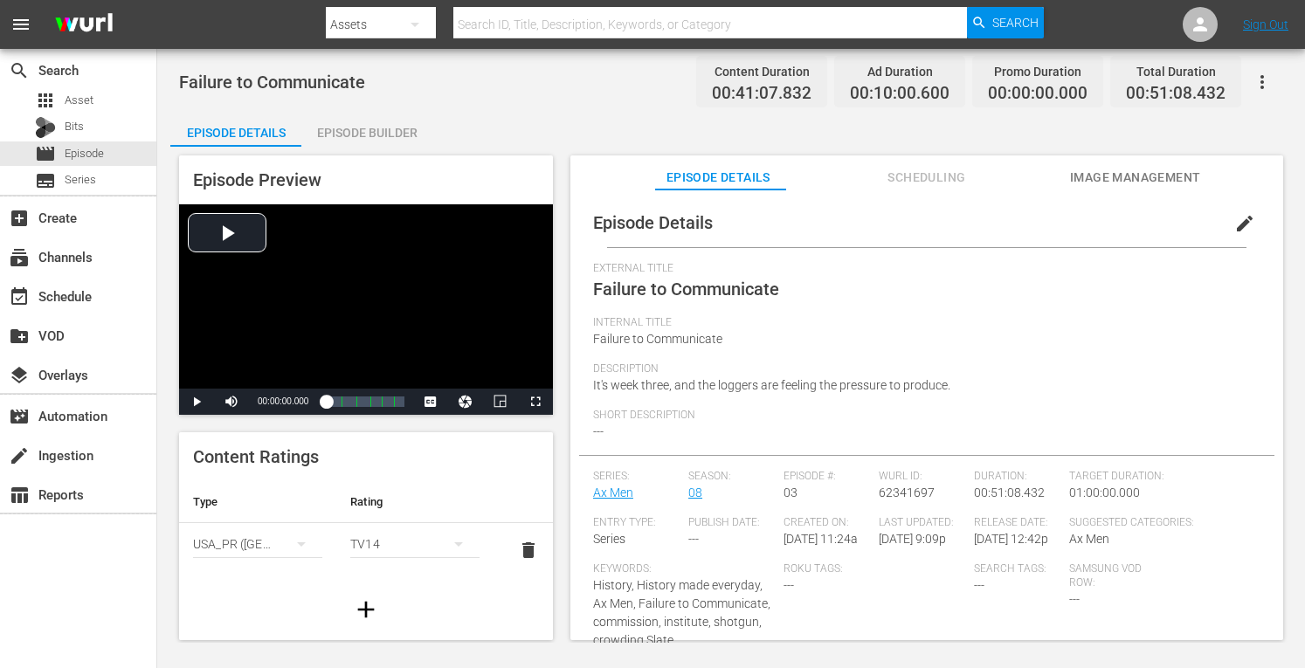
click at [392, 131] on div "Episode Builder" at bounding box center [366, 133] width 131 height 42
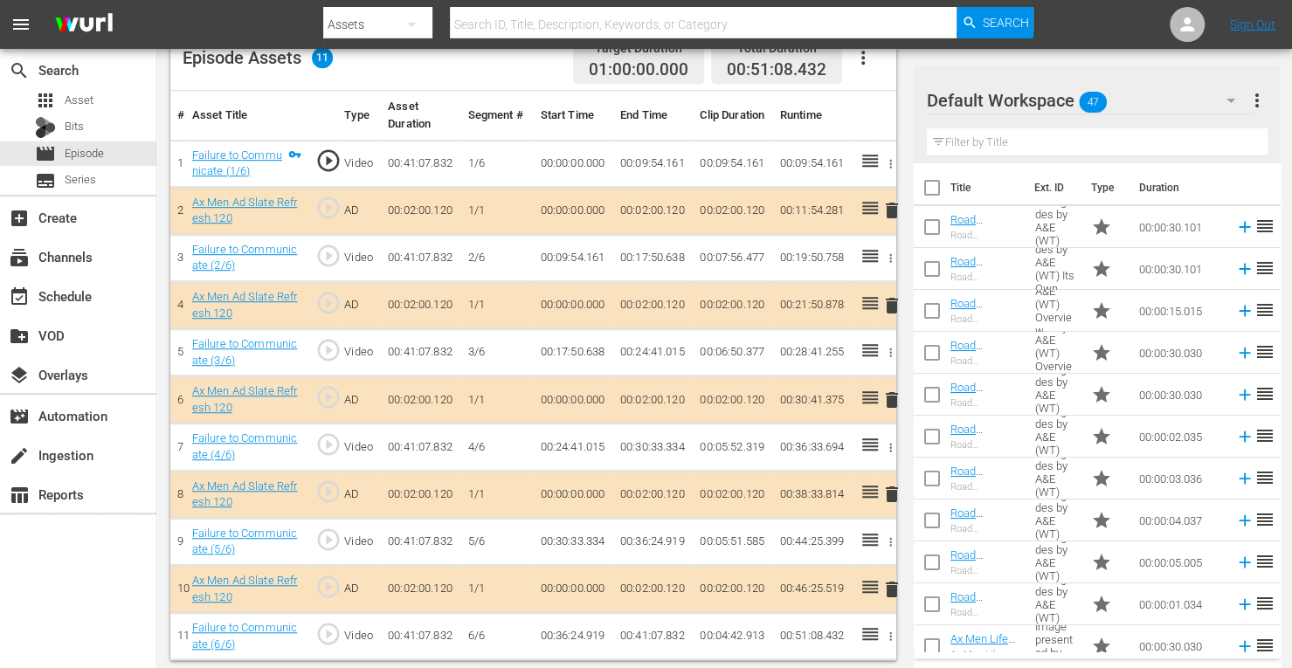
scroll to position [484, 0]
click at [889, 396] on span "delete" at bounding box center [891, 398] width 21 height 21
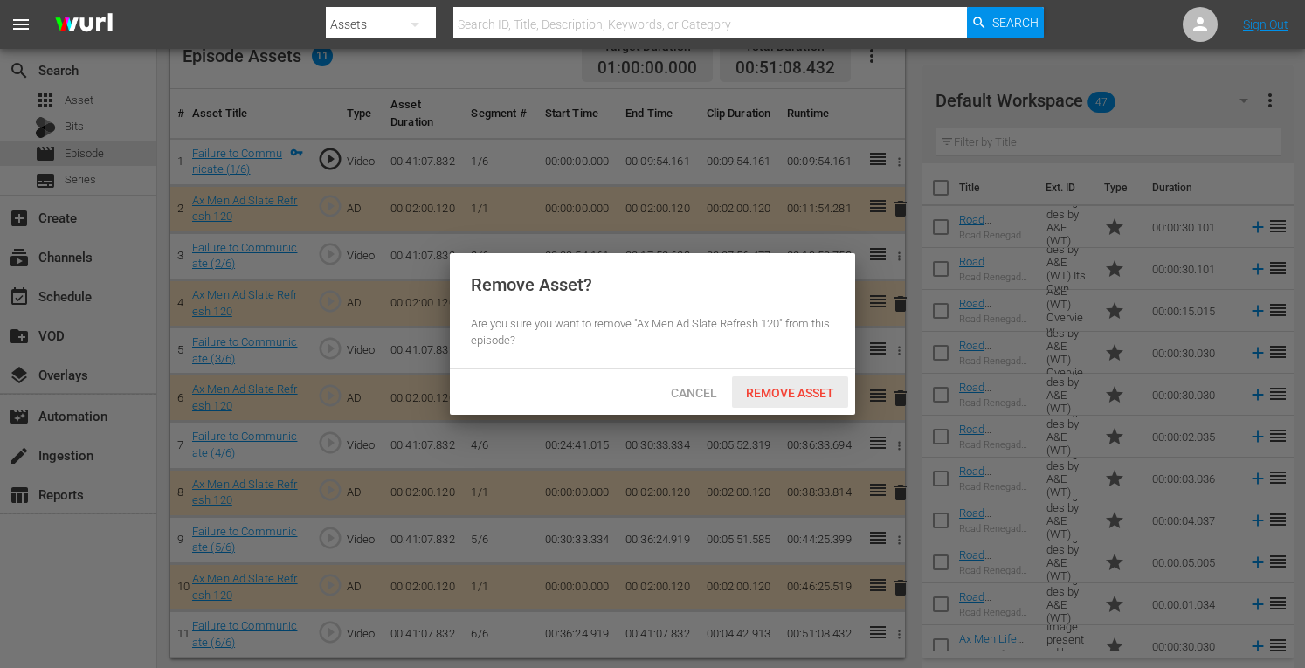
click at [795, 390] on span "Remove Asset" at bounding box center [790, 393] width 116 height 14
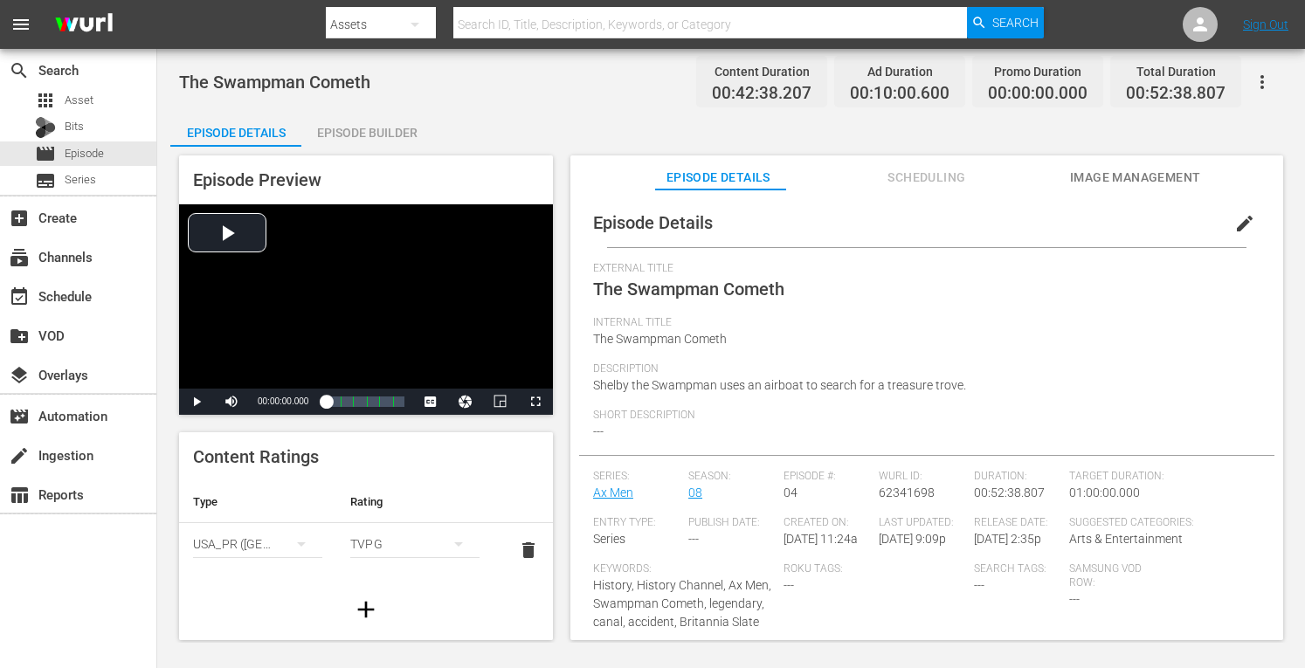
click at [404, 134] on div "Episode Builder" at bounding box center [366, 133] width 131 height 42
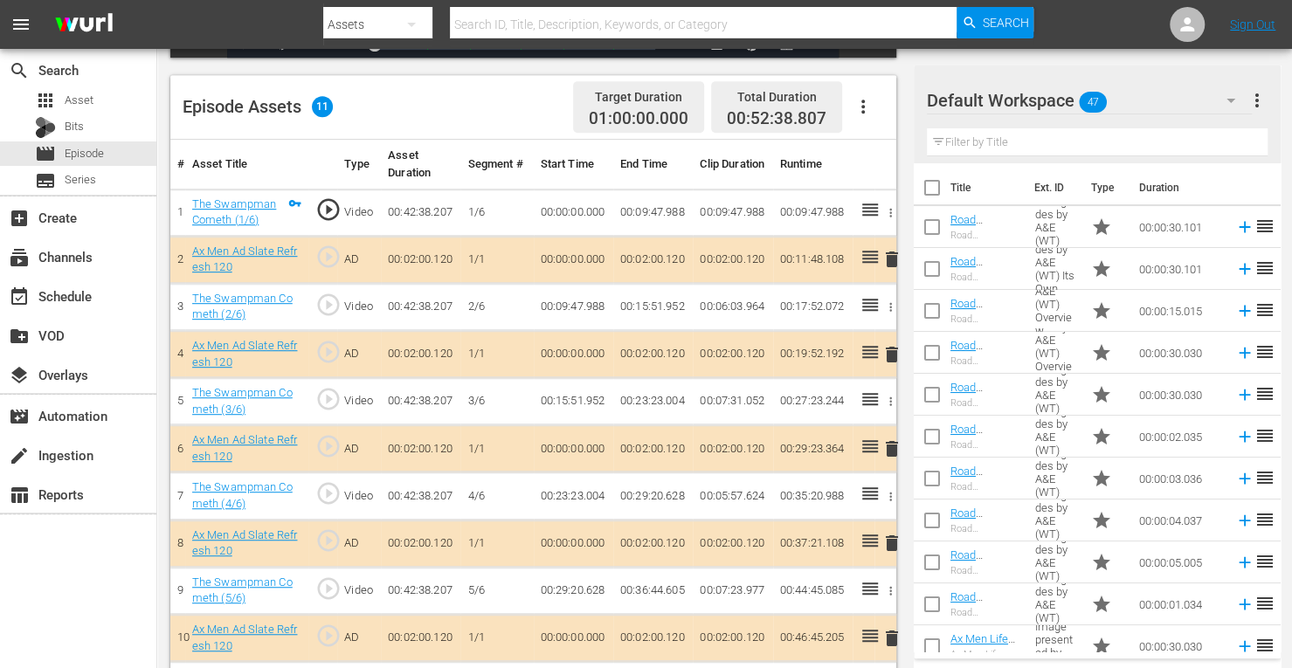
scroll to position [436, 0]
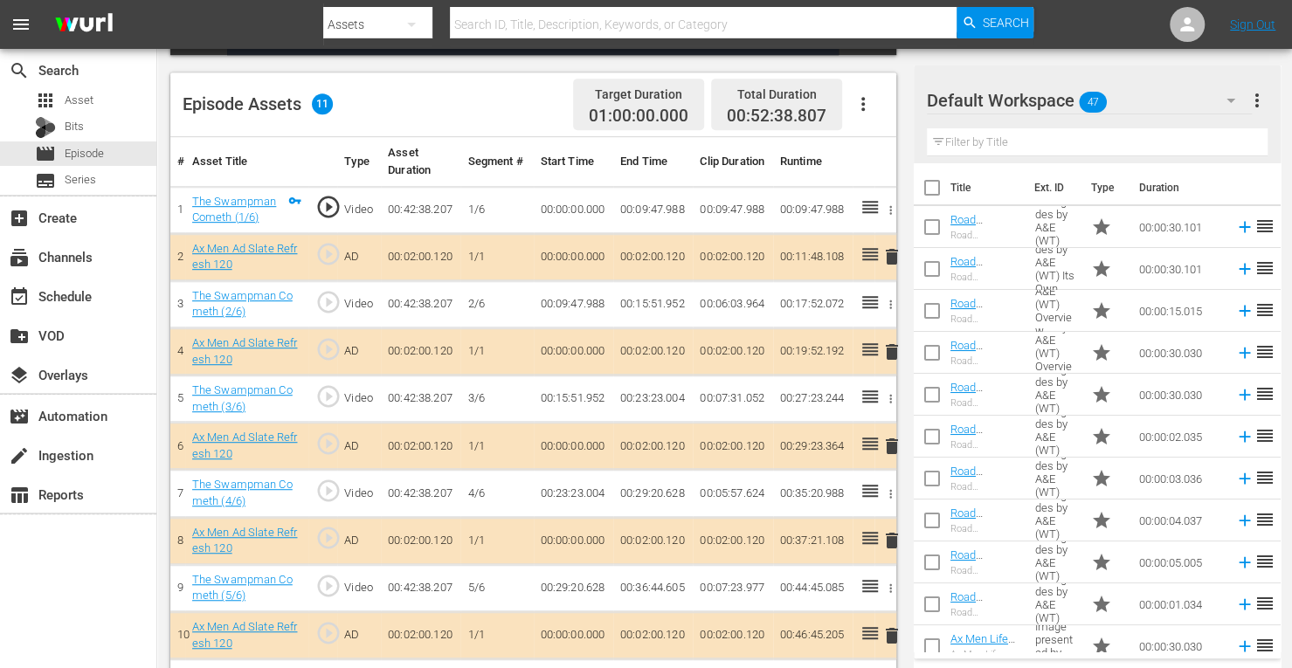
click at [893, 438] on span "delete" at bounding box center [891, 446] width 21 height 21
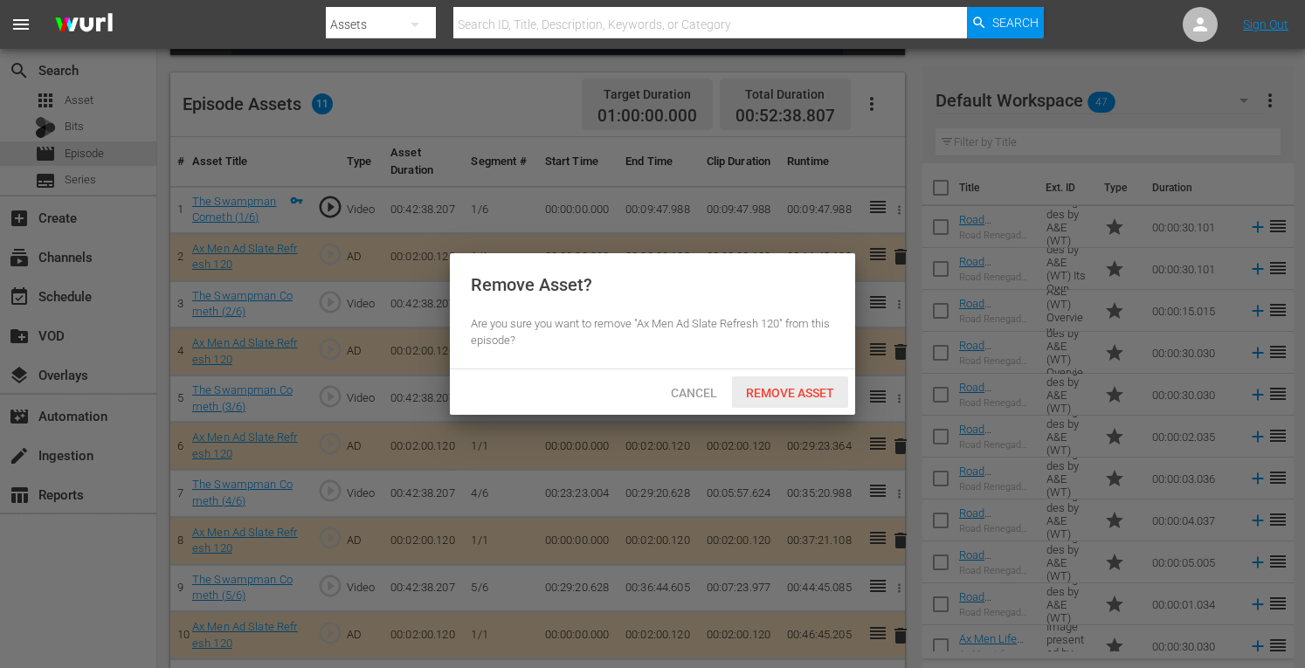
click at [813, 397] on span "Remove Asset" at bounding box center [790, 393] width 116 height 14
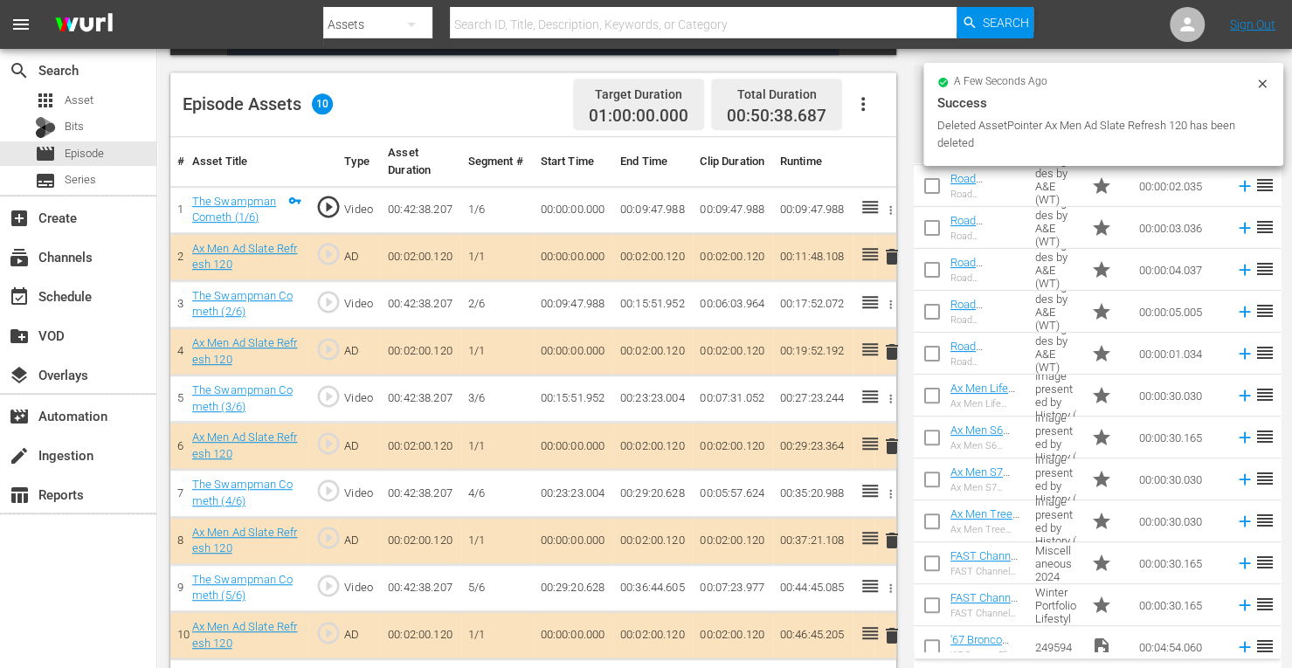
scroll to position [252, 0]
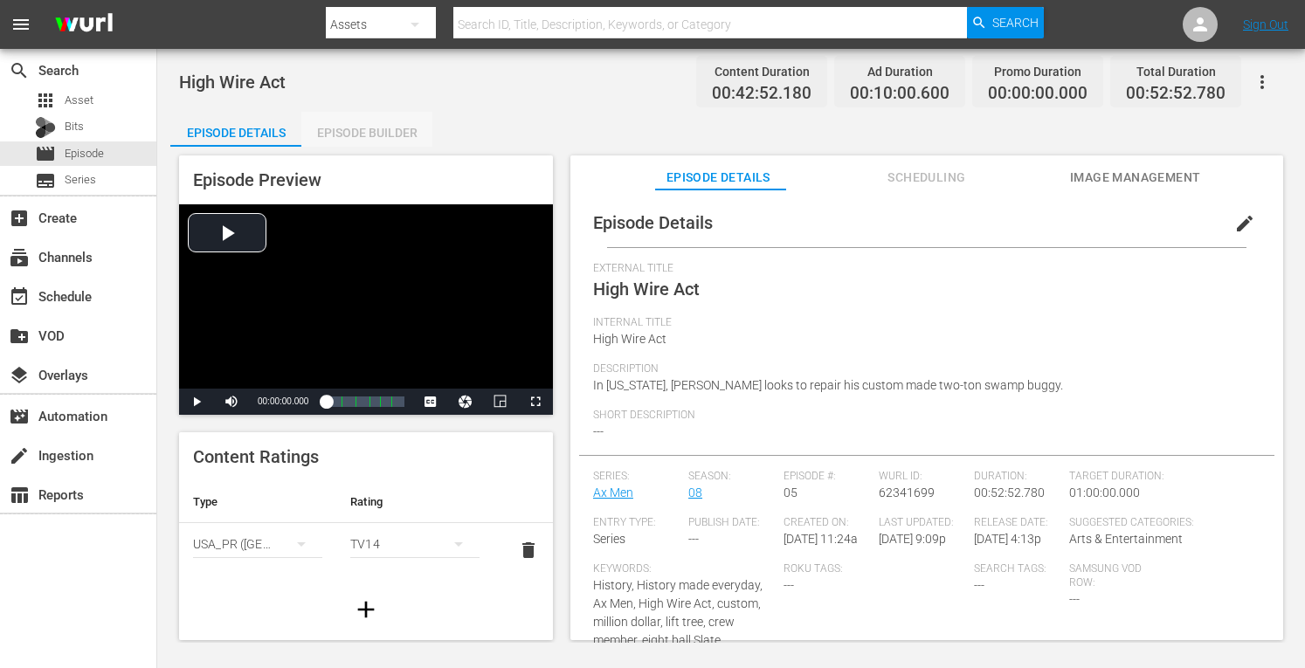
click at [390, 128] on div "Episode Builder" at bounding box center [366, 133] width 131 height 42
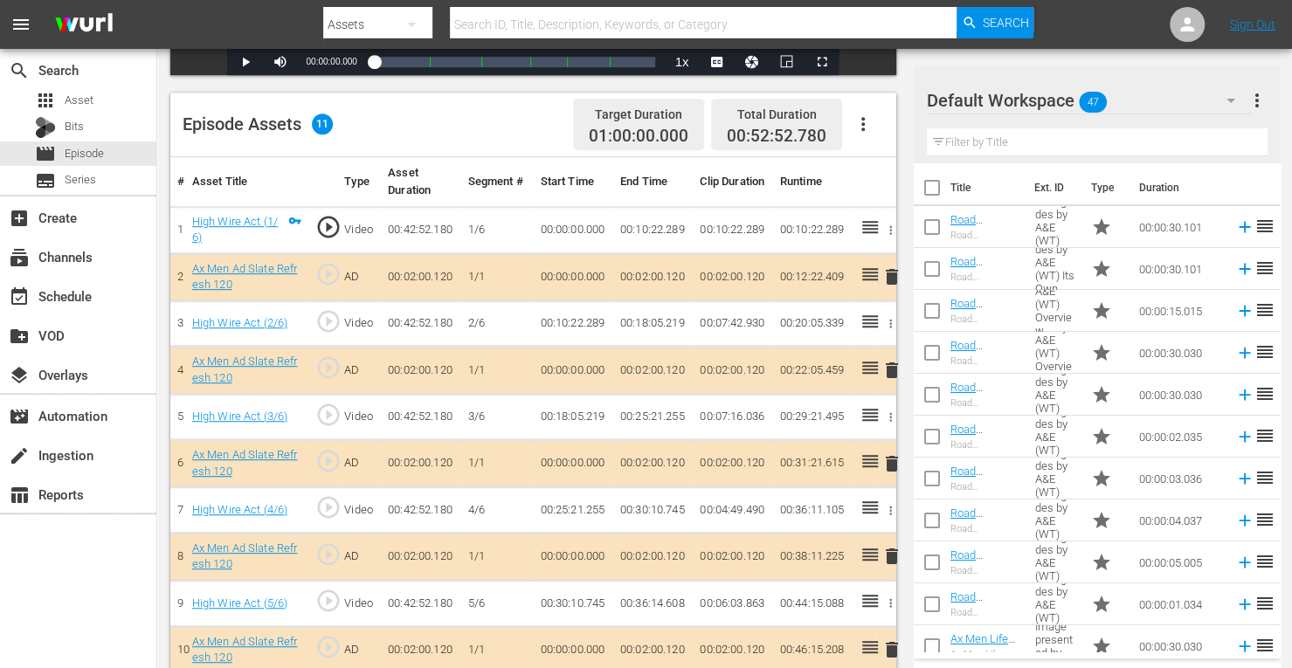
scroll to position [475, 0]
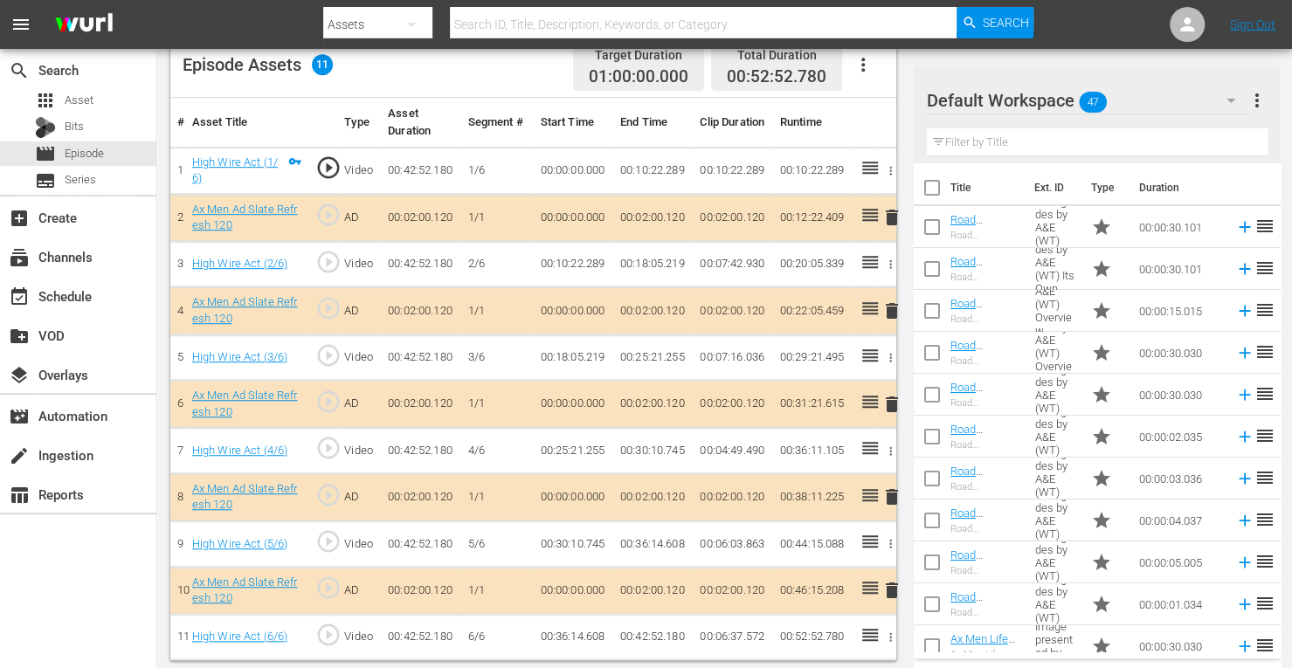
click at [893, 396] on span "delete" at bounding box center [891, 404] width 21 height 21
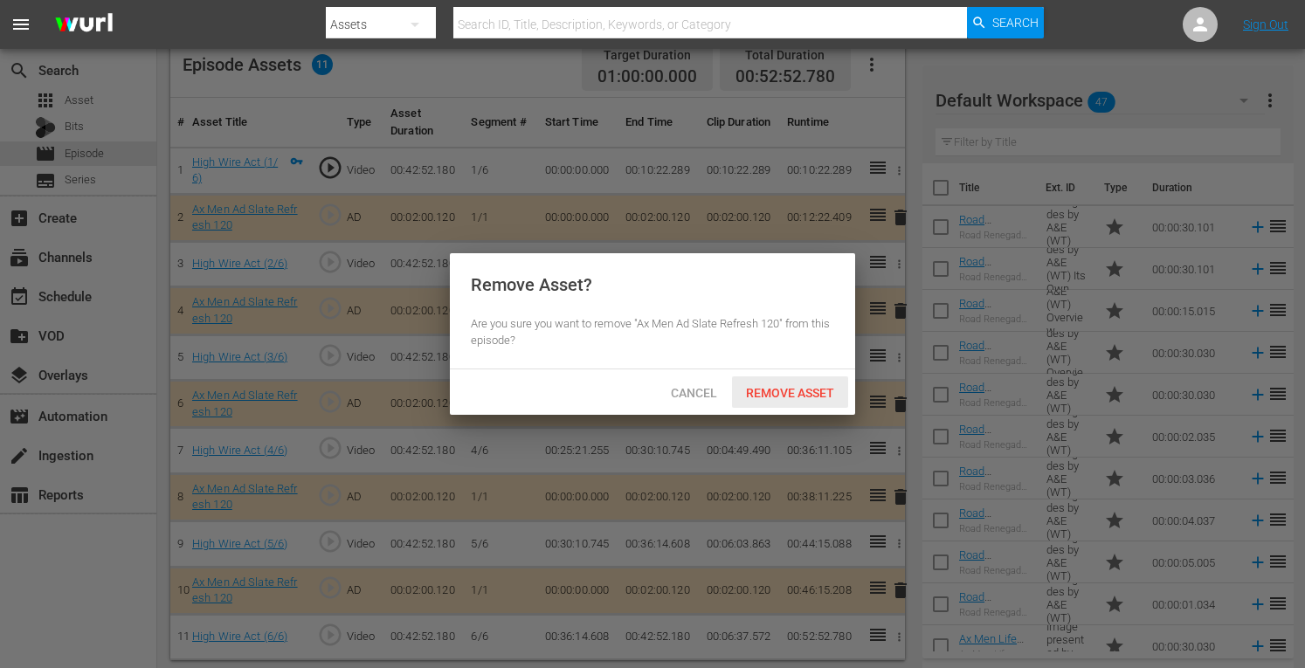
click at [775, 386] on span "Remove Asset" at bounding box center [790, 393] width 116 height 14
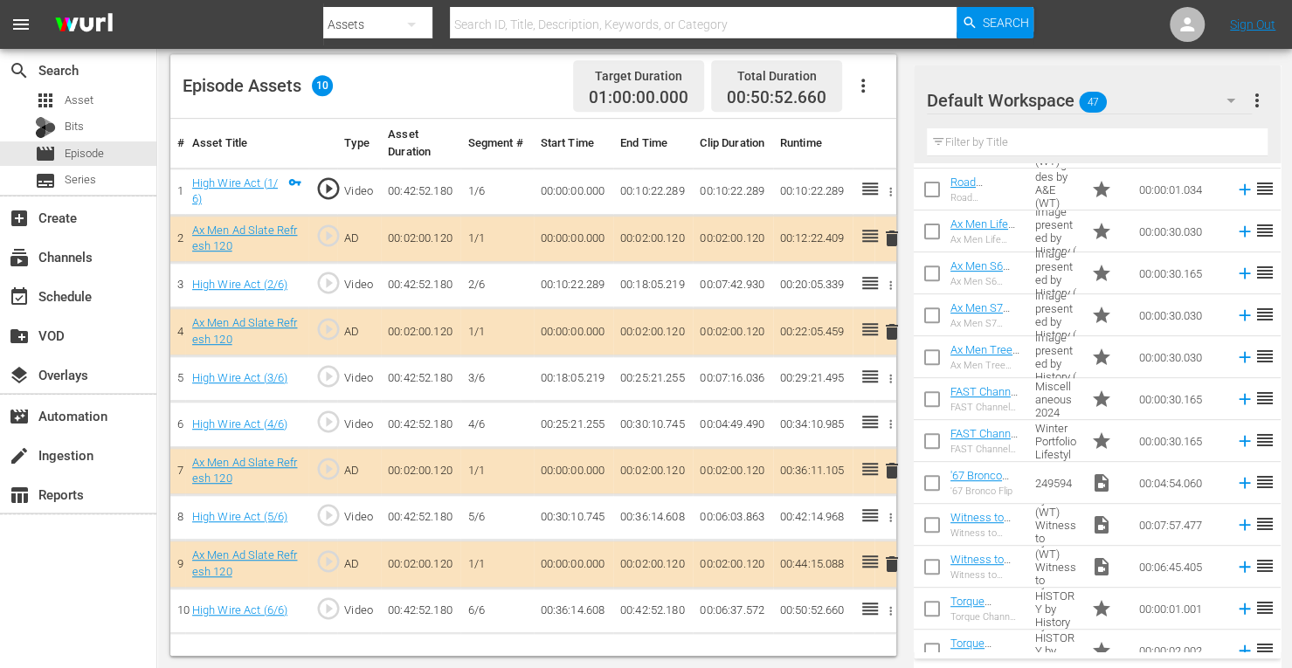
scroll to position [418, 0]
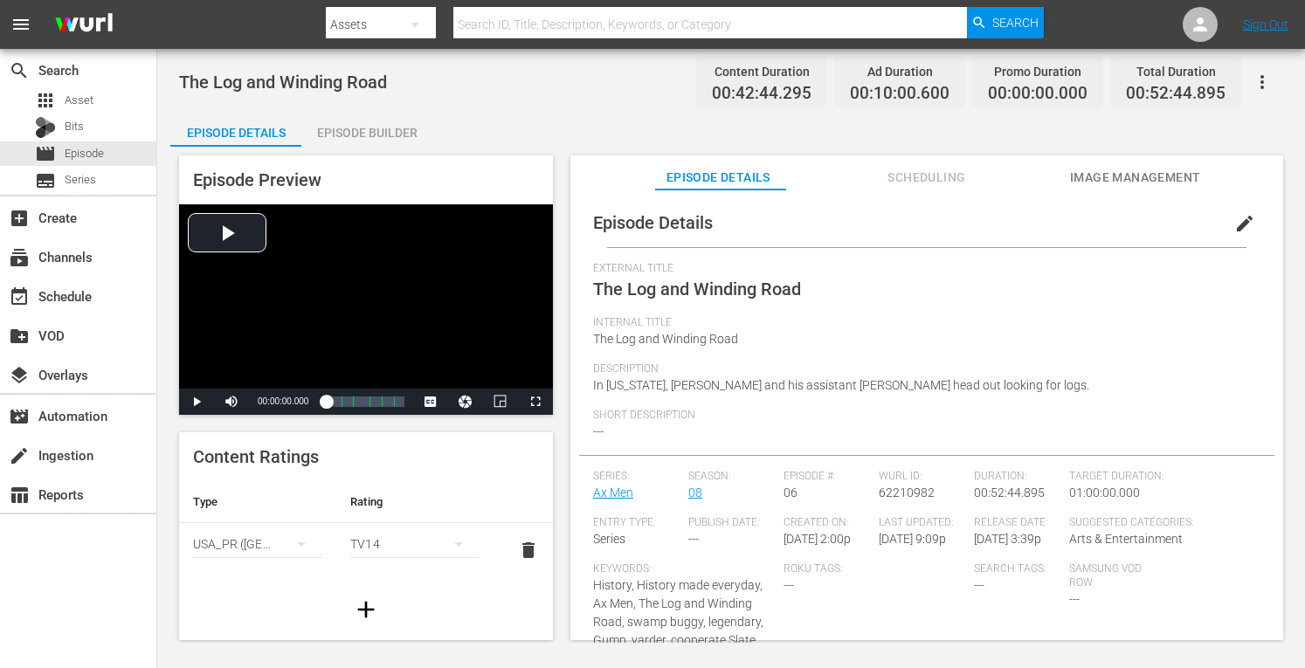
click at [374, 123] on div "Episode Builder" at bounding box center [366, 133] width 131 height 42
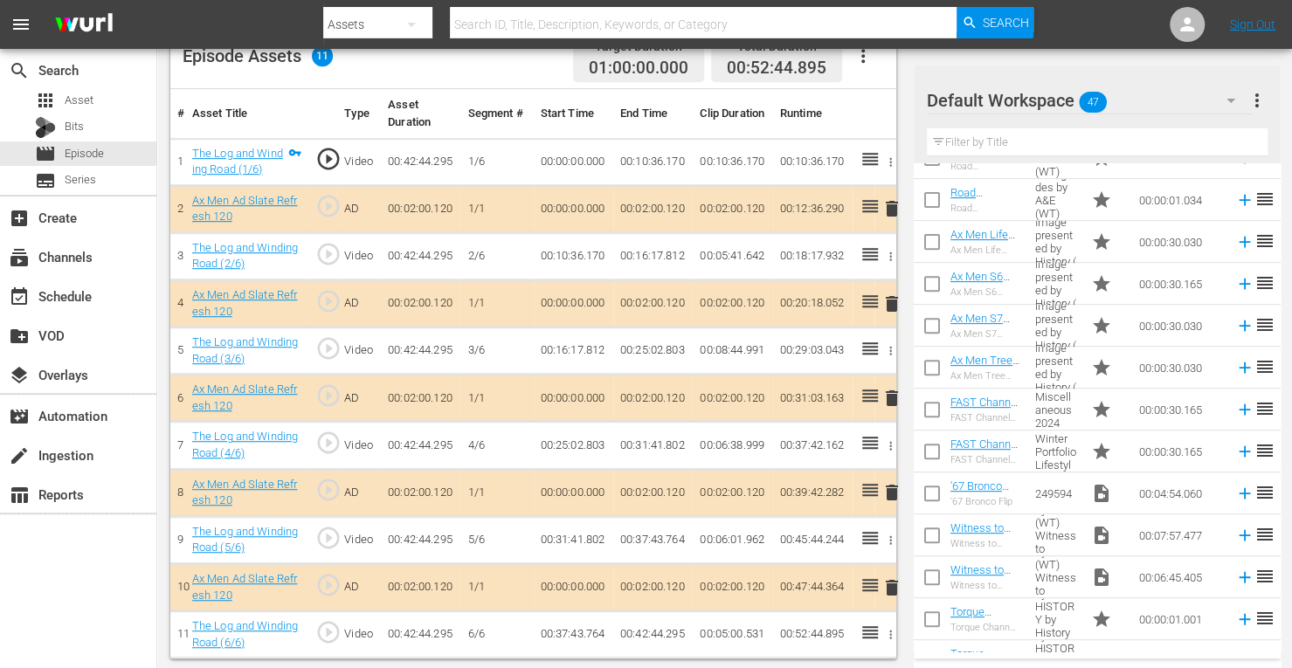
scroll to position [406, 0]
